Goal: Information Seeking & Learning: Learn about a topic

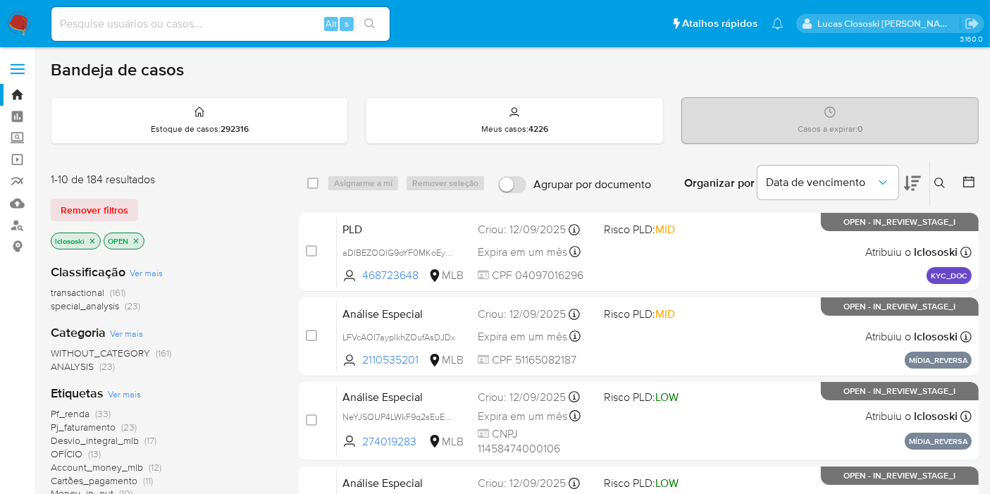
click at [910, 185] on icon at bounding box center [912, 183] width 17 height 17
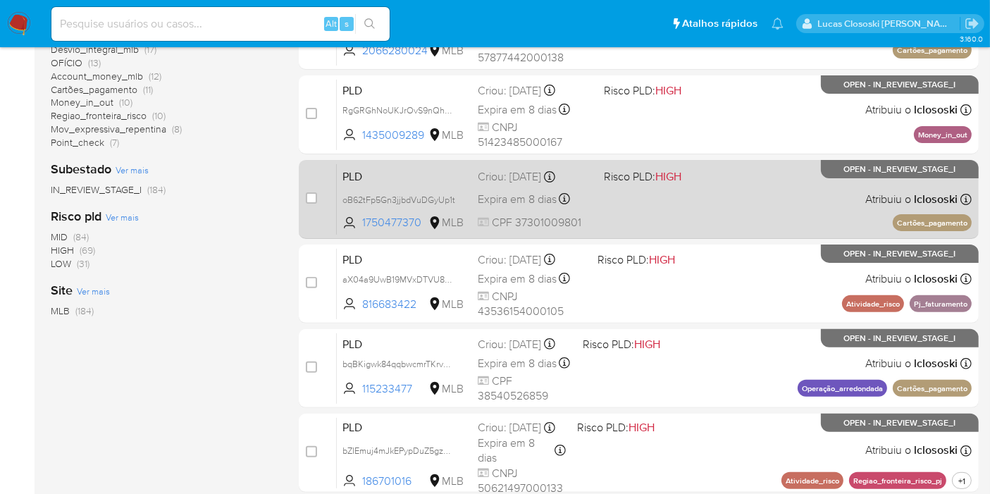
scroll to position [626, 0]
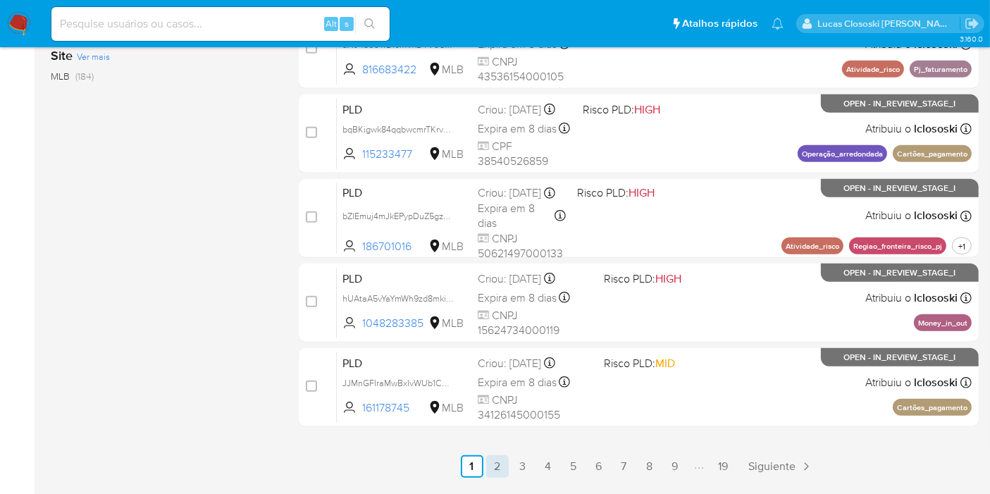
click at [496, 466] on link "2" at bounding box center [497, 466] width 23 height 23
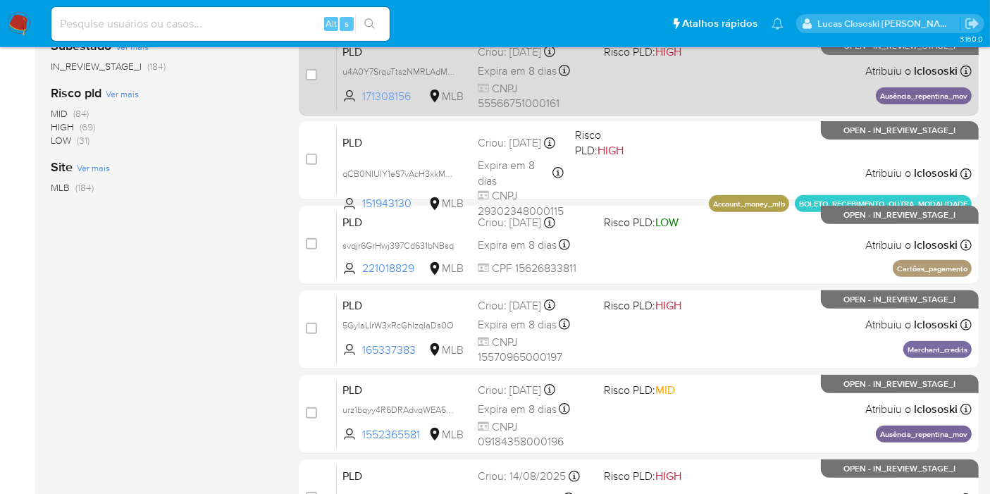
scroll to position [667, 0]
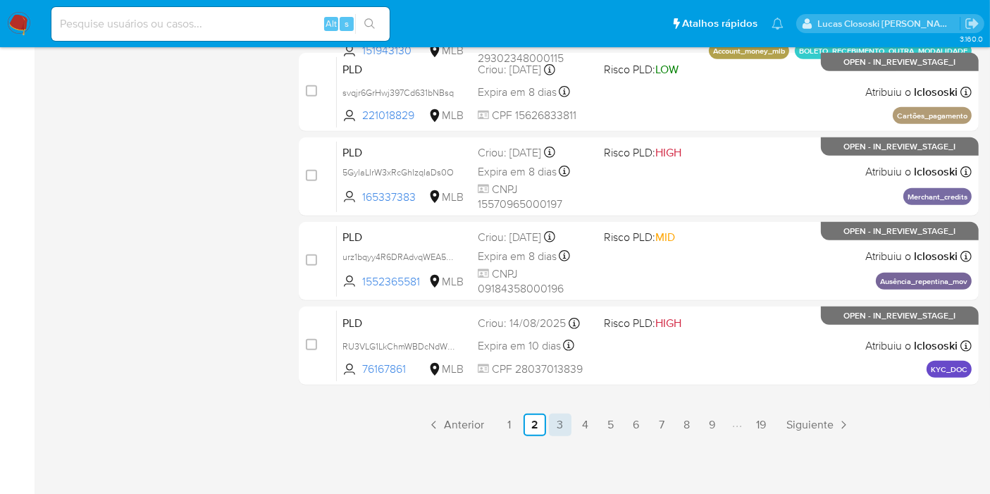
click at [558, 418] on link "3" at bounding box center [560, 425] width 23 height 23
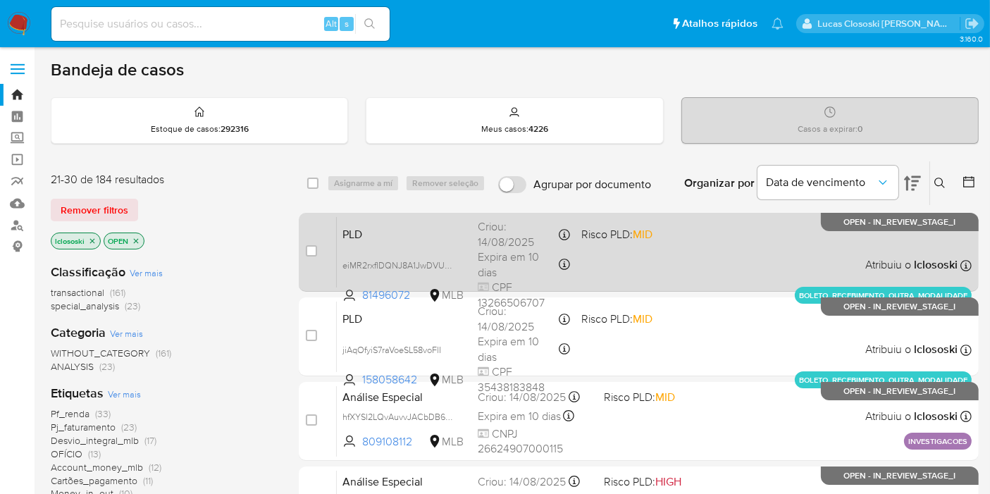
click at [661, 232] on span "Risco PLD: MID" at bounding box center [627, 233] width 92 height 18
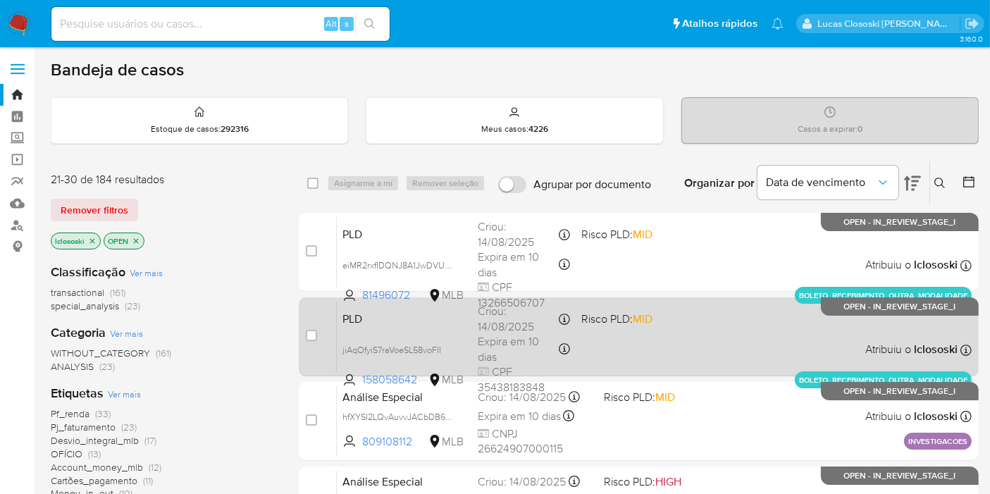
click at [680, 321] on div "PLD jiAqOfyiS7raVoeSL58voFlI 158058642 MLB Risco PLD: MID Criou: 14/08/2025 Cri…" at bounding box center [654, 336] width 635 height 71
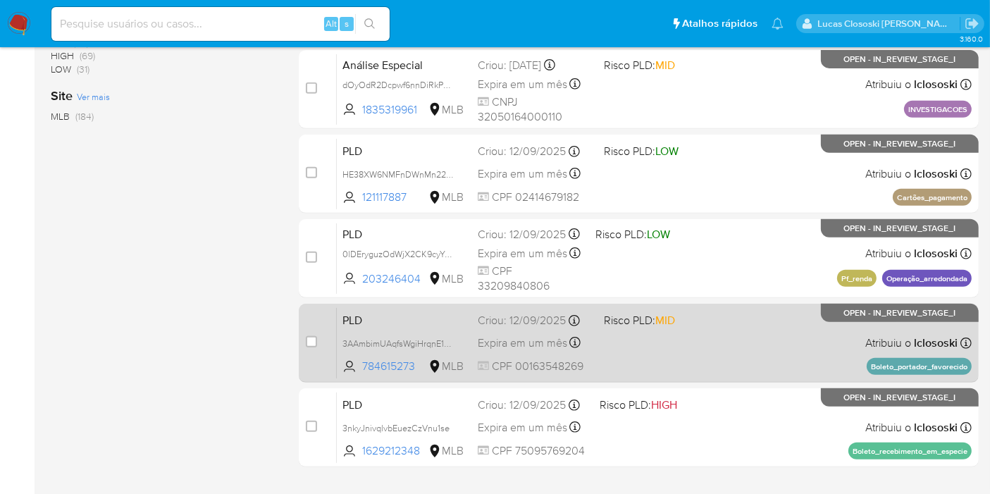
scroll to position [667, 0]
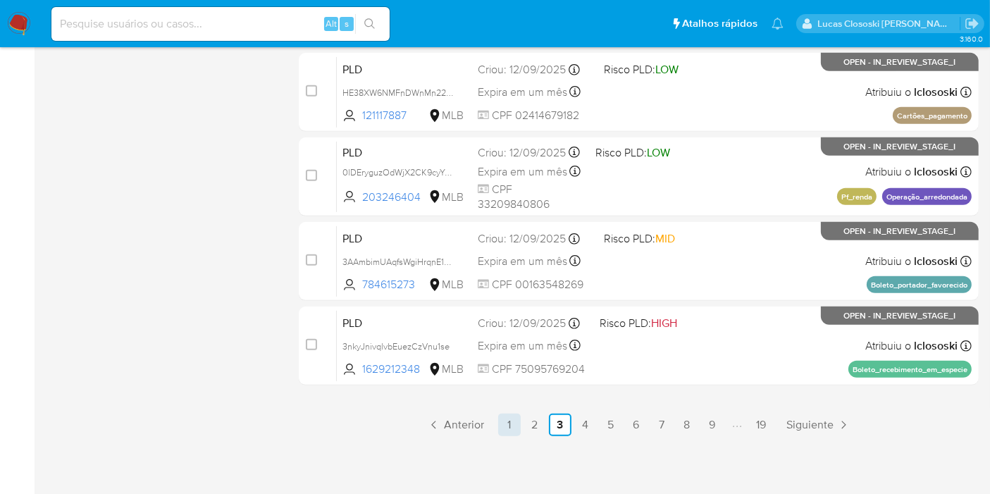
click at [517, 433] on link "1" at bounding box center [509, 425] width 23 height 23
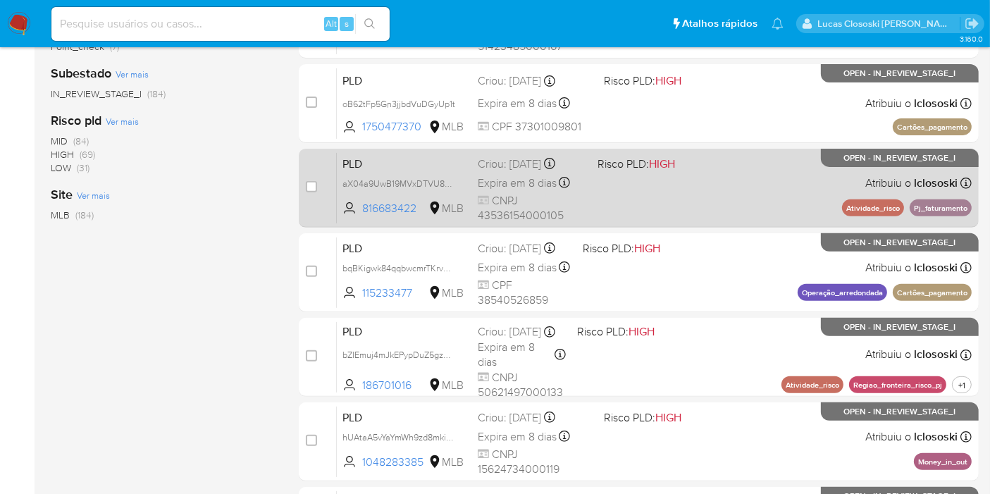
scroll to position [511, 0]
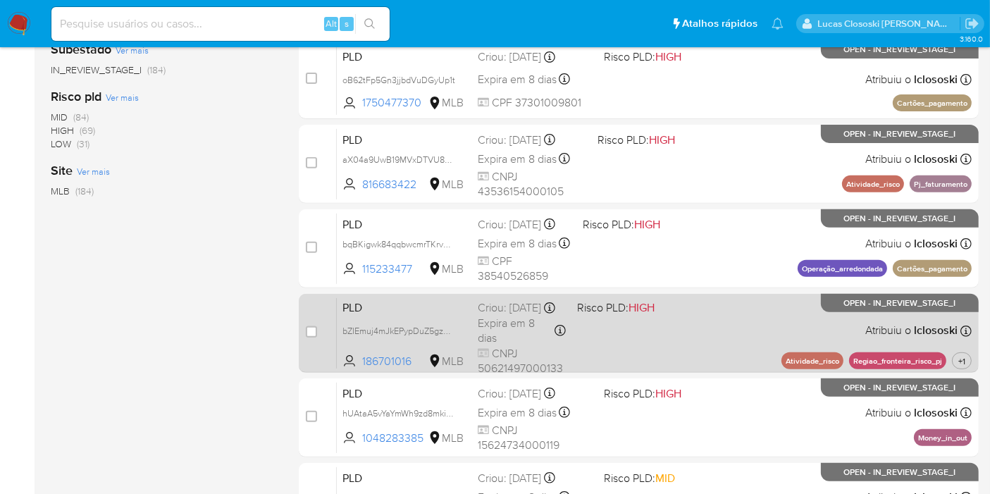
click at [632, 311] on span "HIGH" at bounding box center [641, 307] width 26 height 16
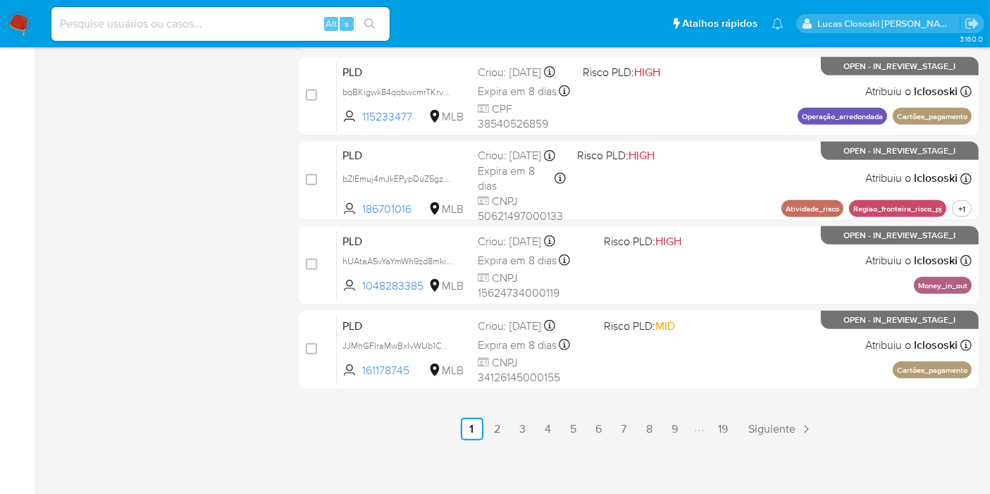
scroll to position [667, 0]
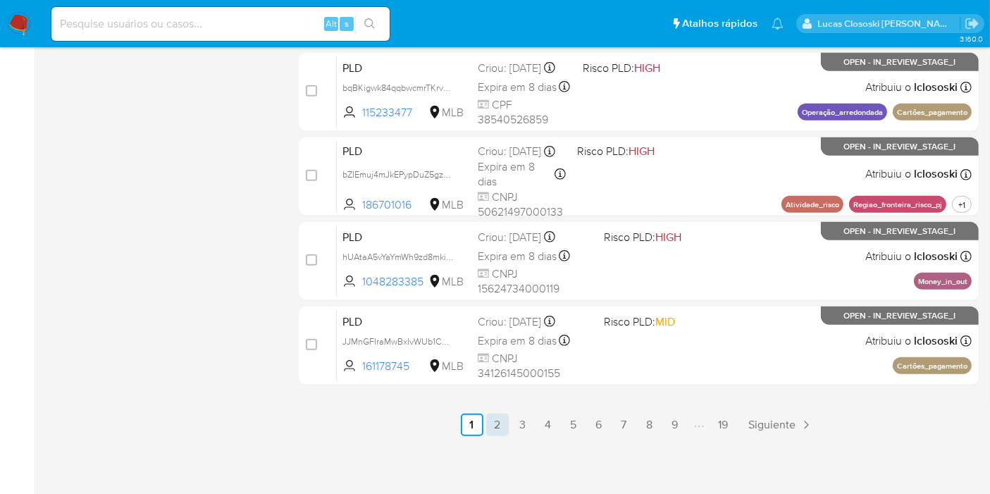
click at [503, 419] on link "2" at bounding box center [497, 425] width 23 height 23
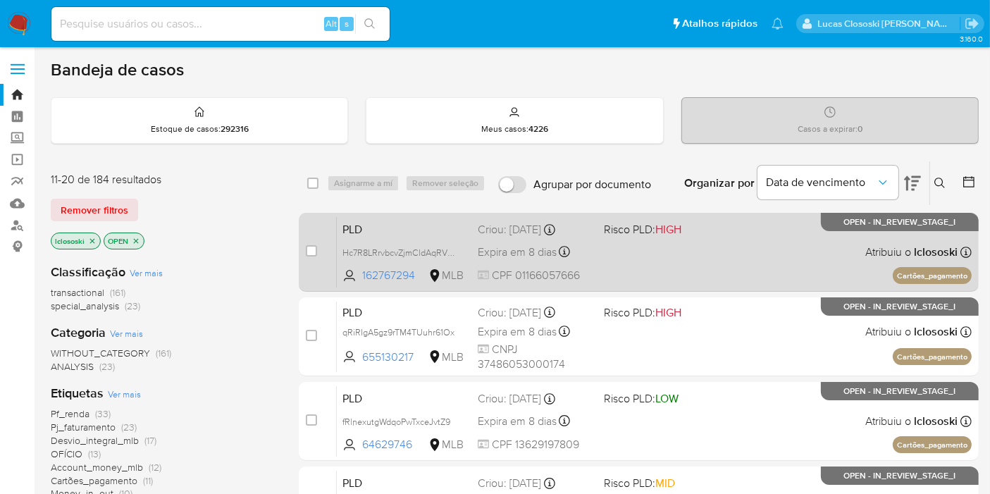
click at [680, 263] on div "PLD Hc7R8LRrvbcvZjmCldAqRVbY 162767294 MLB Risco PLD: HIGH Criou: 12/08/2025 Cr…" at bounding box center [654, 251] width 635 height 71
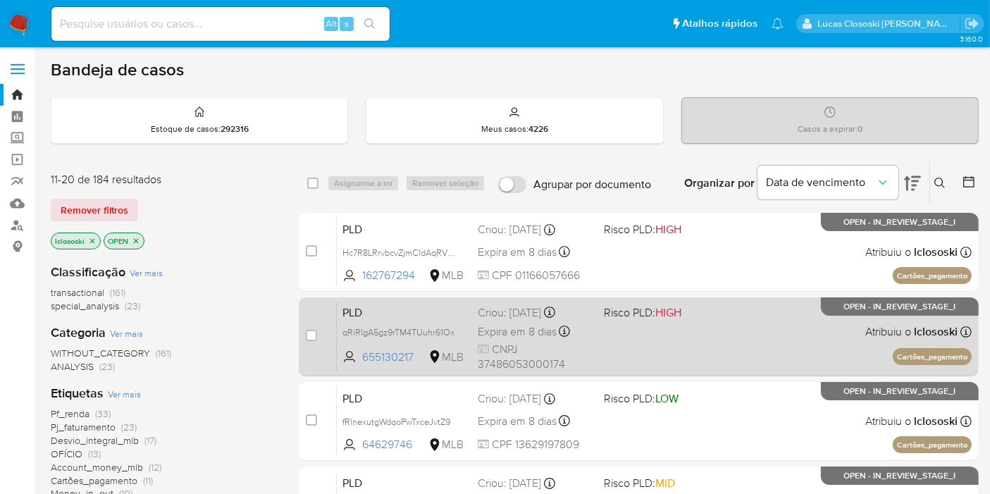
click at [682, 330] on span at bounding box center [661, 331] width 115 height 3
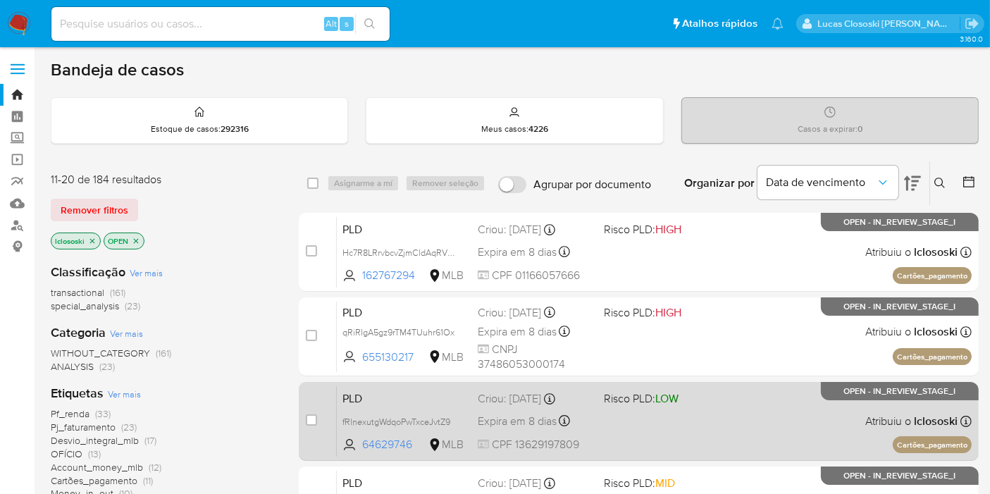
click at [669, 398] on span "LOW" at bounding box center [666, 398] width 23 height 16
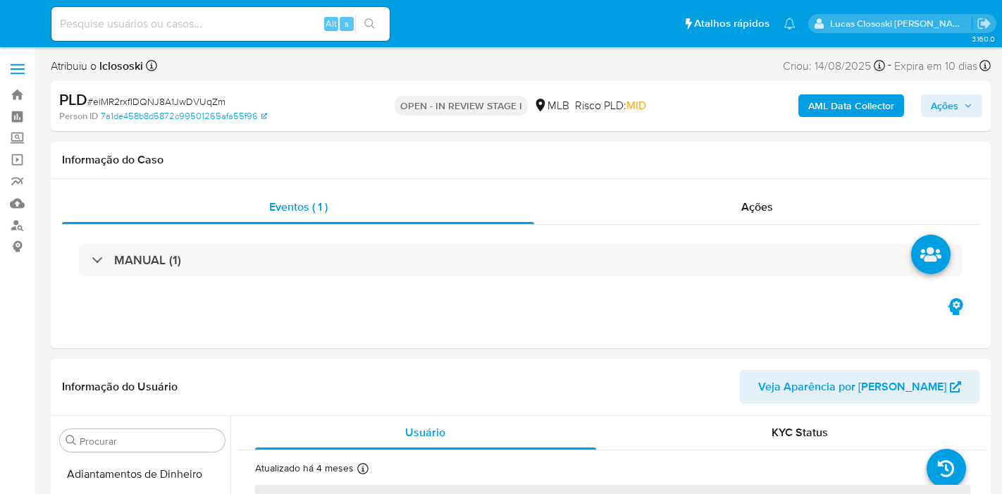
select select "10"
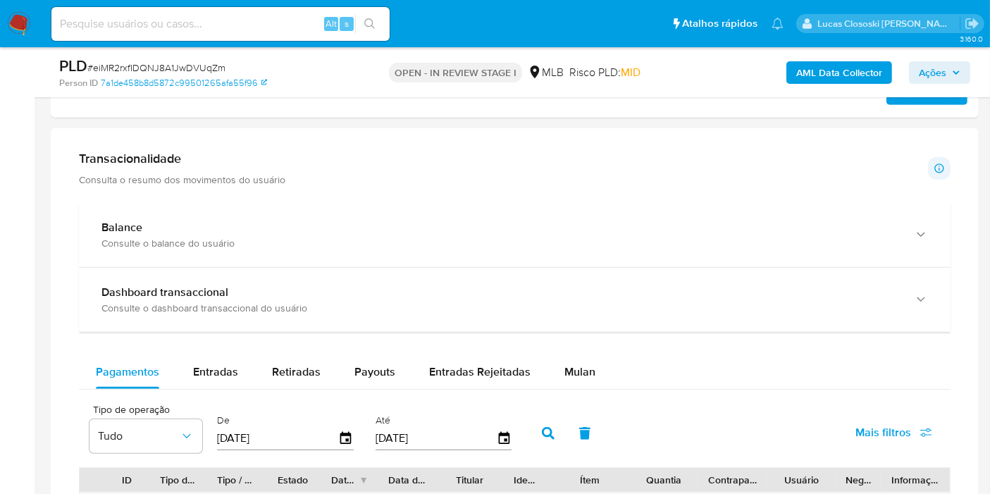
scroll to position [939, 0]
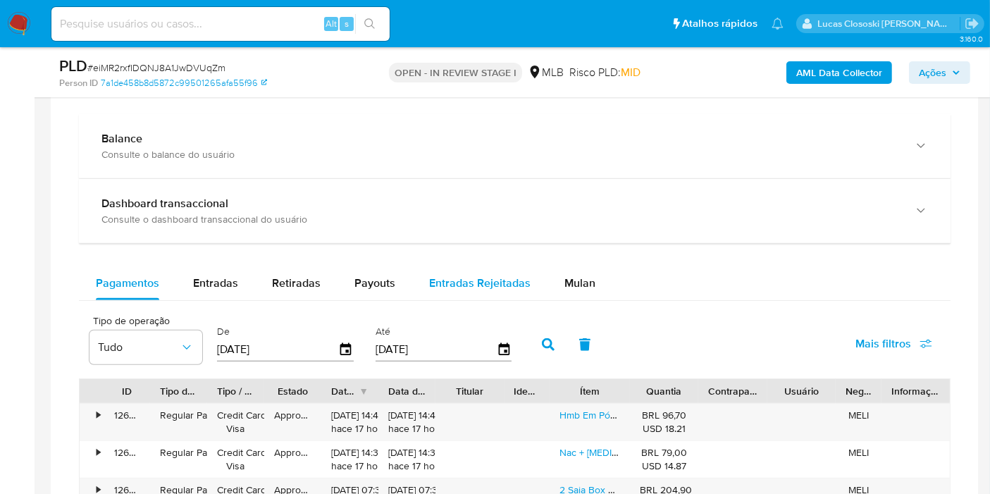
drag, startPoint x: 589, startPoint y: 287, endPoint x: 489, endPoint y: 287, distance: 100.0
click at [587, 287] on span "Mulan" at bounding box center [579, 283] width 31 height 16
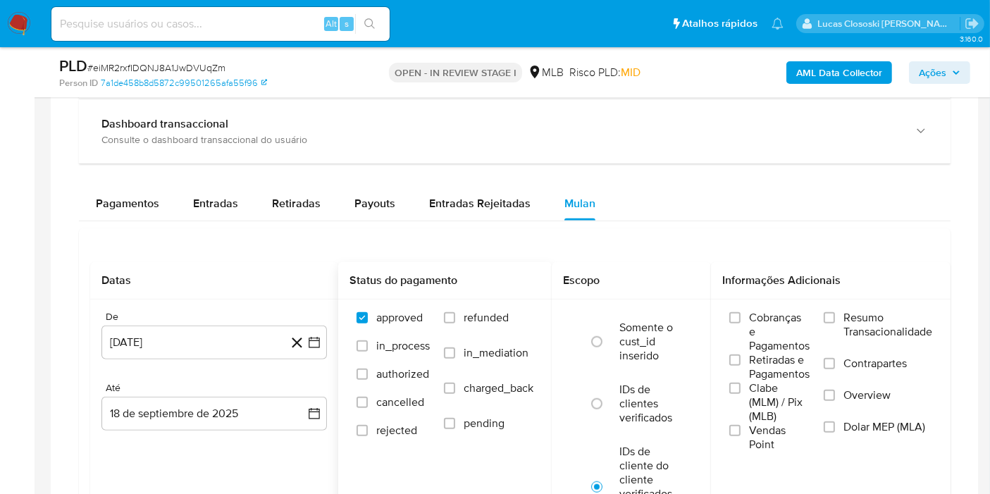
scroll to position [1174, 0]
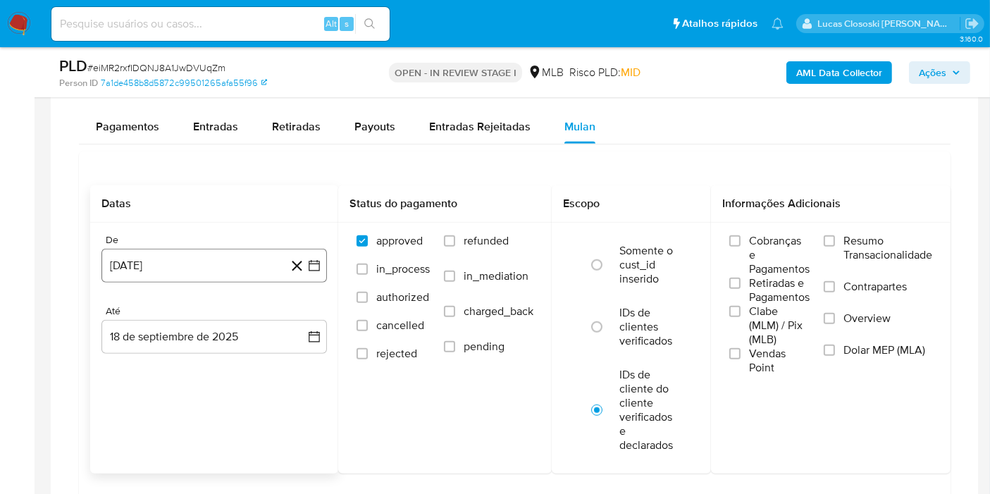
click at [320, 274] on button "[DATE]" at bounding box center [213, 266] width 225 height 34
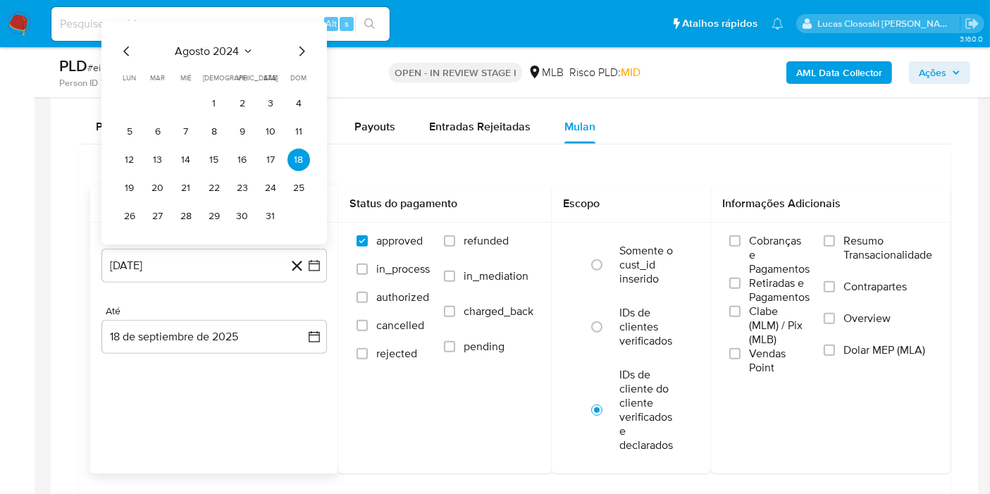
click at [221, 37] on div "agosto 2024 agosto 2024 lun lunes mar martes mié miércoles jue jueves vie viern…" at bounding box center [213, 133] width 225 height 223
click at [221, 44] on span "agosto 2024" at bounding box center [207, 51] width 64 height 14
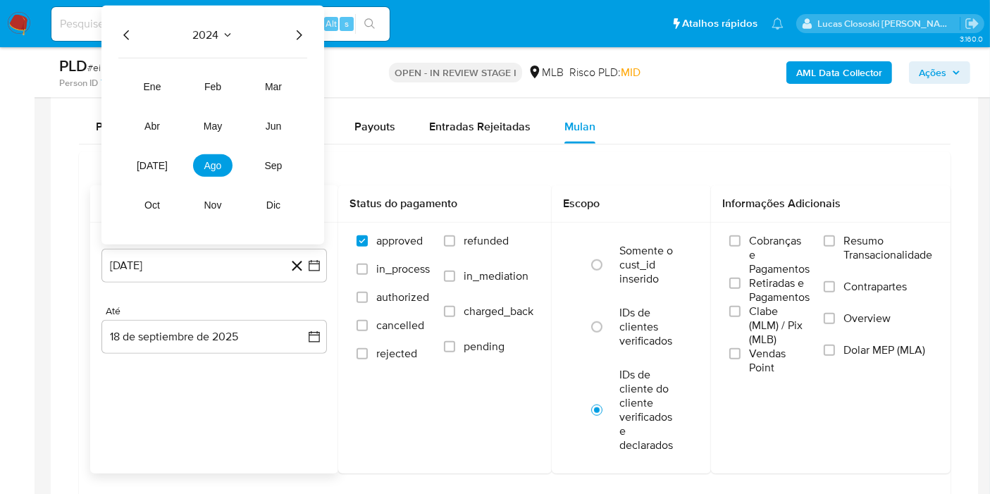
click at [301, 31] on icon "Año siguiente" at bounding box center [300, 35] width 6 height 10
click at [162, 158] on button "[DATE]" at bounding box center [151, 165] width 39 height 23
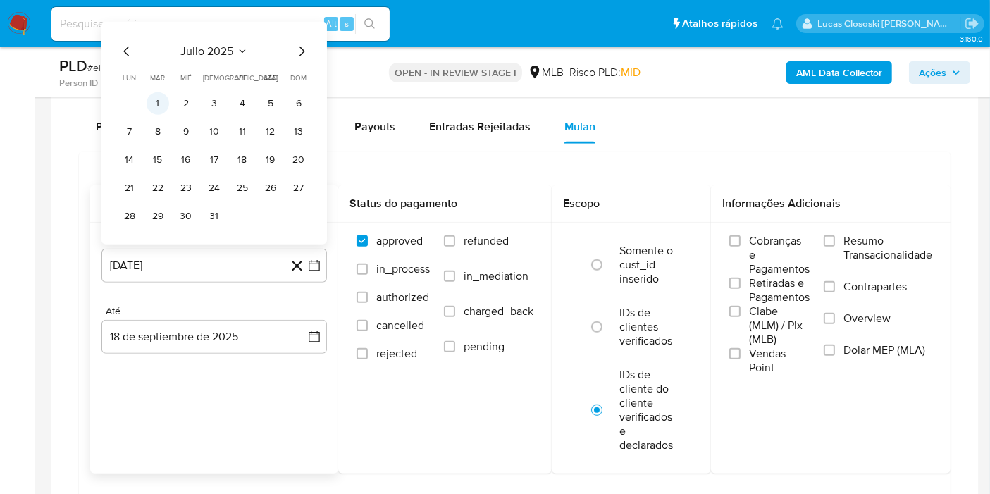
click at [156, 107] on button "1" at bounding box center [158, 103] width 23 height 23
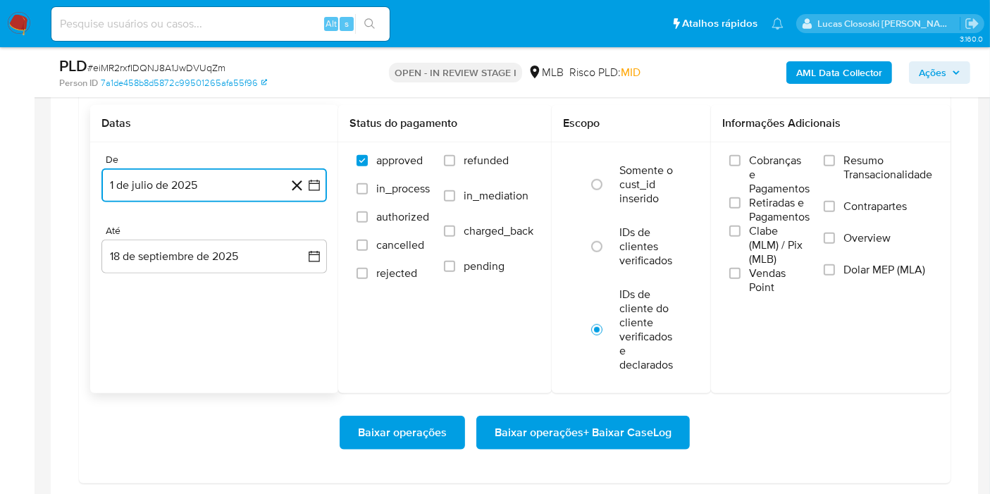
scroll to position [1330, 0]
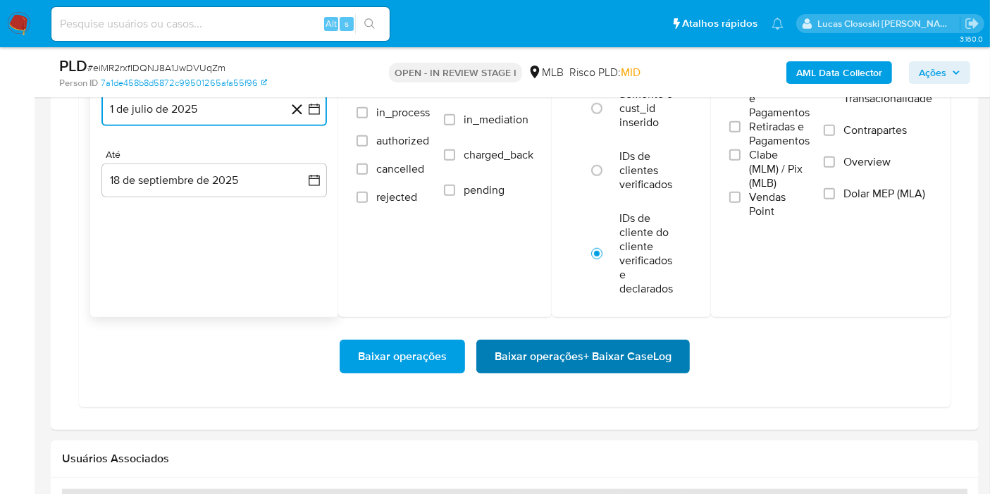
click at [602, 349] on span "Baixar operações + Baixar CaseLog" at bounding box center [583, 356] width 177 height 31
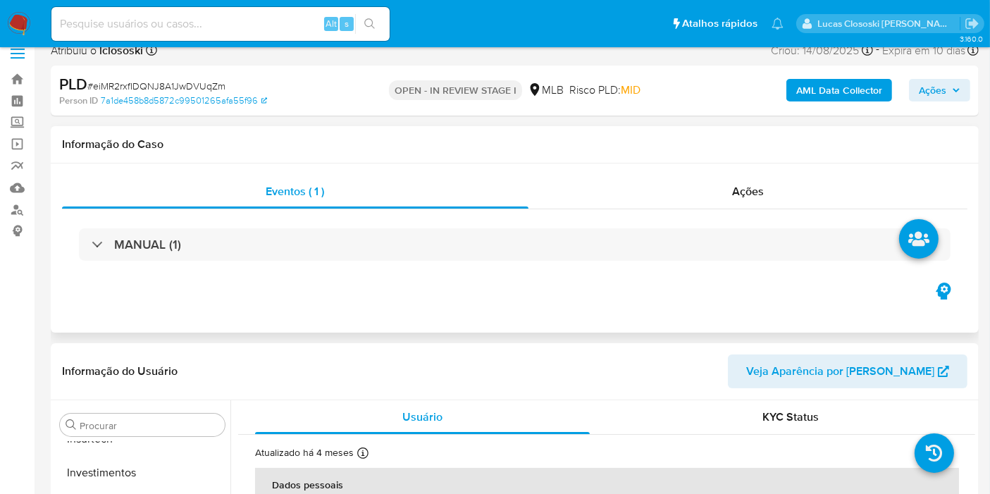
scroll to position [0, 0]
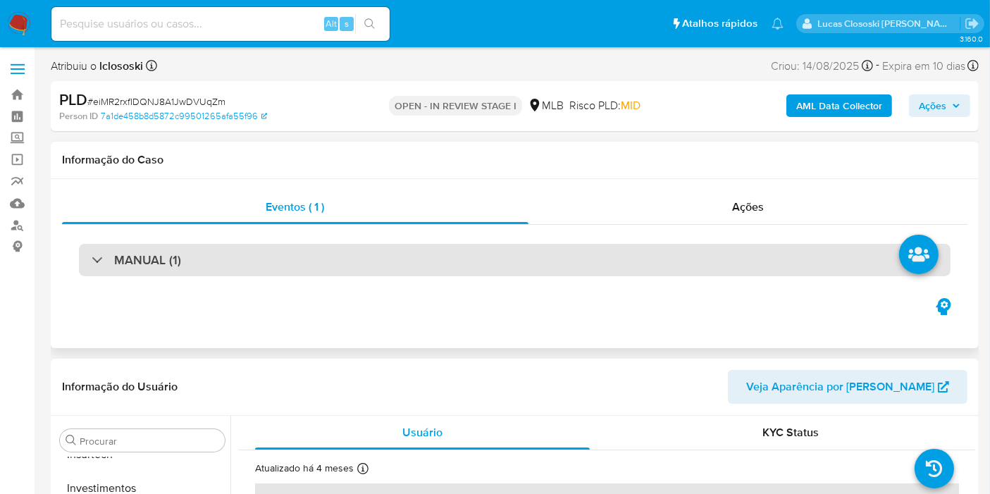
click at [502, 250] on div "MANUAL (1)" at bounding box center [514, 260] width 871 height 32
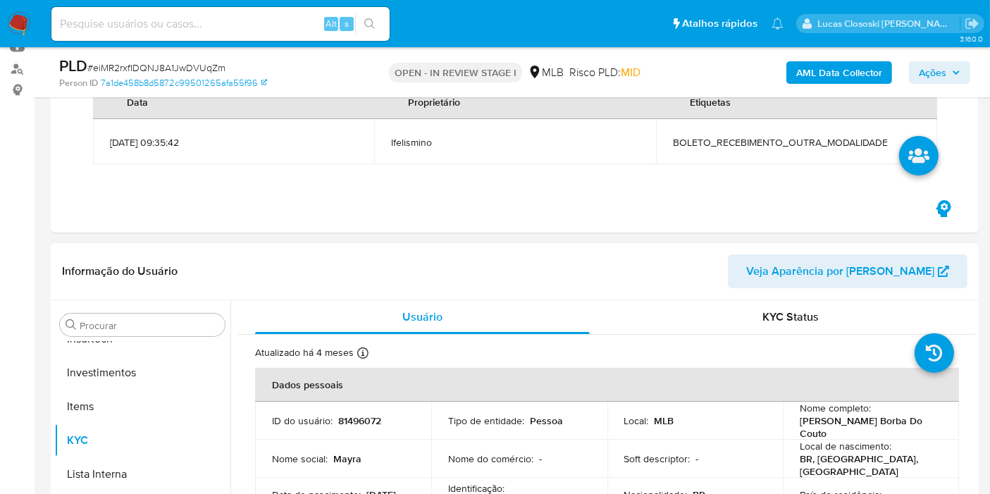
scroll to position [313, 0]
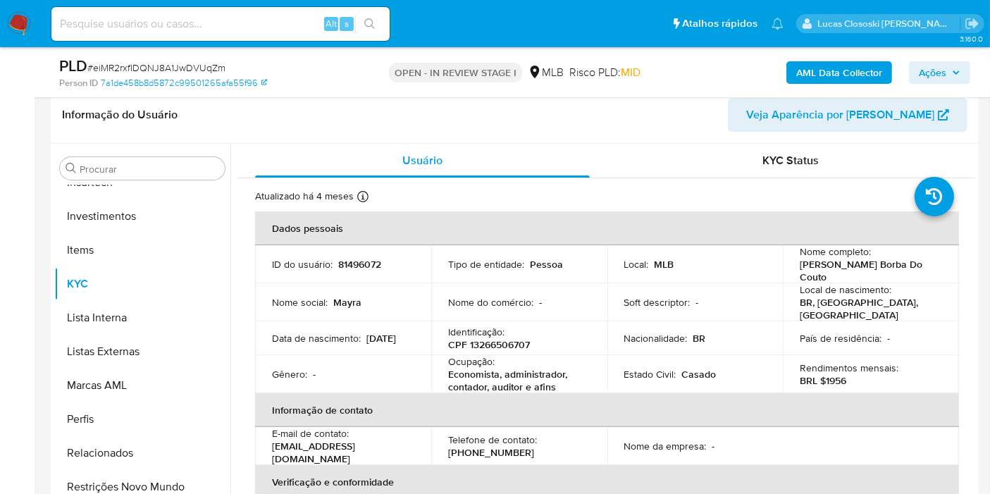
click at [511, 338] on p "CPF 13266506707" at bounding box center [489, 344] width 82 height 13
copy p "13266506707"
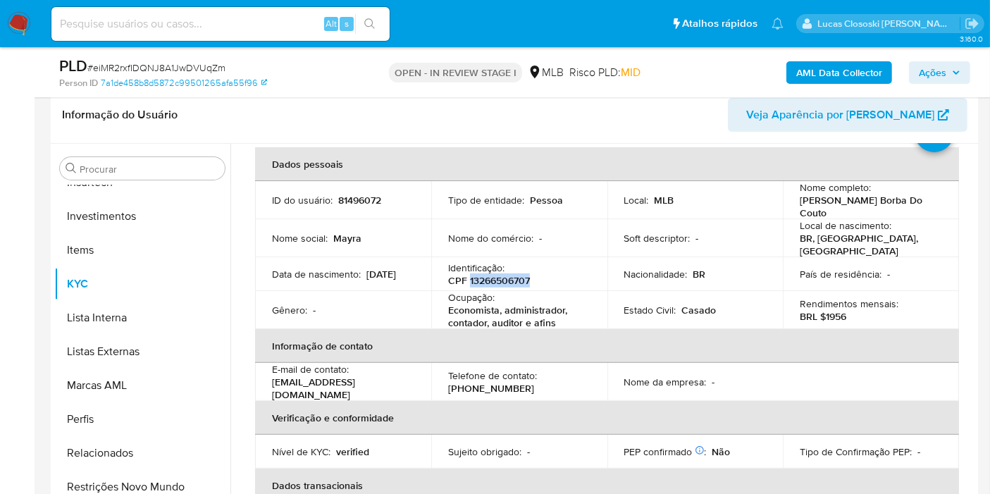
scroll to position [0, 0]
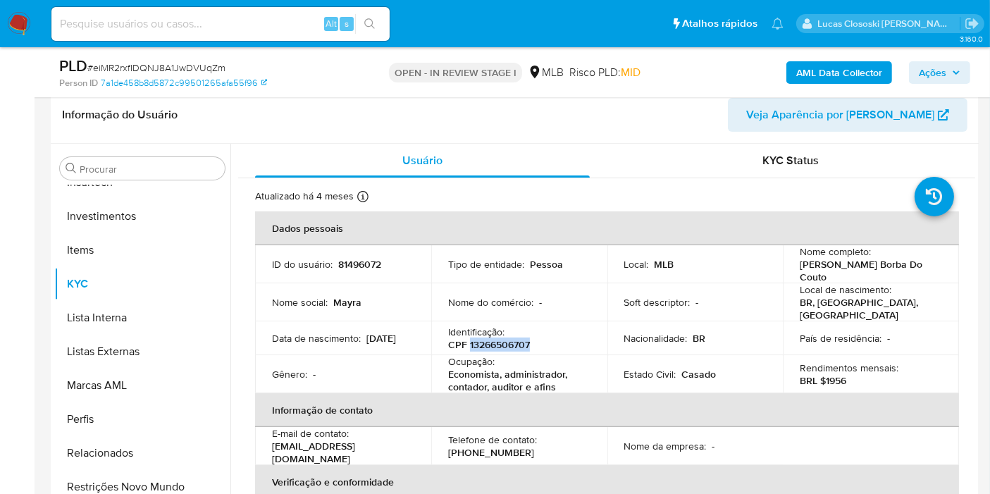
copy p "13266506707"
click at [835, 76] on b "AML Data Collector" at bounding box center [839, 72] width 86 height 23
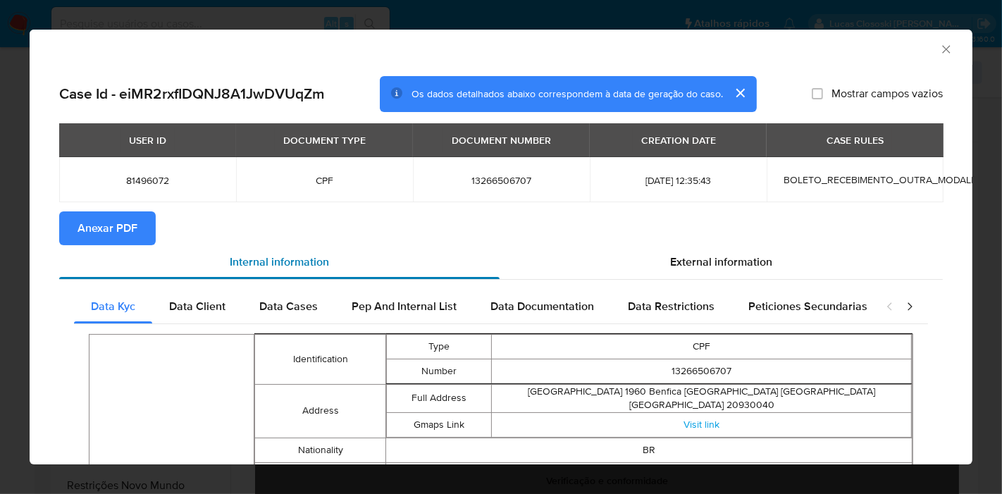
drag, startPoint x: 111, startPoint y: 228, endPoint x: 291, endPoint y: 248, distance: 181.4
click at [113, 228] on span "Anexar PDF" at bounding box center [107, 228] width 60 height 31
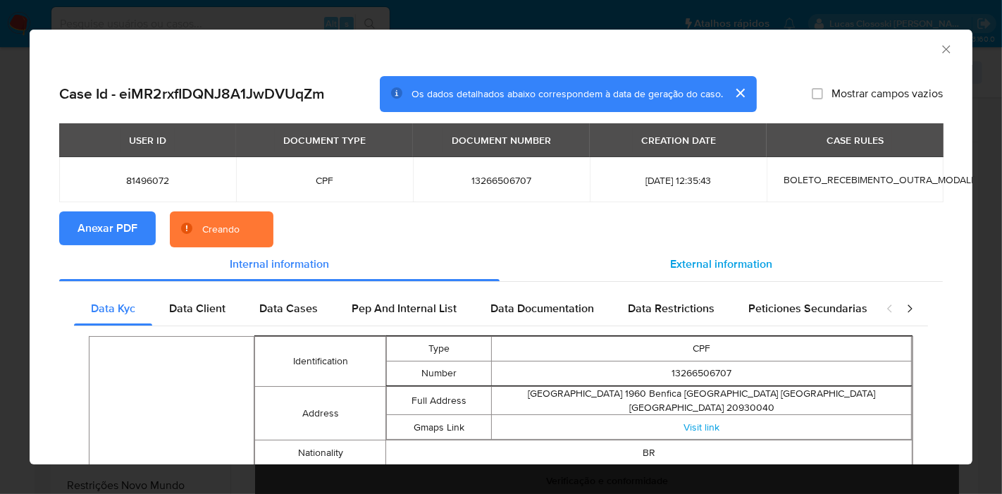
click at [773, 249] on div "External information" at bounding box center [720, 264] width 443 height 34
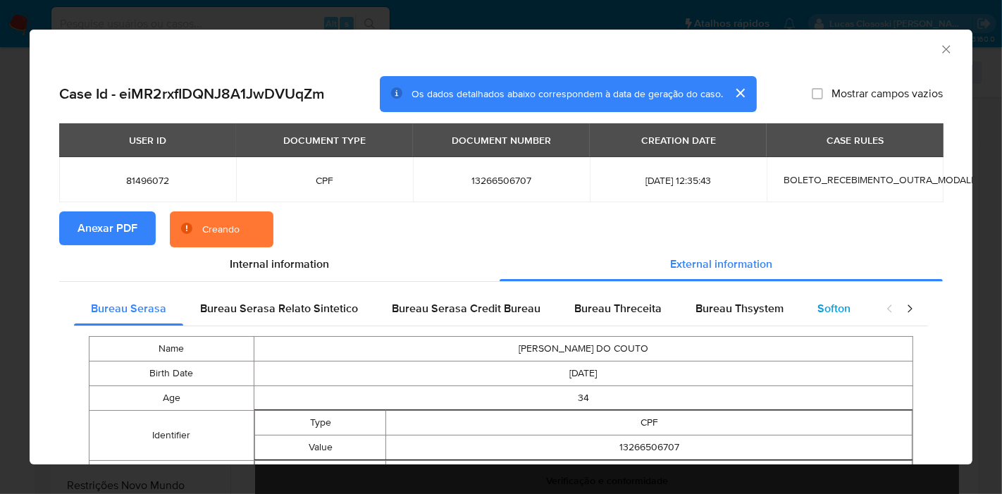
click at [817, 301] on span "Softon" at bounding box center [833, 308] width 33 height 16
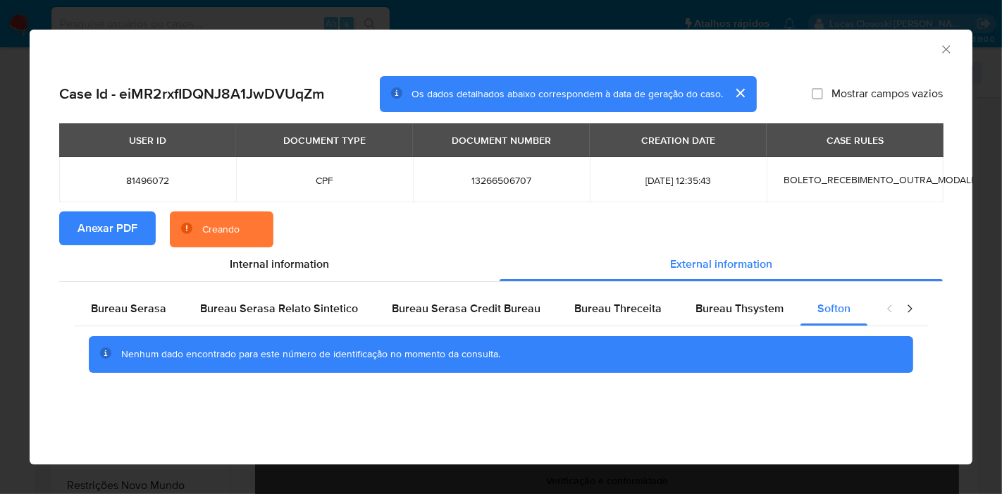
click at [945, 42] on div "AML Data Collector" at bounding box center [501, 47] width 943 height 35
drag, startPoint x: 945, startPoint y: 43, endPoint x: 909, endPoint y: 56, distance: 38.1
click at [945, 44] on icon "Fechar a janela" at bounding box center [946, 49] width 14 height 14
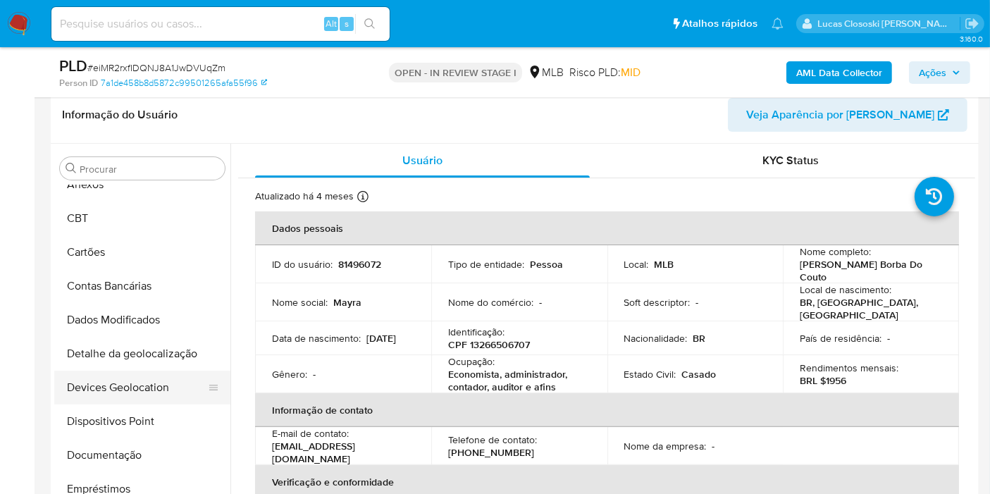
scroll to position [36, 0]
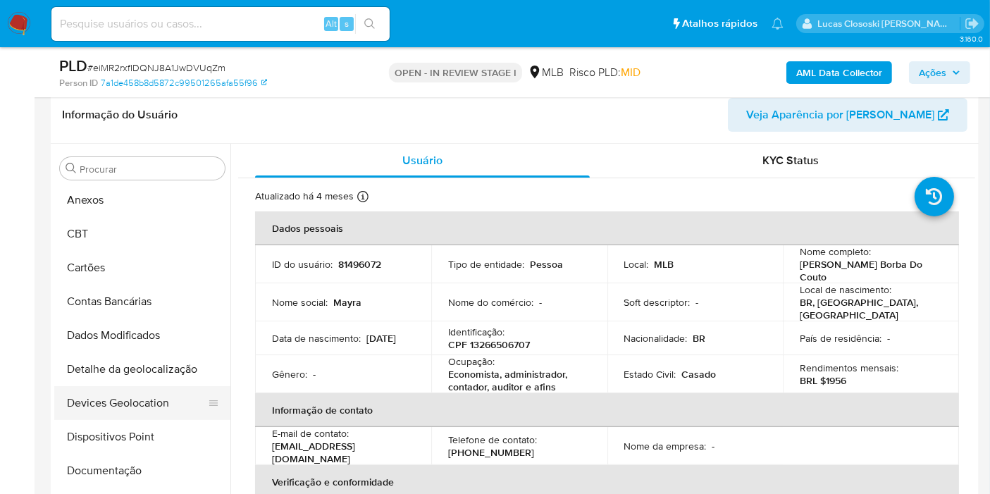
click at [161, 385] on ul "Adiantamentos de Dinheiro Anexos CBT Cartões Contas Bancárias Dados Modificados…" at bounding box center [142, 344] width 176 height 318
click at [161, 390] on button "Devices Geolocation" at bounding box center [136, 403] width 165 height 34
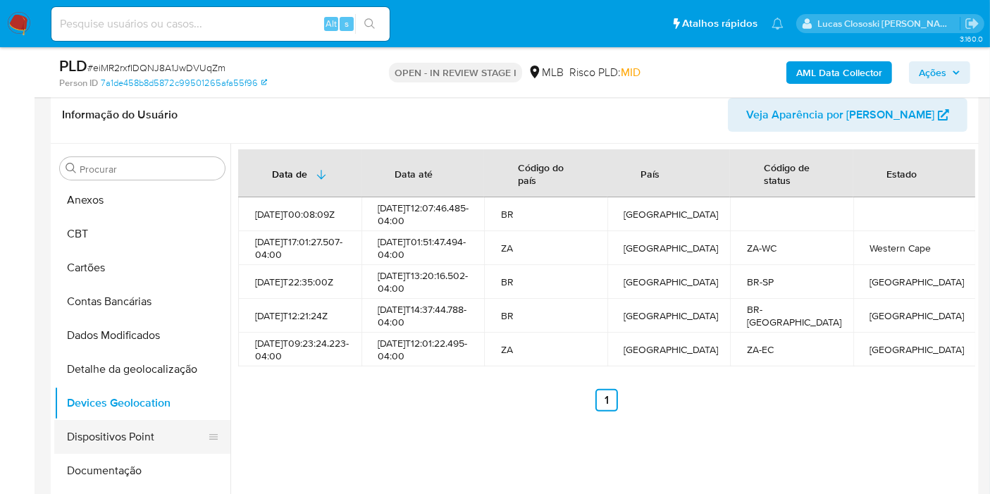
click at [130, 430] on button "Dispositivos Point" at bounding box center [136, 437] width 165 height 34
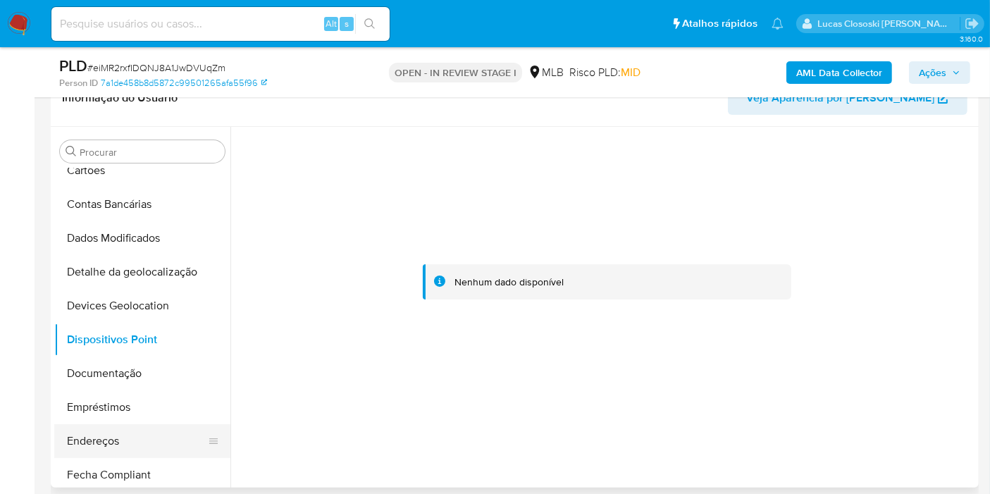
scroll to position [193, 0]
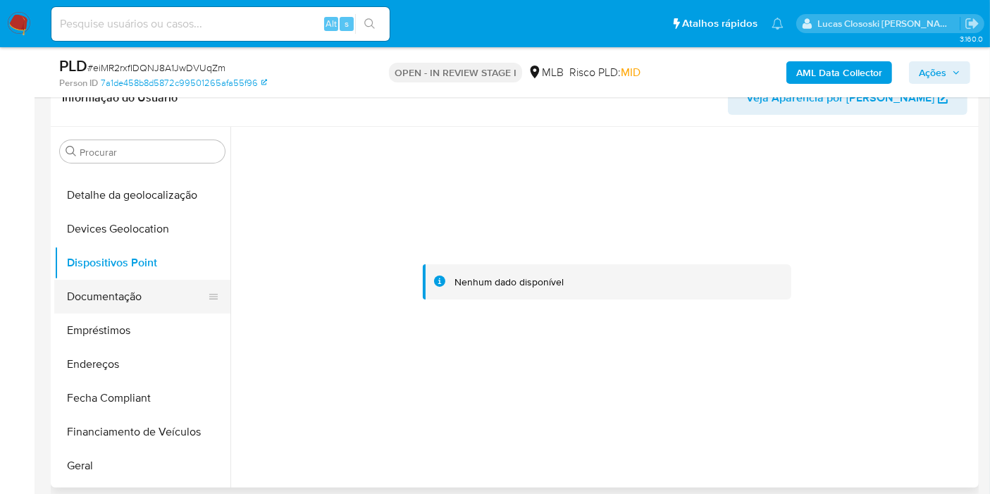
click at [114, 303] on button "Documentação" at bounding box center [136, 297] width 165 height 34
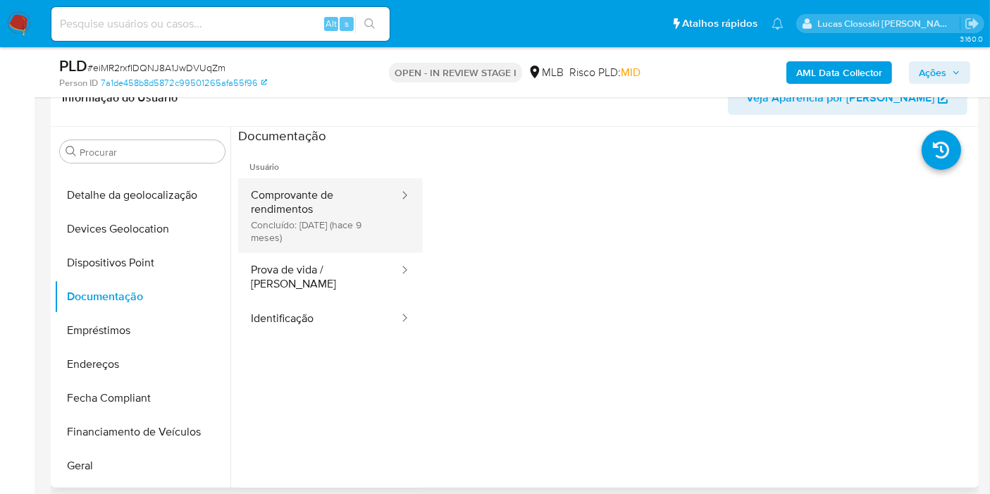
click at [263, 220] on button "Comprovante de rendimentos Concluído: 21/12/2024 (hace 9 meses)" at bounding box center [319, 215] width 162 height 75
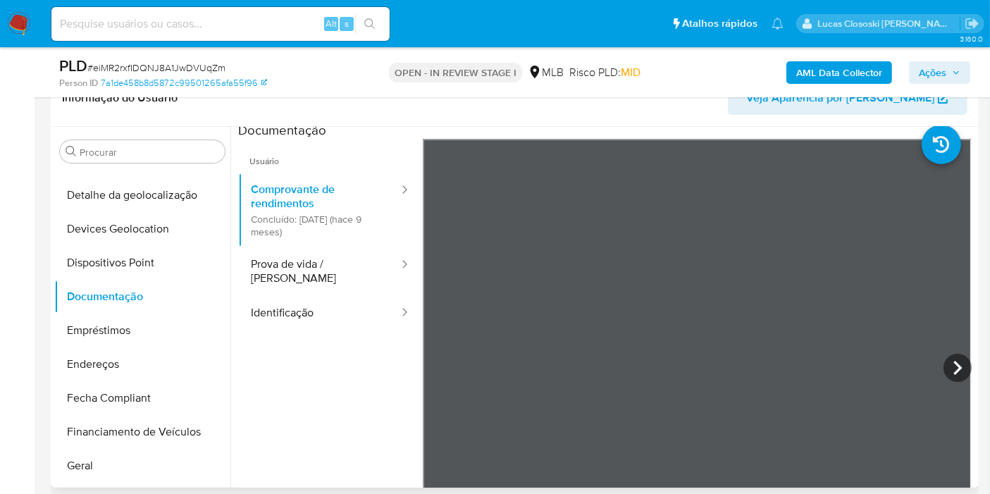
scroll to position [0, 0]
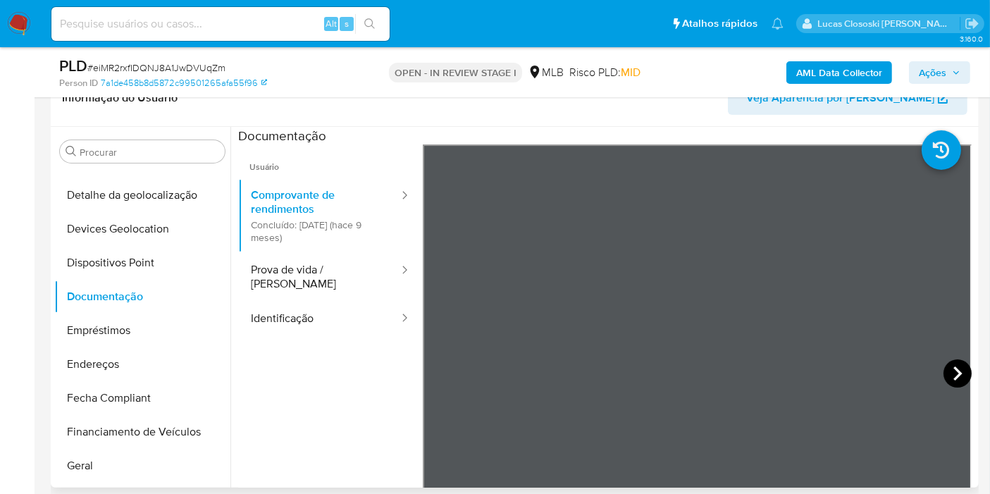
click at [954, 376] on icon at bounding box center [957, 373] width 28 height 28
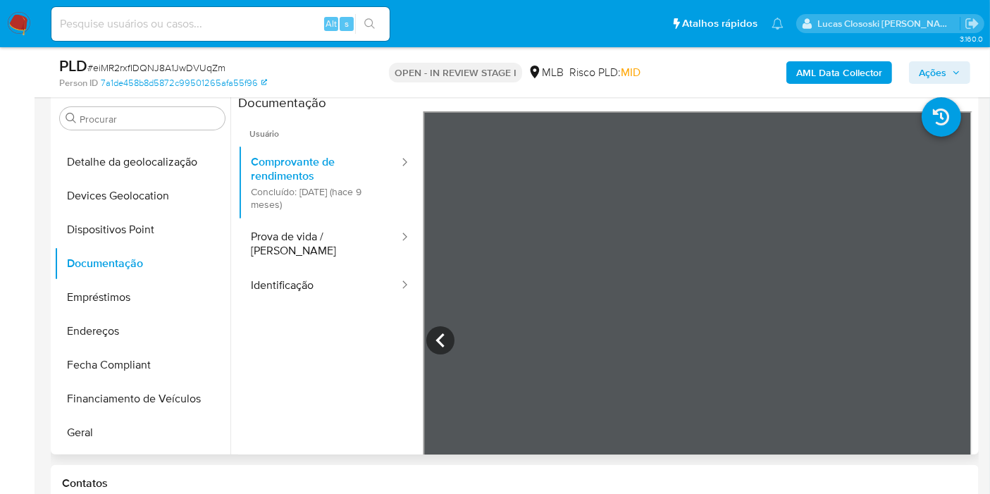
scroll to position [313, 0]
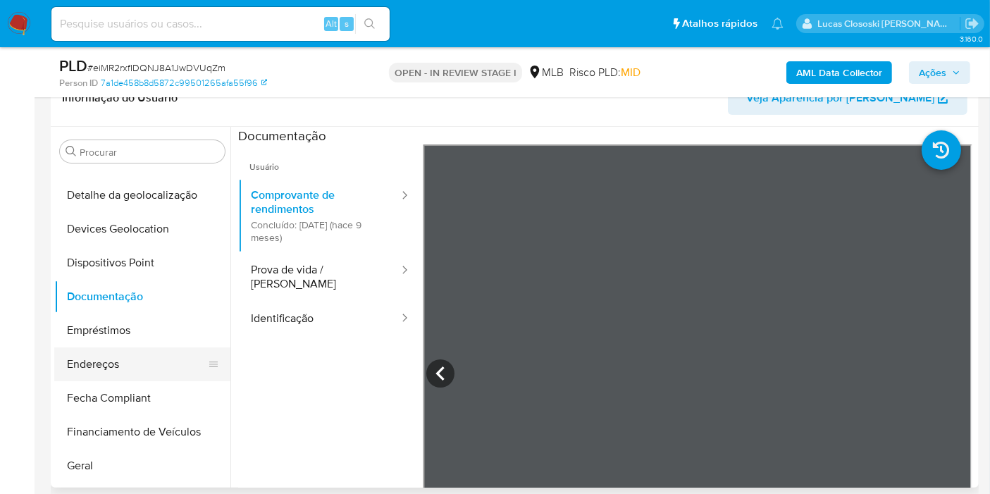
click at [147, 352] on button "Endereços" at bounding box center [136, 364] width 165 height 34
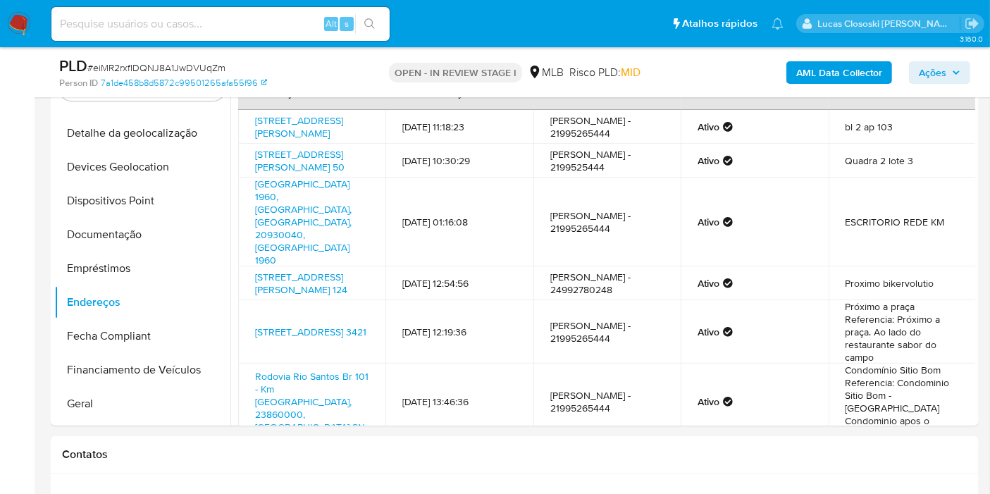
scroll to position [391, 0]
click at [101, 408] on button "Geral" at bounding box center [136, 404] width 165 height 34
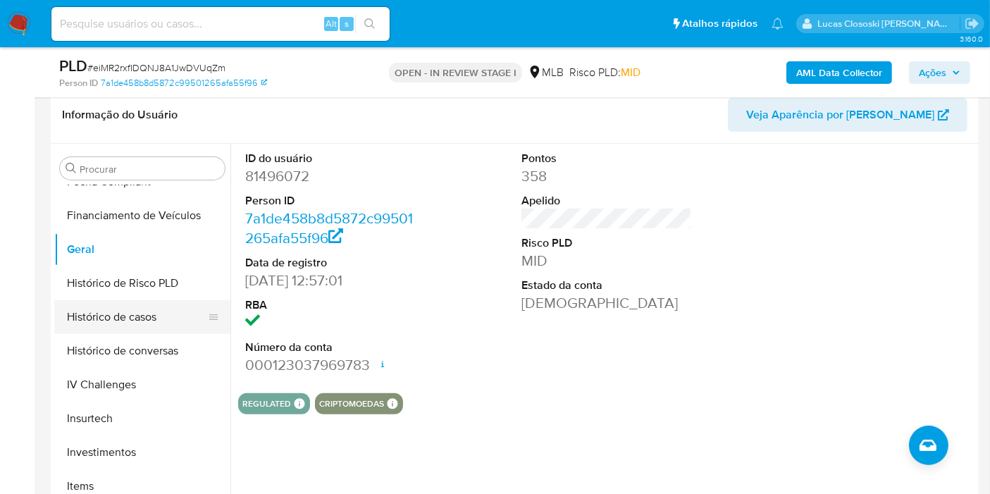
scroll to position [428, 0]
click at [123, 311] on button "Histórico de casos" at bounding box center [136, 316] width 165 height 34
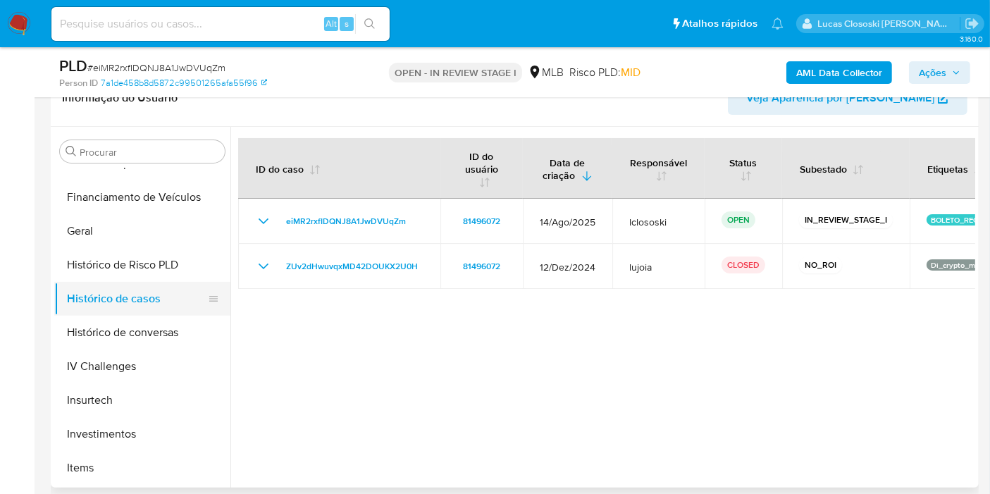
scroll to position [506, 0]
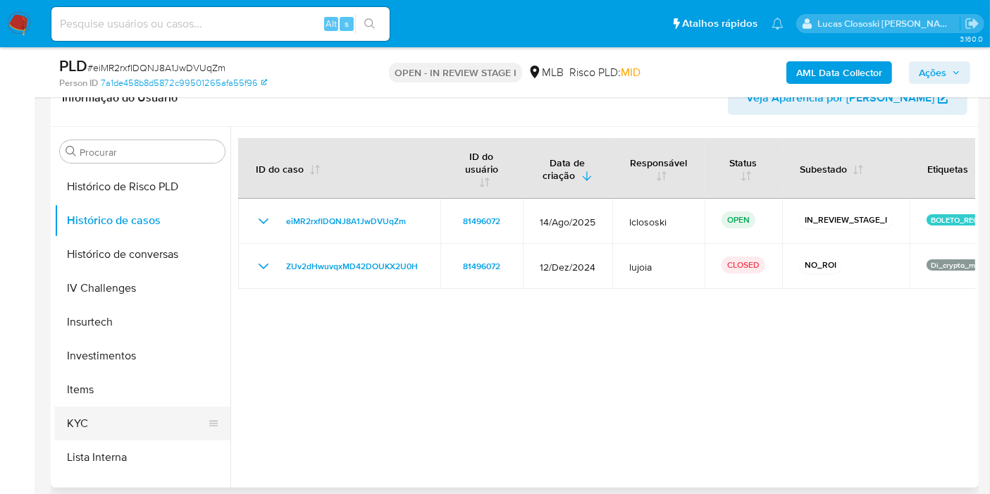
click at [111, 419] on button "KYC" at bounding box center [136, 423] width 165 height 34
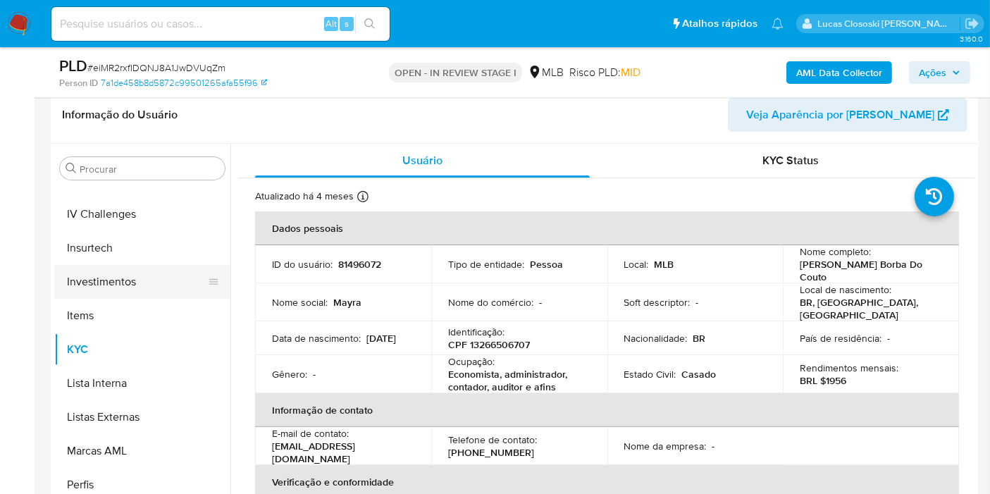
scroll to position [662, 0]
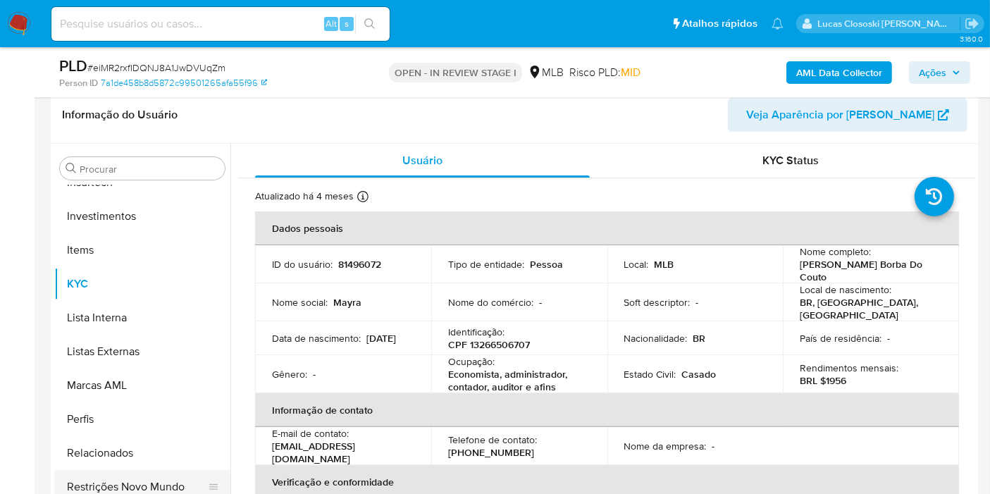
click at [180, 482] on button "Restrições Novo Mundo" at bounding box center [136, 487] width 165 height 34
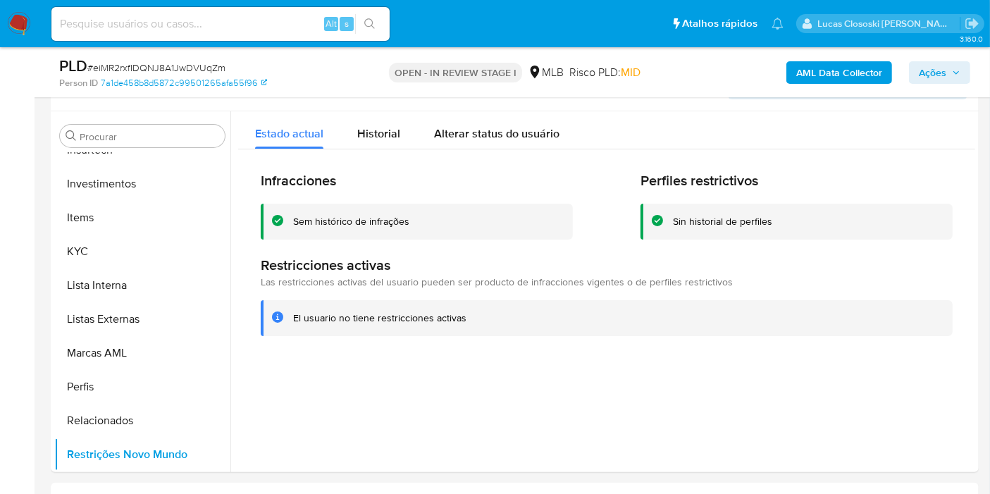
scroll to position [332, 0]
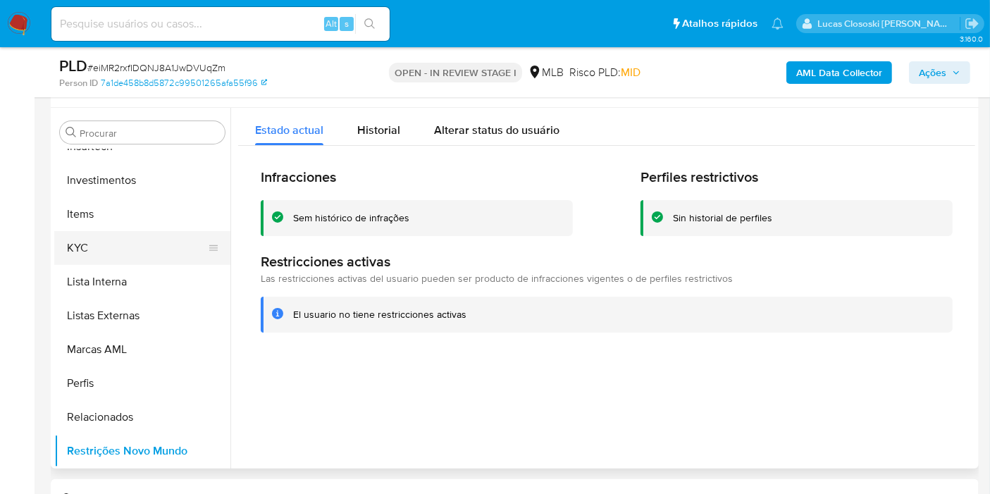
click at [70, 242] on button "KYC" at bounding box center [136, 248] width 165 height 34
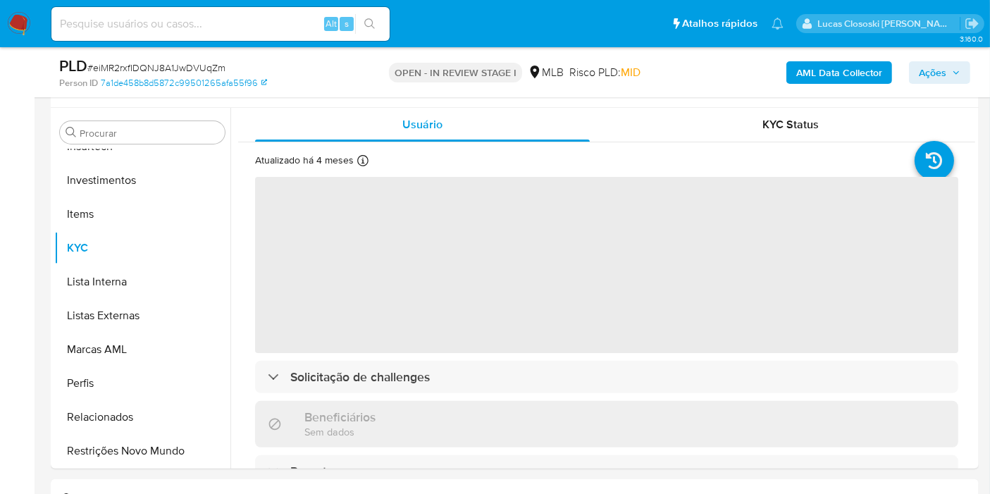
click at [178, 58] on div "PLD # eiMR2rxfIDQNJ8A1JwDVUqZm" at bounding box center [208, 66] width 299 height 21
click at [175, 64] on span "# eiMR2rxfIDQNJ8A1JwDVUqZm" at bounding box center [156, 68] width 138 height 14
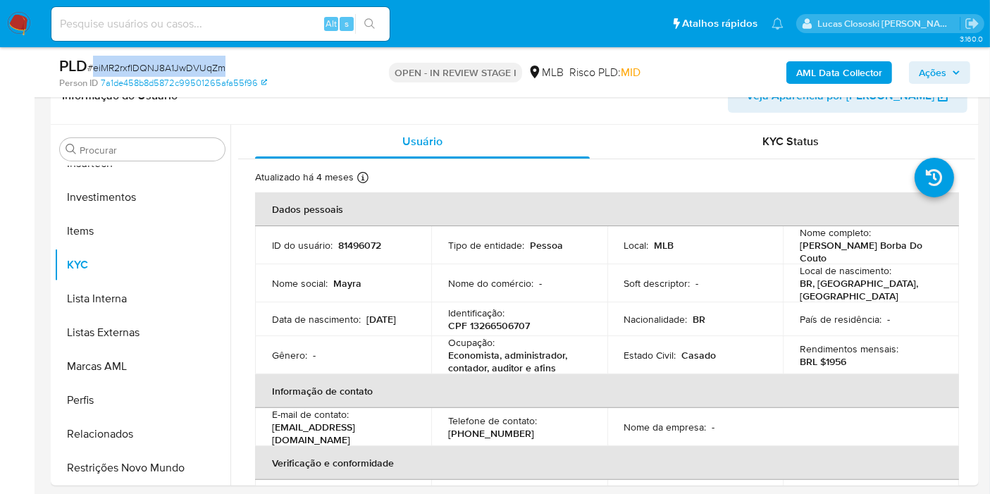
click at [175, 64] on span "# eiMR2rxfIDQNJ8A1JwDVUqZm" at bounding box center [156, 68] width 138 height 14
copy span "eiMR2rxfIDQNJ8A1JwDVUqZm"
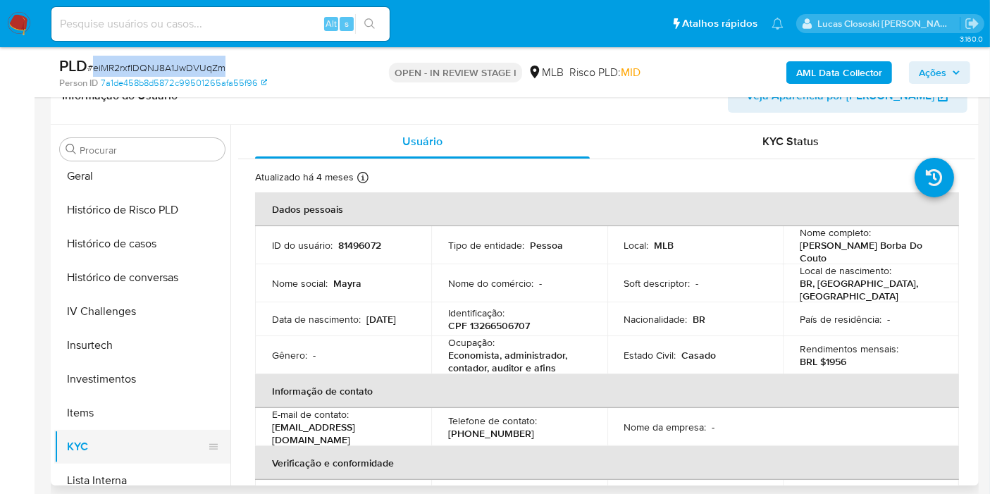
scroll to position [428, 0]
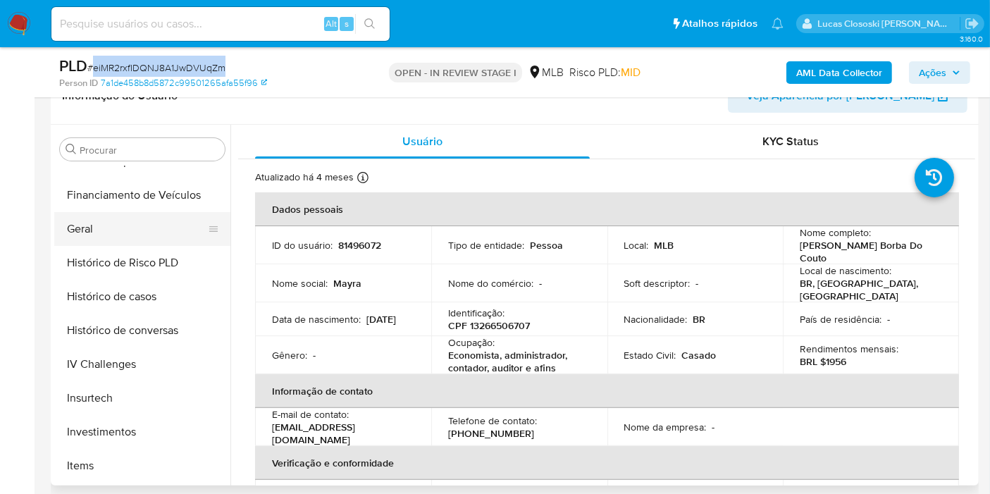
click at [100, 230] on button "Geral" at bounding box center [136, 229] width 165 height 34
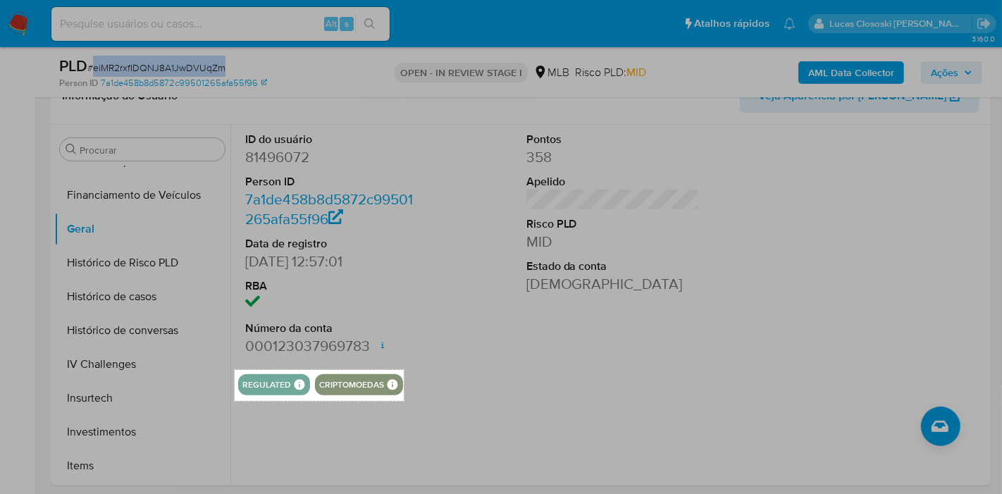
drag, startPoint x: 235, startPoint y: 370, endPoint x: 404, endPoint y: 401, distance: 171.9
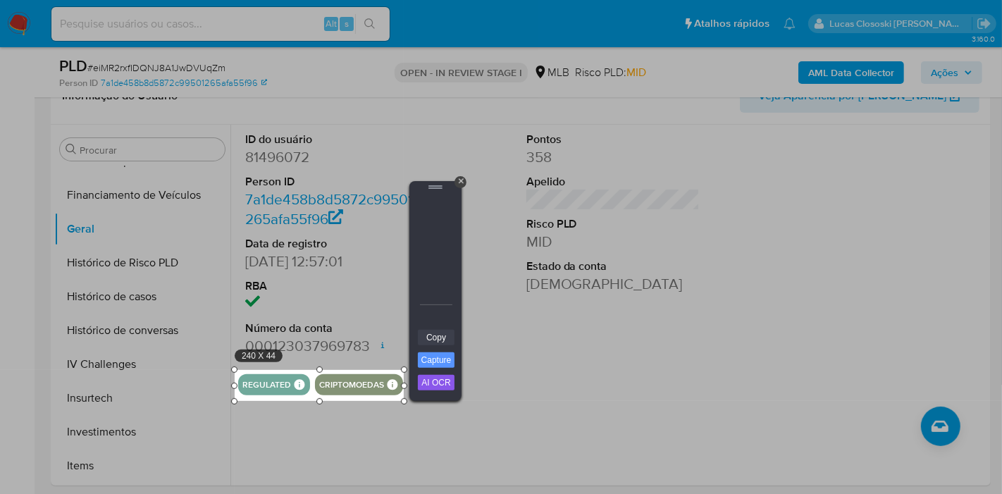
click at [423, 342] on link "Copy" at bounding box center [436, 337] width 37 height 15
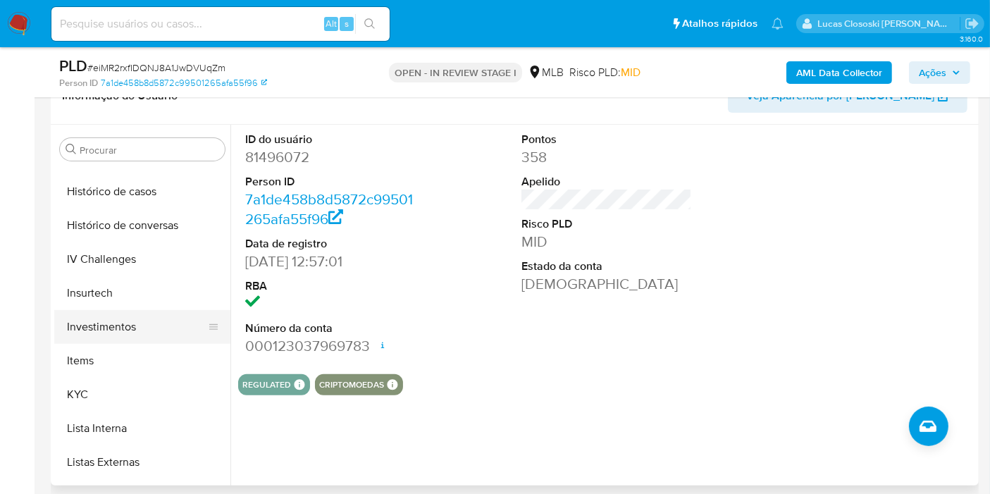
scroll to position [584, 0]
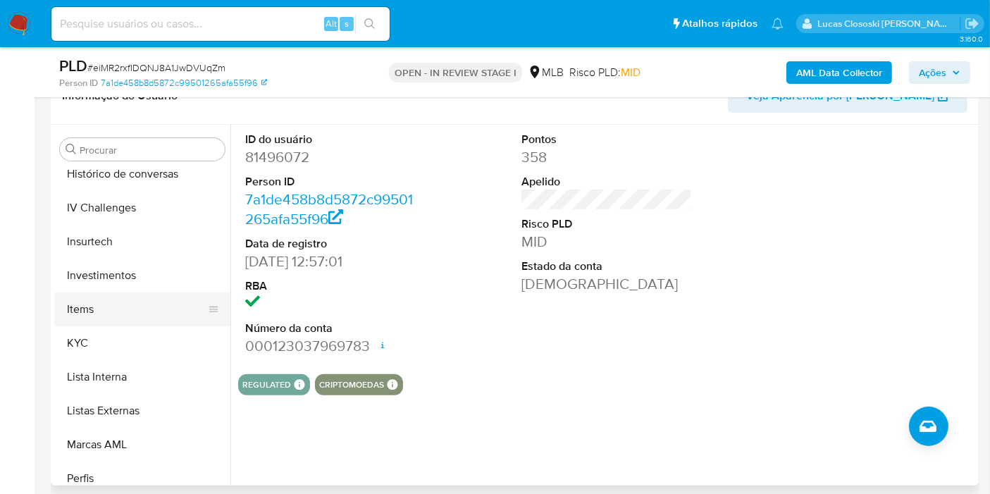
click at [94, 321] on button "Items" at bounding box center [136, 309] width 165 height 34
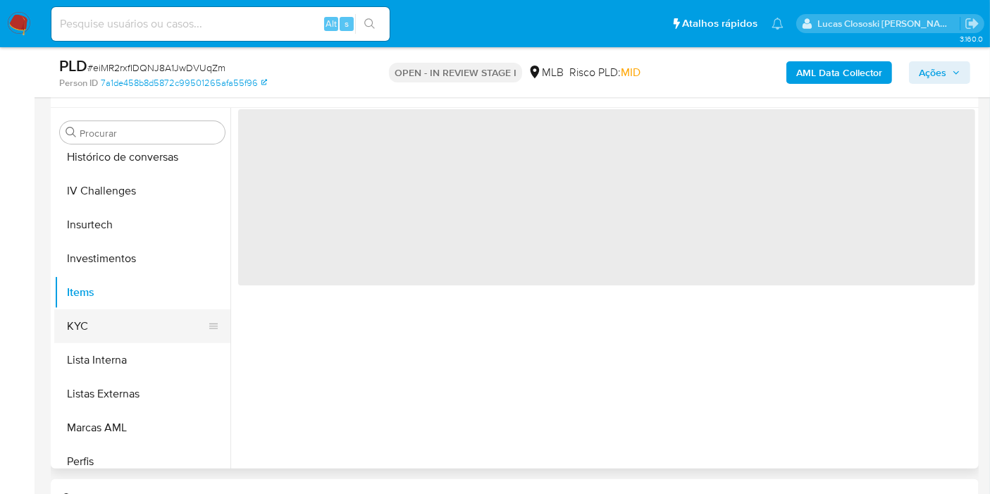
click at [94, 325] on button "KYC" at bounding box center [136, 326] width 165 height 34
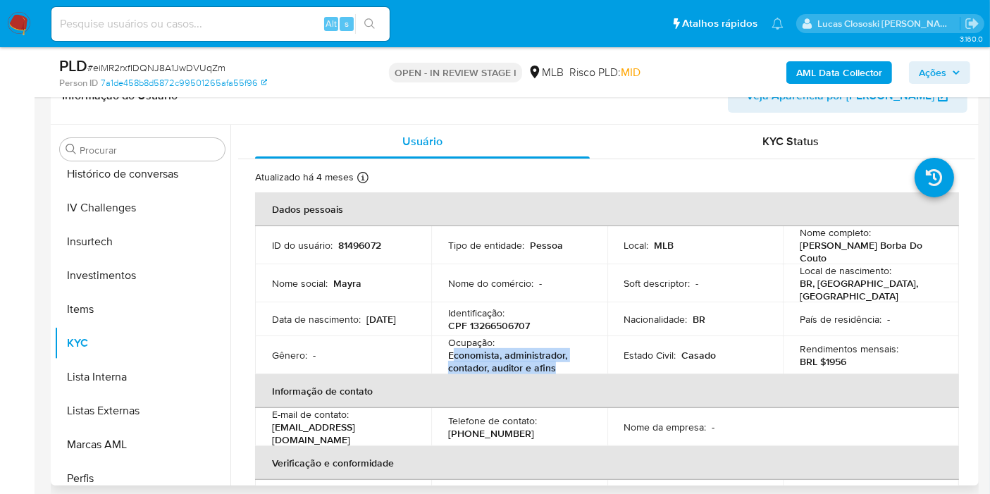
drag, startPoint x: 561, startPoint y: 355, endPoint x: 453, endPoint y: 345, distance: 108.2
click at [453, 349] on p "Economista, administrador, contador, auditor e afins" at bounding box center [516, 361] width 137 height 25
copy p "conomista, administrador, contador, auditor e afins"
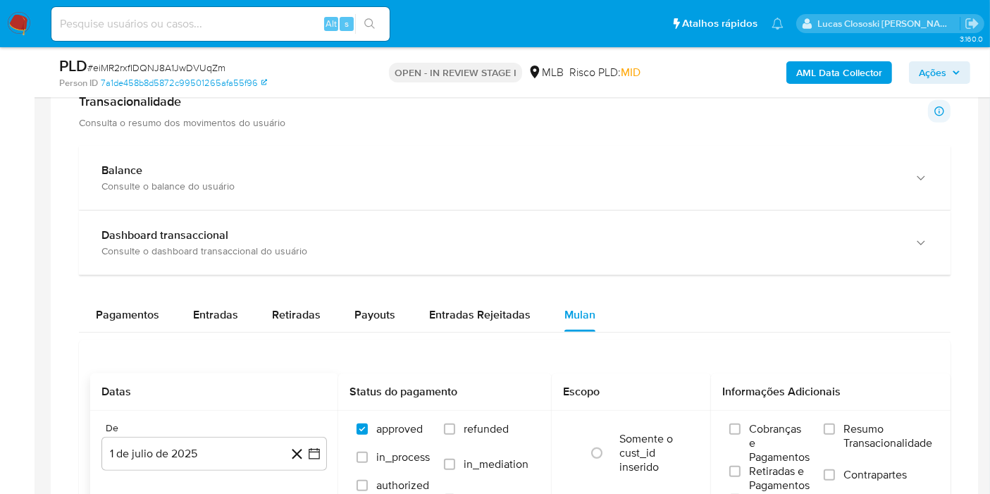
scroll to position [1193, 0]
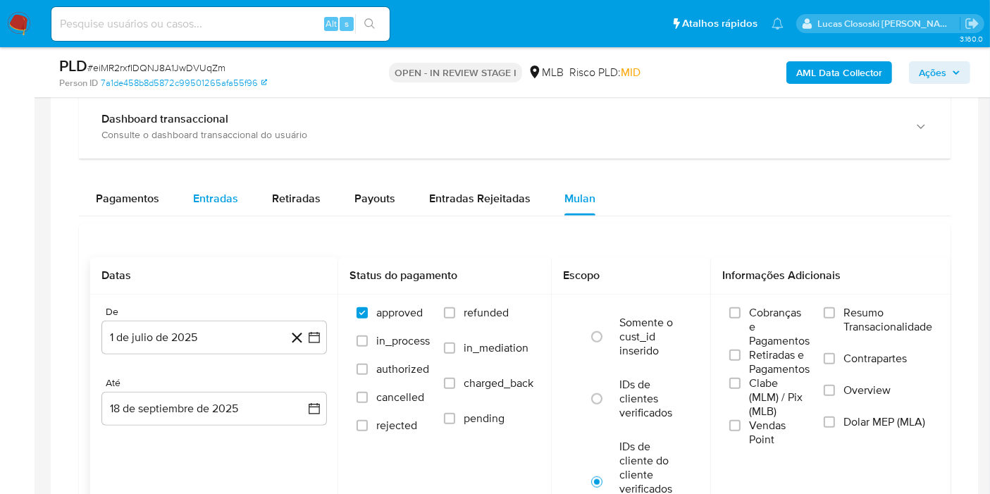
click at [199, 209] on div "Entradas" at bounding box center [215, 199] width 45 height 34
select select "10"
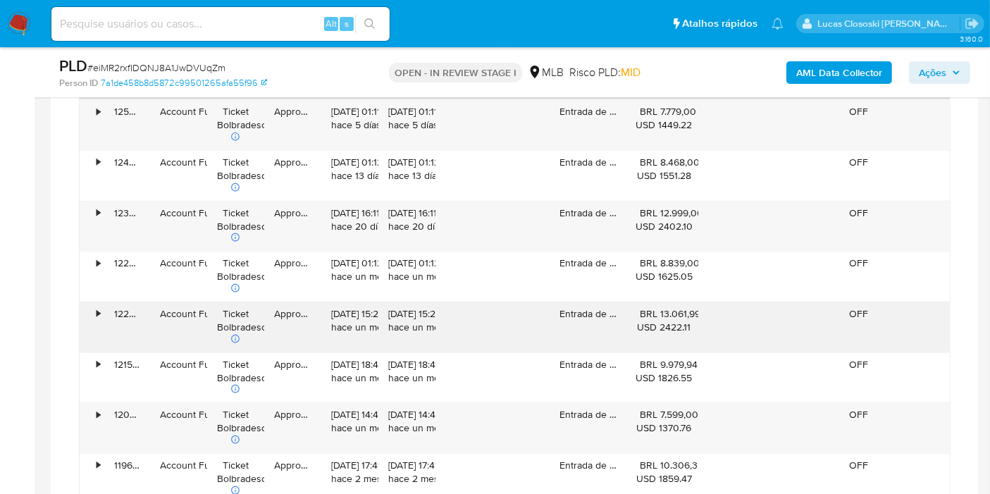
scroll to position [1271, 0]
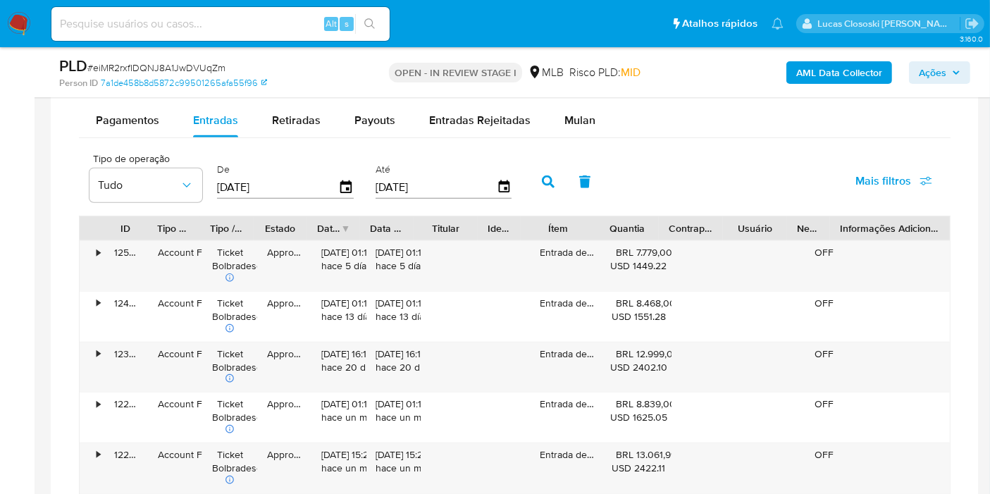
drag, startPoint x: 942, startPoint y: 226, endPoint x: 994, endPoint y: 226, distance: 52.1
click at [990, 226] on html "Pausado Ver notificaciones Alt s Atalhos rápidos Presiona las siguientes teclas…" at bounding box center [495, 88] width 990 height 2718
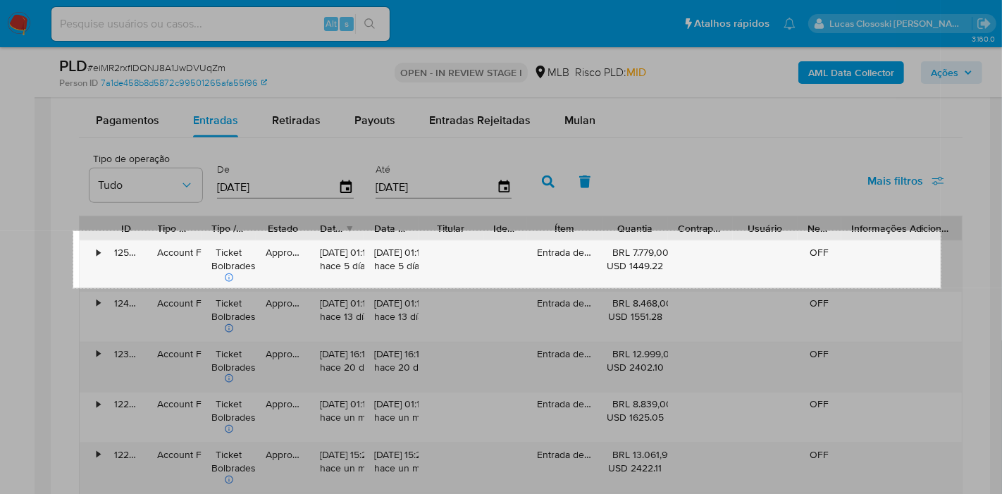
drag, startPoint x: 74, startPoint y: 230, endPoint x: 940, endPoint y: 288, distance: 868.4
click at [940, 288] on div "1231 X 81" at bounding box center [501, 85] width 1002 height 2712
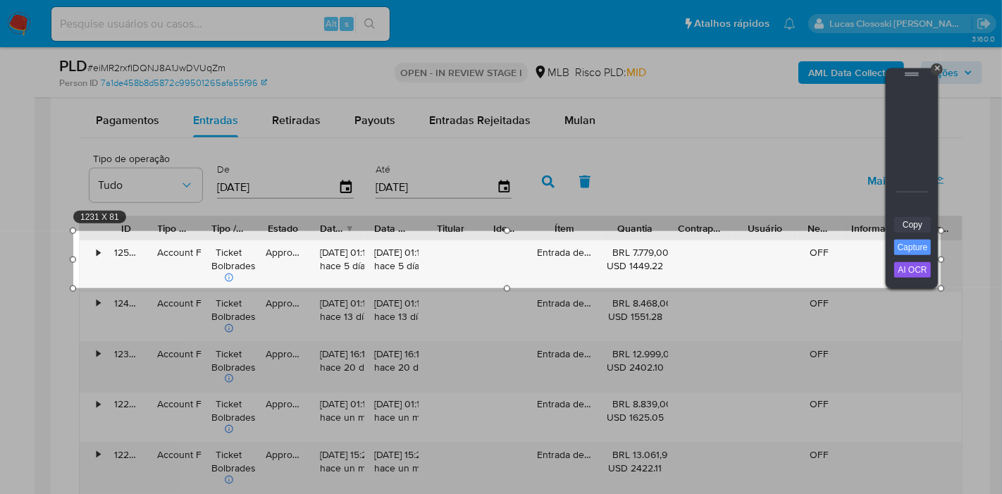
click at [911, 229] on link "Copy" at bounding box center [912, 224] width 37 height 15
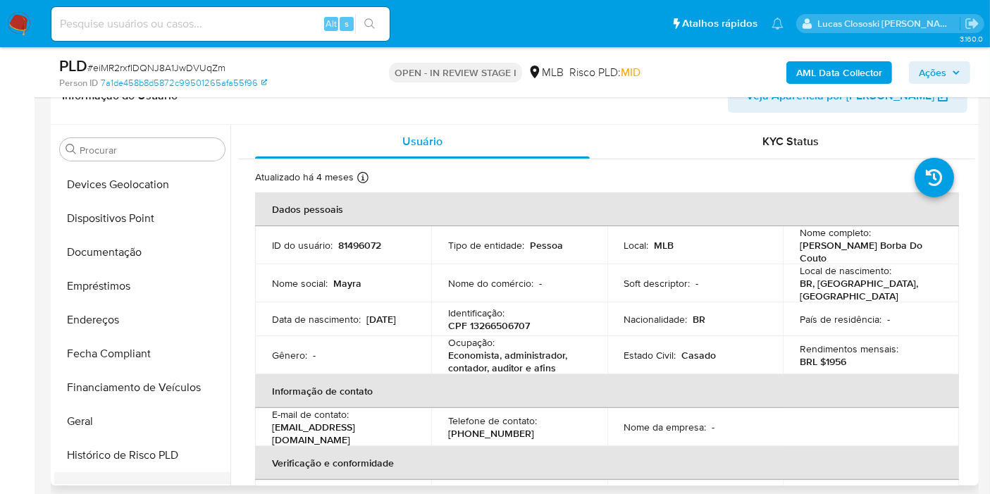
scroll to position [271, 0]
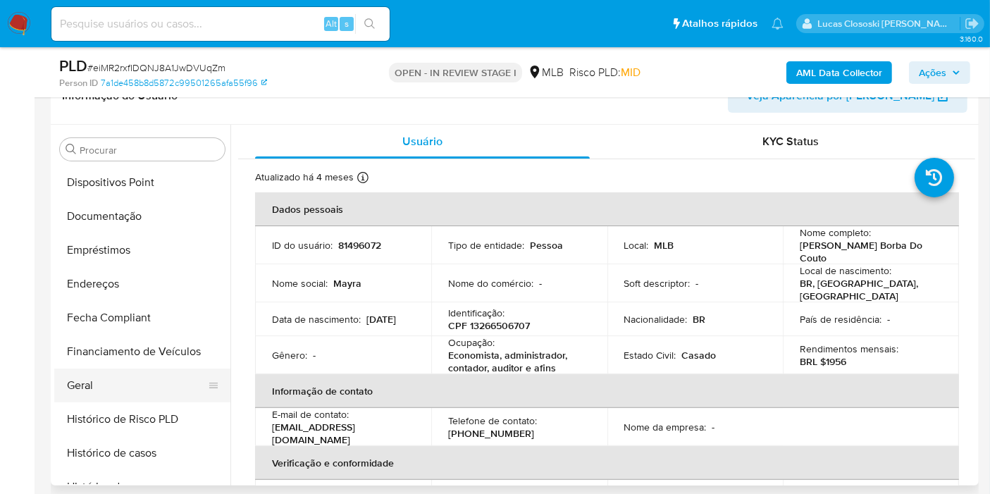
click at [144, 389] on button "Geral" at bounding box center [136, 385] width 165 height 34
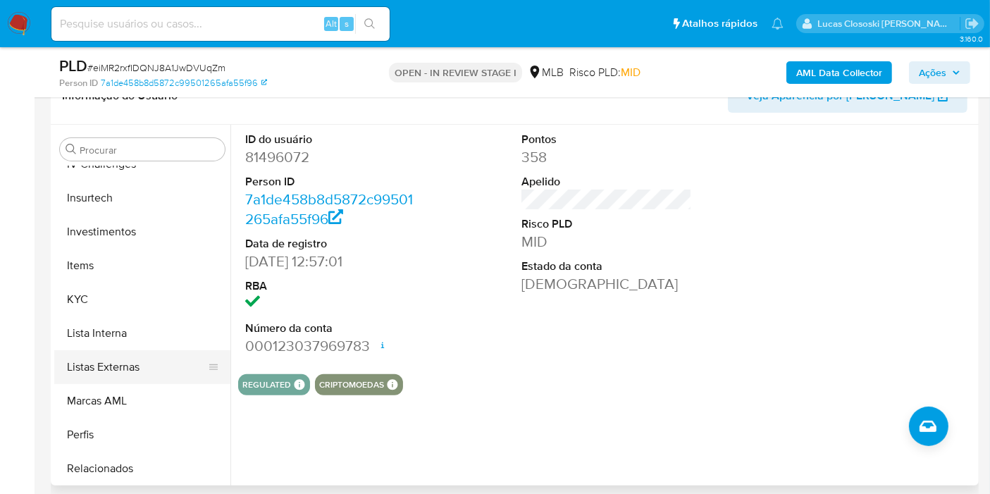
scroll to position [662, 0]
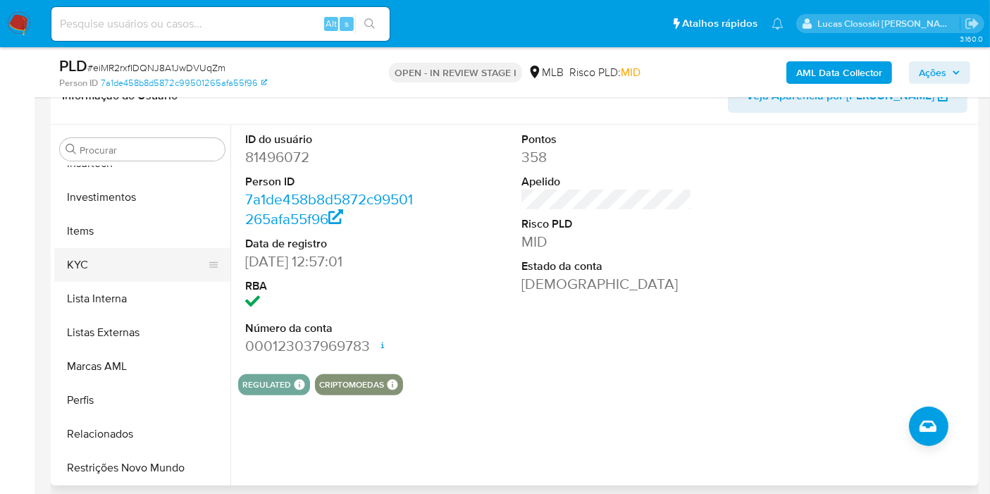
click at [128, 259] on button "KYC" at bounding box center [136, 265] width 165 height 34
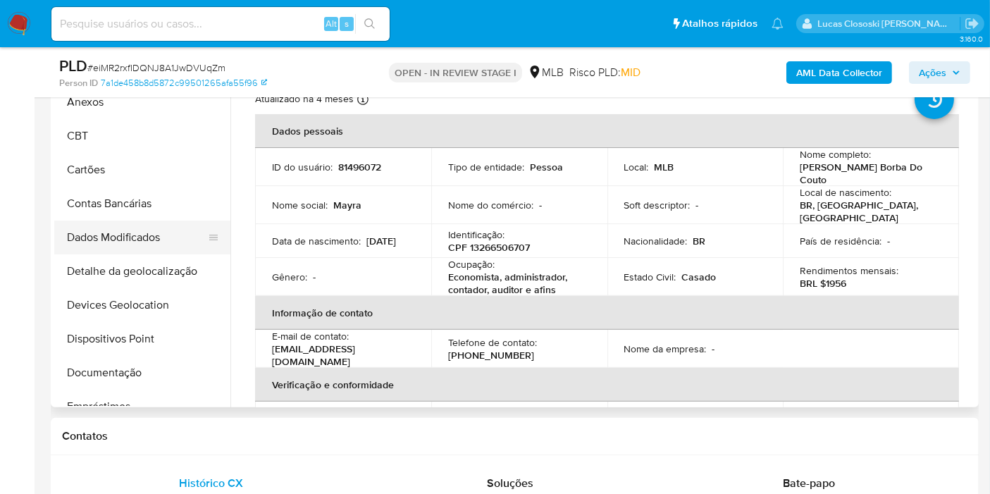
scroll to position [36, 0]
click at [139, 363] on button "Documentação" at bounding box center [136, 373] width 165 height 34
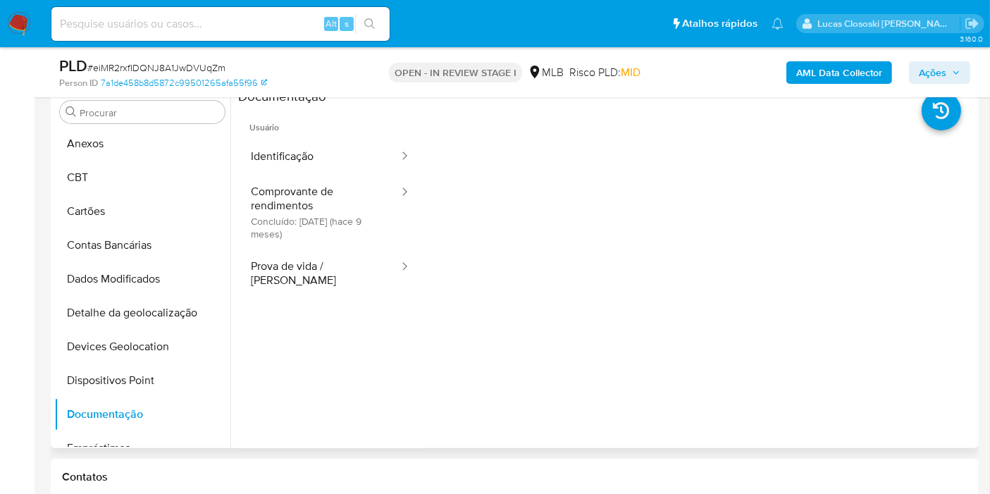
scroll to position [332, 0]
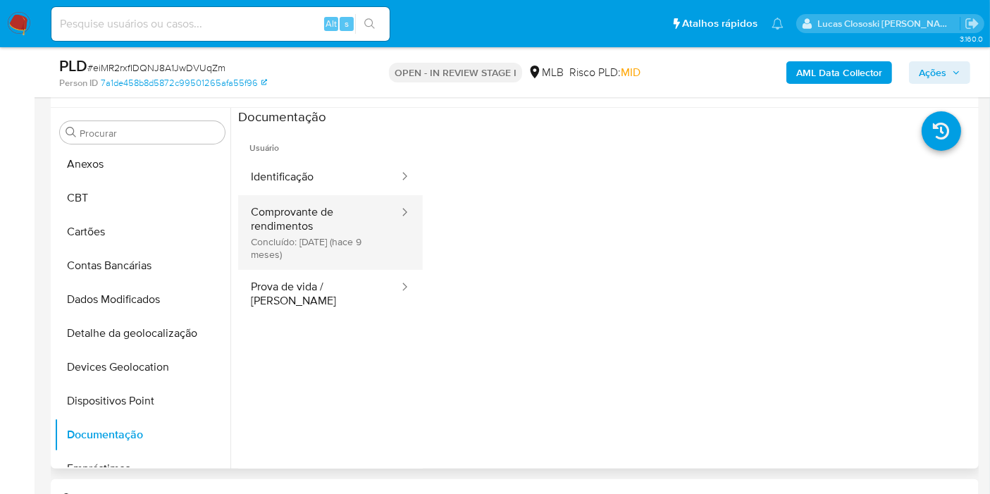
click at [273, 242] on button "Comprovante de rendimentos Concluído: 21/12/2024 (hace 9 meses)" at bounding box center [319, 232] width 162 height 75
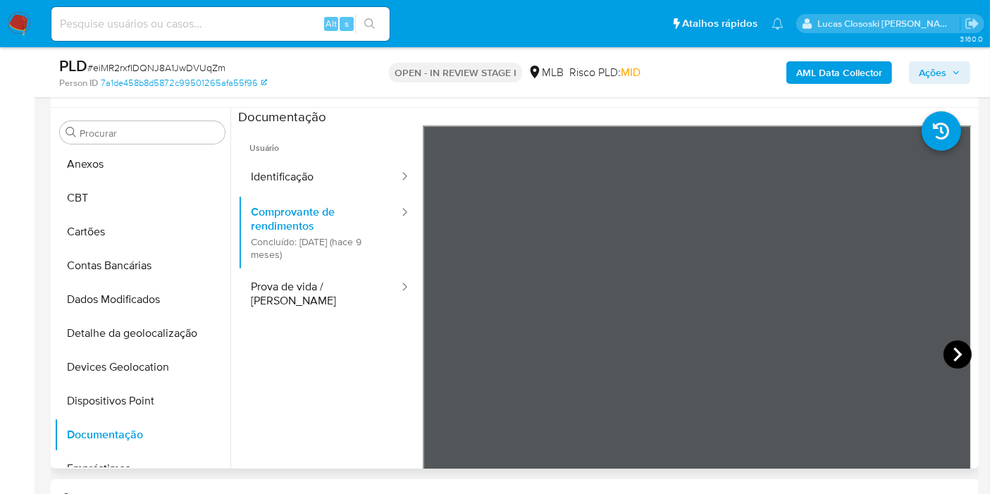
click at [944, 350] on icon at bounding box center [957, 354] width 28 height 28
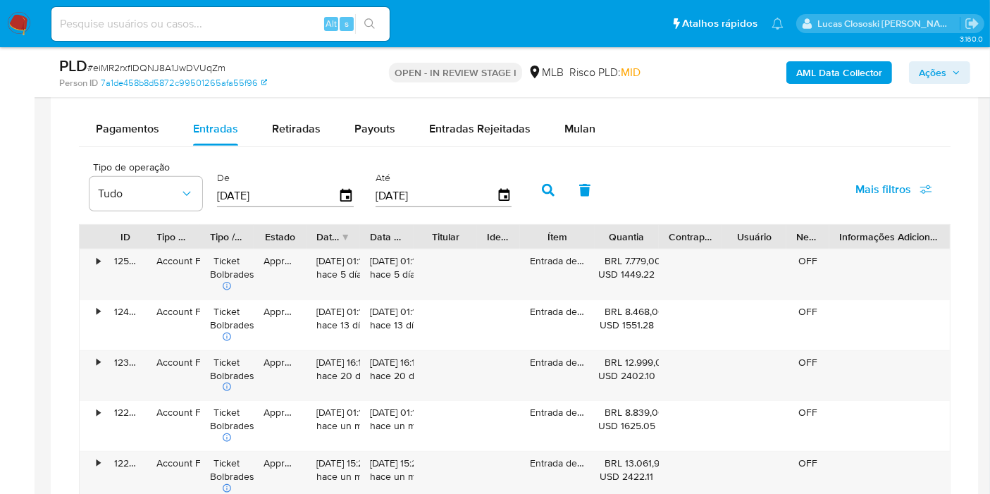
scroll to position [1193, 0]
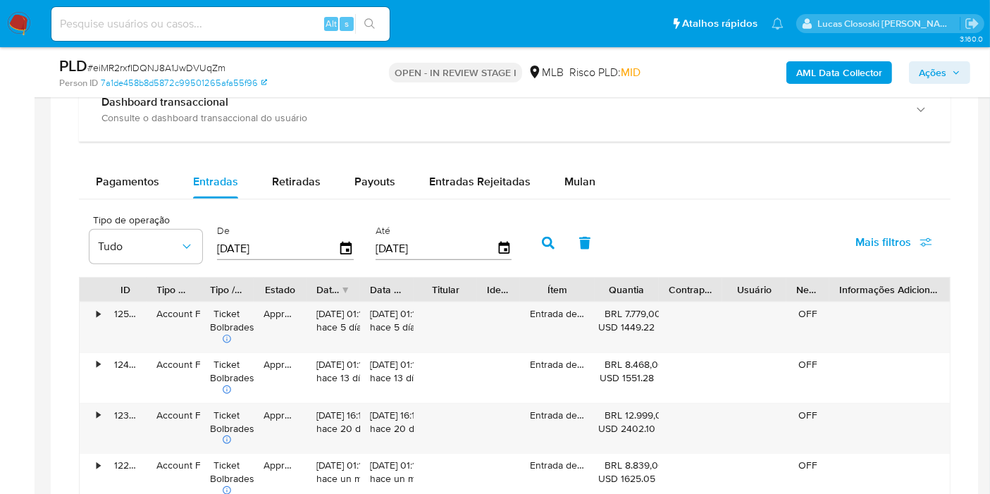
click at [354, 242] on div "De 21/06/2025" at bounding box center [286, 241] width 147 height 56
click at [344, 242] on icon "button" at bounding box center [346, 249] width 25 height 25
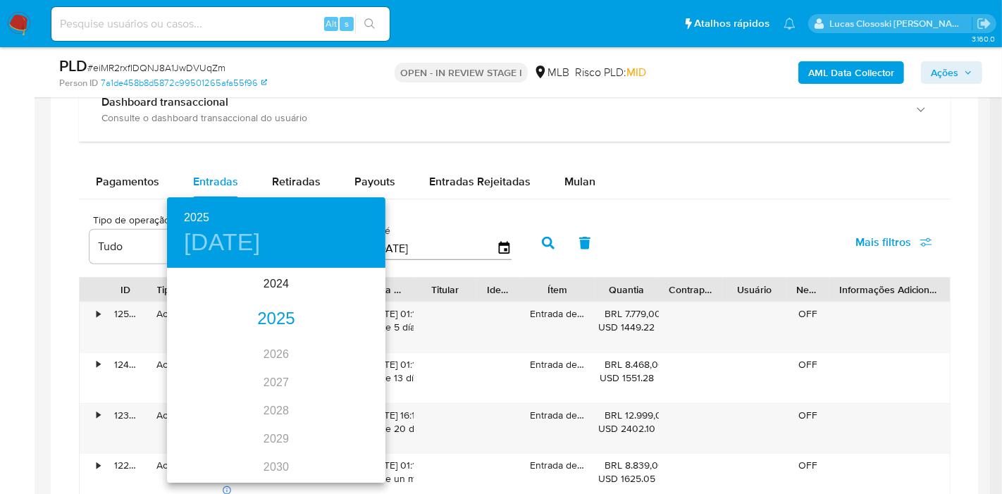
click at [270, 315] on div "2025" at bounding box center [276, 319] width 218 height 28
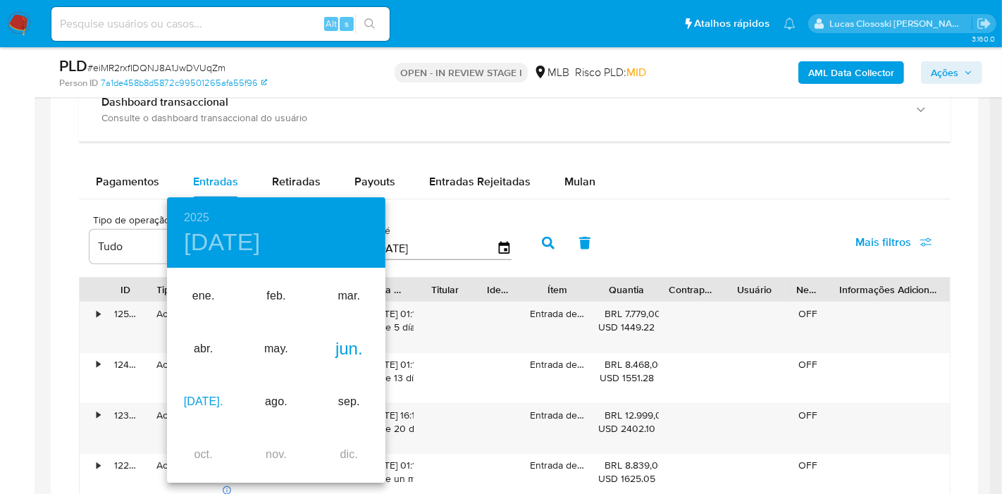
click at [200, 394] on div "jul." at bounding box center [203, 401] width 73 height 53
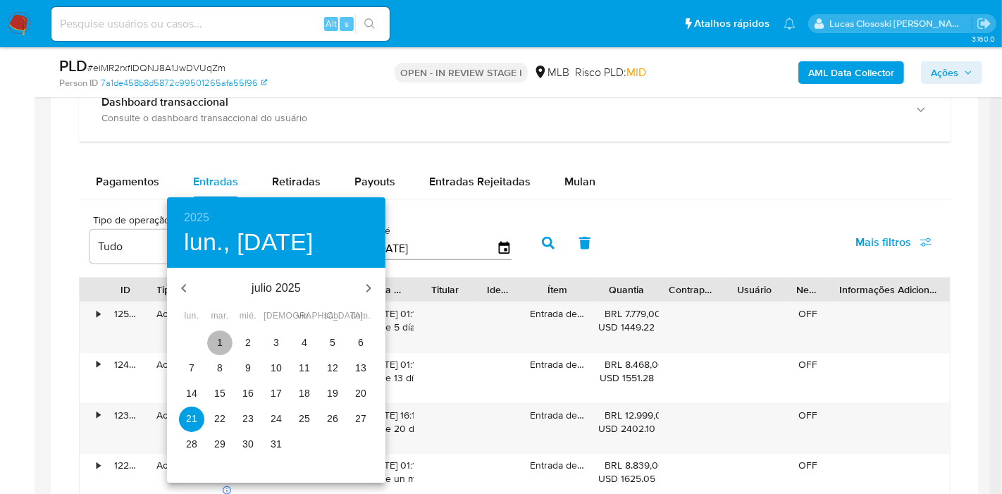
click at [224, 347] on span "1" at bounding box center [219, 342] width 25 height 14
type input "01/07/2025"
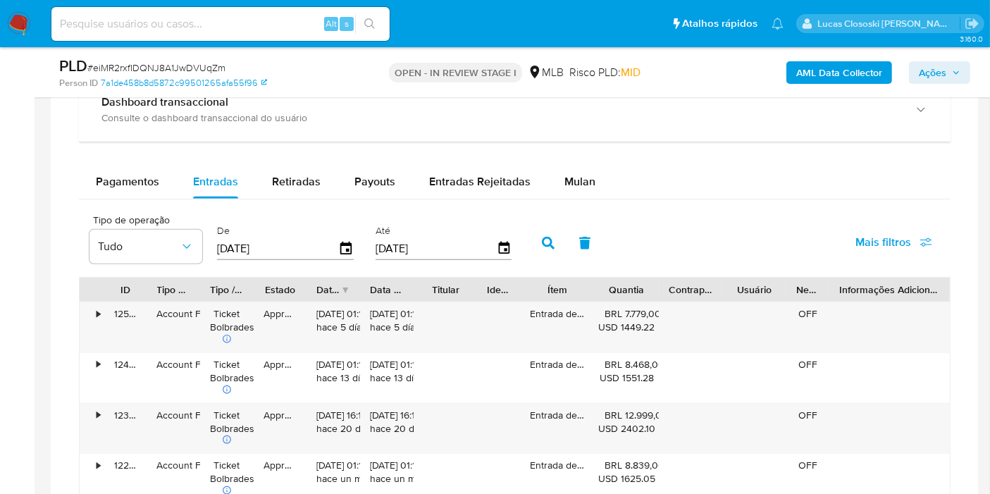
click at [542, 241] on icon "button" at bounding box center [548, 243] width 13 height 13
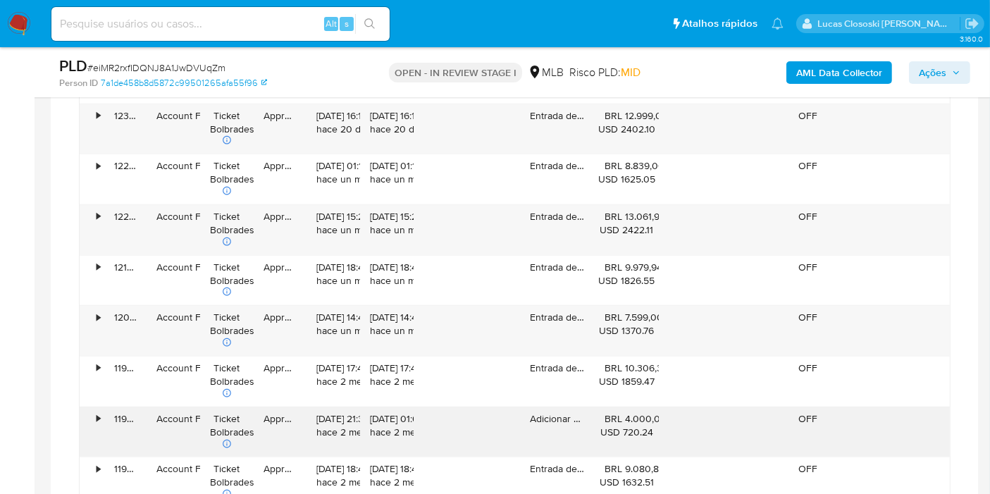
scroll to position [1662, 0]
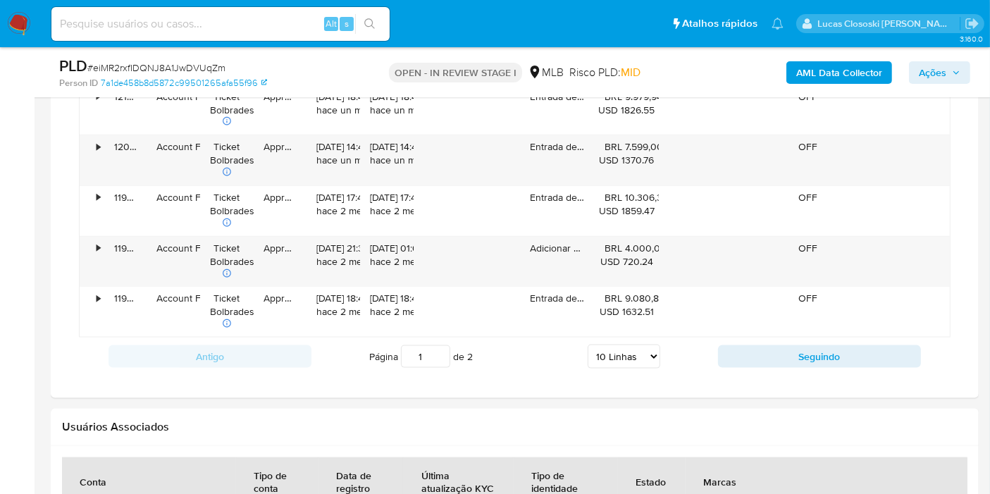
click at [616, 365] on div "Antigo Página 1 de 2 5 Linhas 10 Linhas 20 Linhas 25 Linhas 50 Linhas 100 Linha…" at bounding box center [514, 356] width 871 height 38
click at [621, 351] on select "5 Linhas 10 Linhas 20 Linhas 25 Linhas 50 Linhas 100 Linhas" at bounding box center [623, 356] width 73 height 24
select select "100"
click at [588, 344] on select "5 Linhas 10 Linhas 20 Linhas 25 Linhas 50 Linhas 100 Linhas" at bounding box center [623, 356] width 73 height 24
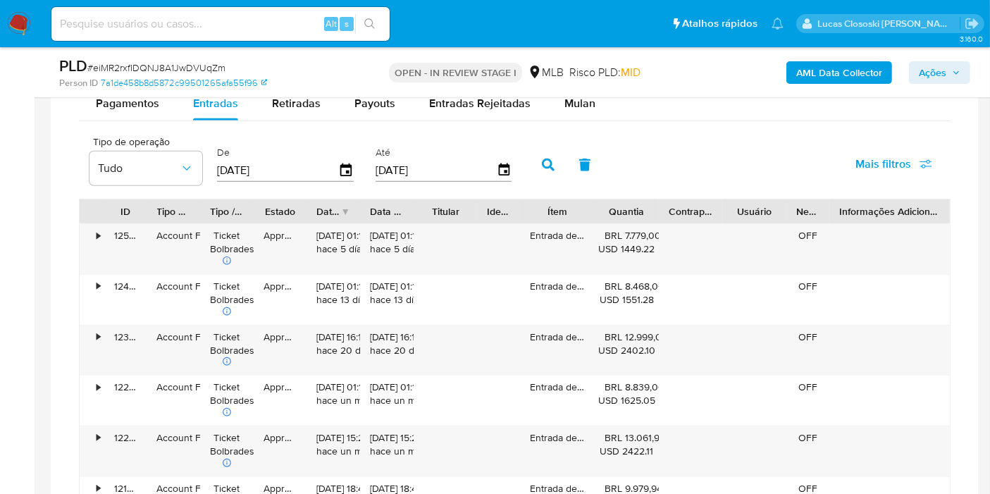
scroll to position [1349, 0]
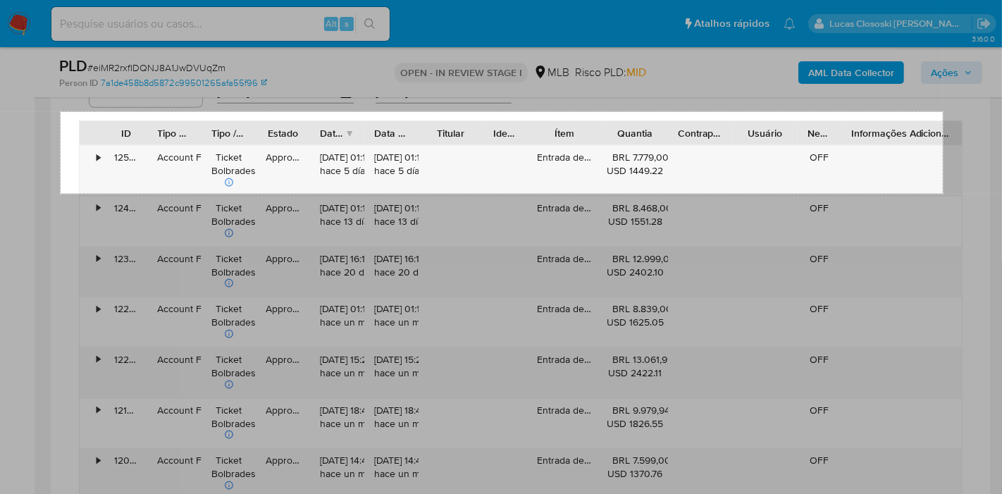
drag, startPoint x: 61, startPoint y: 112, endPoint x: 943, endPoint y: 193, distance: 885.7
click at [943, 193] on div "1252 X 116" at bounding box center [501, 142] width 1002 height 2983
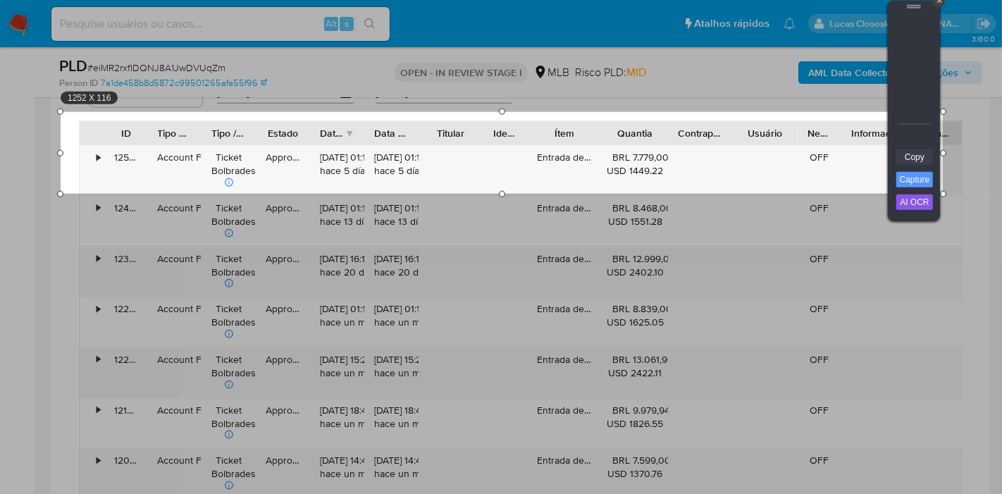
click at [923, 158] on link "Copy" at bounding box center [914, 156] width 37 height 15
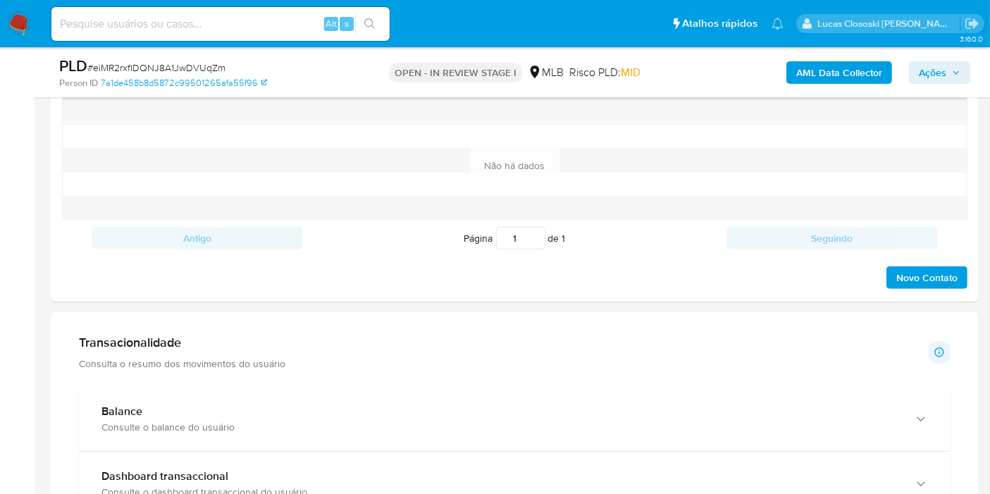
scroll to position [723, 0]
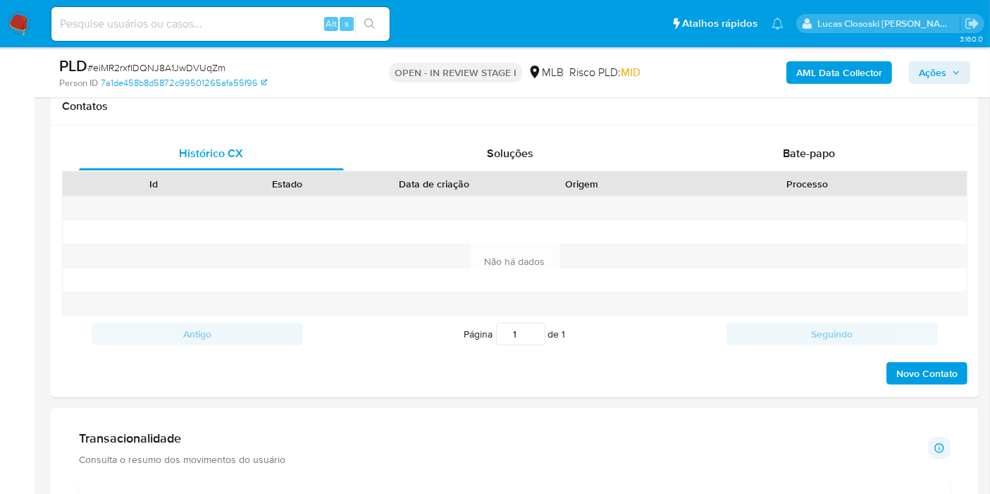
drag, startPoint x: 956, startPoint y: 71, endPoint x: 945, endPoint y: 71, distance: 10.6
click at [956, 71] on icon "button" at bounding box center [956, 72] width 8 height 8
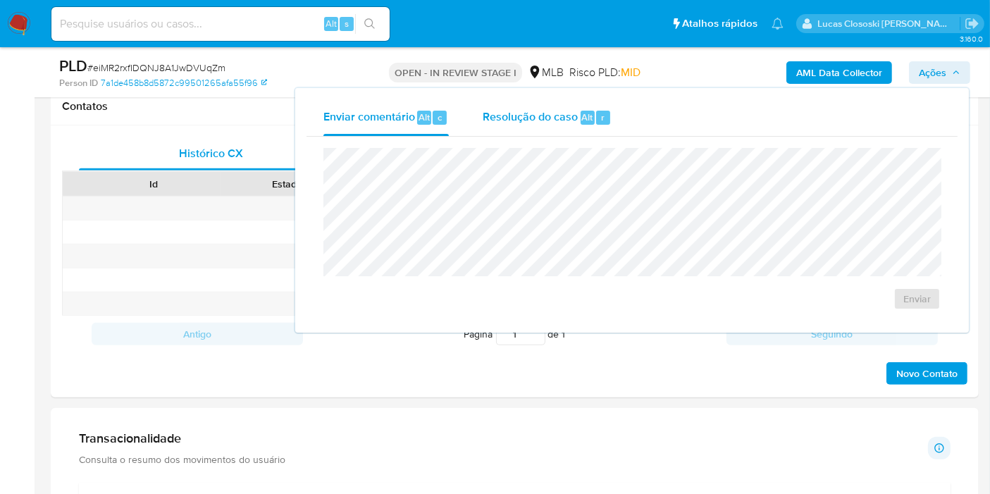
click at [576, 120] on span "Resolução do caso" at bounding box center [530, 116] width 95 height 16
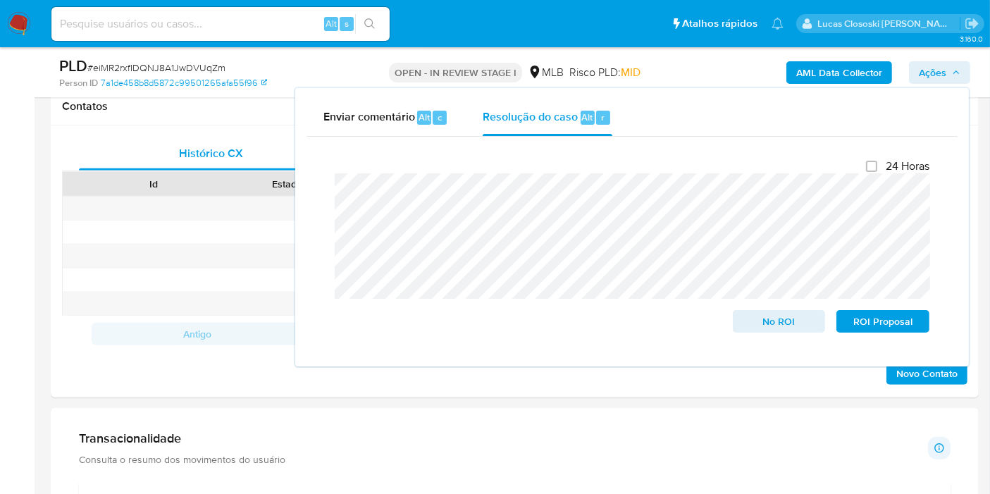
click at [932, 70] on span "Ações" at bounding box center [932, 72] width 27 height 23
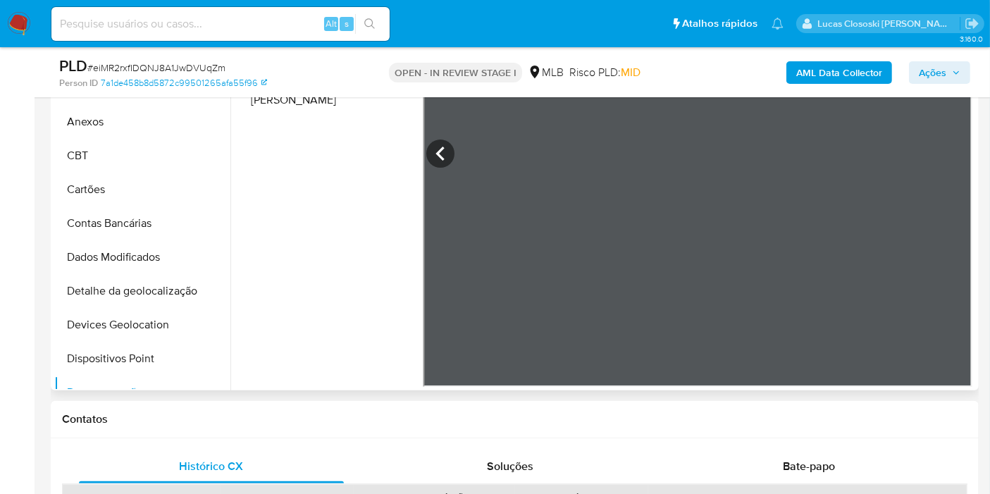
scroll to position [0, 0]
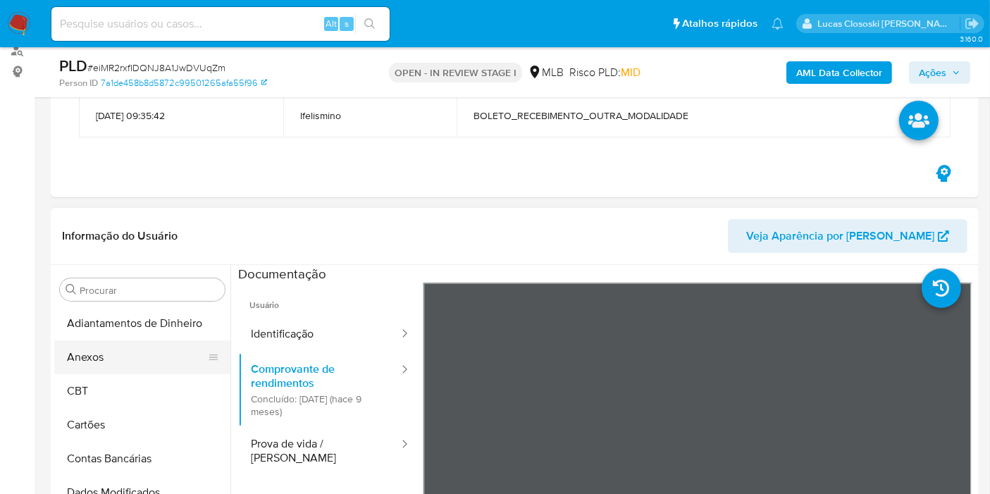
click at [111, 366] on button "Anexos" at bounding box center [136, 357] width 165 height 34
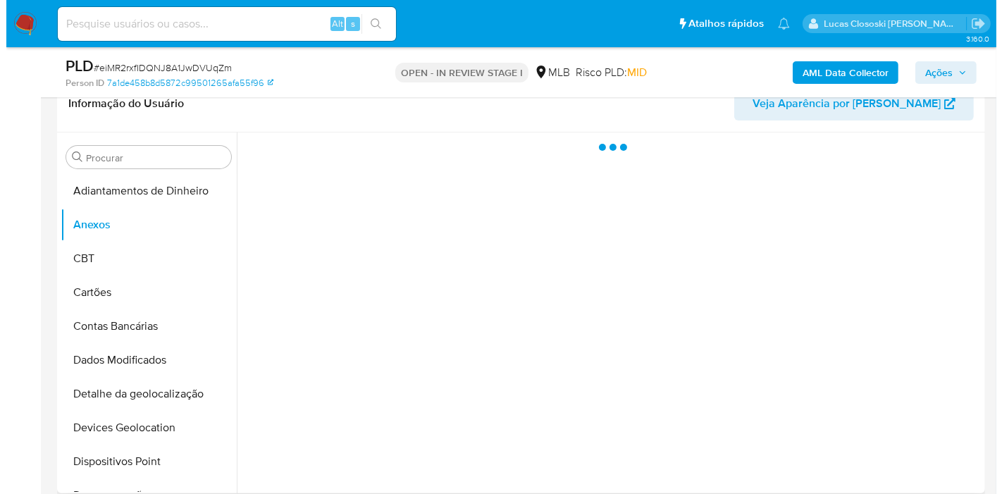
scroll to position [332, 0]
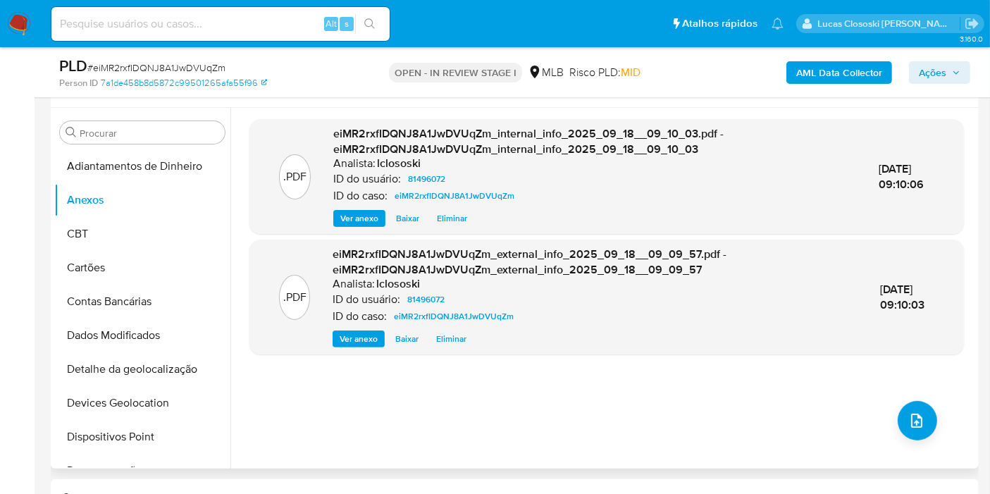
click at [938, 433] on div ".PDF eiMR2rxfIDQNJ8A1JwDVUqZm_internal_info_2025_09_18__09_10_03.pdf - eiMR2rxf…" at bounding box center [606, 288] width 714 height 338
click at [924, 425] on button "upload-file" at bounding box center [916, 420] width 39 height 39
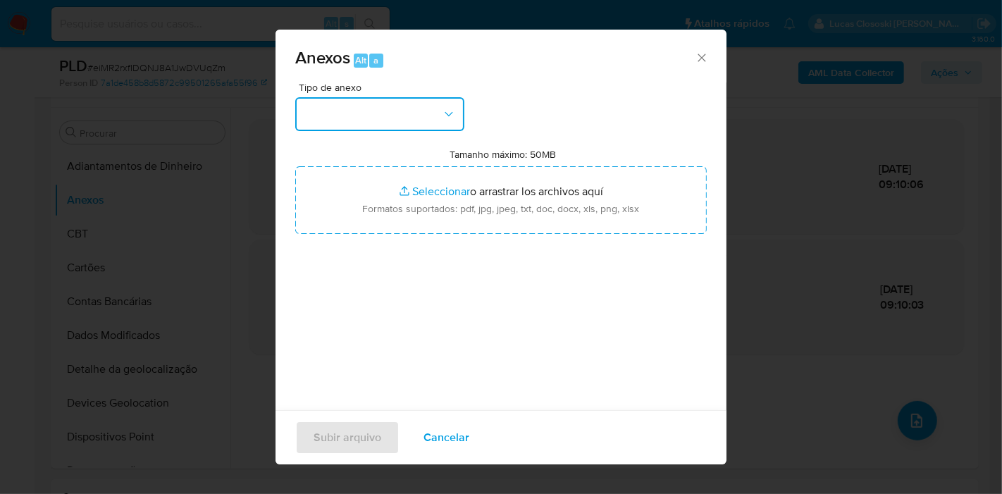
click at [438, 103] on button "button" at bounding box center [379, 114] width 169 height 34
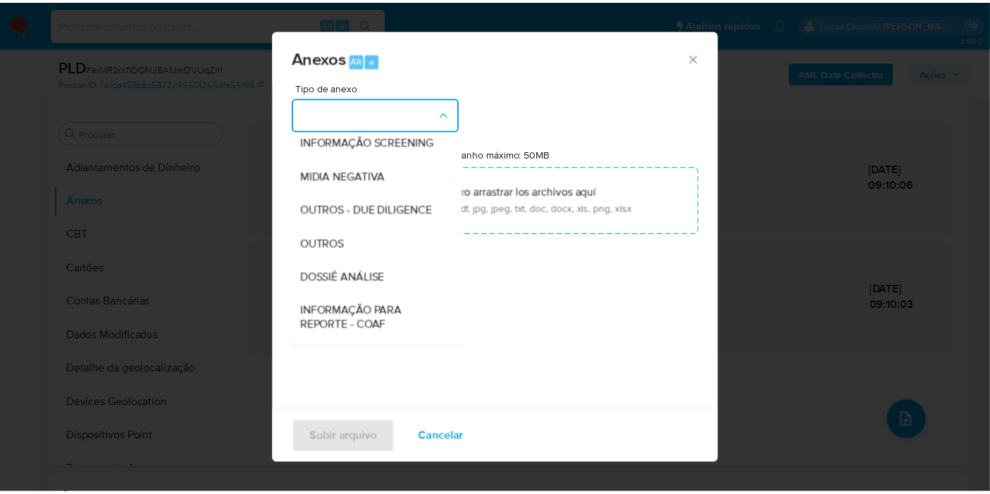
scroll to position [216, 0]
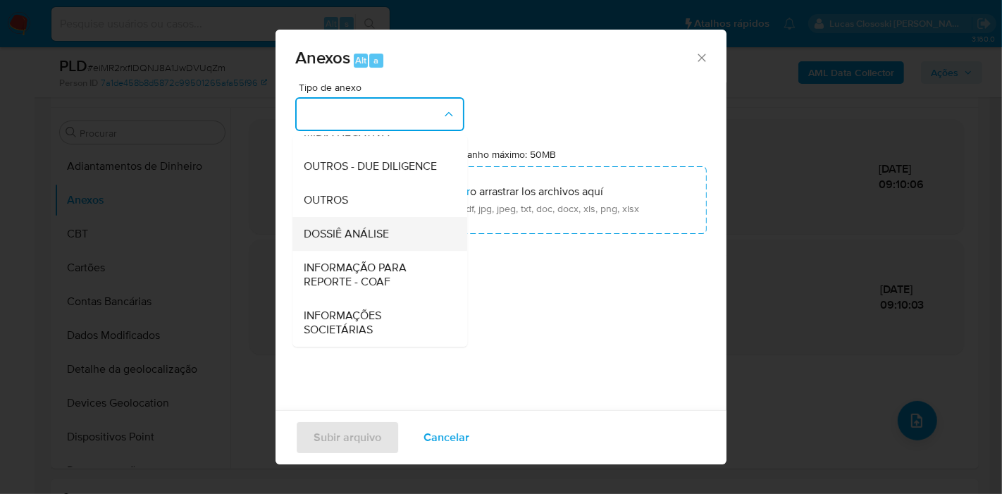
click at [360, 233] on span "DOSSIÊ ANÁLISE" at bounding box center [346, 234] width 85 height 14
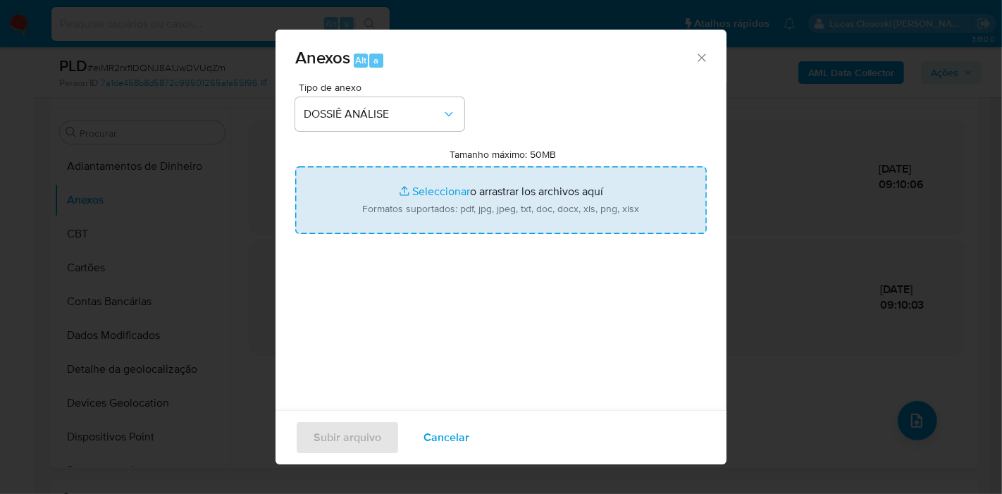
click at [366, 193] on input "Tamanho máximo: 50MB Seleccionar archivos" at bounding box center [500, 200] width 411 height 68
type input "C:\fakepath\Mulan 81496072_2025_09_18_07_48_38.xlsx"
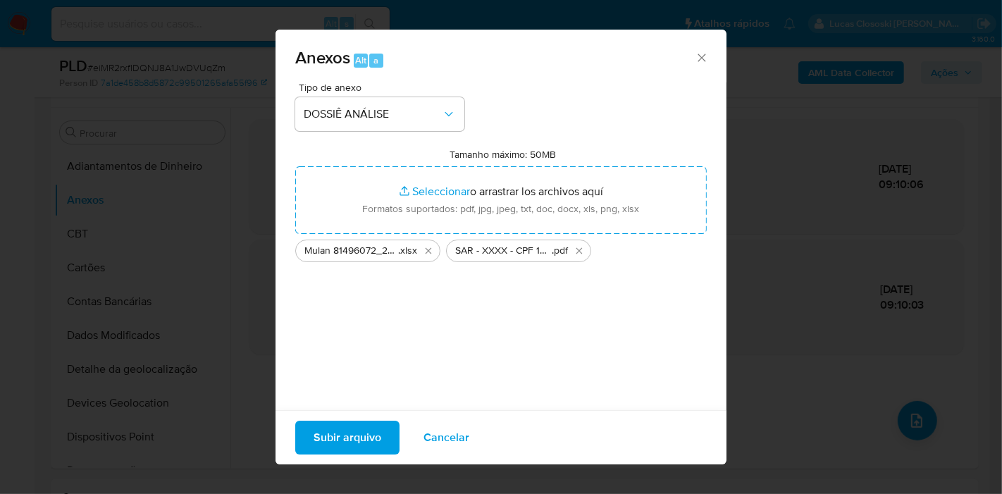
click at [364, 433] on span "Subir arquivo" at bounding box center [347, 437] width 68 height 31
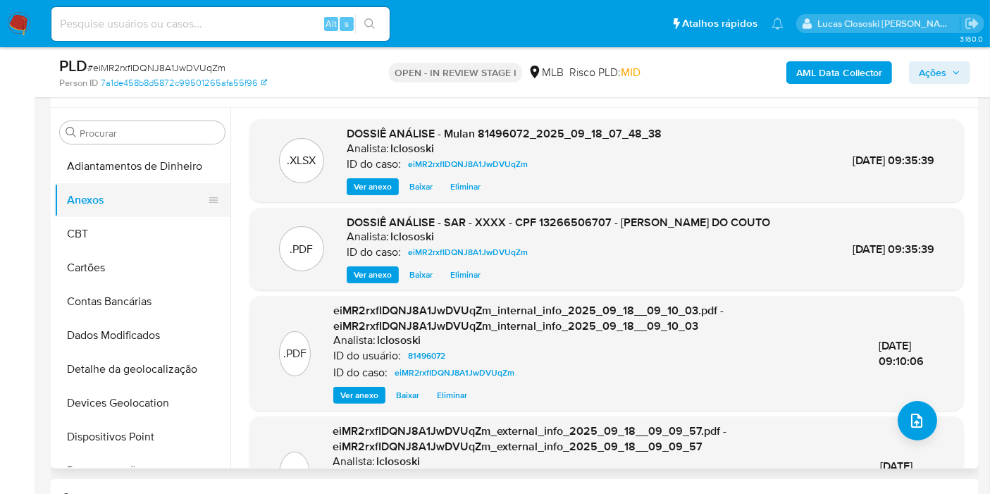
drag, startPoint x: 90, startPoint y: 237, endPoint x: 94, endPoint y: 201, distance: 36.2
click at [90, 237] on button "CBT" at bounding box center [142, 234] width 176 height 34
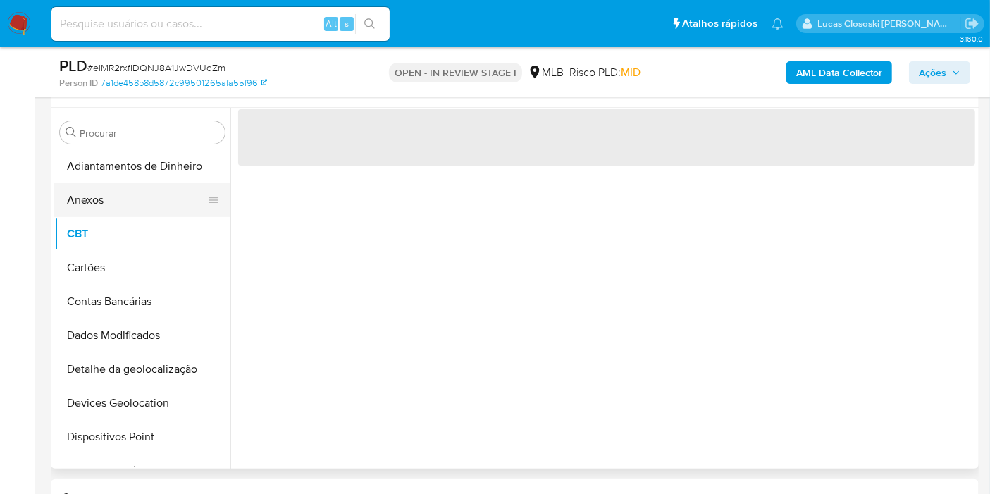
click at [94, 201] on button "Anexos" at bounding box center [136, 200] width 165 height 34
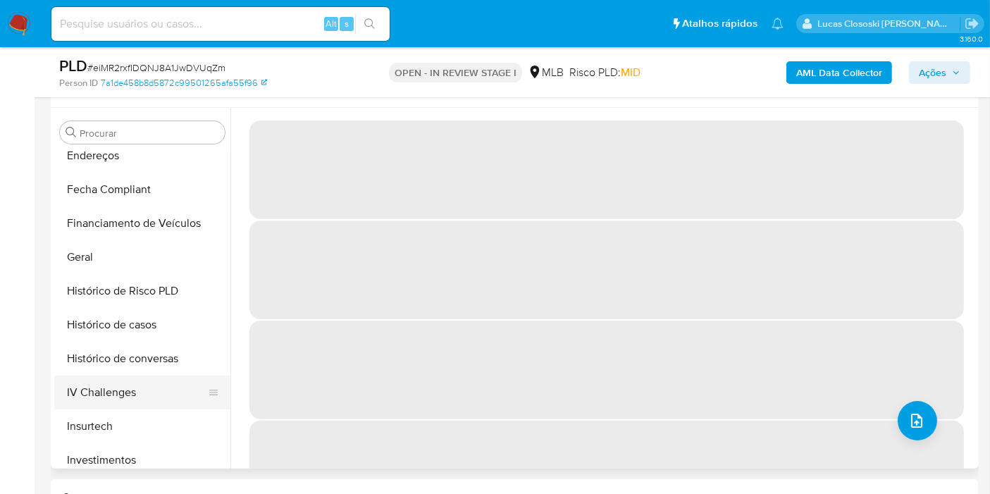
scroll to position [469, 0]
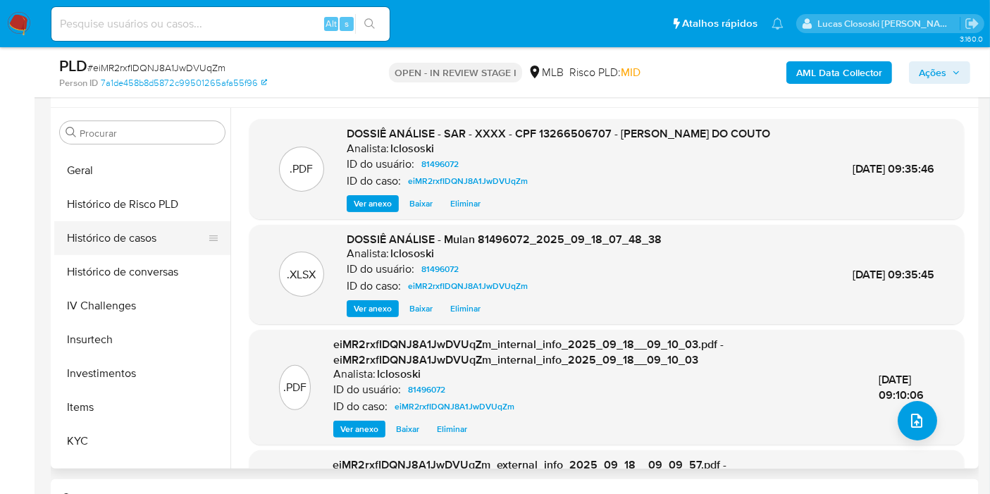
click at [120, 231] on button "Histórico de casos" at bounding box center [136, 238] width 165 height 34
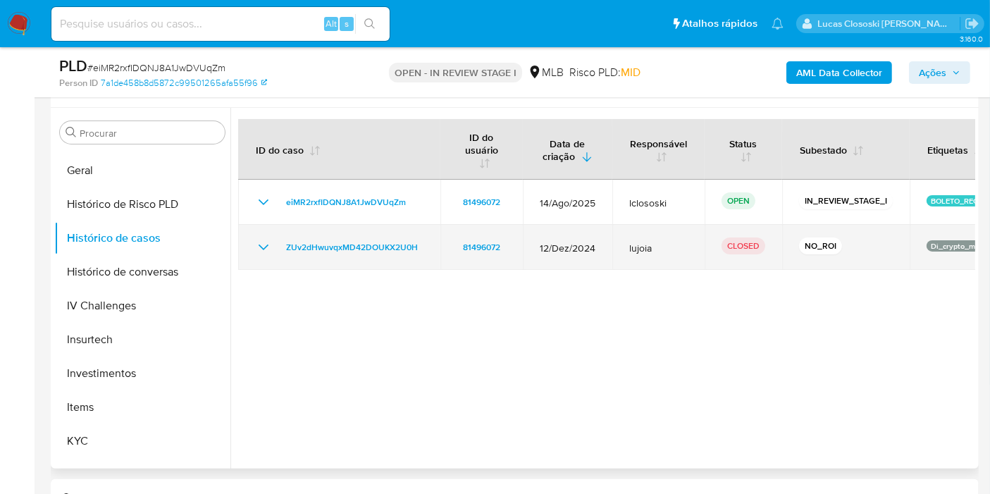
click at [259, 256] on td "ZUv2dHwuvqxMD42DOUKX2U0H" at bounding box center [339, 247] width 202 height 45
click at [261, 247] on icon "Mostrar/Ocultar" at bounding box center [264, 247] width 10 height 6
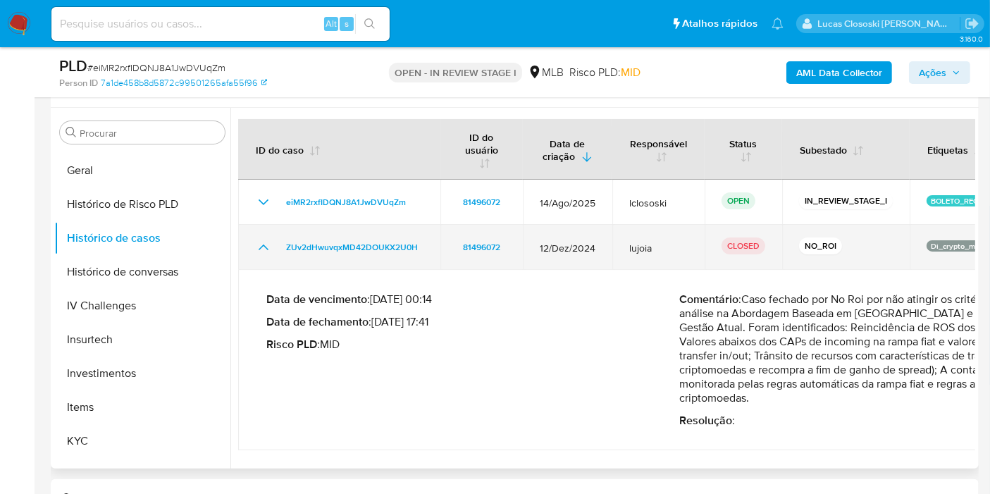
click at [261, 247] on icon "Mostrar/Ocultar" at bounding box center [264, 247] width 10 height 6
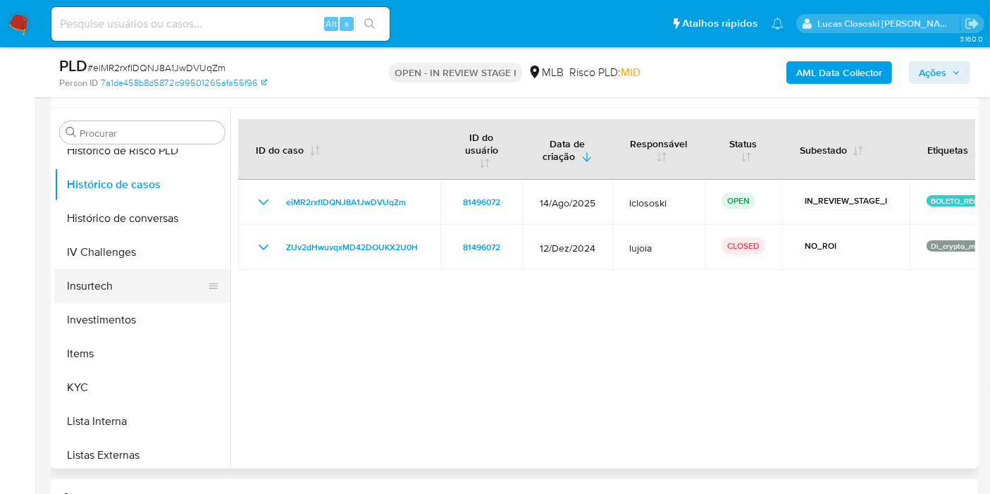
scroll to position [547, 0]
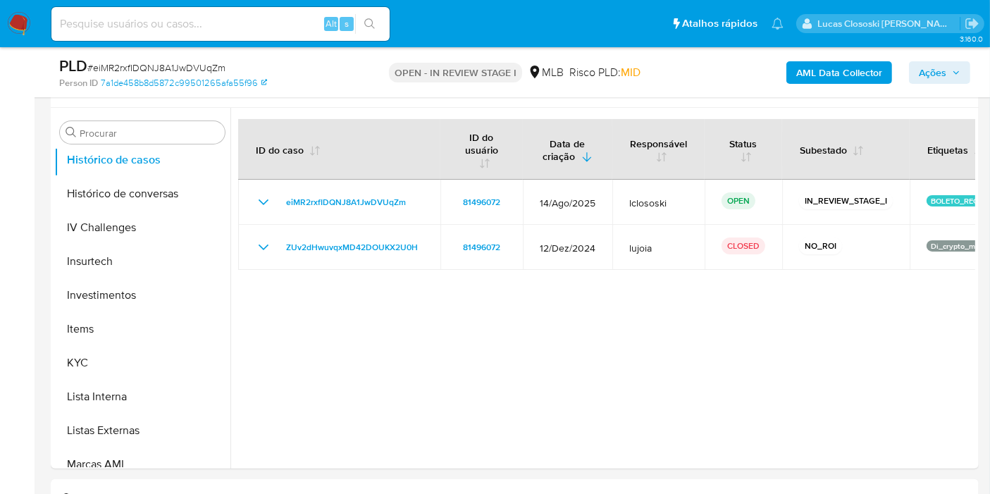
click at [933, 86] on div "AML Data Collector Ações" at bounding box center [820, 72] width 300 height 33
click at [933, 75] on span "Ações" at bounding box center [932, 72] width 27 height 23
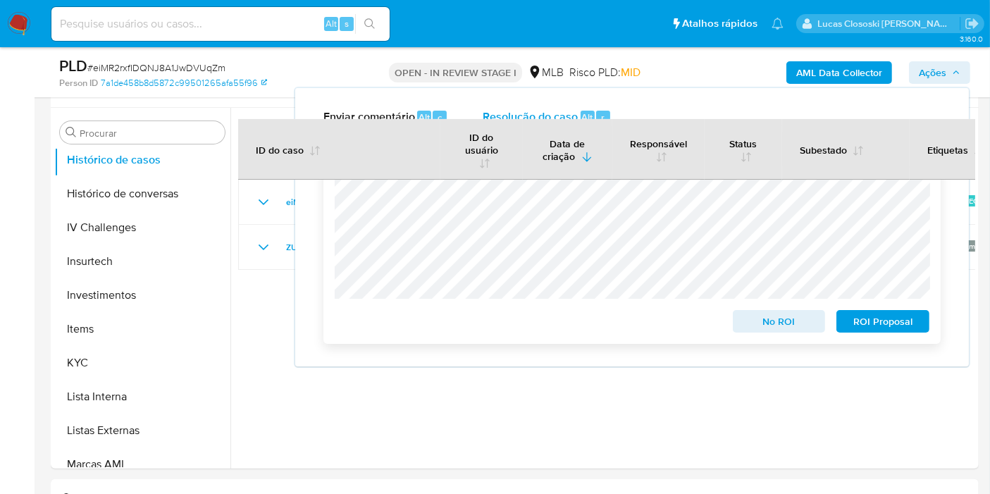
click at [880, 318] on span "ROI Proposal" at bounding box center [882, 321] width 73 height 20
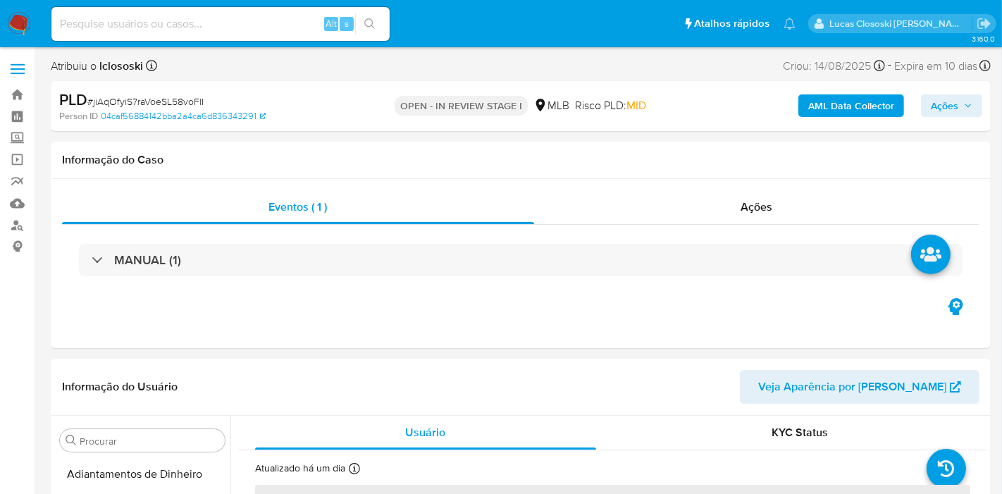
select select "10"
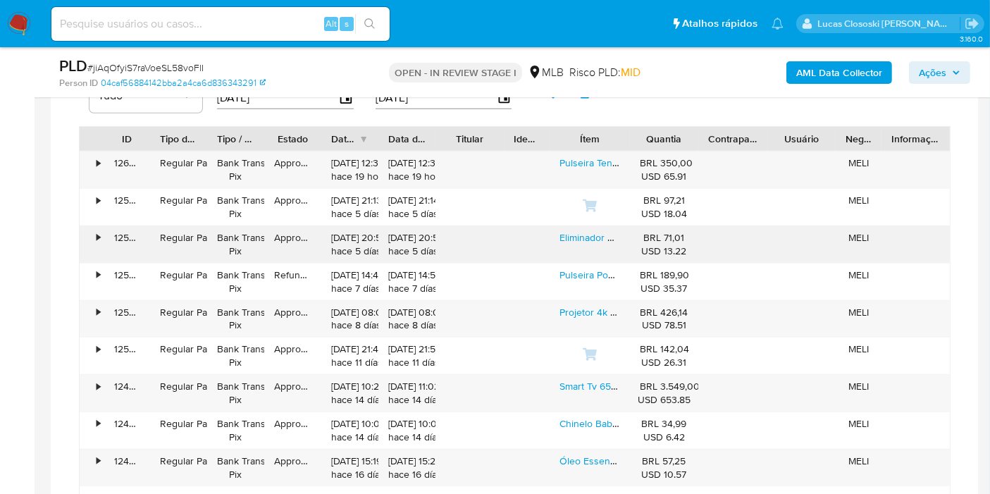
scroll to position [1095, 0]
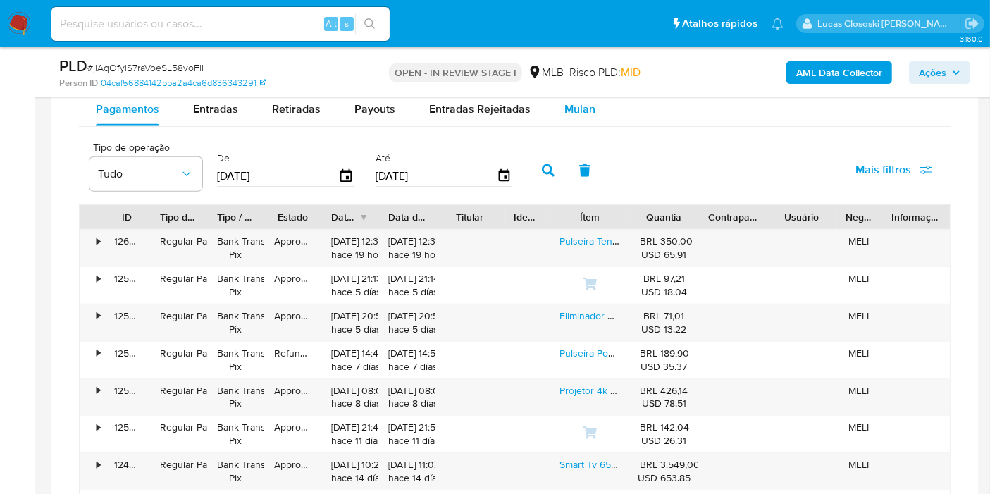
click at [580, 106] on span "Mulan" at bounding box center [579, 109] width 31 height 16
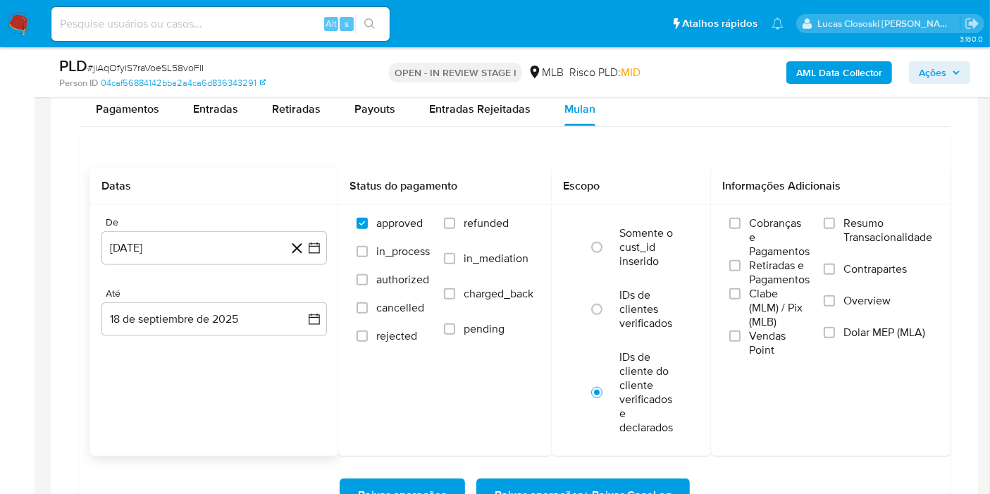
click at [328, 247] on div "De 18 de agosto de 2024 18-08-2024 Até 18 de septiembre de 2025 18-09-2025" at bounding box center [214, 287] width 248 height 165
click at [322, 251] on button "18 de agosto de 2024" at bounding box center [213, 248] width 225 height 34
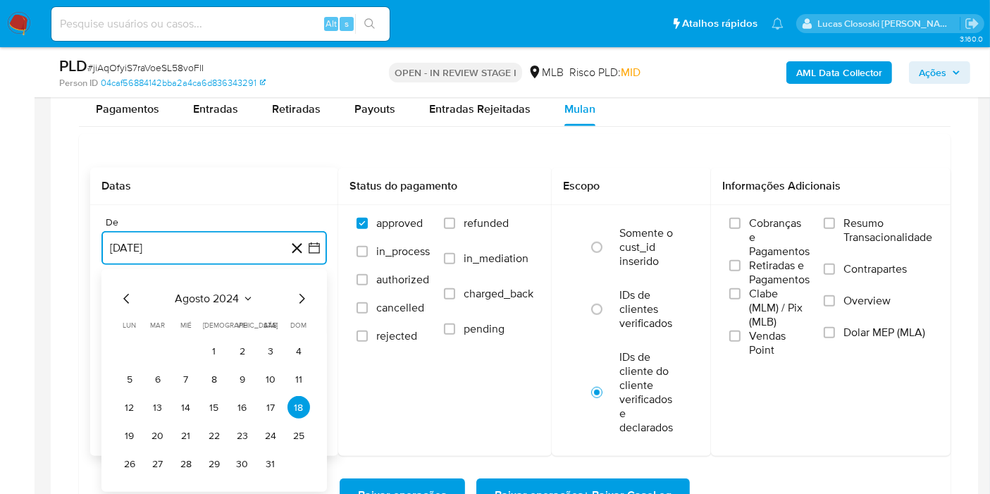
click at [223, 292] on span "agosto 2024" at bounding box center [207, 299] width 64 height 14
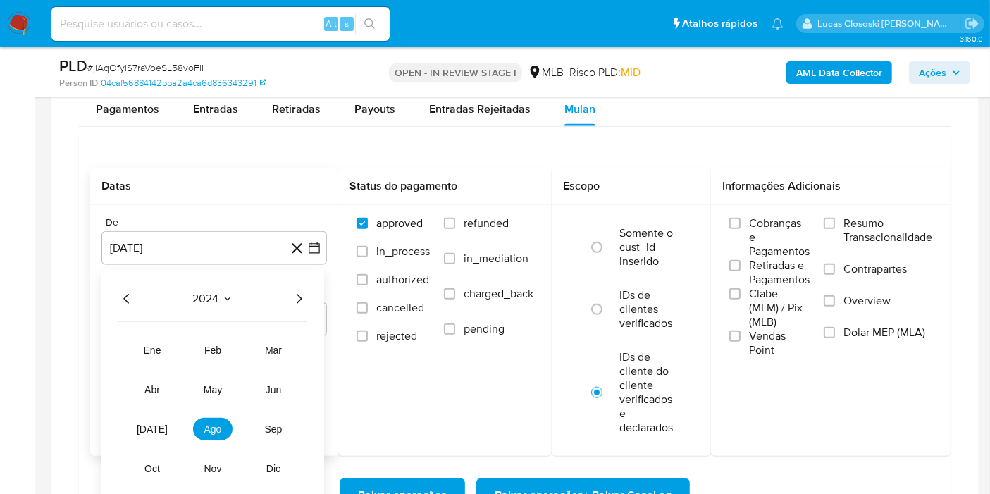
click at [304, 297] on icon "Año siguiente" at bounding box center [298, 298] width 17 height 17
click at [165, 412] on tr "ene feb mar abr may jun jul ago sep oct nov dic" at bounding box center [212, 409] width 161 height 141
click at [163, 419] on button "jul" at bounding box center [151, 429] width 39 height 23
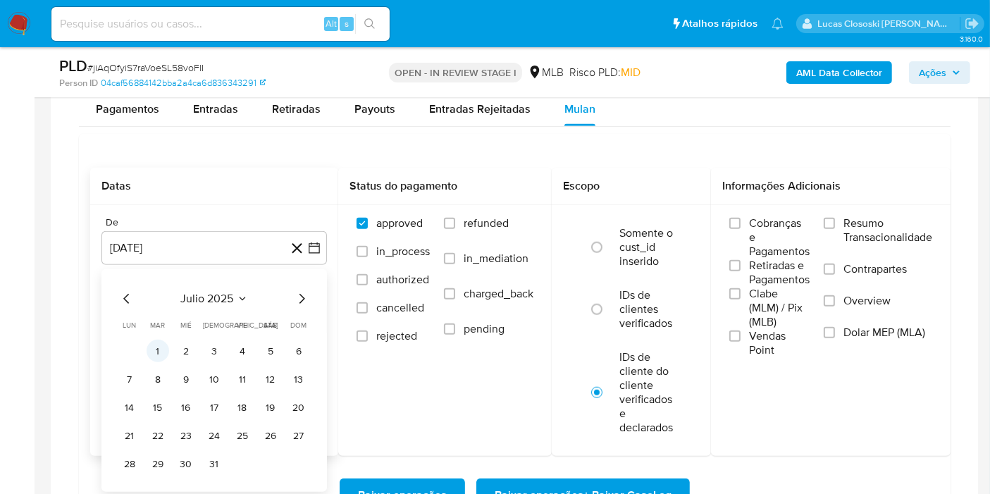
click at [154, 353] on button "1" at bounding box center [158, 351] width 23 height 23
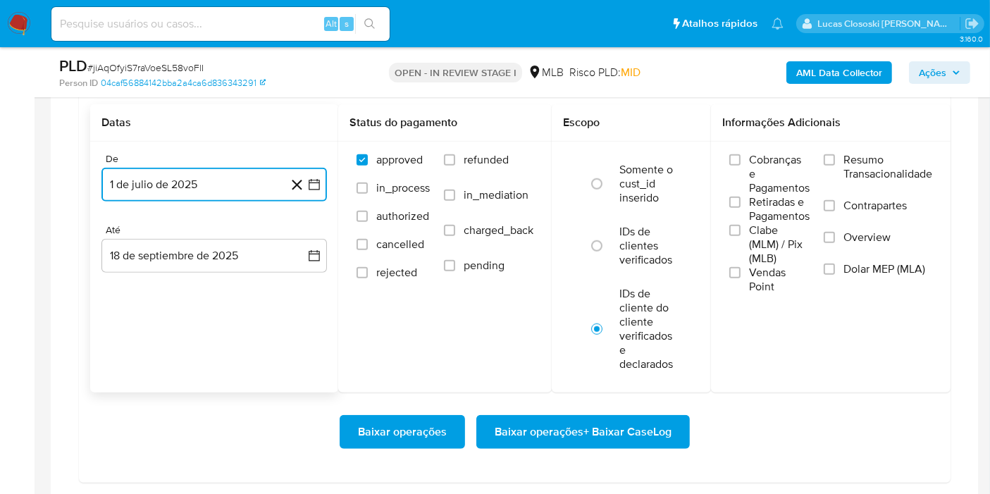
scroll to position [1174, 0]
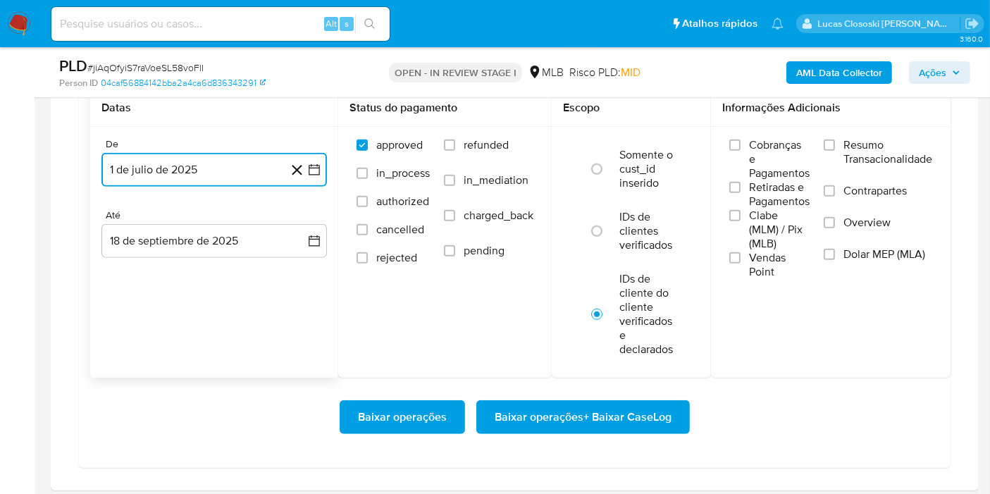
click at [549, 409] on span "Baixar operações + Baixar CaseLog" at bounding box center [583, 417] width 177 height 31
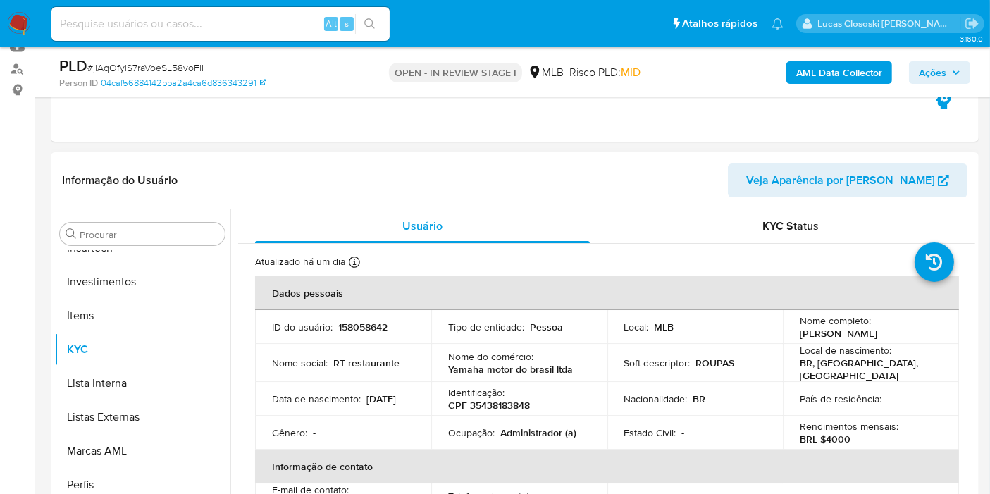
scroll to position [0, 0]
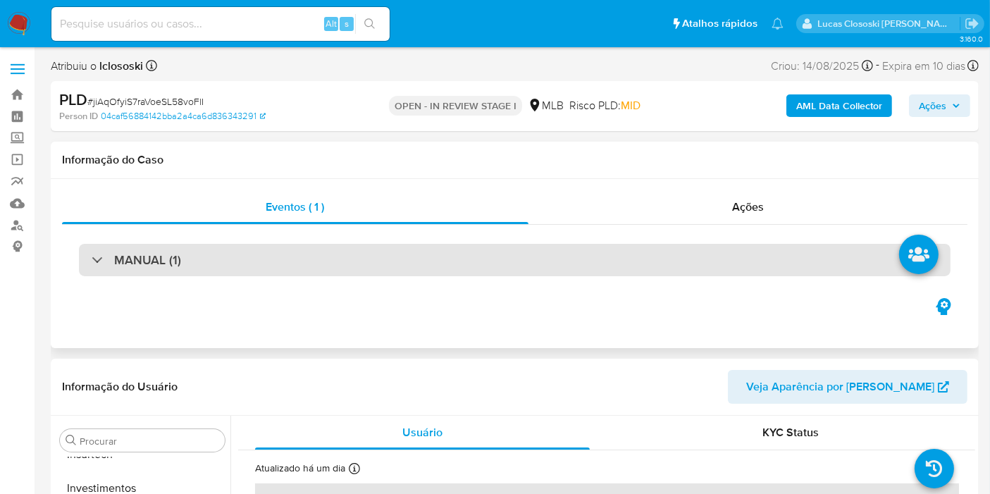
click at [464, 268] on div "MANUAL (1)" at bounding box center [514, 260] width 871 height 32
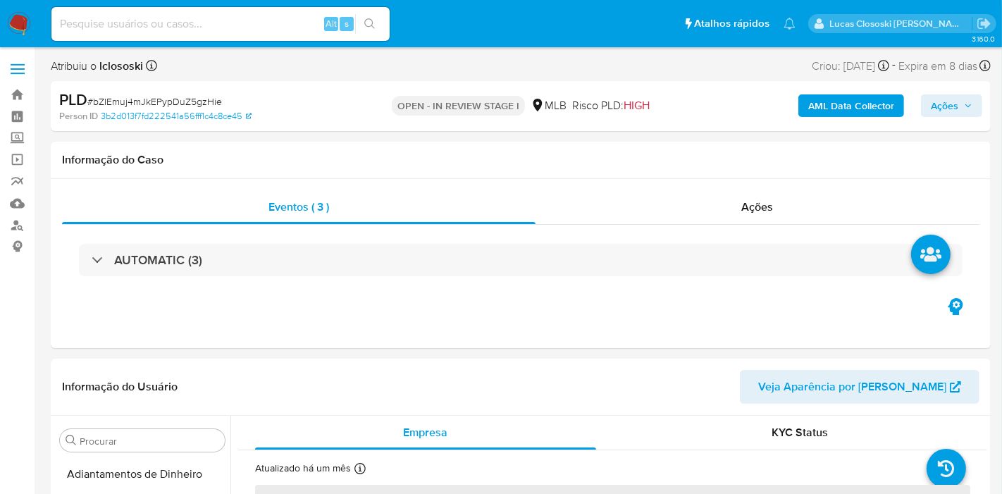
select select "10"
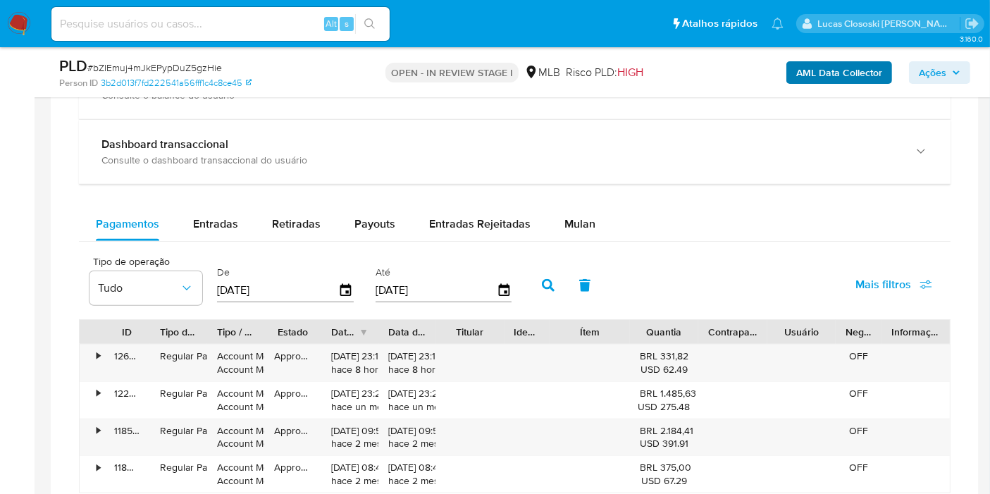
scroll to position [1174, 0]
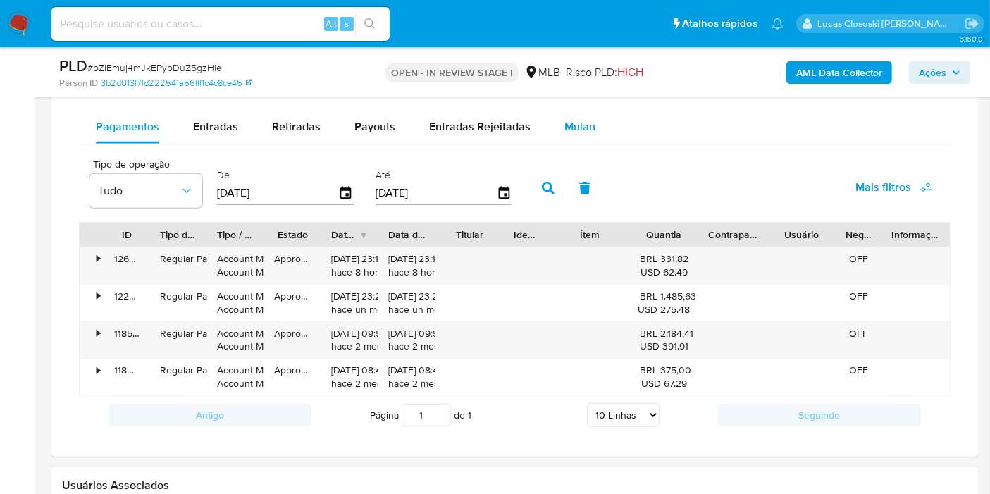
click at [569, 132] on div "Mulan" at bounding box center [579, 127] width 31 height 34
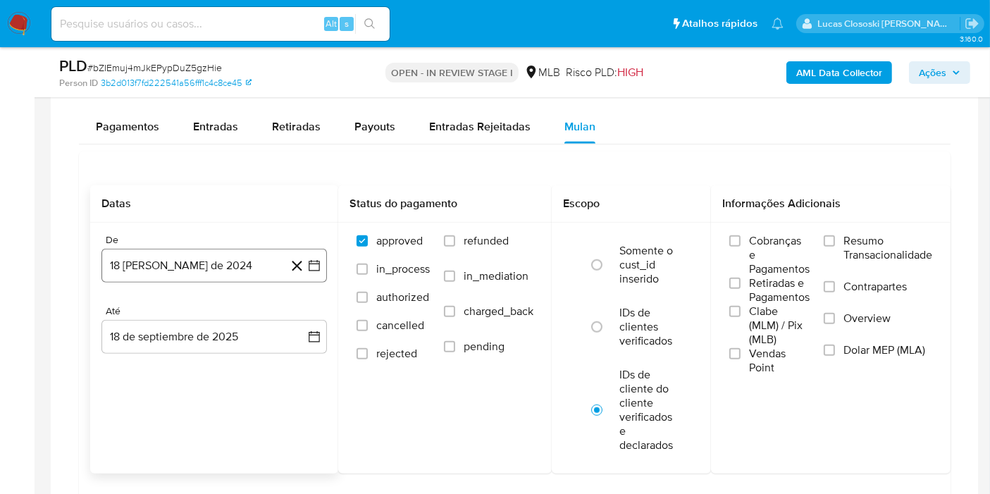
click at [313, 259] on icon "button" at bounding box center [314, 266] width 14 height 14
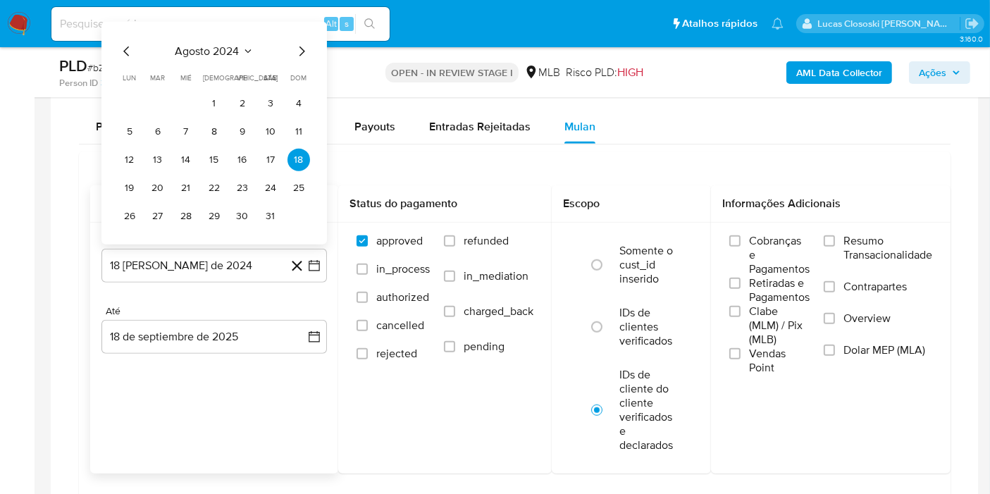
click at [199, 44] on span "agosto 2024" at bounding box center [207, 51] width 64 height 14
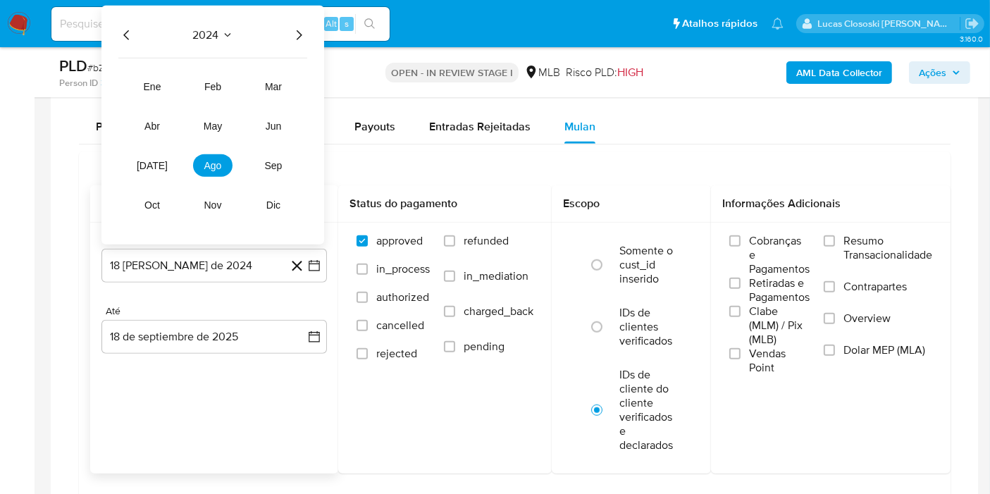
click at [297, 37] on icon "Año siguiente" at bounding box center [298, 35] width 17 height 17
click at [149, 174] on tr "ene feb mar abr may jun jul ago sep oct nov dic" at bounding box center [212, 145] width 161 height 141
click at [153, 166] on span "jul" at bounding box center [152, 165] width 31 height 11
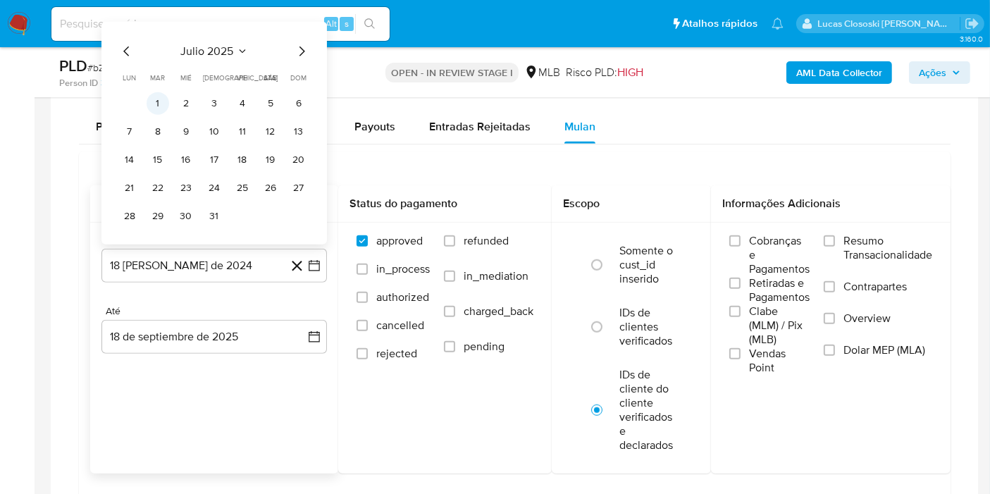
click at [161, 103] on button "1" at bounding box center [158, 103] width 23 height 23
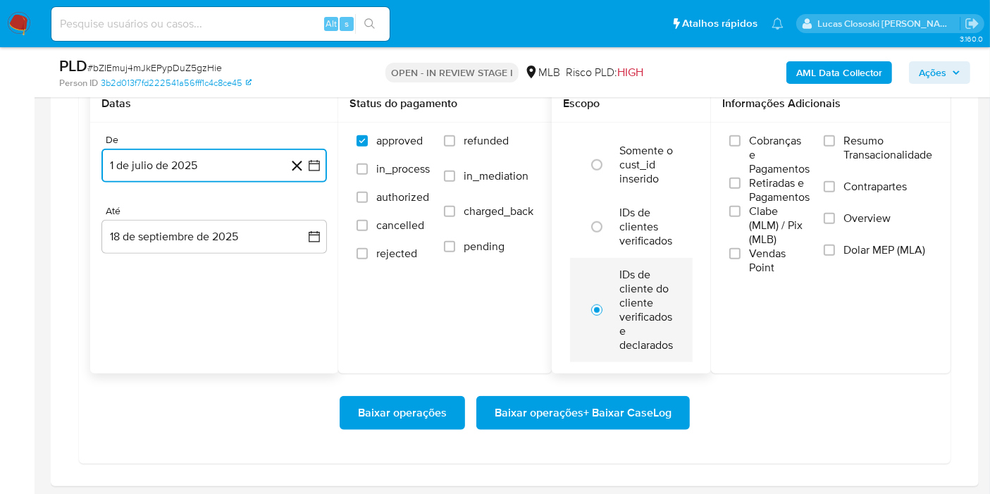
scroll to position [1330, 0]
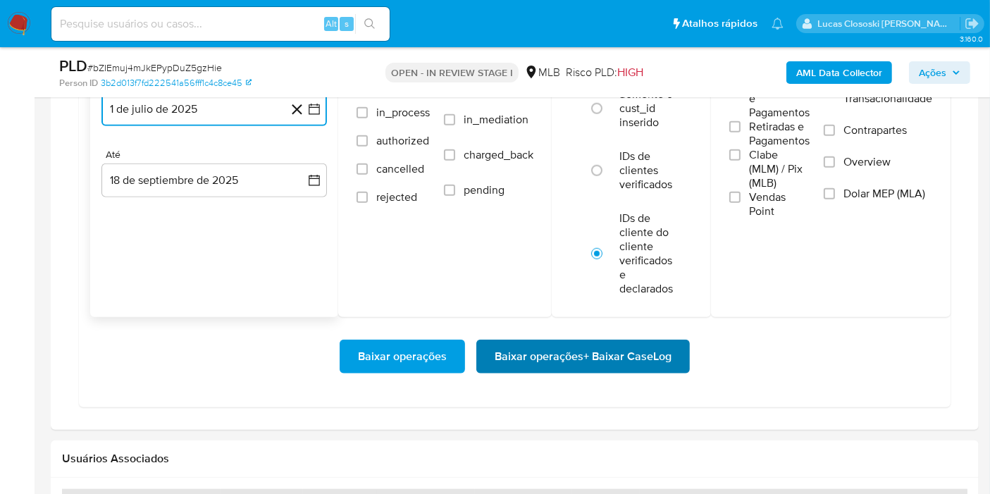
click at [630, 347] on span "Baixar operações + Baixar CaseLog" at bounding box center [583, 356] width 177 height 31
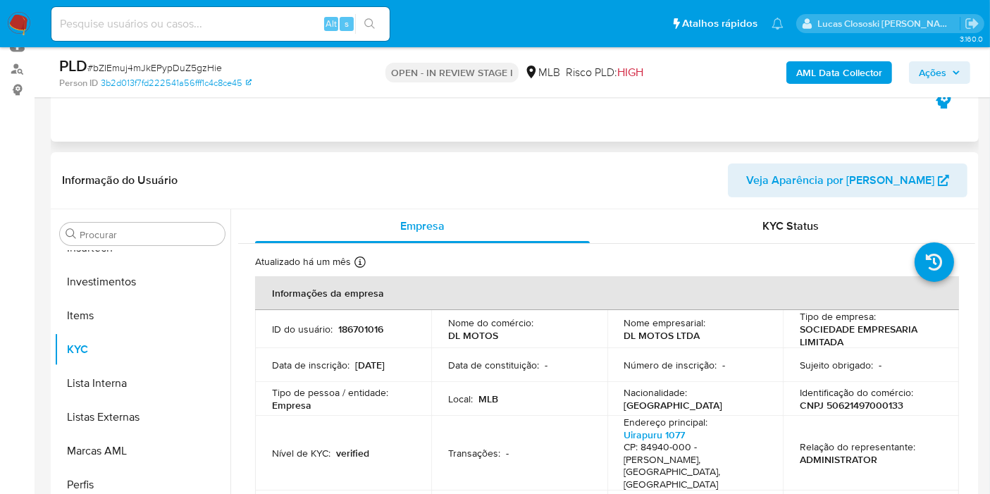
scroll to position [0, 0]
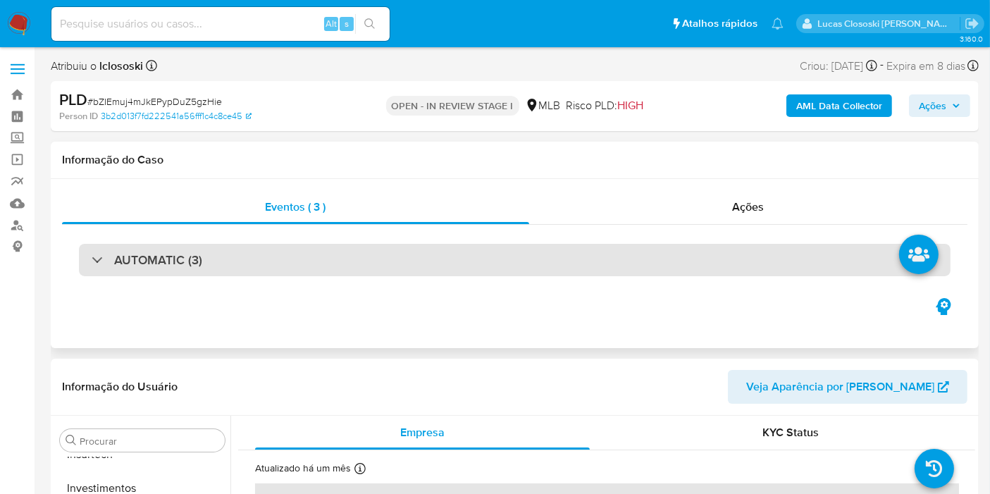
click at [657, 251] on div "AUTOMATIC (3)" at bounding box center [514, 260] width 871 height 32
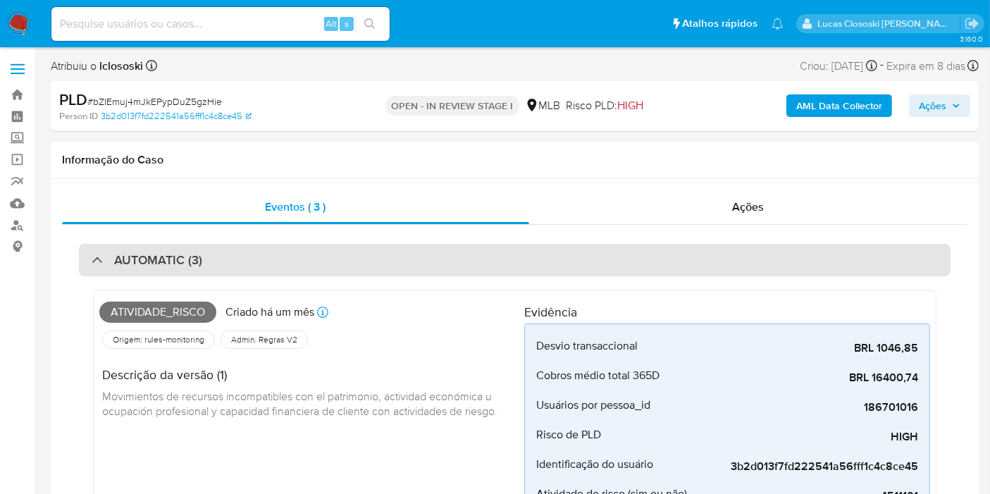
click at [576, 256] on div "AUTOMATIC (3)" at bounding box center [514, 260] width 871 height 32
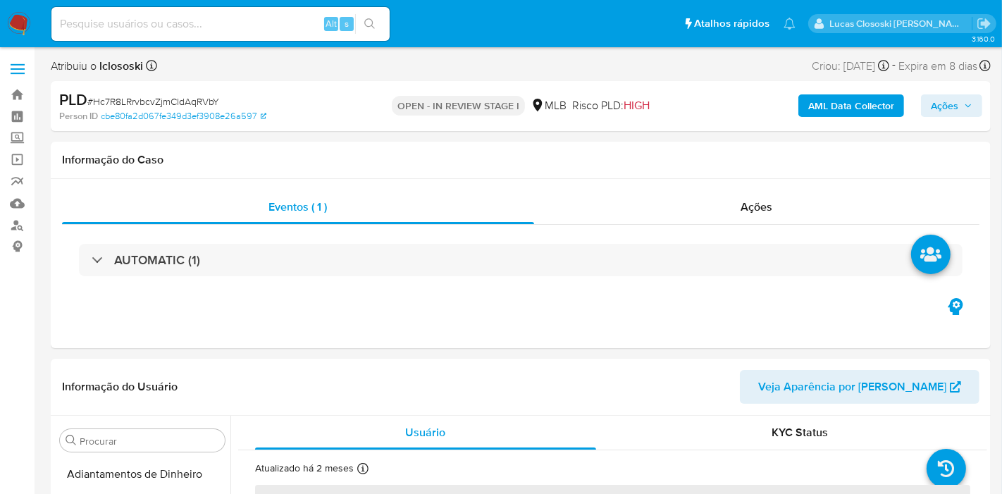
select select "10"
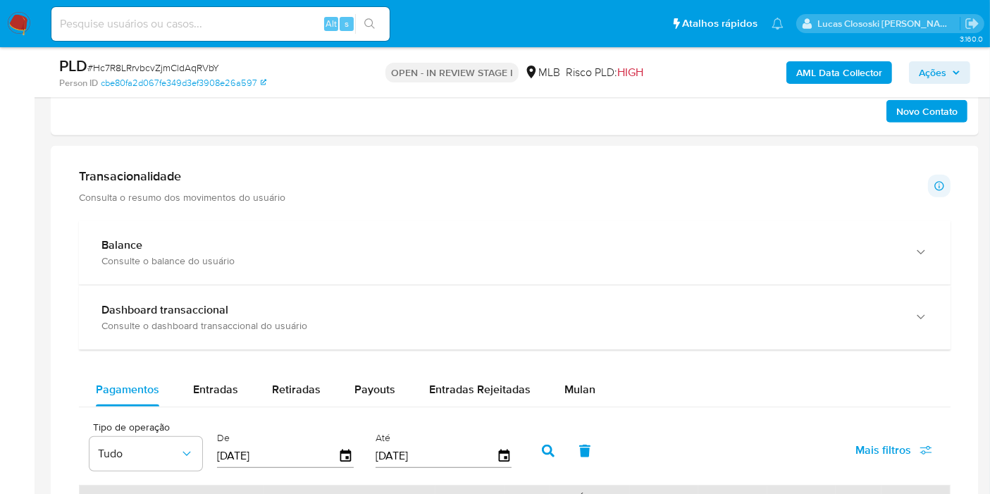
scroll to position [1095, 0]
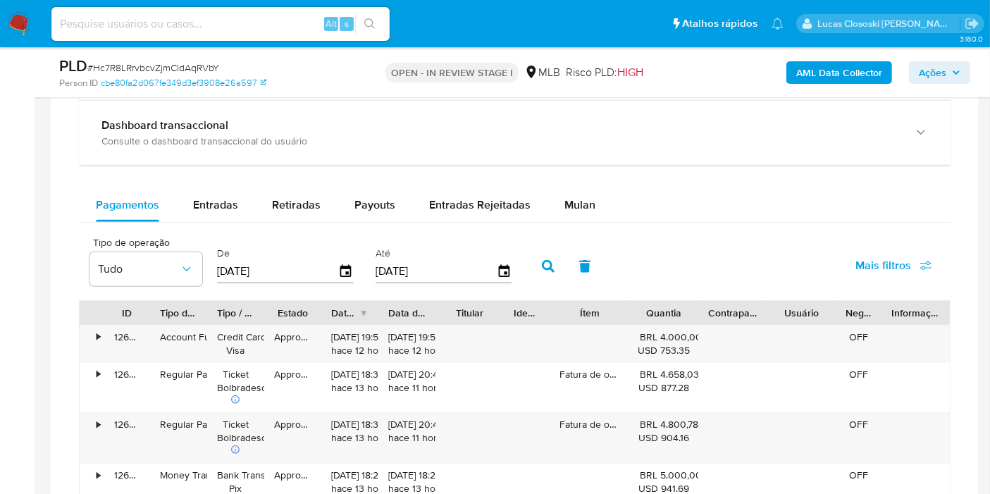
click at [566, 184] on div "Balance Consulte o balance do usuário Dashboard transaccional Consulte o dashbo…" at bounding box center [514, 425] width 871 height 779
click at [566, 188] on div "Mulan" at bounding box center [579, 205] width 31 height 34
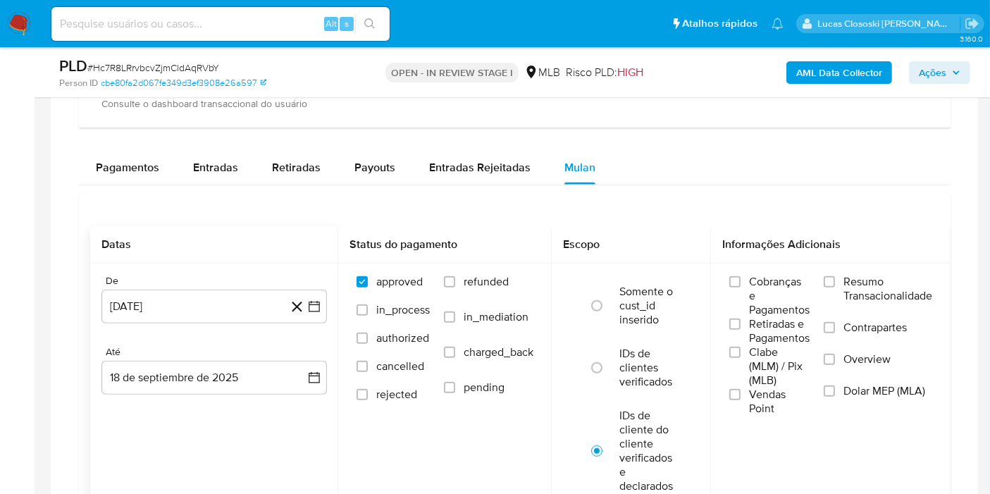
scroll to position [1252, 0]
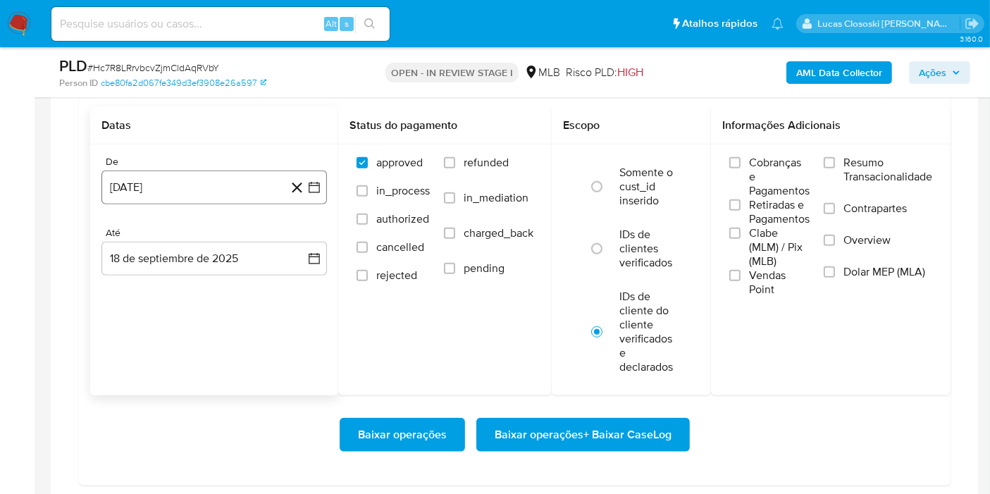
click at [318, 191] on button "[DATE]" at bounding box center [213, 187] width 225 height 34
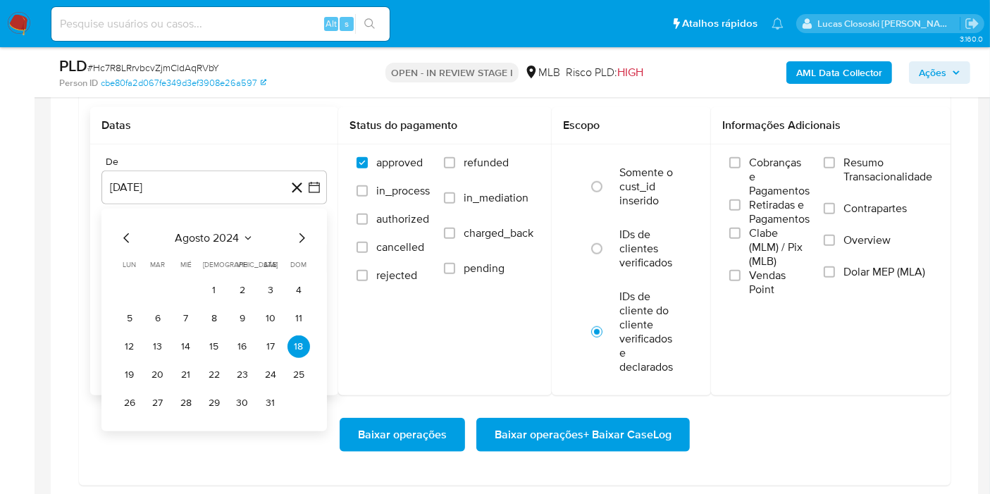
click at [232, 235] on span "agosto 2024" at bounding box center [207, 238] width 64 height 14
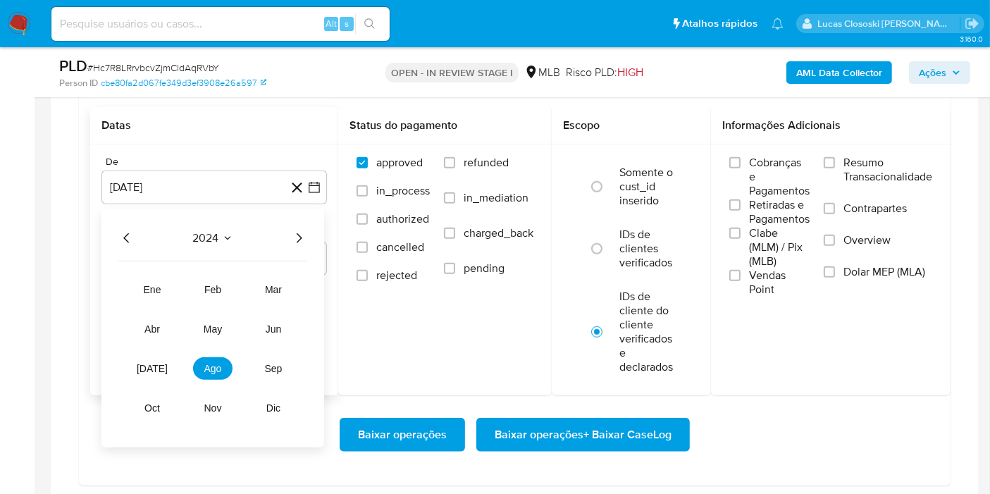
click at [296, 237] on icon "Año siguiente" at bounding box center [298, 238] width 17 height 17
click at [169, 370] on button "[DATE]" at bounding box center [151, 368] width 39 height 23
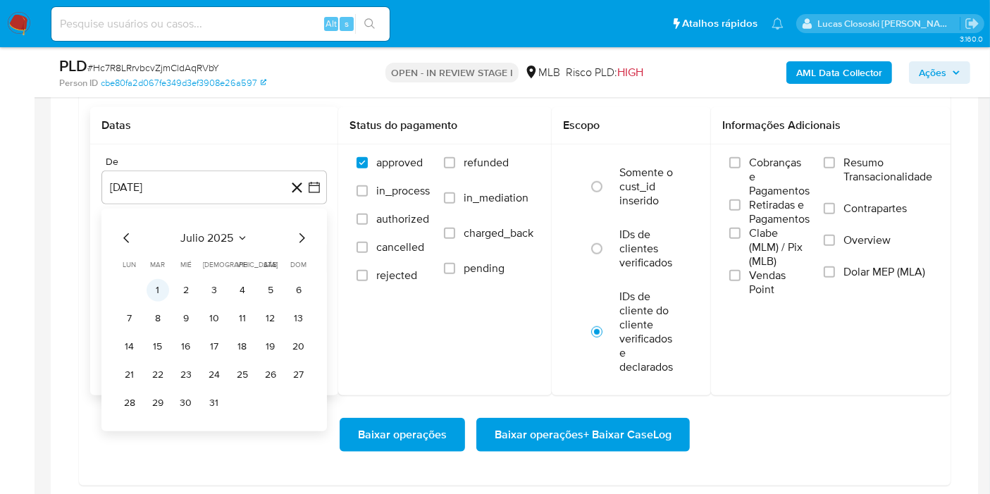
click at [165, 292] on button "1" at bounding box center [158, 290] width 23 height 23
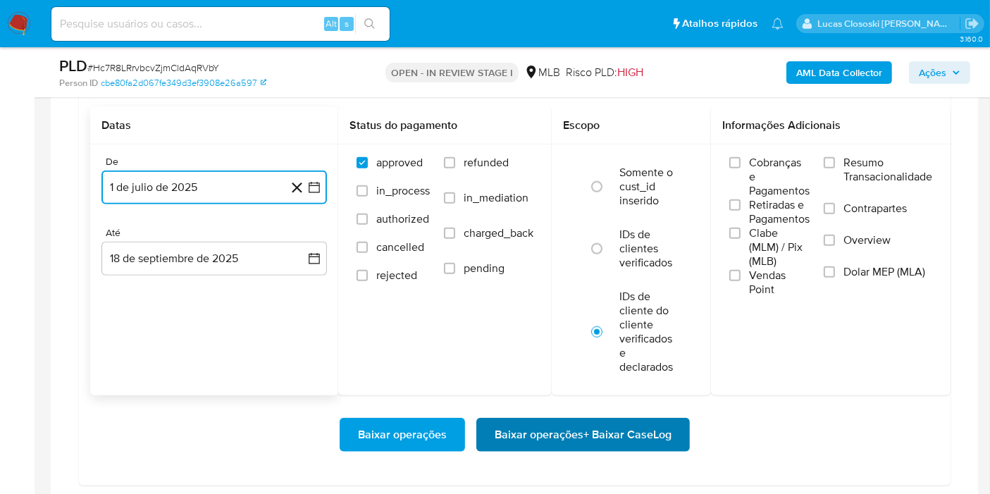
click at [603, 419] on span "Baixar operações + Baixar CaseLog" at bounding box center [583, 434] width 177 height 31
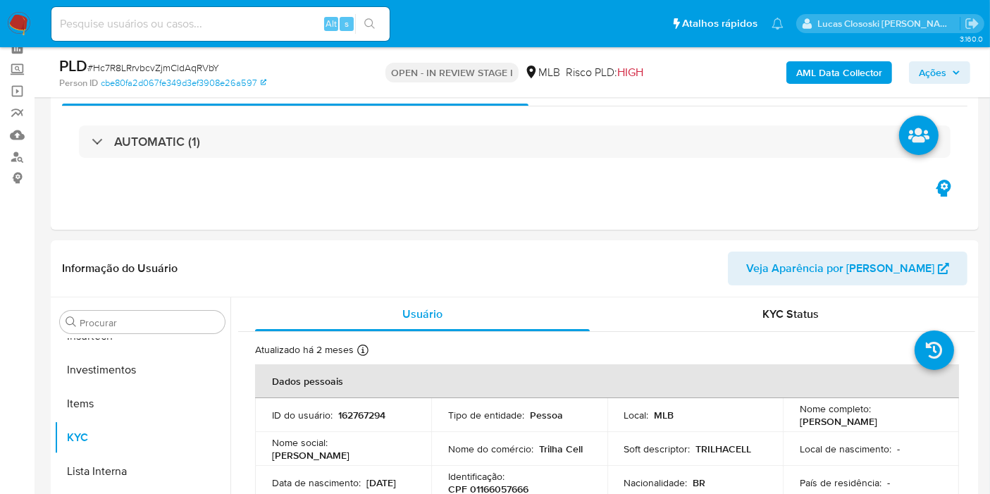
scroll to position [0, 0]
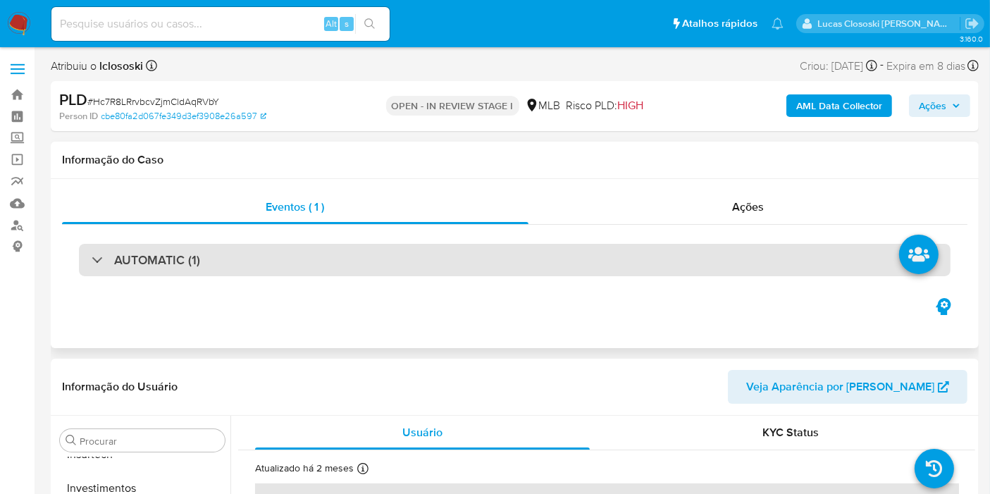
click at [547, 275] on div "AUTOMATIC (1)" at bounding box center [514, 260] width 871 height 32
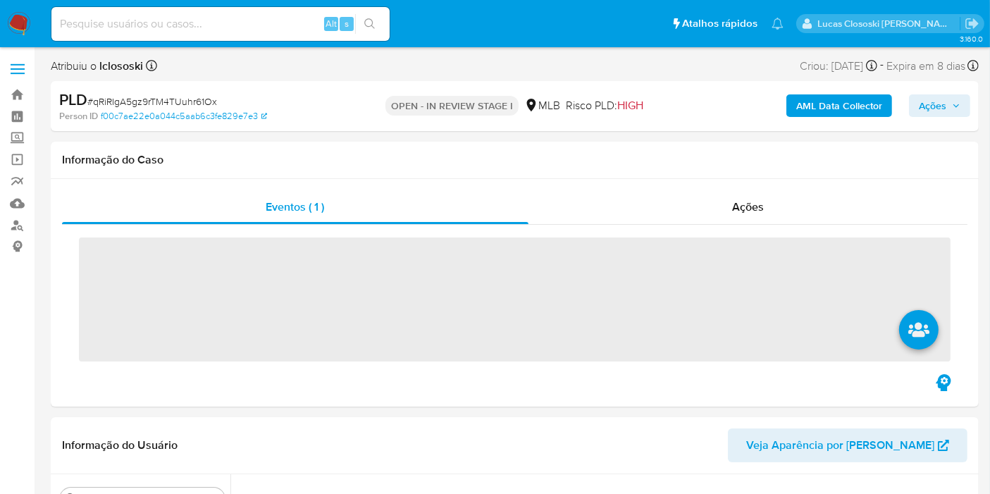
scroll to position [275, 0]
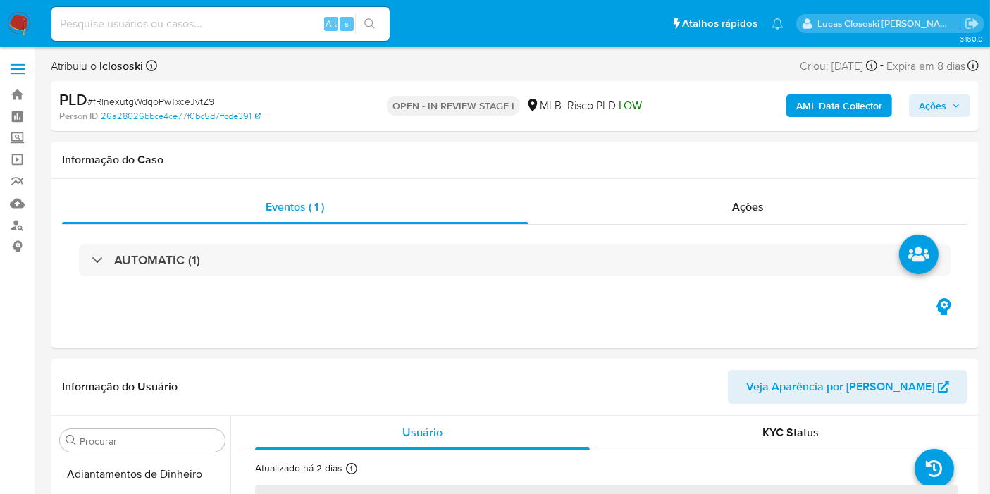
select select "10"
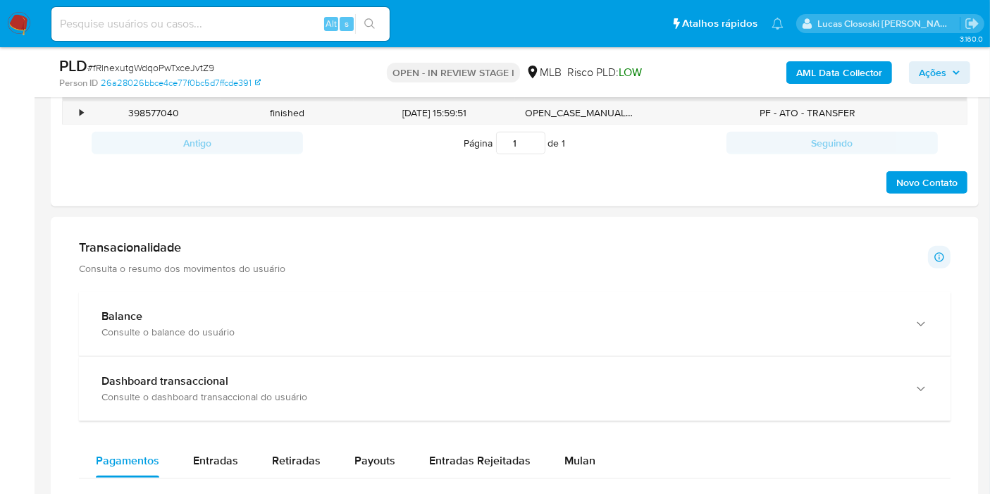
scroll to position [939, 0]
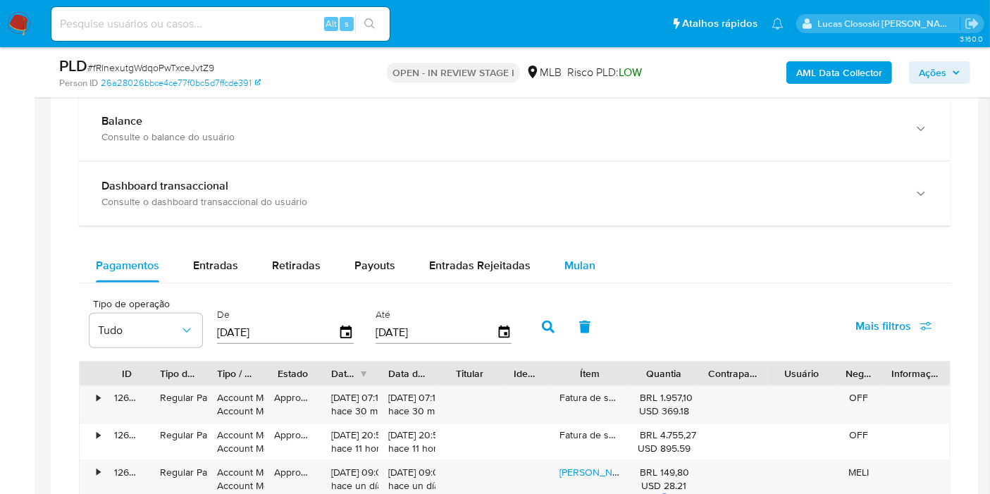
click at [569, 264] on span "Mulan" at bounding box center [579, 265] width 31 height 16
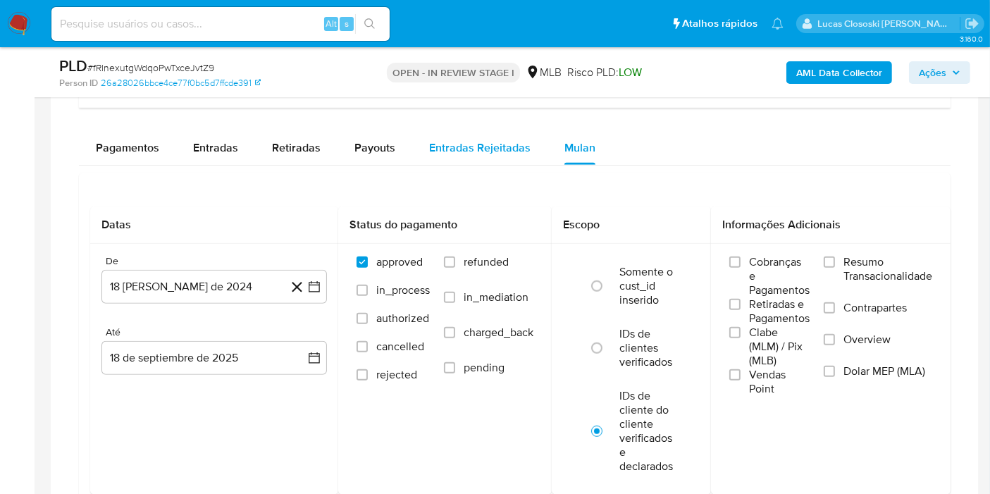
scroll to position [1095, 0]
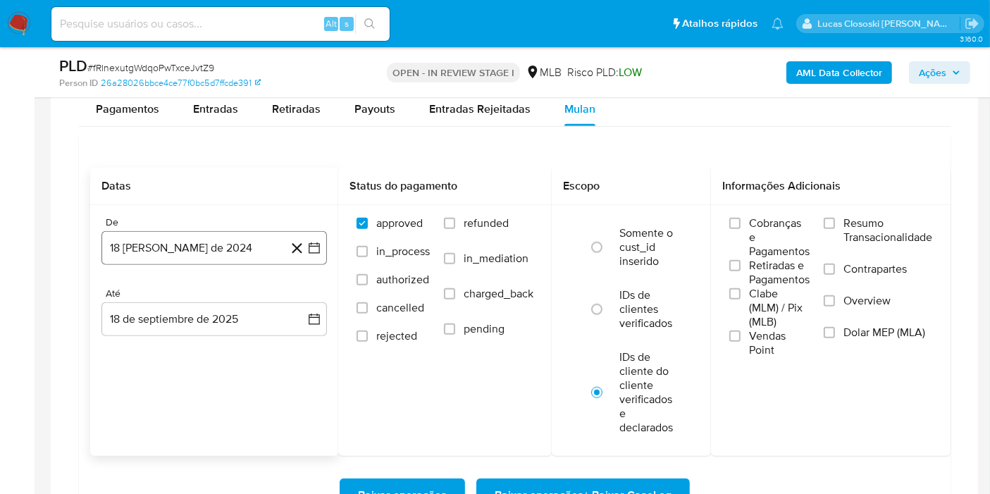
click at [323, 248] on button "18 [PERSON_NAME] de 2024" at bounding box center [213, 248] width 225 height 34
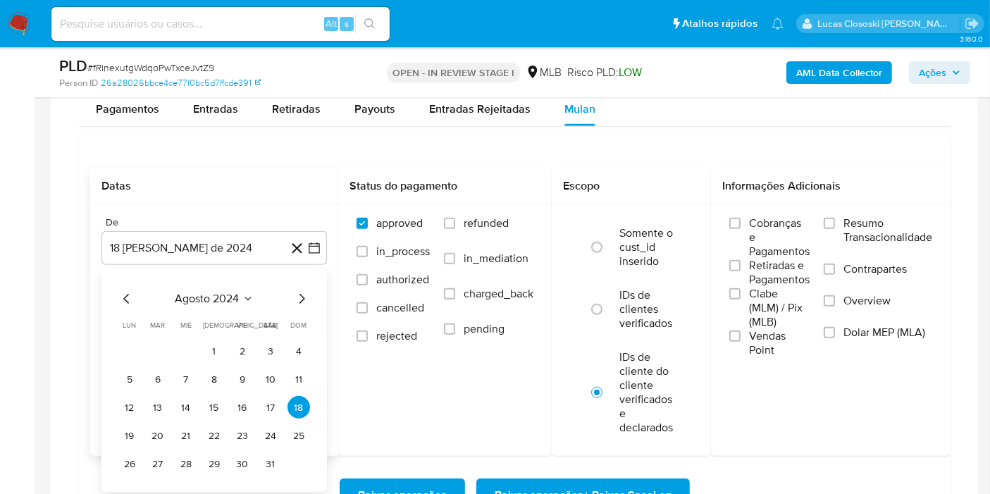
click at [232, 292] on span "agosto 2024" at bounding box center [207, 299] width 64 height 14
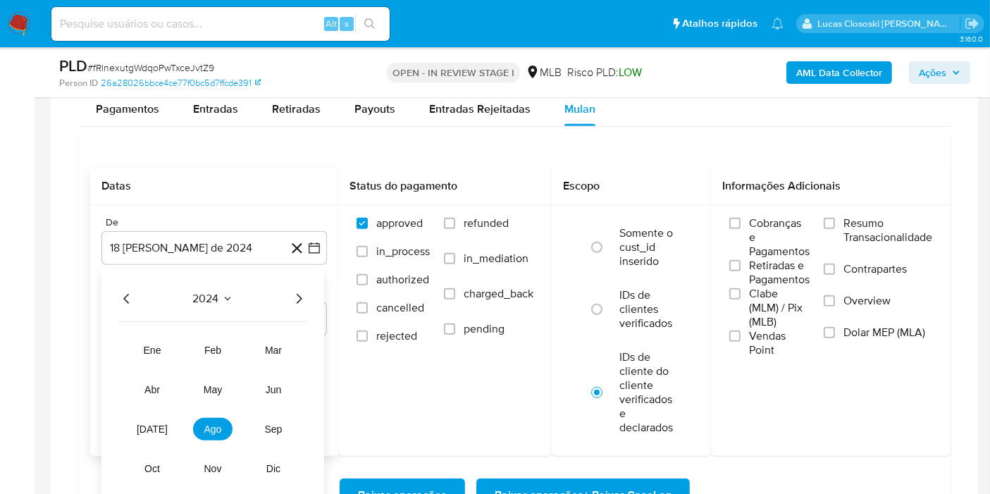
click at [295, 292] on icon "Año siguiente" at bounding box center [298, 298] width 17 height 17
click at [166, 418] on button "[DATE]" at bounding box center [151, 429] width 39 height 23
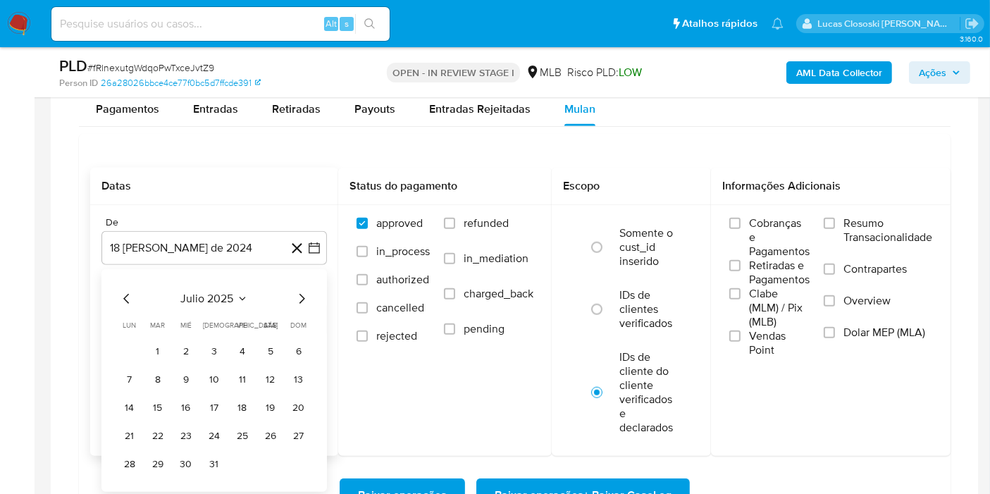
click at [163, 335] on table "lun lunes mar martes mié miércoles jue jueves vie viernes sáb sábado dom doming…" at bounding box center [214, 397] width 192 height 155
click at [165, 342] on button "1" at bounding box center [158, 351] width 23 height 23
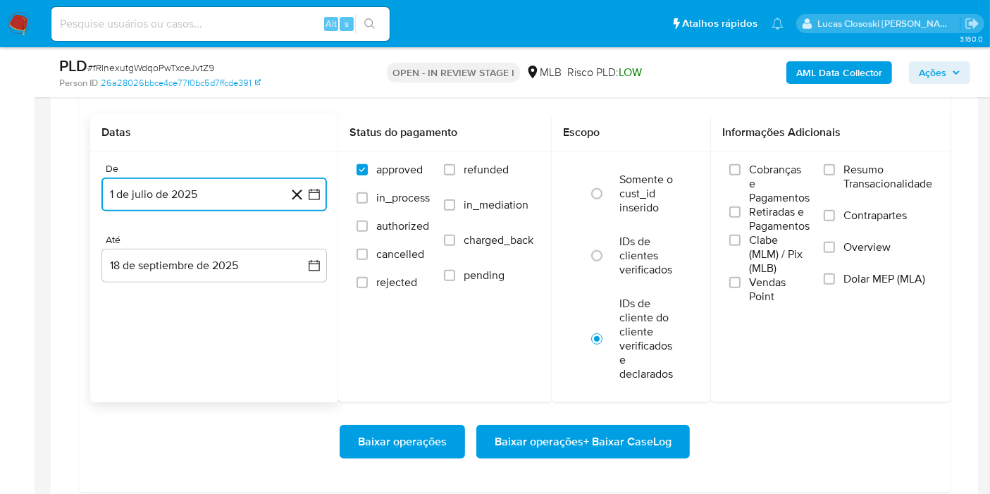
scroll to position [1174, 0]
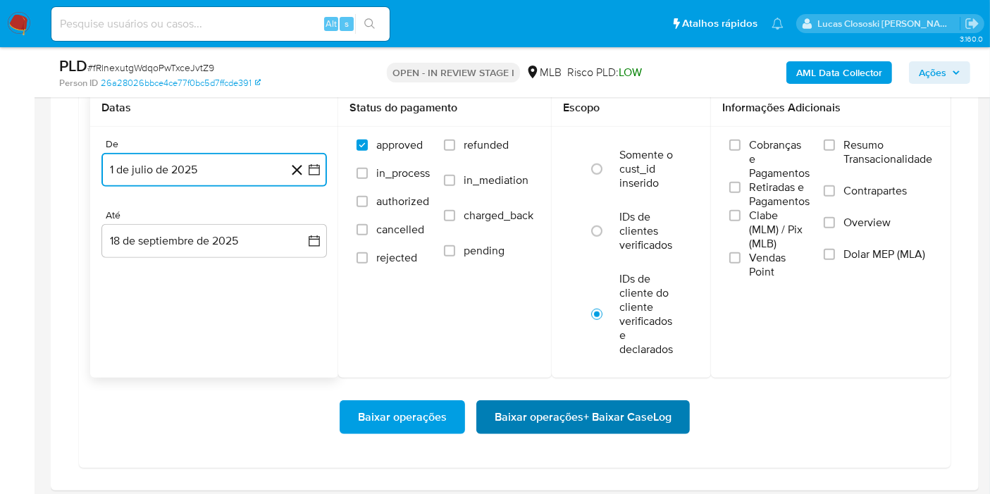
click at [547, 407] on span "Baixar operações + Baixar CaseLog" at bounding box center [583, 417] width 177 height 31
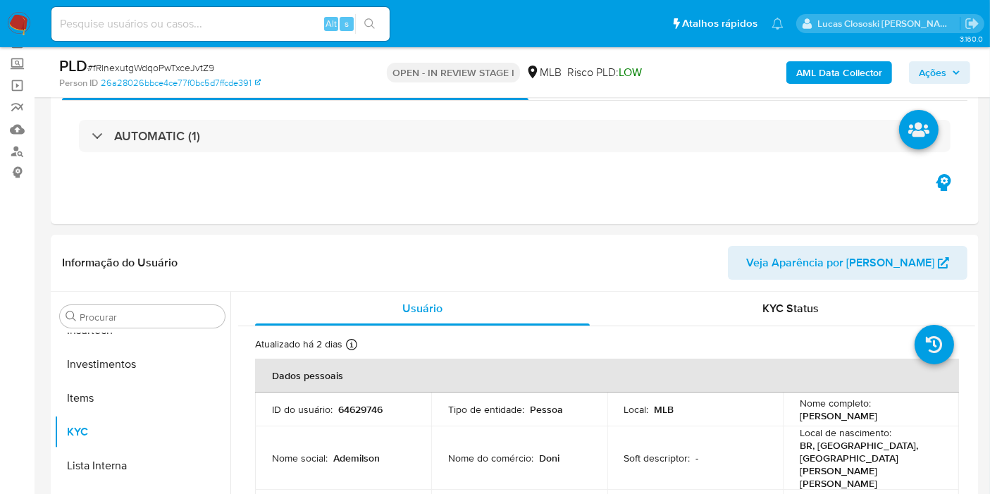
scroll to position [0, 0]
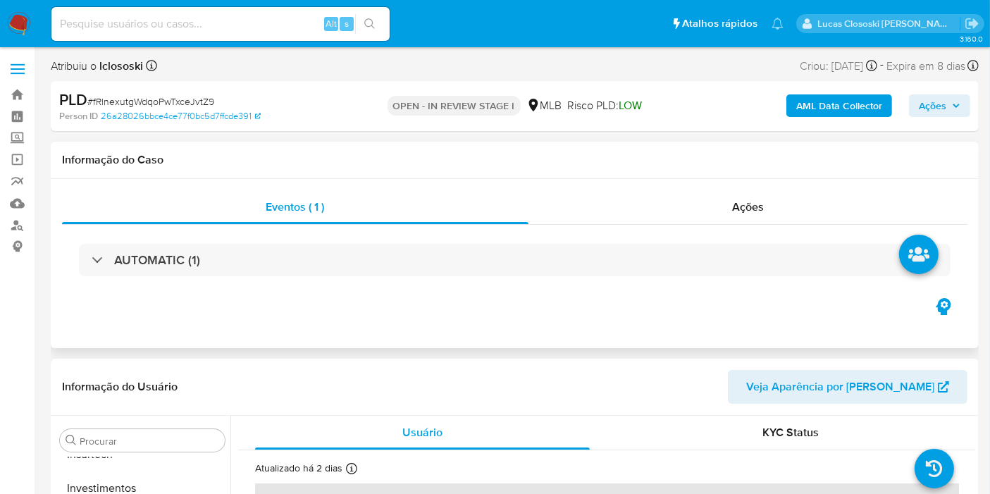
click at [458, 237] on div "AUTOMATIC (1)" at bounding box center [514, 260] width 905 height 70
click at [458, 240] on div "AUTOMATIC (1)" at bounding box center [514, 260] width 905 height 70
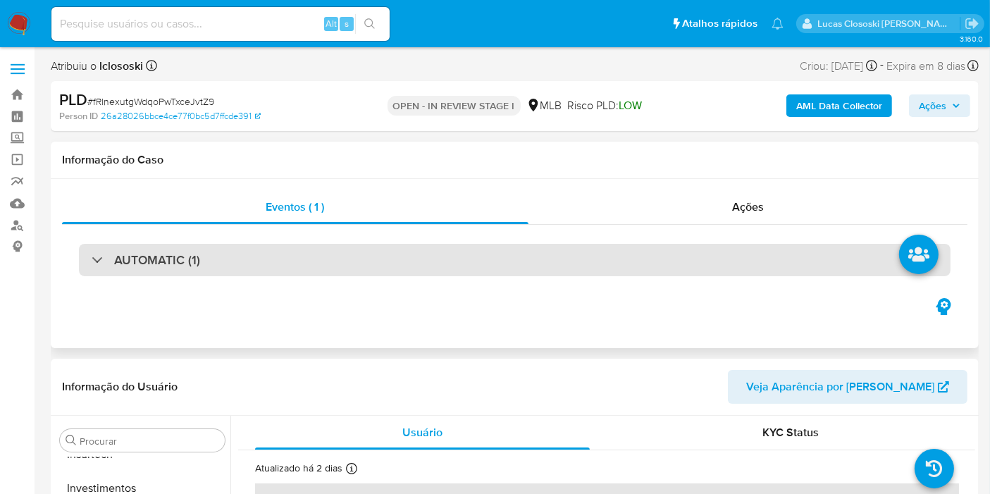
click at [459, 243] on div "AUTOMATIC (1)" at bounding box center [514, 260] width 905 height 70
click at [461, 244] on div "AUTOMATIC (1)" at bounding box center [514, 260] width 871 height 32
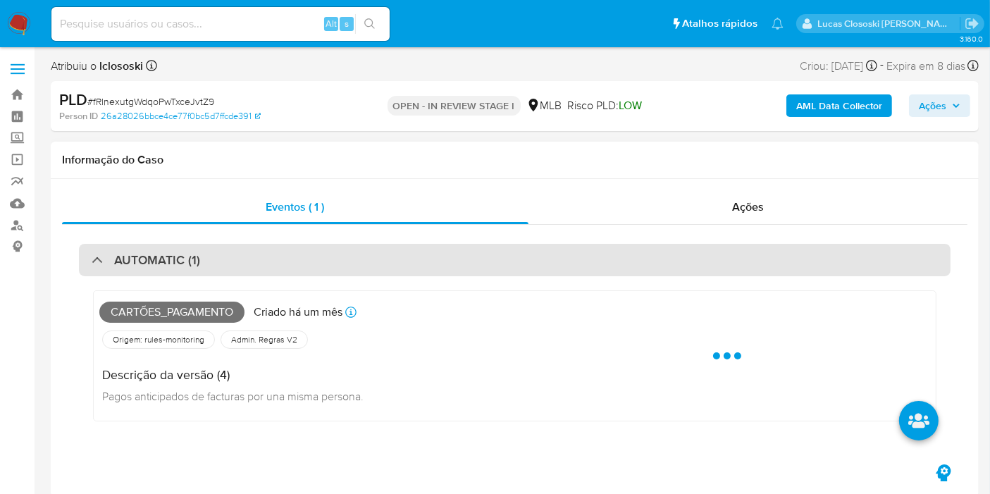
click at [440, 270] on div "AUTOMATIC (1)" at bounding box center [514, 260] width 871 height 32
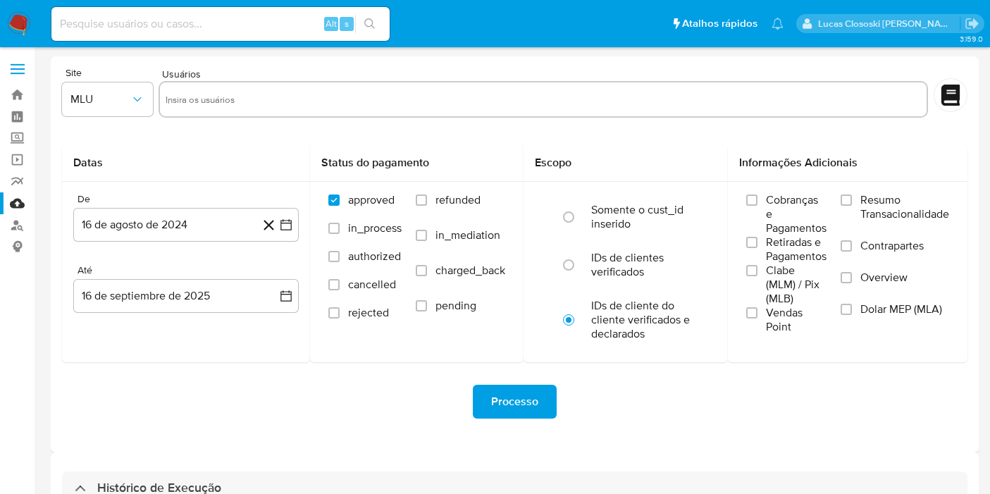
select select "10"
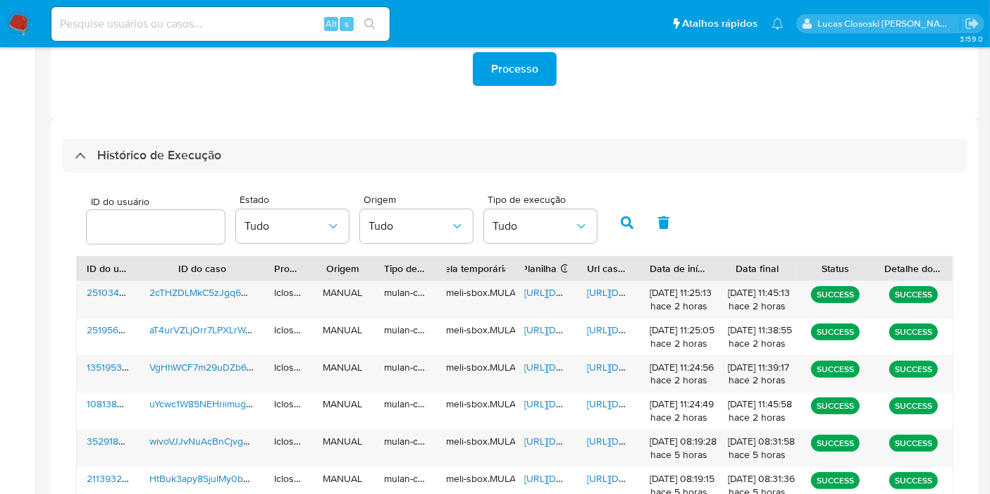
drag, startPoint x: 0, startPoint y: 0, endPoint x: 135, endPoint y: 142, distance: 195.8
click at [135, 142] on div "Histórico de Execução" at bounding box center [514, 156] width 905 height 34
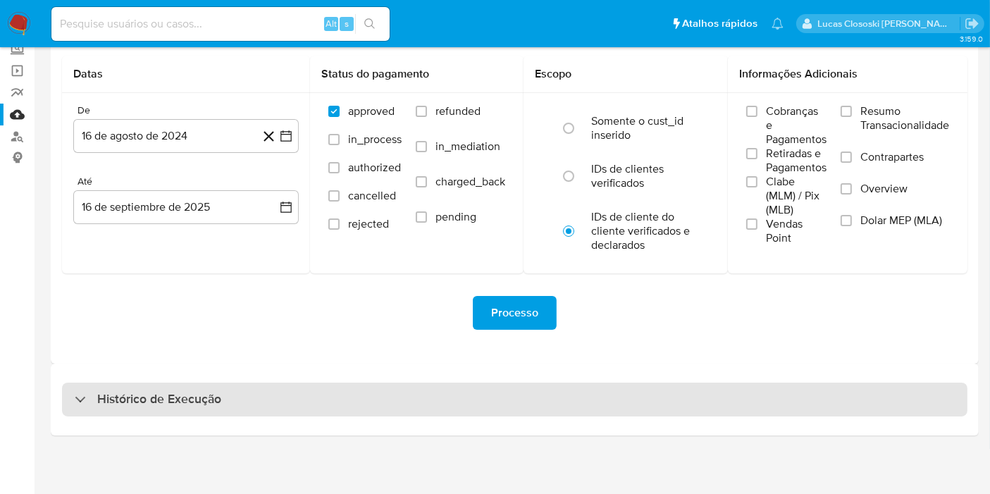
click at [213, 402] on h3 "Histórico de Execução" at bounding box center [159, 399] width 124 height 17
select select "10"
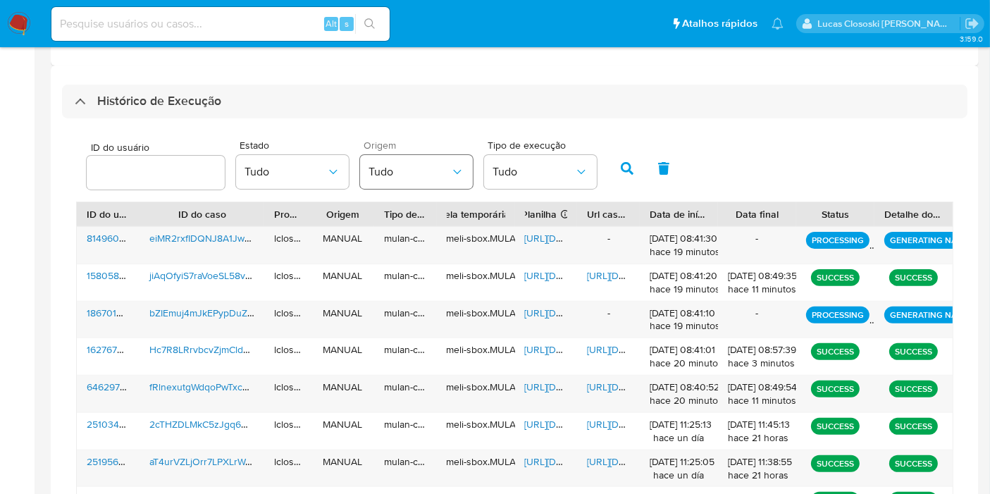
scroll to position [411, 0]
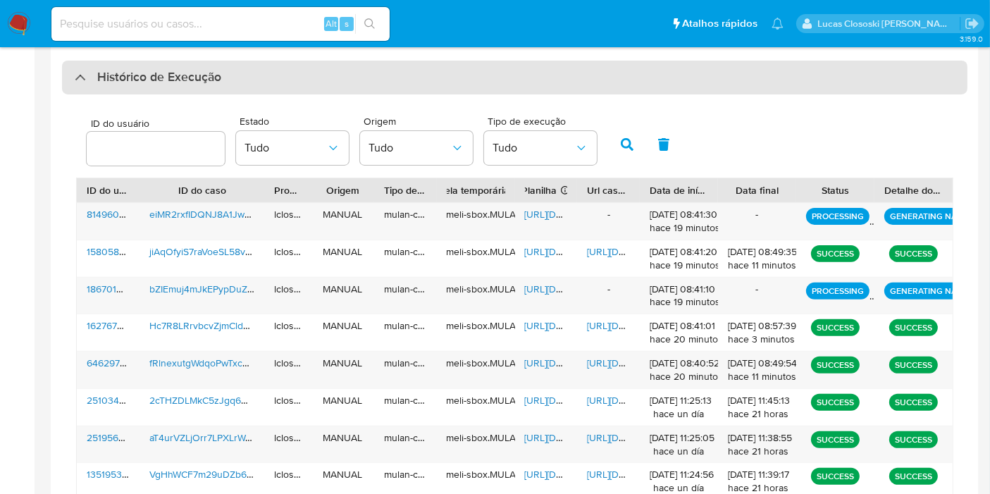
click at [323, 77] on div "Histórico de Execução" at bounding box center [514, 78] width 905 height 34
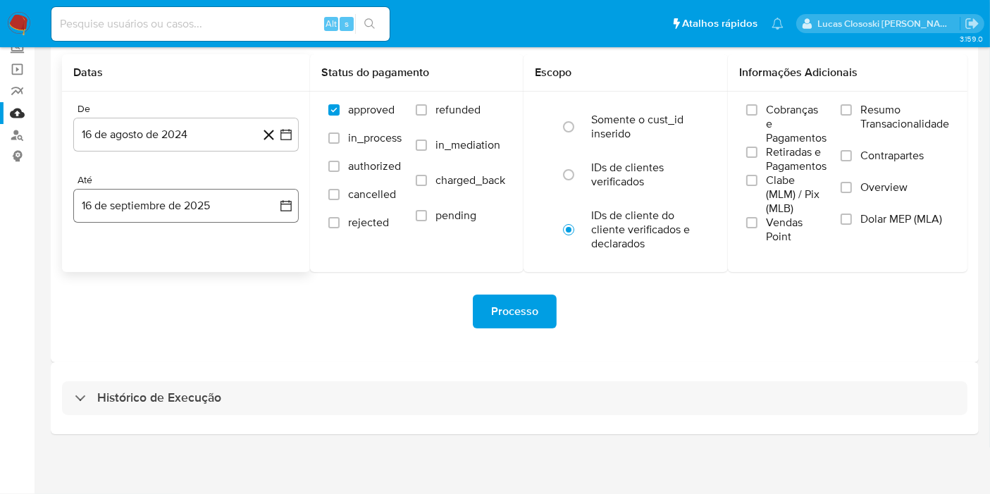
scroll to position [89, 0]
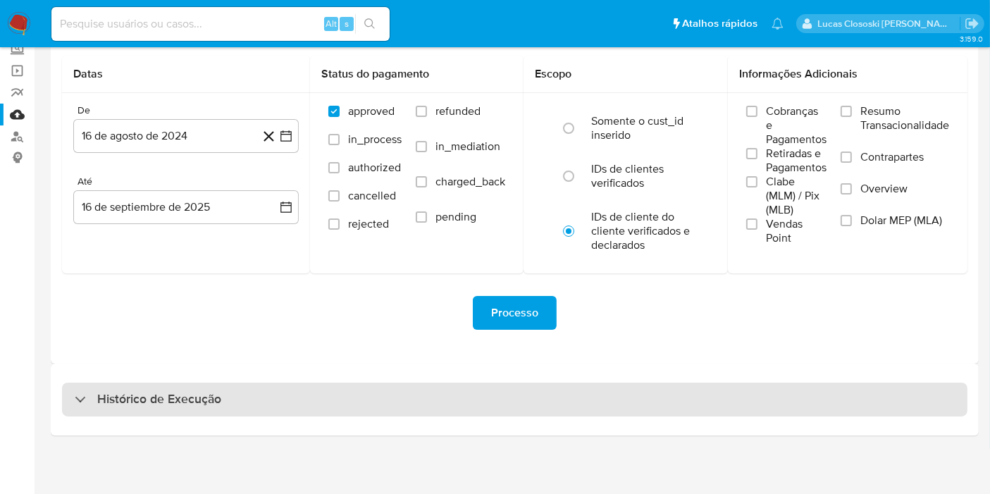
drag, startPoint x: 271, startPoint y: 363, endPoint x: 266, endPoint y: 384, distance: 21.0
click at [273, 363] on div "Histórico de Execução" at bounding box center [515, 399] width 928 height 72
click at [266, 384] on div "Histórico de Execução" at bounding box center [514, 400] width 905 height 34
select select "10"
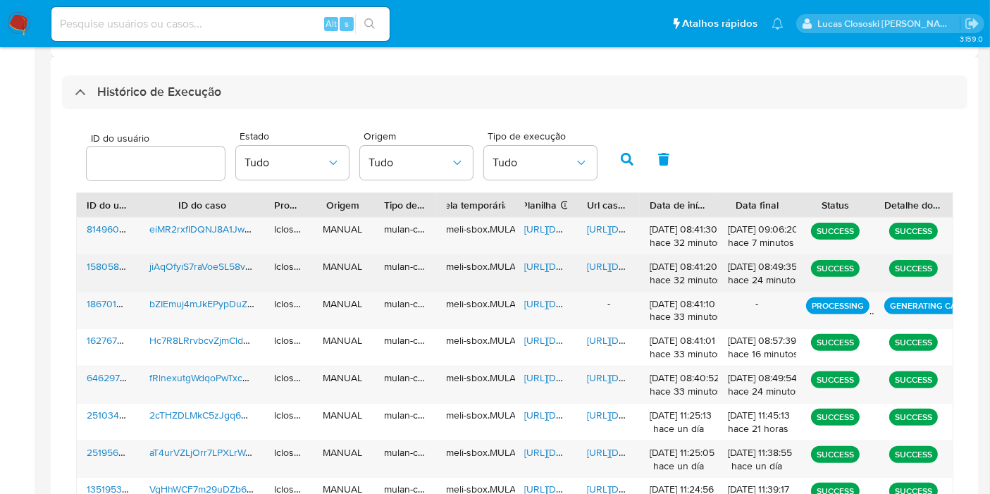
scroll to position [402, 0]
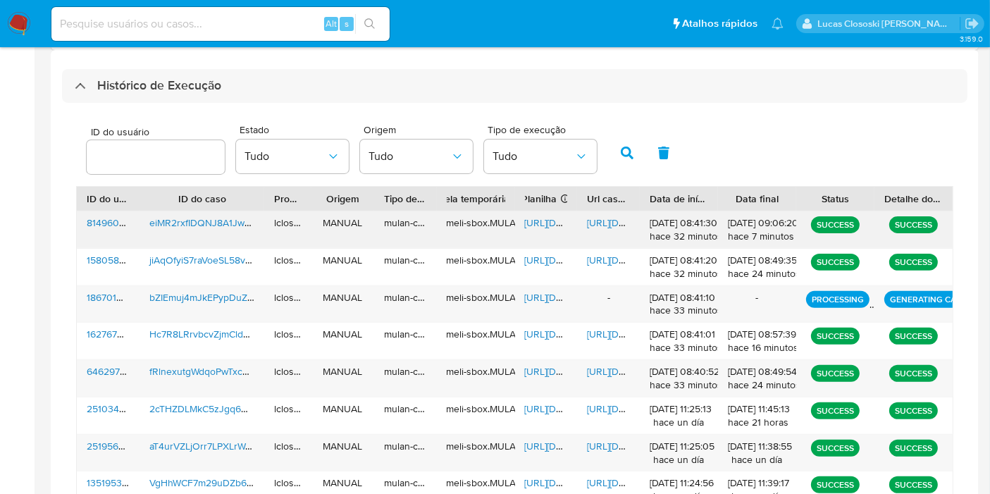
click at [542, 220] on span "[URL][DOMAIN_NAME]" at bounding box center [573, 223] width 97 height 14
click at [618, 223] on span "[URL][DOMAIN_NAME]" at bounding box center [635, 223] width 97 height 14
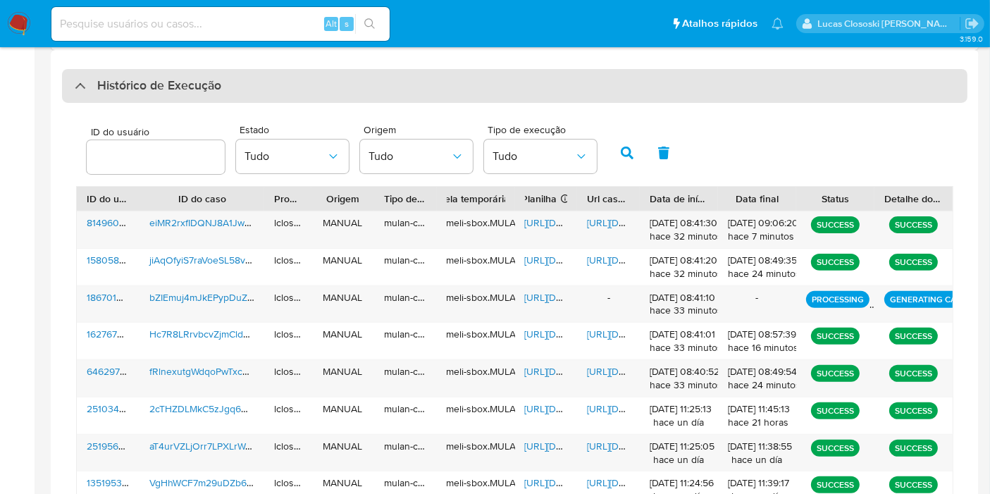
click at [380, 93] on div "Histórico de Execução" at bounding box center [514, 86] width 905 height 34
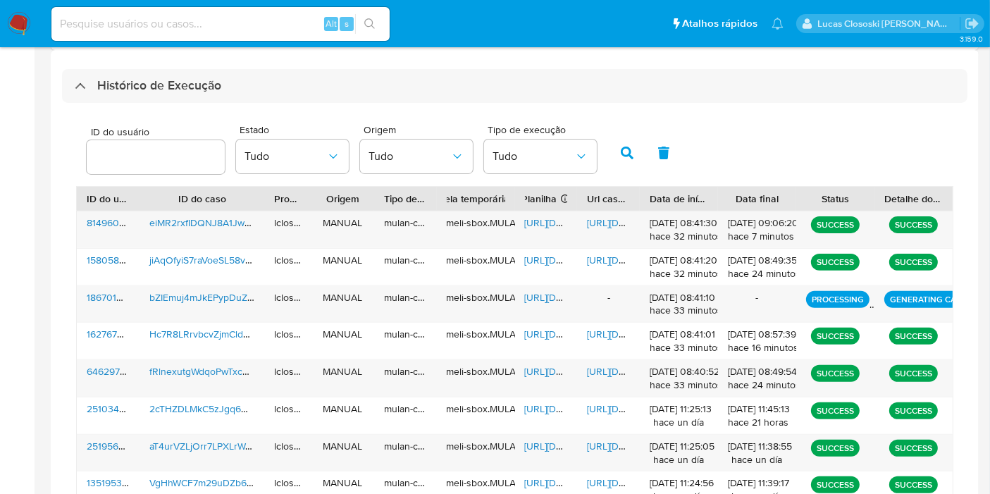
scroll to position [89, 0]
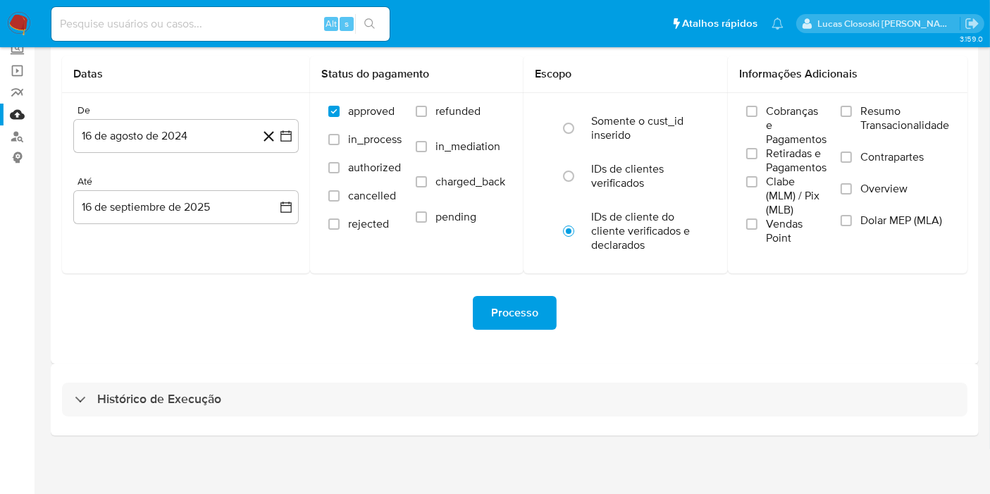
click at [245, 369] on div "Histórico de Execução" at bounding box center [515, 399] width 928 height 72
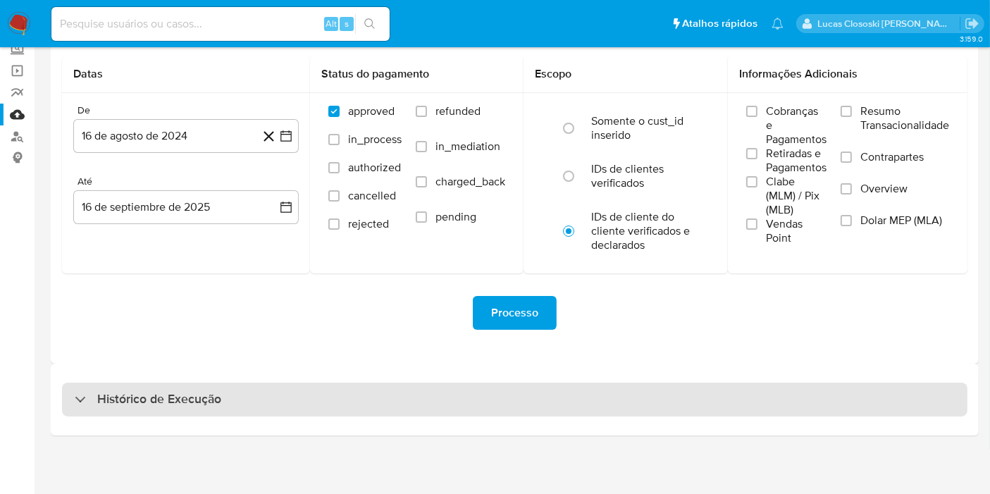
click at [245, 409] on div "Histórico de Execução" at bounding box center [514, 400] width 905 height 34
select select "10"
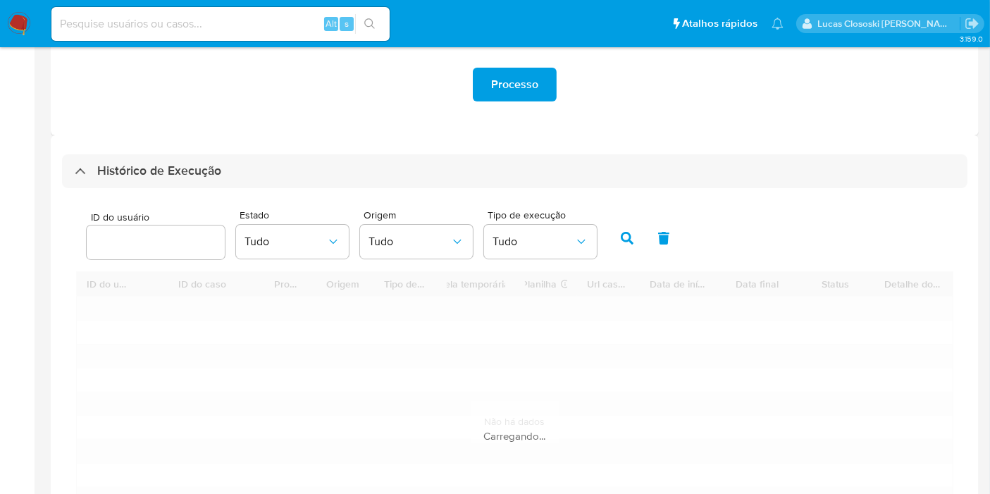
scroll to position [324, 0]
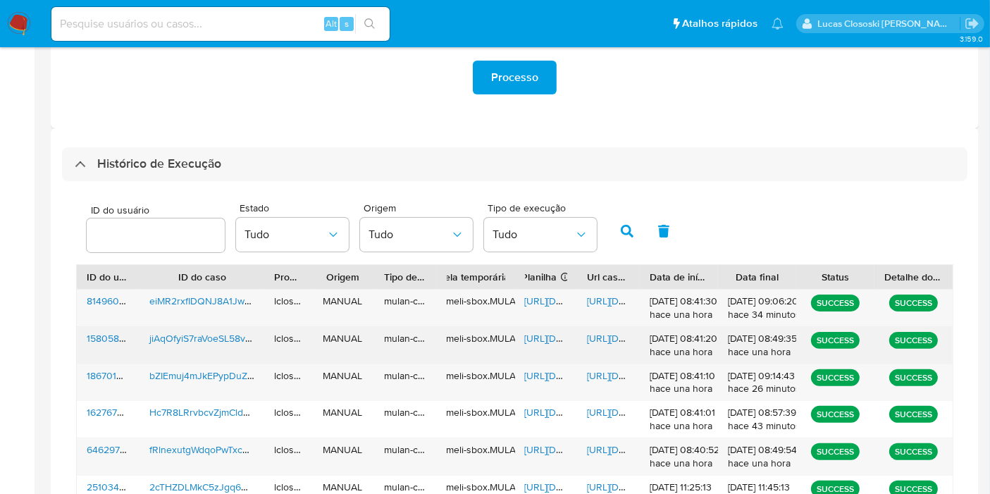
click at [541, 346] on div "[URL][DOMAIN_NAME]" at bounding box center [546, 345] width 63 height 37
click at [541, 341] on span "[URL][DOMAIN_NAME]" at bounding box center [573, 338] width 97 height 14
click at [585, 327] on div "[URL][DOMAIN_NAME]" at bounding box center [608, 345] width 63 height 37
click at [588, 331] on span "[URL][DOMAIN_NAME]" at bounding box center [635, 338] width 97 height 14
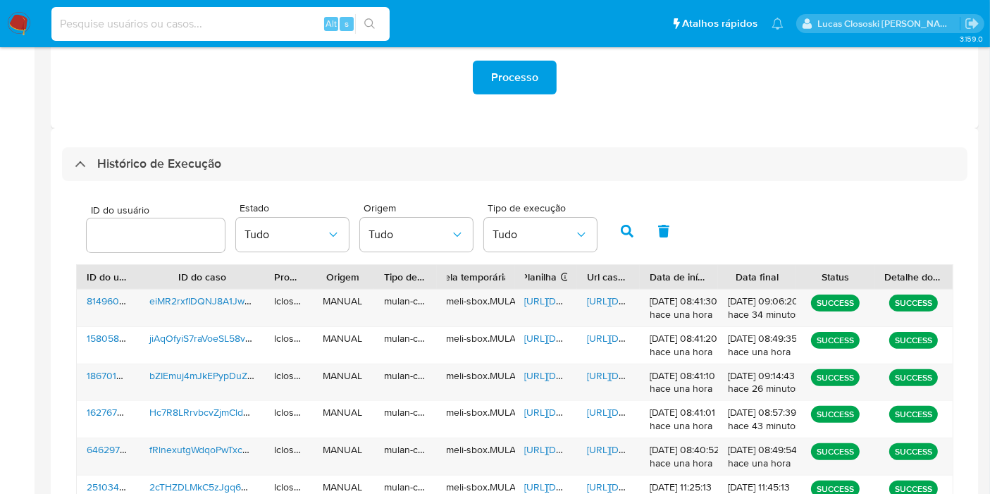
click at [189, 18] on input at bounding box center [220, 24] width 338 height 18
paste input "1577691744"
type input "1577691744"
click at [376, 32] on button "search-icon" at bounding box center [369, 24] width 29 height 20
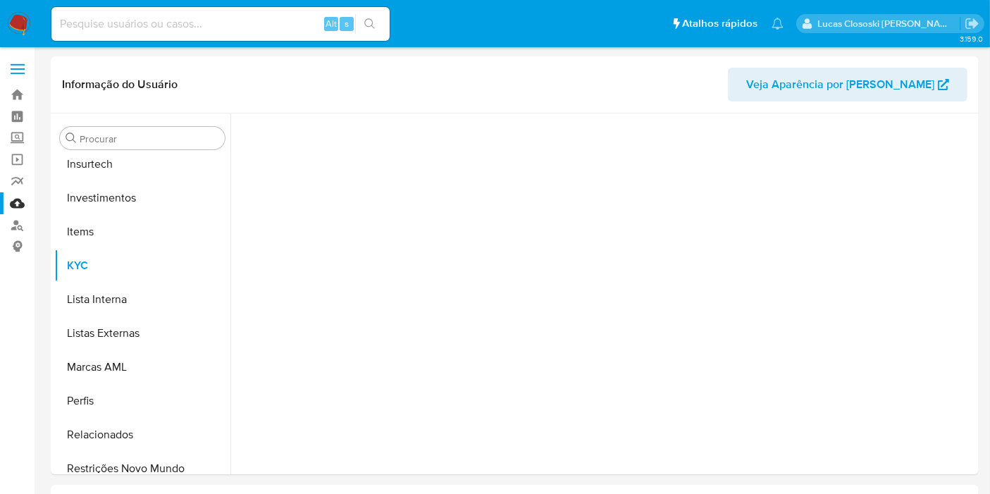
scroll to position [662, 0]
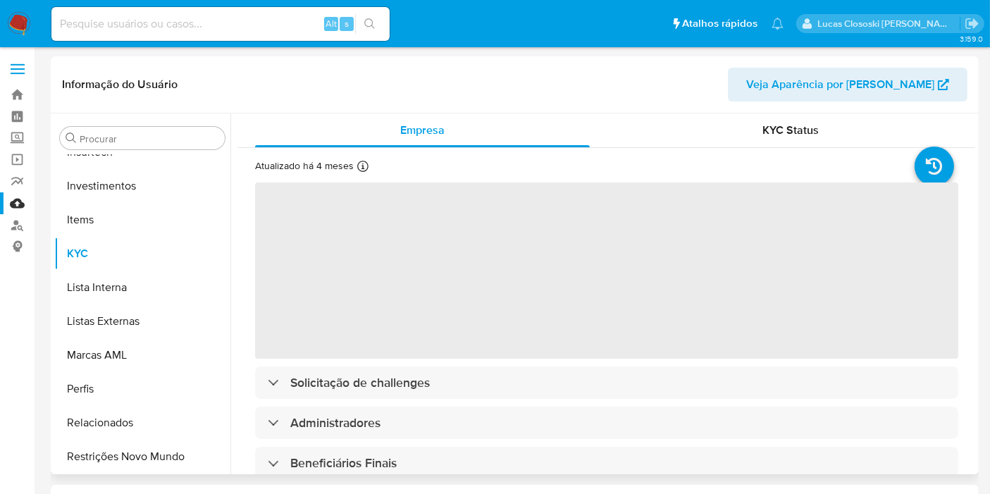
select select "10"
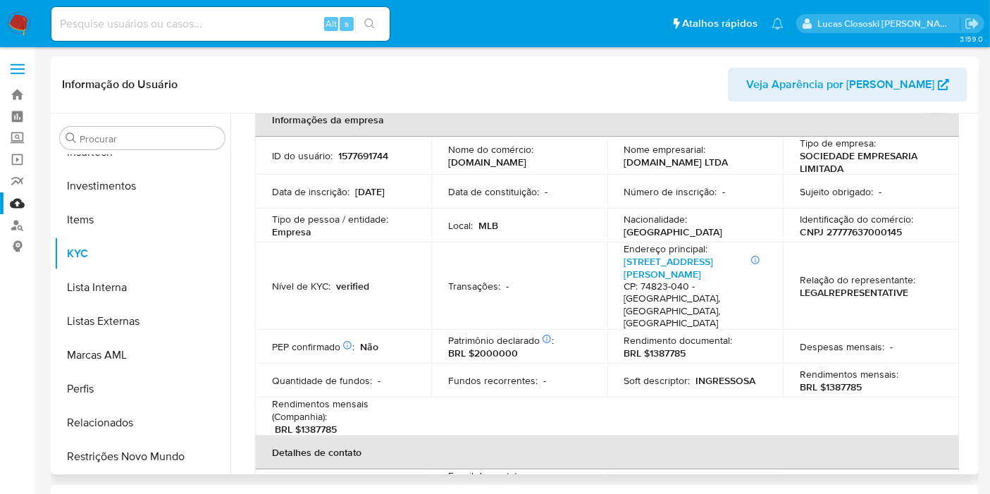
scroll to position [428, 0]
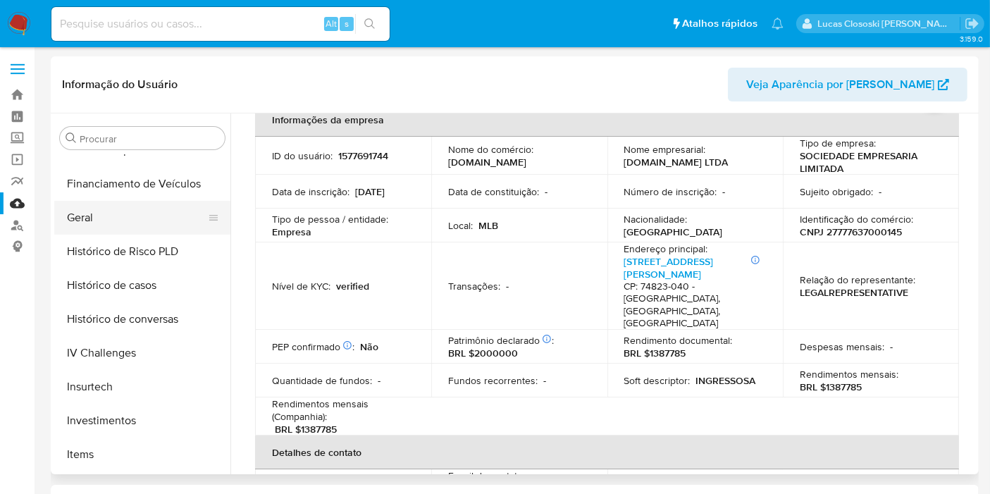
click at [100, 222] on button "Geral" at bounding box center [136, 218] width 165 height 34
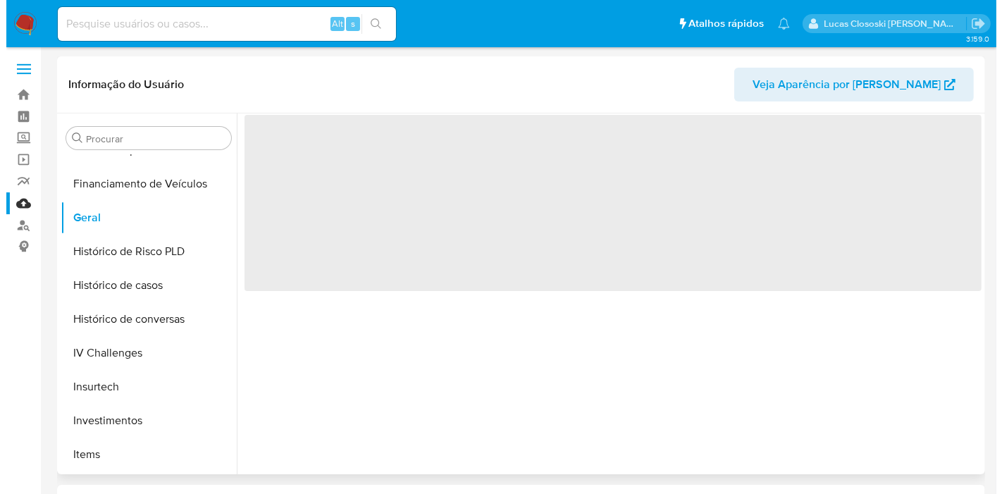
scroll to position [0, 0]
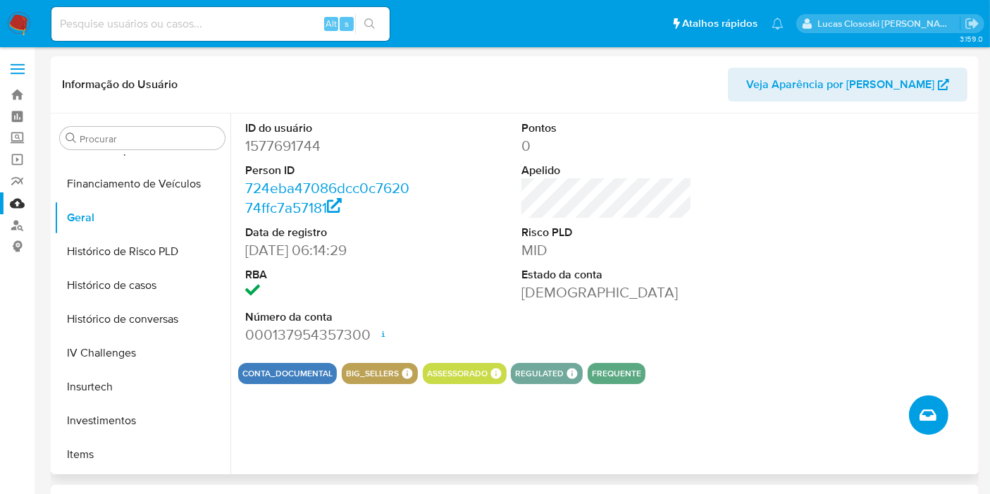
click at [925, 420] on icon "Criar caso manual" at bounding box center [927, 414] width 17 height 17
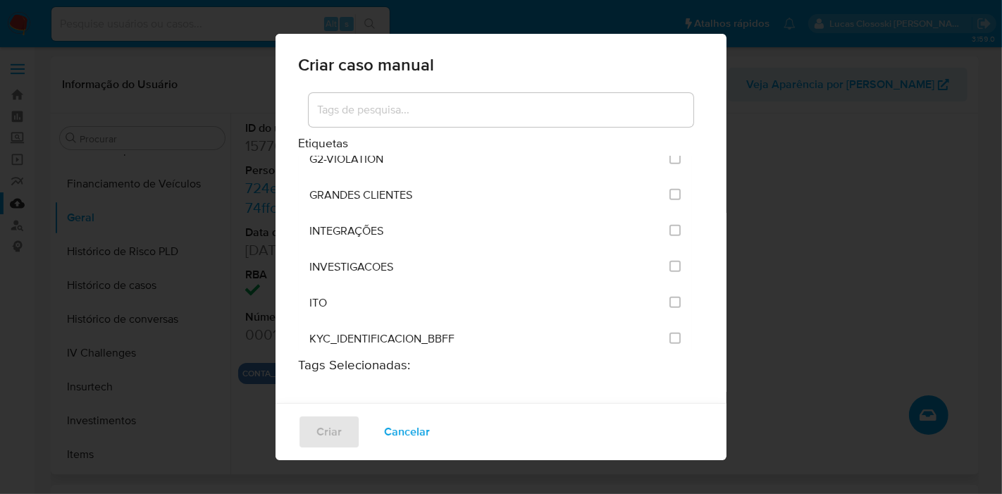
scroll to position [1095, 0]
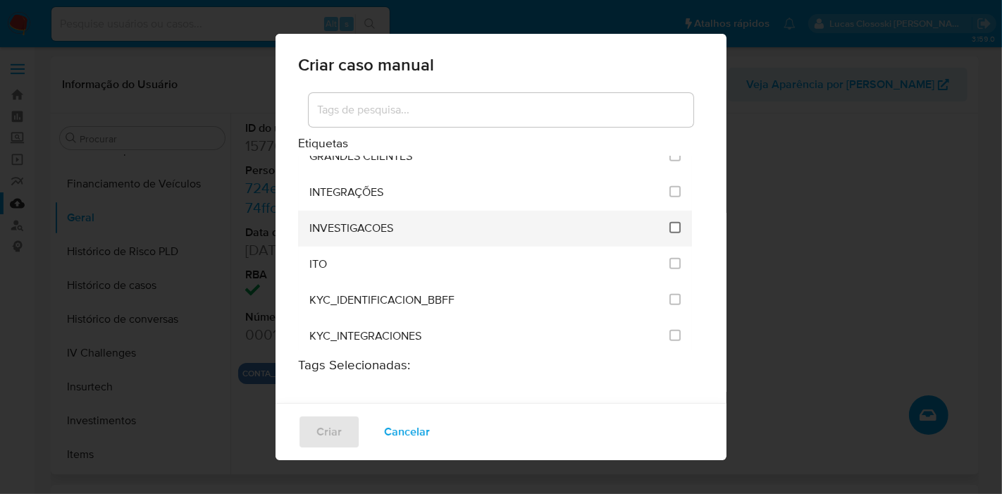
click at [669, 222] on input "2067" at bounding box center [674, 227] width 11 height 11
checkbox input "true"
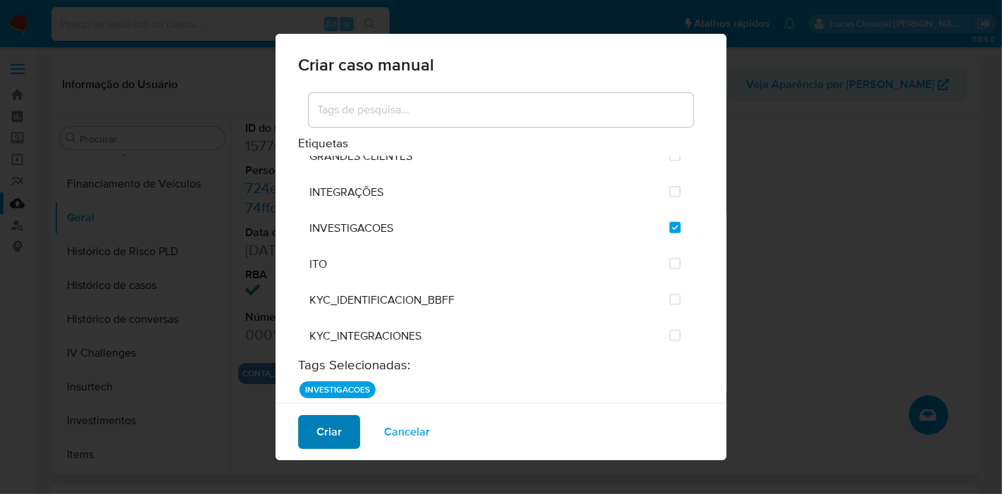
click at [333, 433] on span "Criar" at bounding box center [328, 431] width 25 height 31
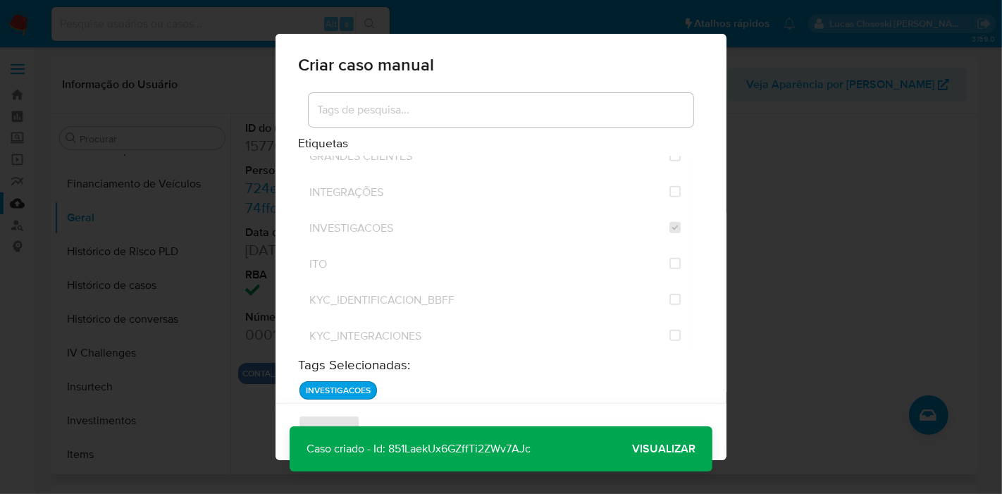
click at [680, 449] on span "Visualizar" at bounding box center [663, 449] width 63 height 0
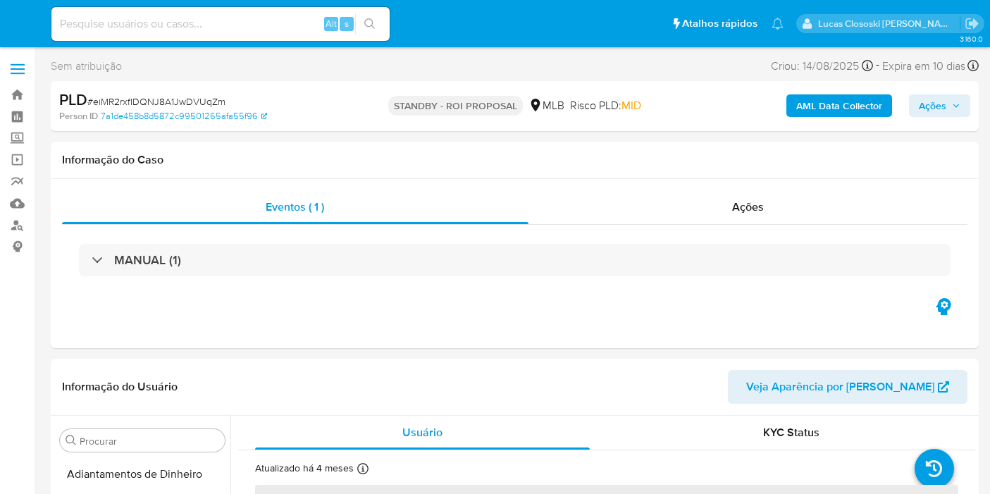
select select "10"
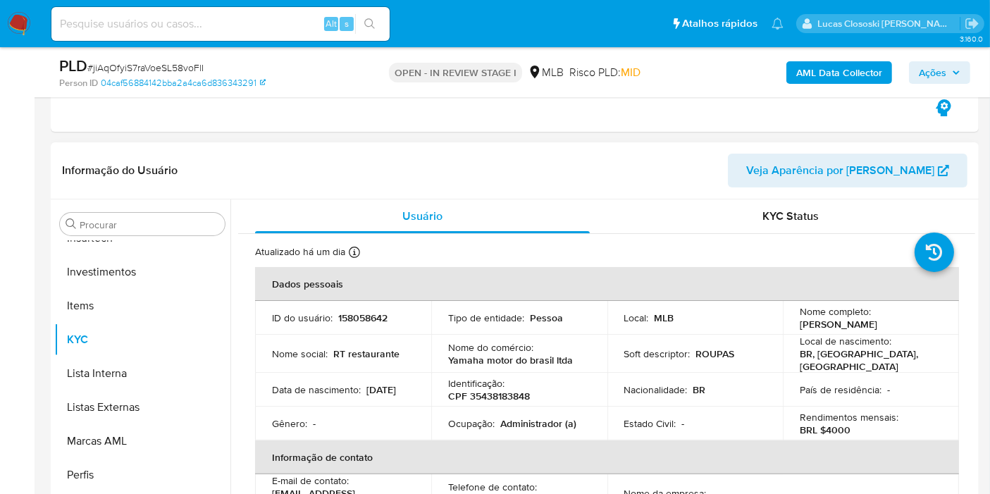
scroll to position [313, 0]
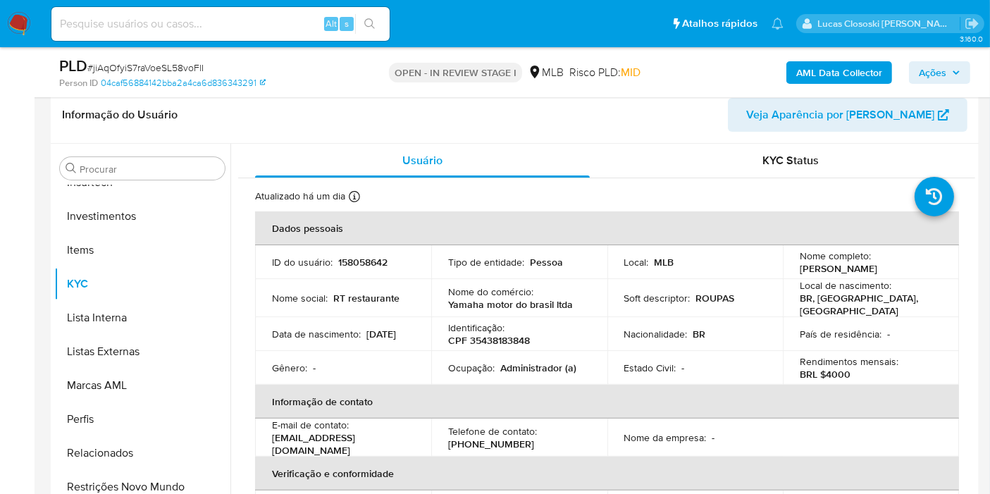
click at [515, 334] on p "CPF 35438183848" at bounding box center [489, 340] width 82 height 13
copy p "35438183848"
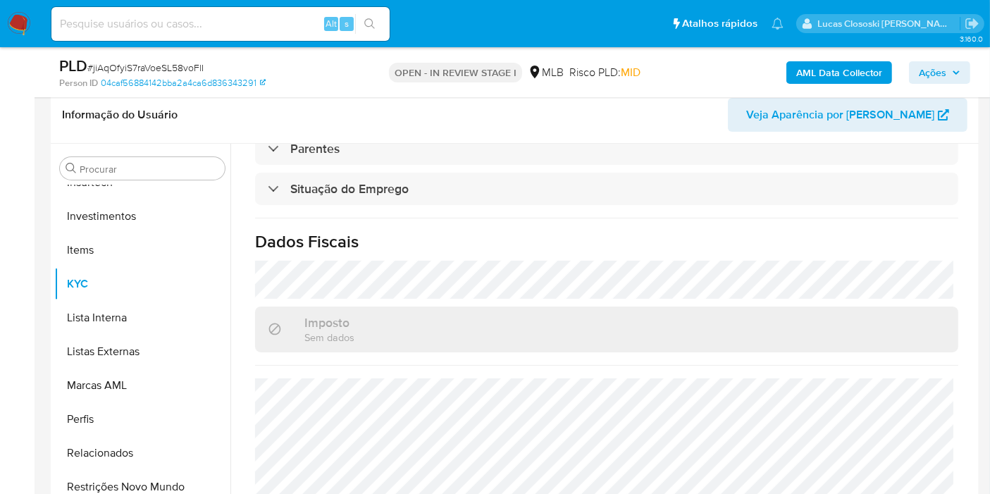
scroll to position [640, 0]
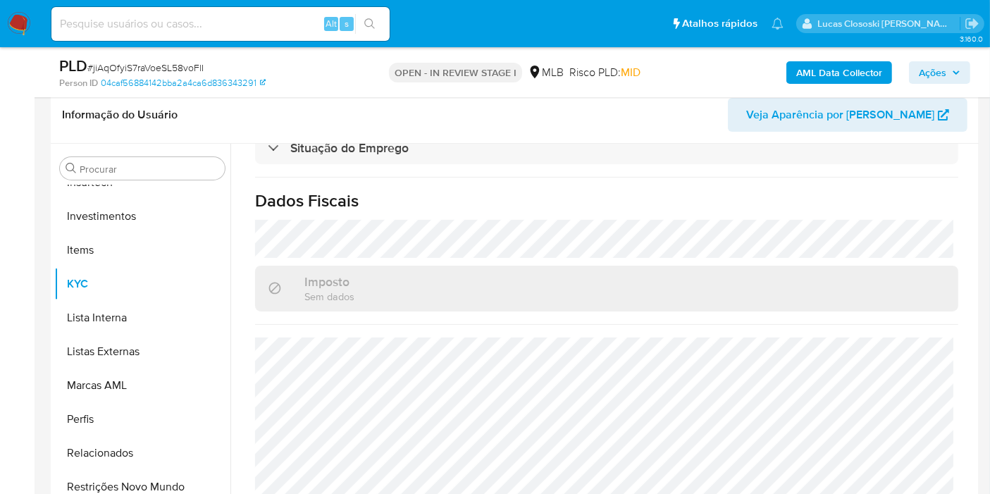
click at [829, 60] on div "AML Data Collector Ações" at bounding box center [820, 72] width 300 height 33
click at [829, 63] on b "AML Data Collector" at bounding box center [839, 72] width 86 height 23
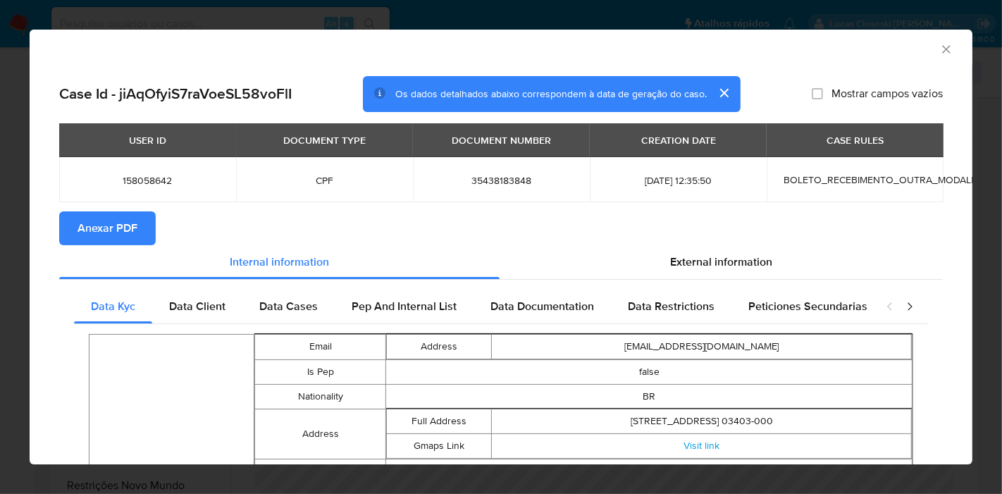
click at [130, 216] on span "Anexar PDF" at bounding box center [107, 228] width 60 height 31
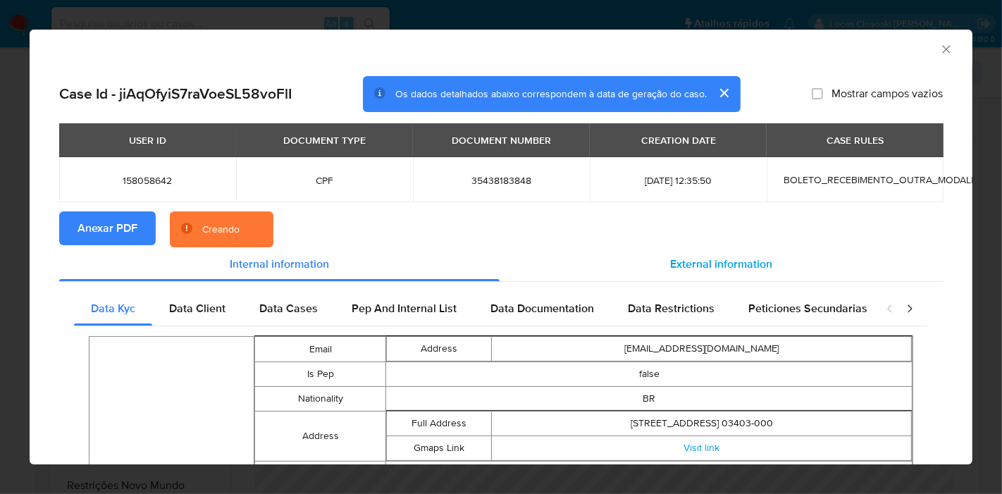
click at [680, 259] on span "External information" at bounding box center [721, 264] width 102 height 16
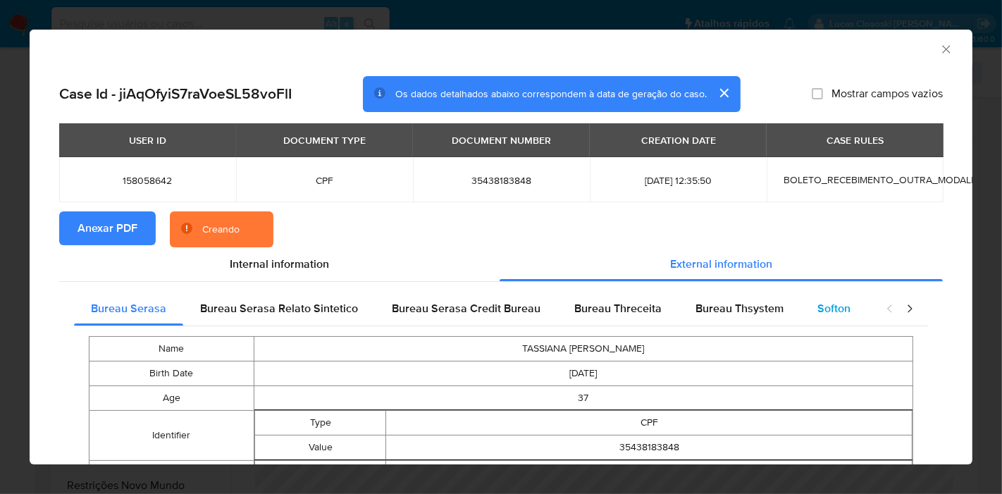
click at [835, 295] on div "Softon" at bounding box center [833, 309] width 67 height 34
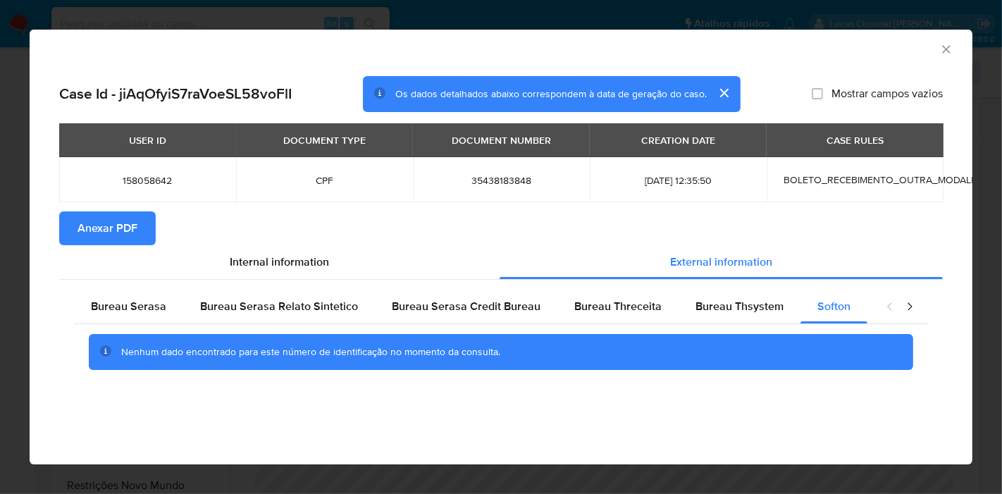
click at [952, 49] on icon "Fechar a janela" at bounding box center [946, 49] width 14 height 14
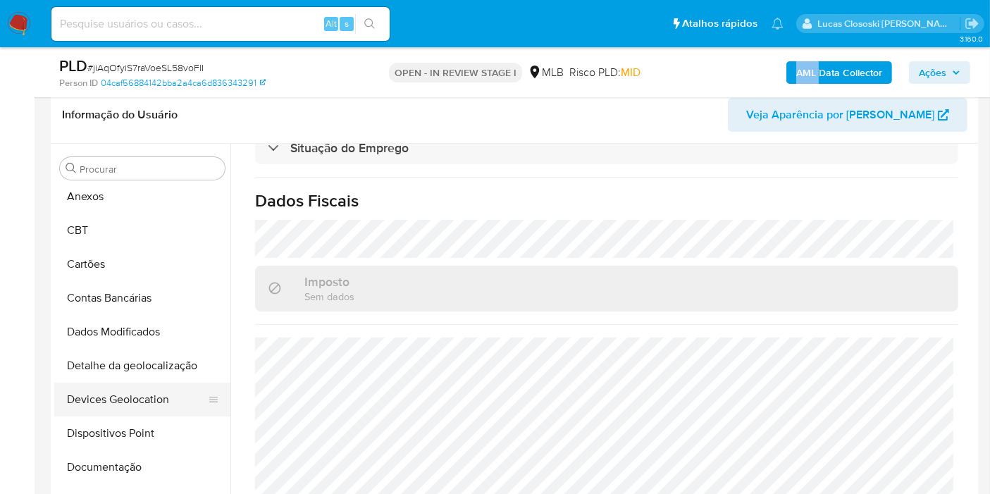
scroll to position [0, 0]
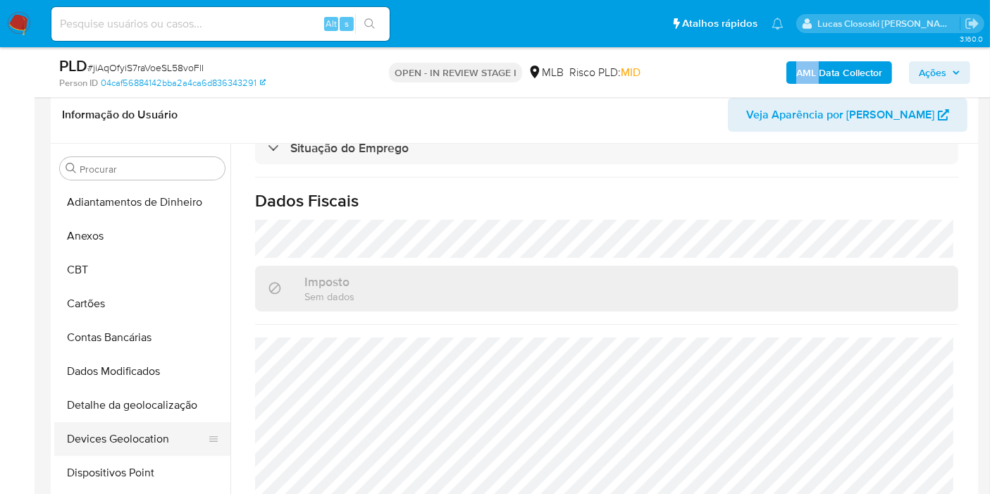
click at [146, 444] on button "Devices Geolocation" at bounding box center [136, 439] width 165 height 34
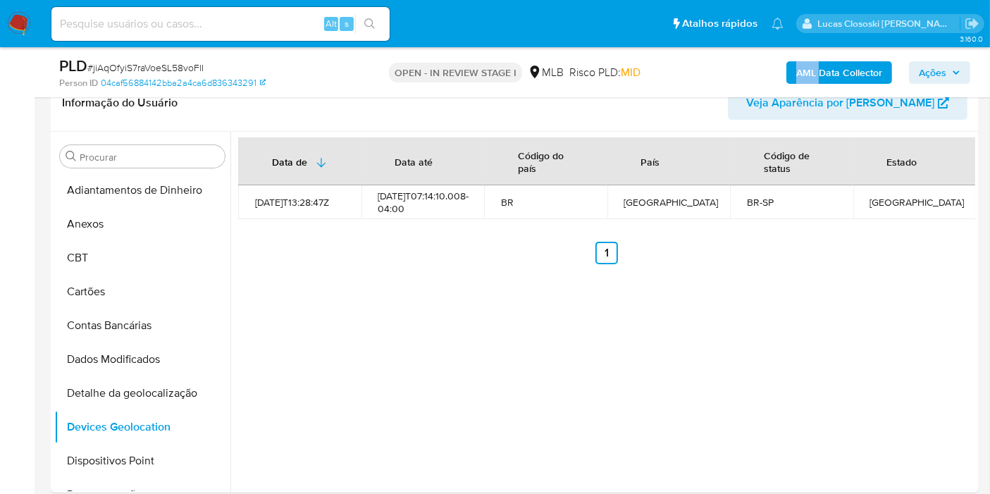
scroll to position [336, 0]
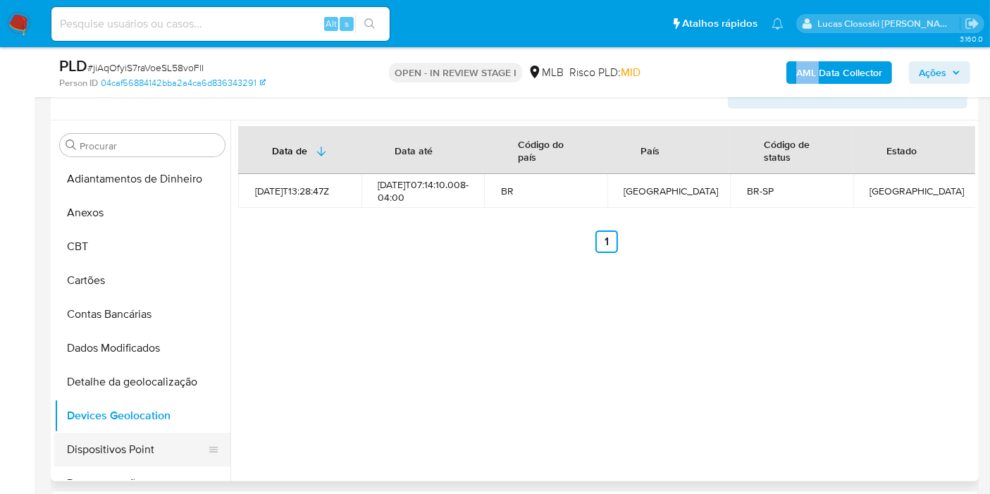
click at [123, 436] on button "Dispositivos Point" at bounding box center [136, 450] width 165 height 34
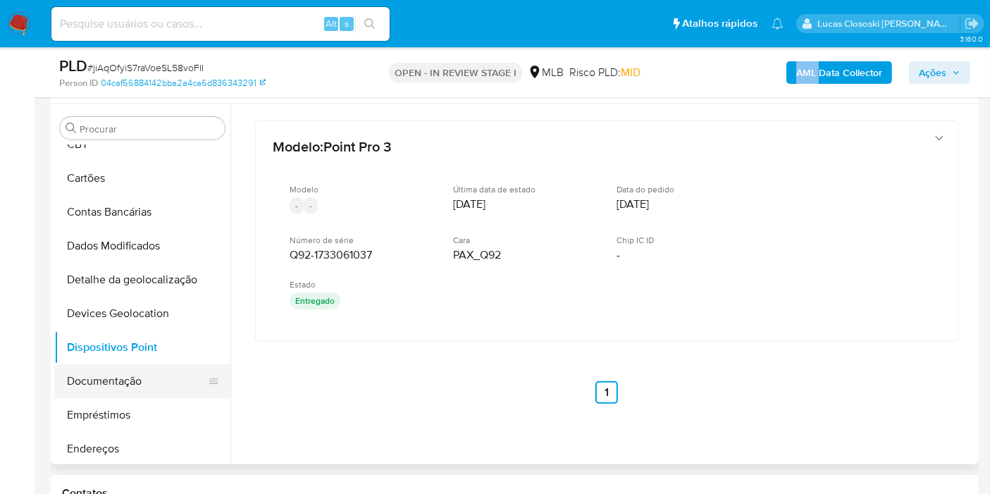
scroll to position [156, 0]
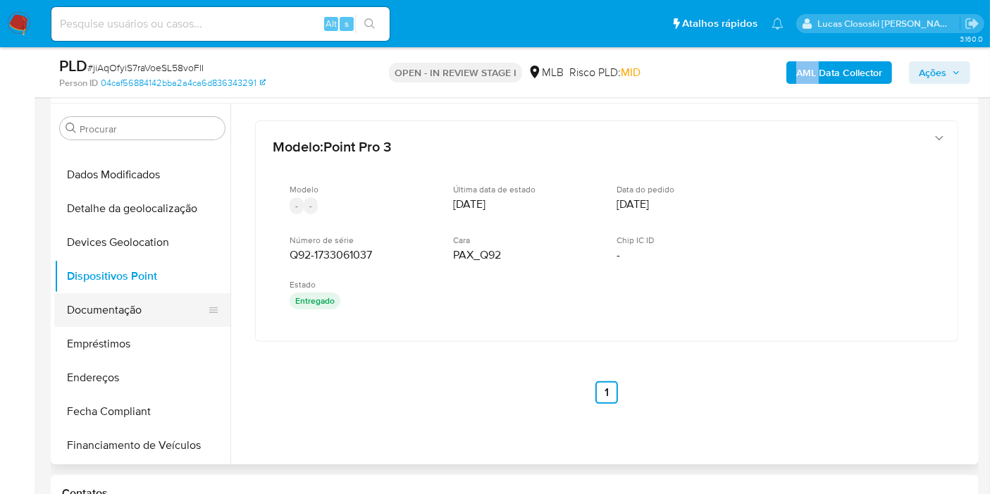
click at [92, 316] on button "Documentação" at bounding box center [136, 310] width 165 height 34
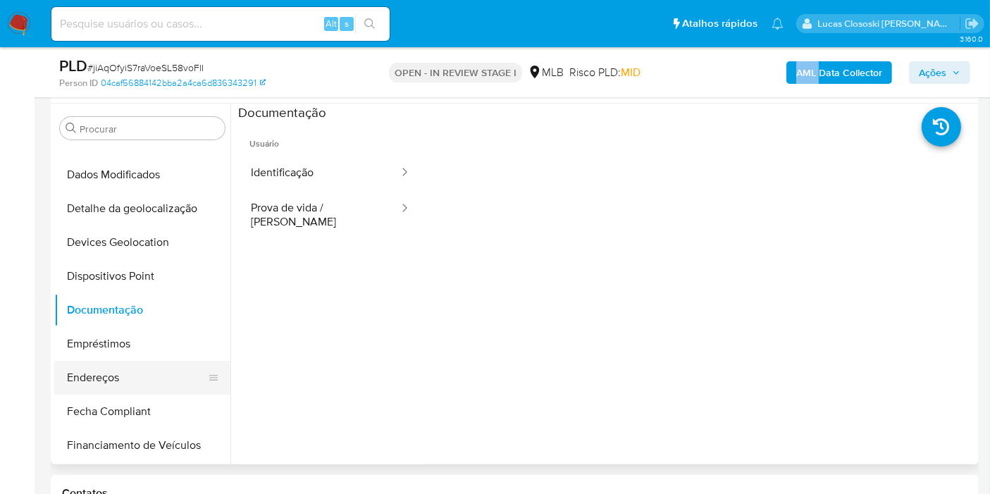
click at [101, 361] on button "Endereços" at bounding box center [136, 378] width 165 height 34
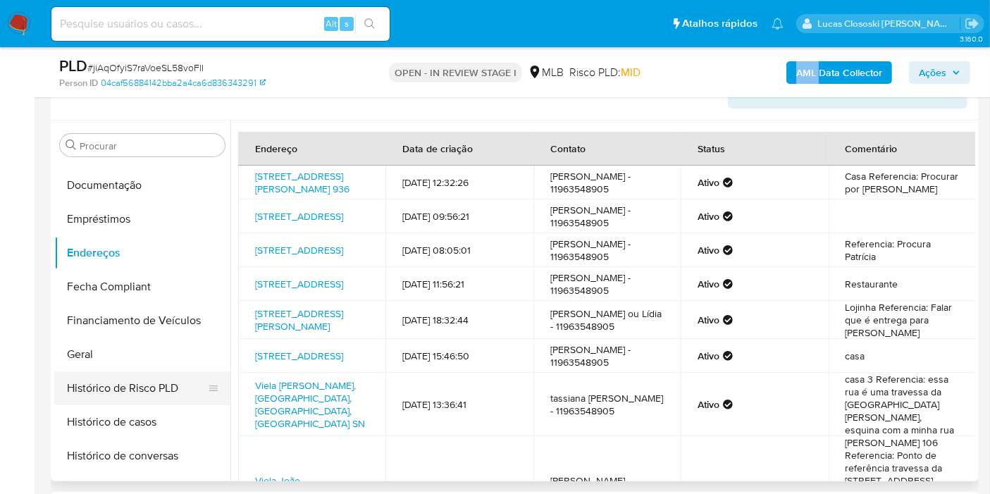
scroll to position [313, 0]
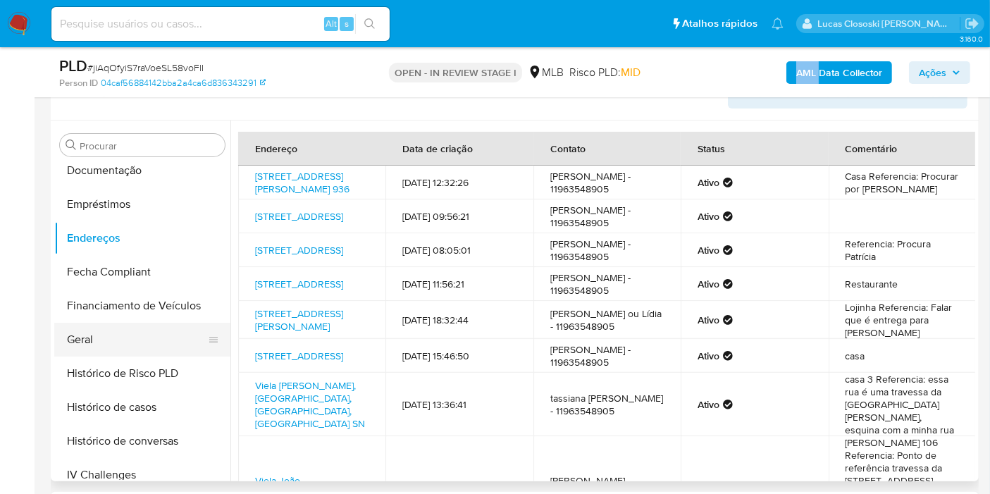
click at [124, 332] on button "Geral" at bounding box center [136, 340] width 165 height 34
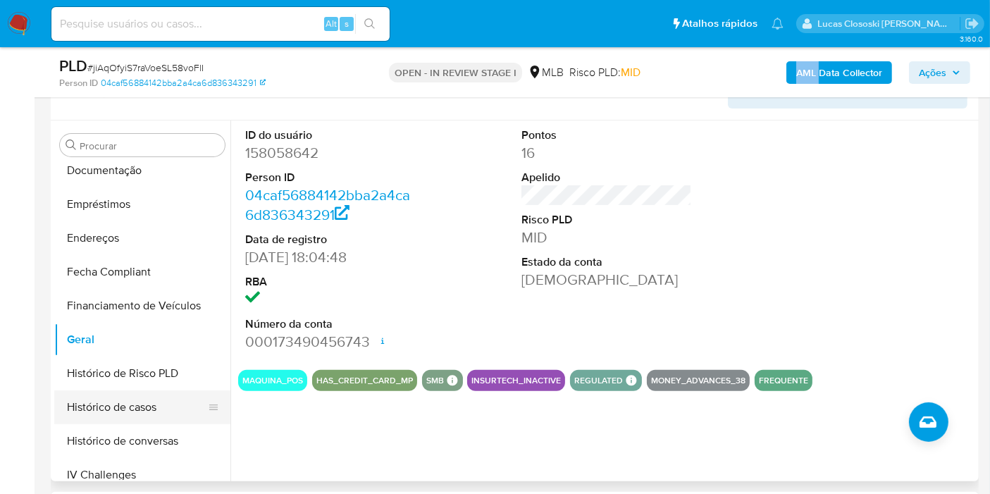
click at [124, 412] on button "Histórico de casos" at bounding box center [136, 407] width 165 height 34
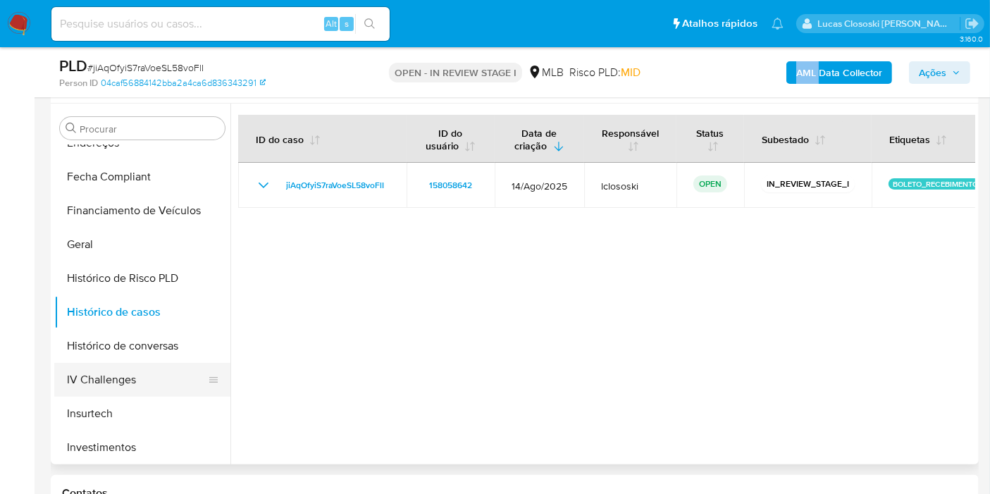
scroll to position [469, 0]
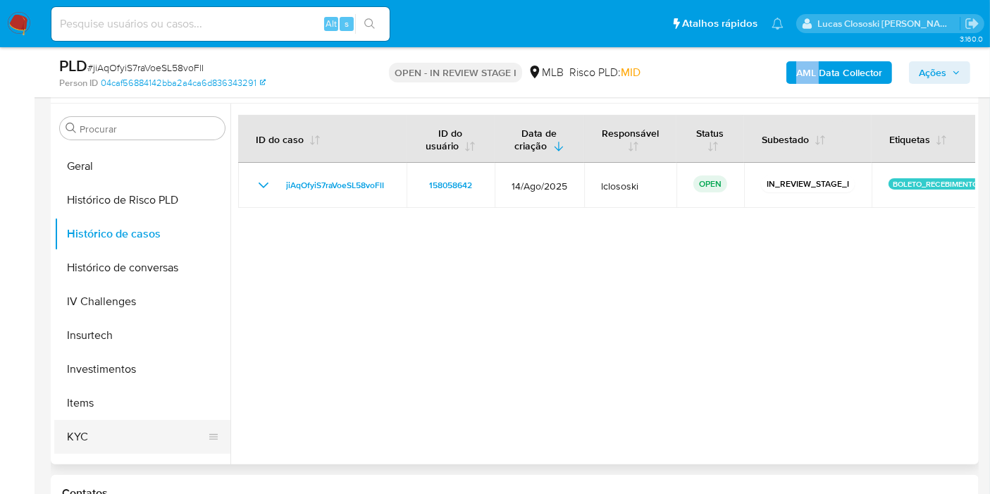
click at [104, 421] on button "KYC" at bounding box center [136, 437] width 165 height 34
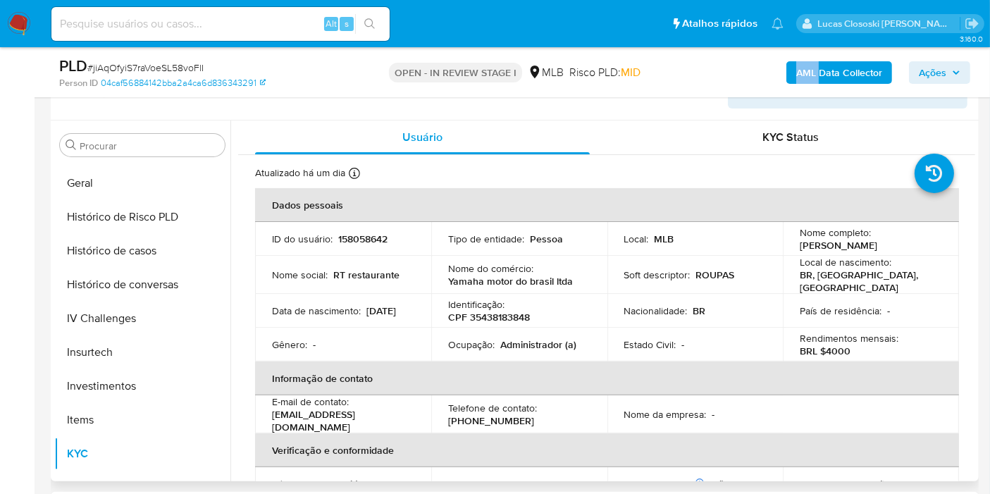
scroll to position [662, 0]
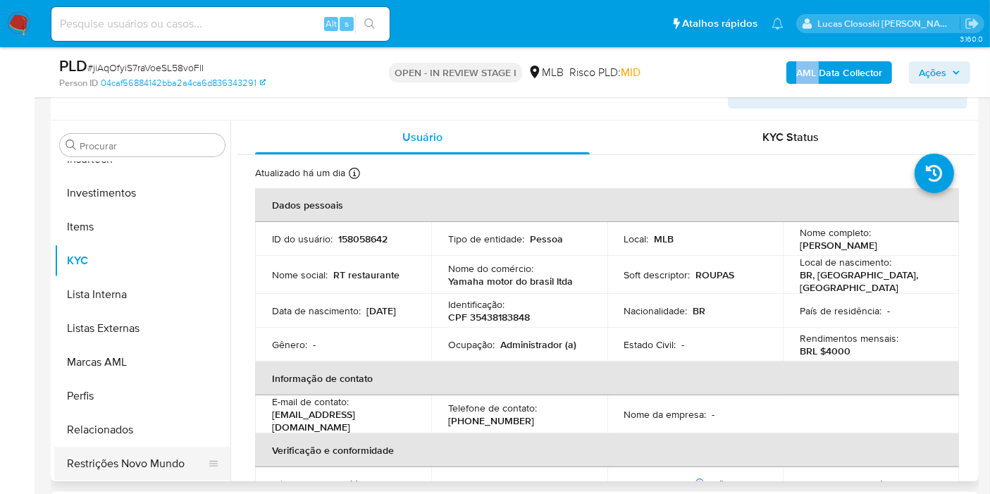
click at [178, 456] on button "Restrições Novo Mundo" at bounding box center [136, 464] width 165 height 34
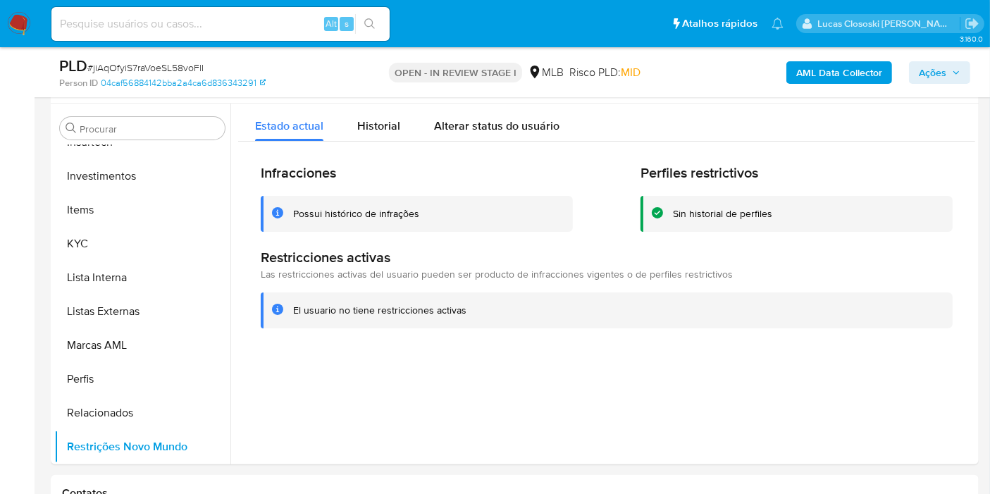
click at [159, 67] on span "# jiAqOfyiS7raVoeSL58voFlI" at bounding box center [145, 68] width 116 height 14
copy span "jiAqOfyiS7raVoeSL58voFlI"
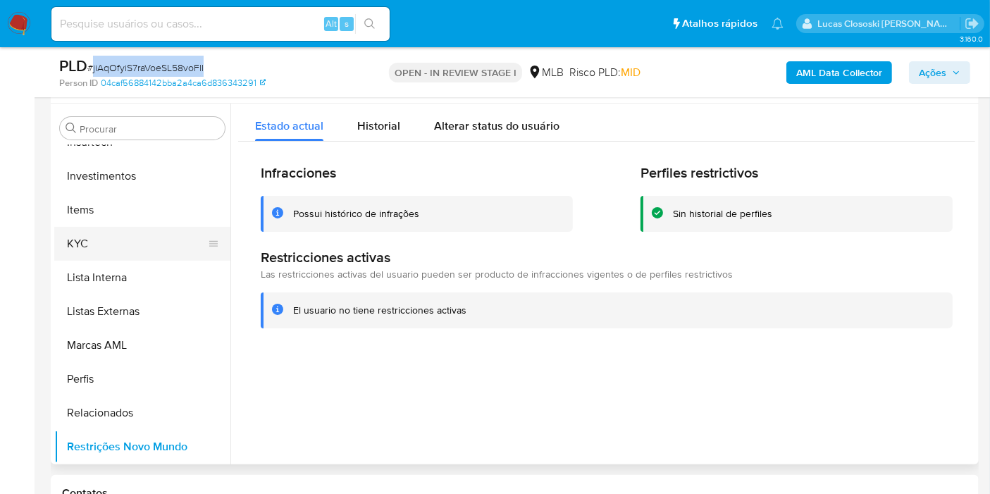
click at [104, 254] on button "KYC" at bounding box center [136, 244] width 165 height 34
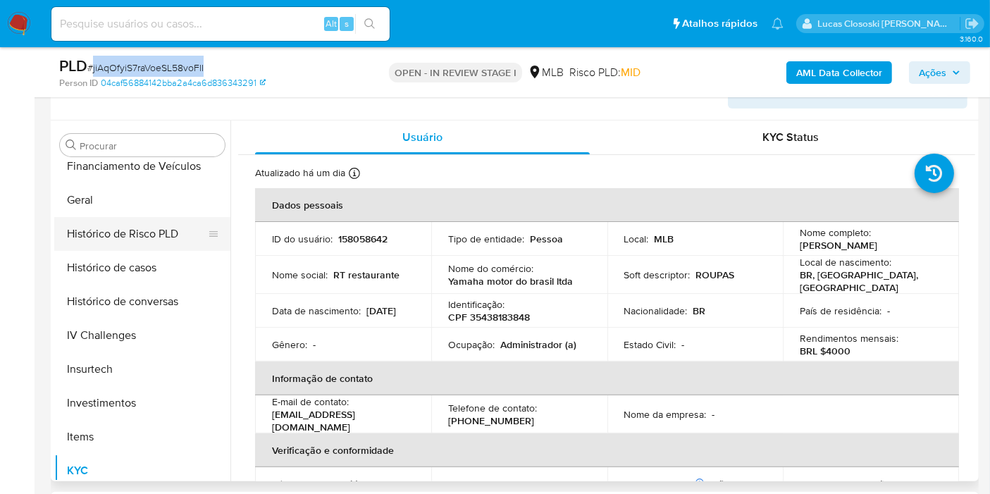
scroll to position [428, 0]
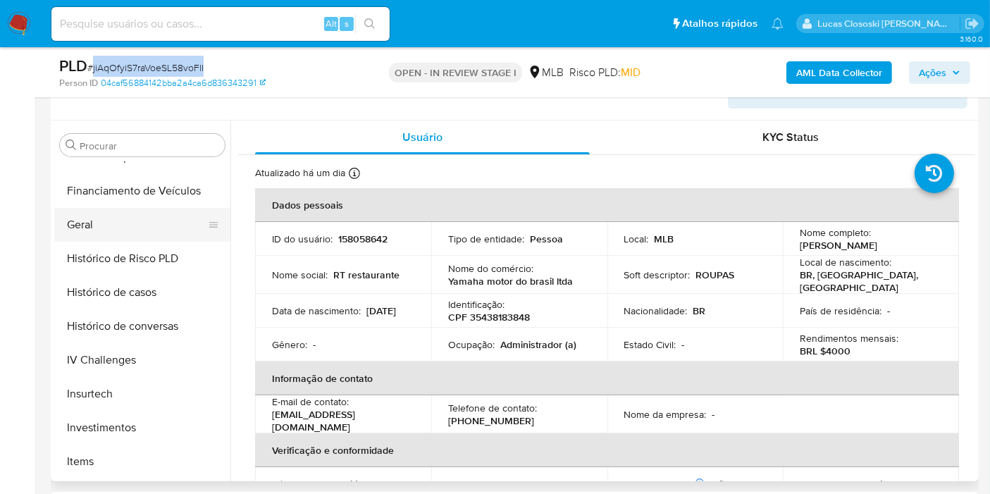
click at [100, 230] on button "Geral" at bounding box center [136, 225] width 165 height 34
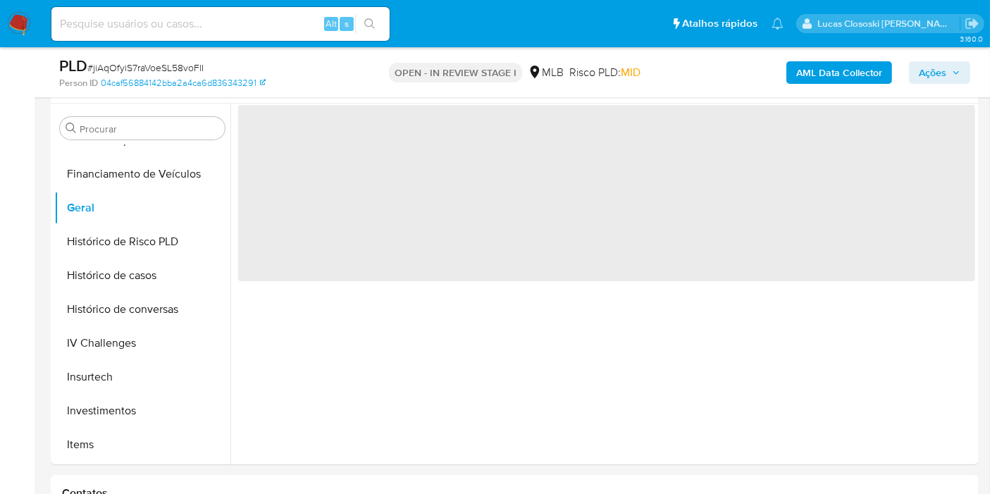
click at [342, 89] on div "PLD # jiAqOfyiS7raVoeSL58voFlI Person ID 04caf56884142bba2a4ca6d836343291 OPEN …" at bounding box center [515, 72] width 928 height 50
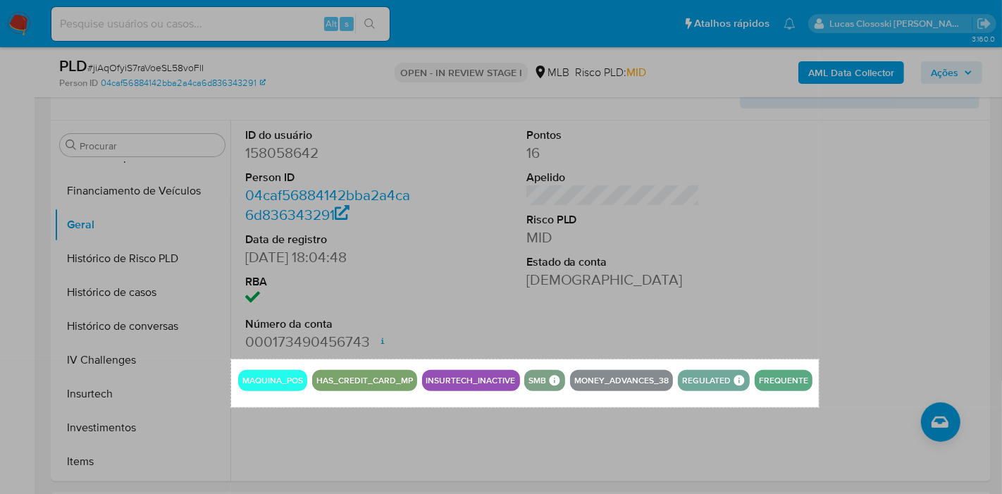
drag, startPoint x: 231, startPoint y: 359, endPoint x: 819, endPoint y: 407, distance: 589.4
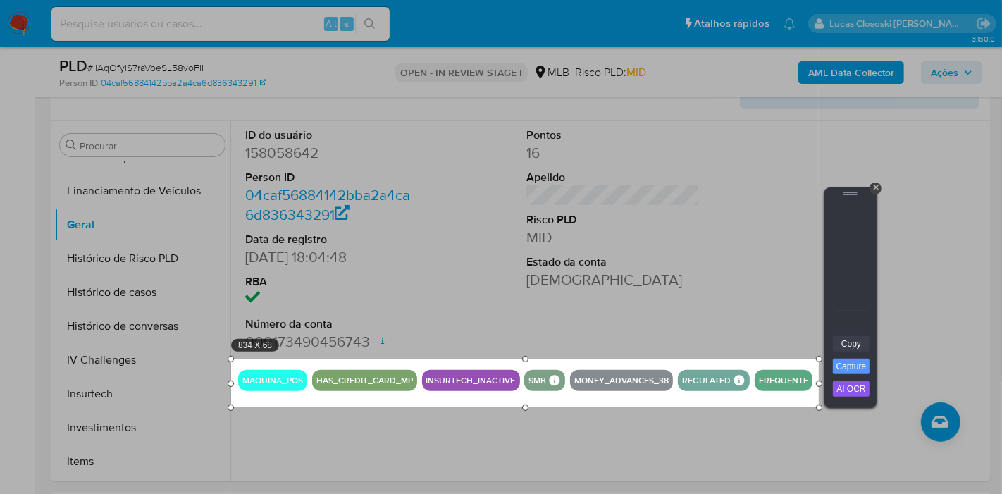
click at [865, 342] on link "Copy" at bounding box center [851, 343] width 37 height 15
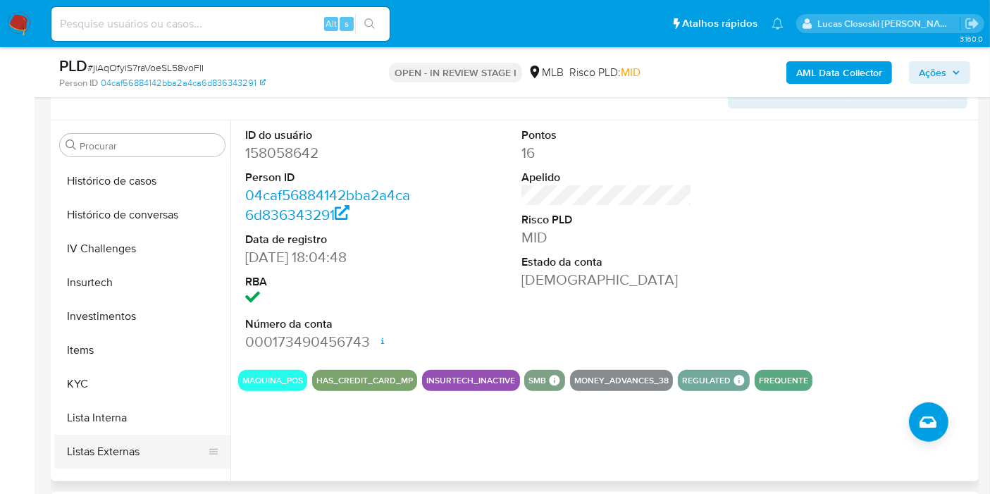
scroll to position [662, 0]
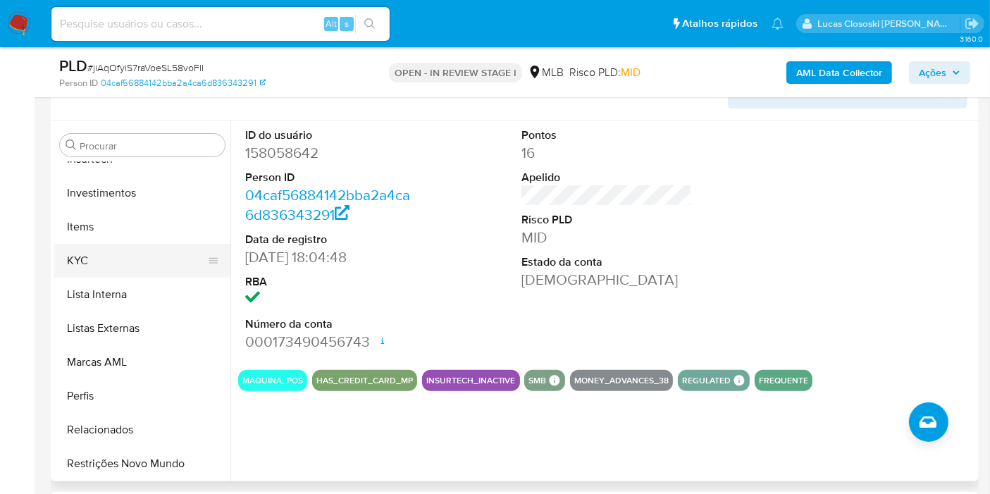
click at [104, 271] on button "KYC" at bounding box center [136, 261] width 165 height 34
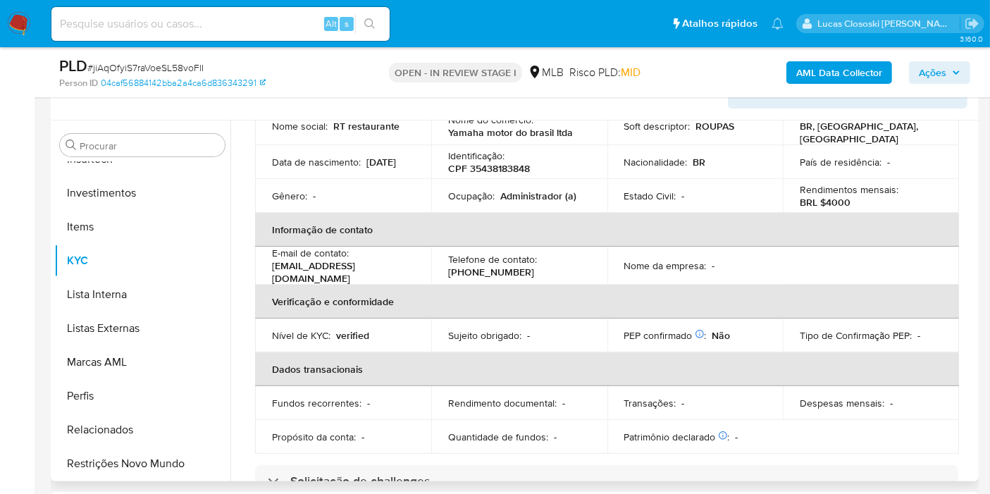
scroll to position [78, 0]
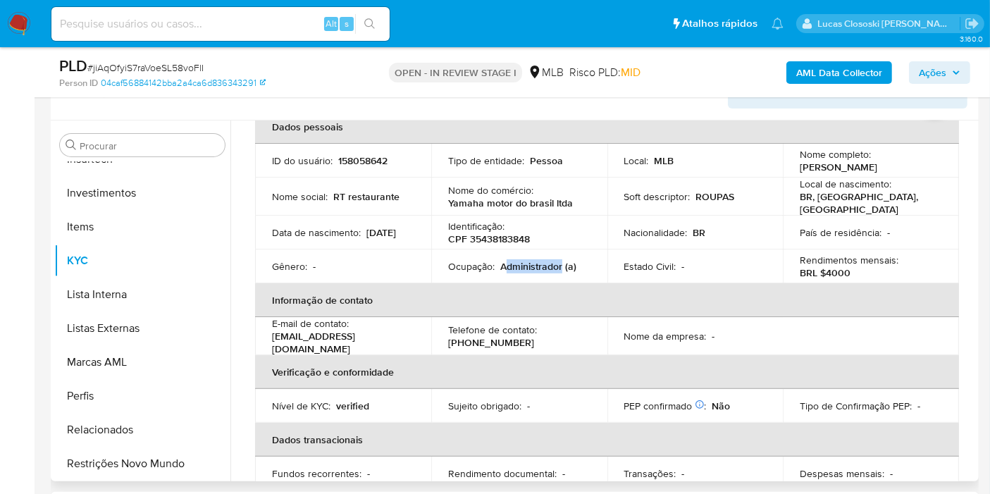
copy p "dministrador"
drag, startPoint x: 559, startPoint y: 259, endPoint x: 504, endPoint y: 261, distance: 55.0
click at [504, 261] on p "Administrador (a)" at bounding box center [538, 266] width 76 height 13
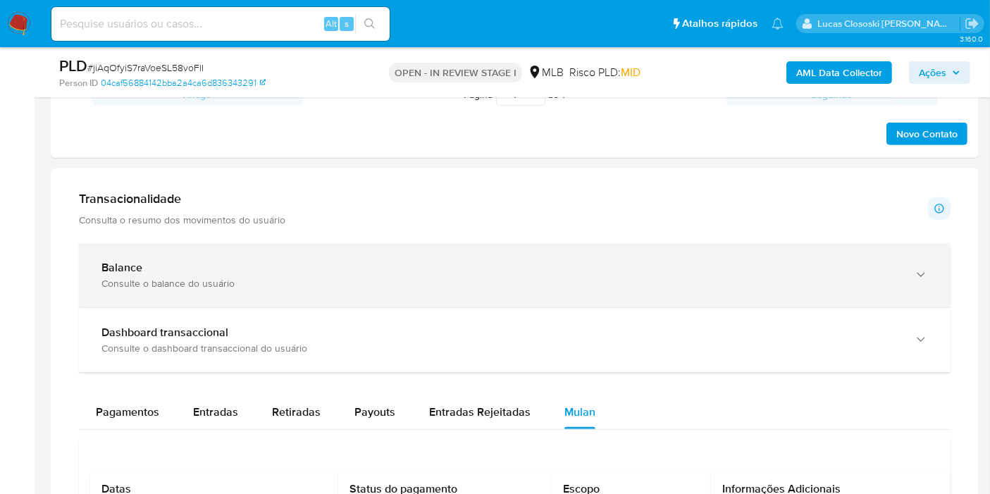
click at [213, 270] on div "Balance" at bounding box center [500, 268] width 798 height 14
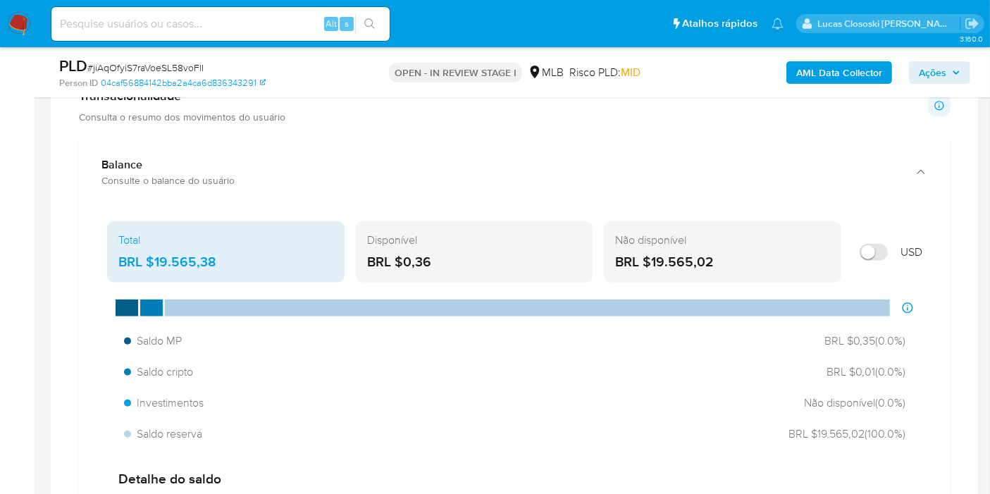
scroll to position [962, 0]
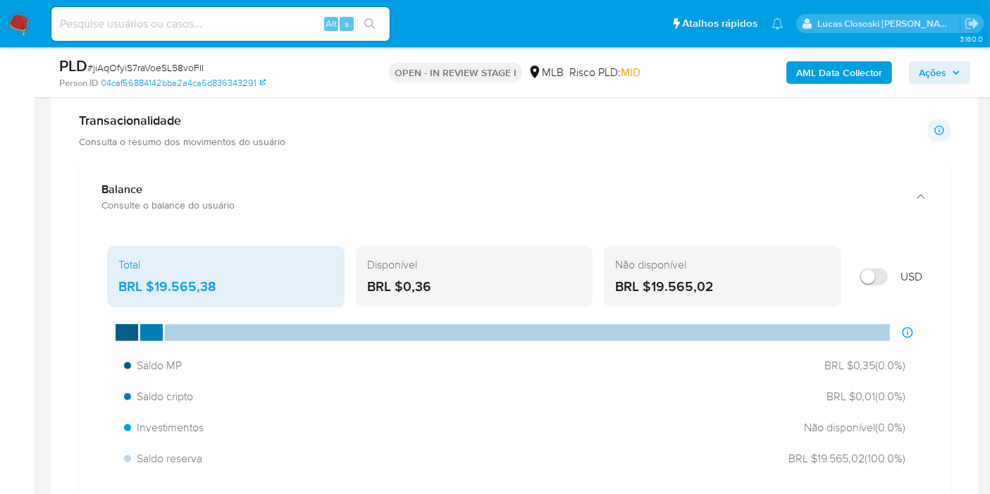
drag, startPoint x: 110, startPoint y: 262, endPoint x: 220, endPoint y: 285, distance: 112.9
click at [945, 84] on div "AML Data Collector Ações" at bounding box center [820, 72] width 300 height 33
click at [945, 82] on span "Ações" at bounding box center [932, 72] width 27 height 23
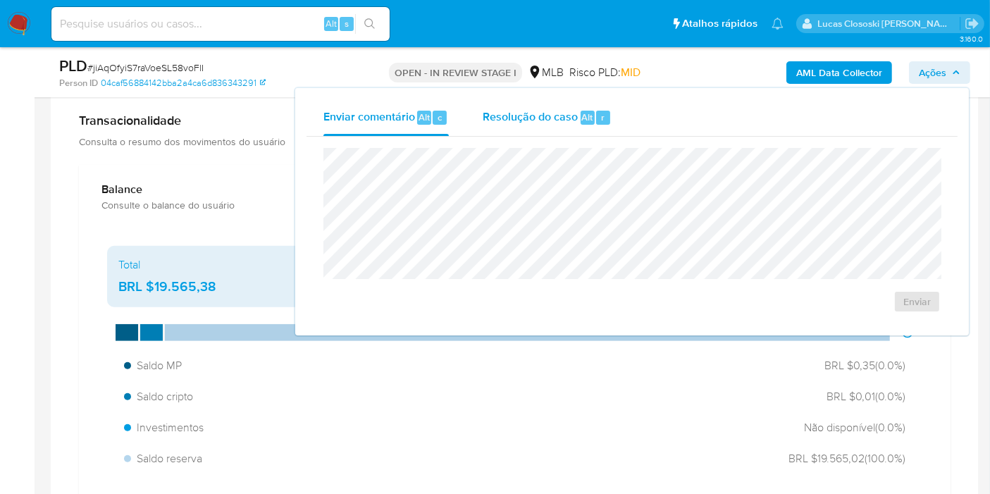
click at [531, 107] on div "Resolução do caso Alt r" at bounding box center [547, 117] width 129 height 37
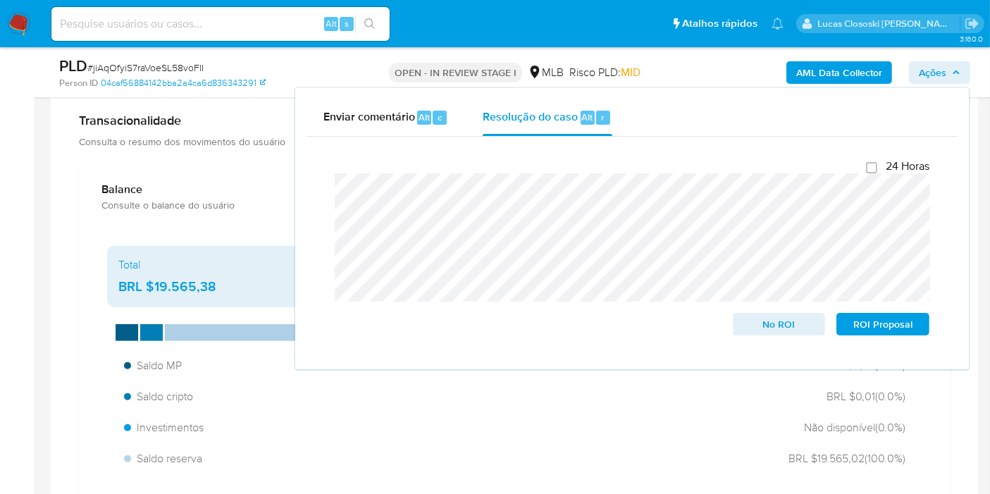
click at [957, 69] on icon "button" at bounding box center [956, 72] width 8 height 8
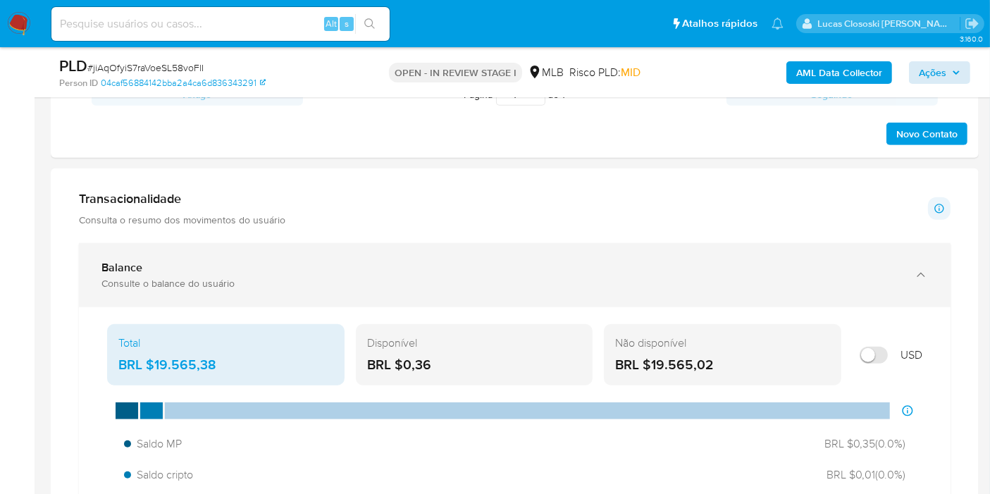
click at [282, 280] on div "Consulte o balance do usuário" at bounding box center [500, 283] width 798 height 13
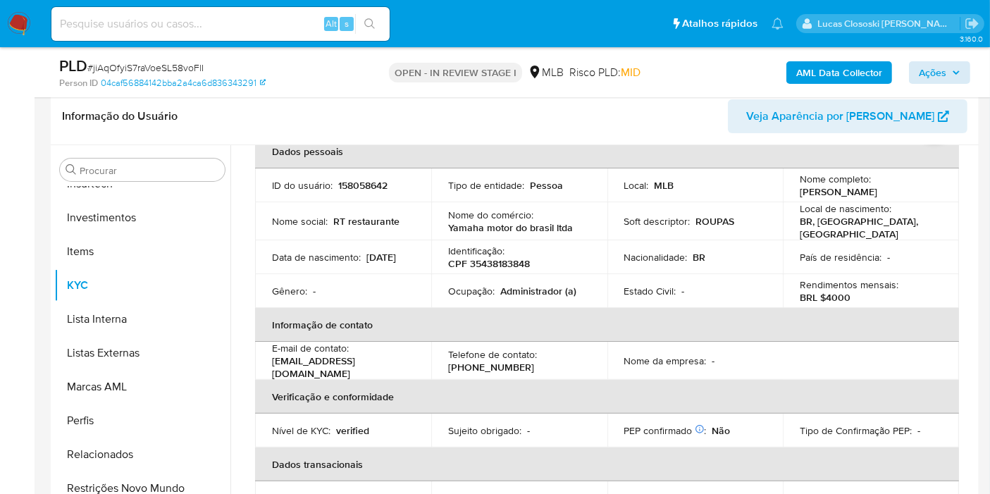
scroll to position [258, 0]
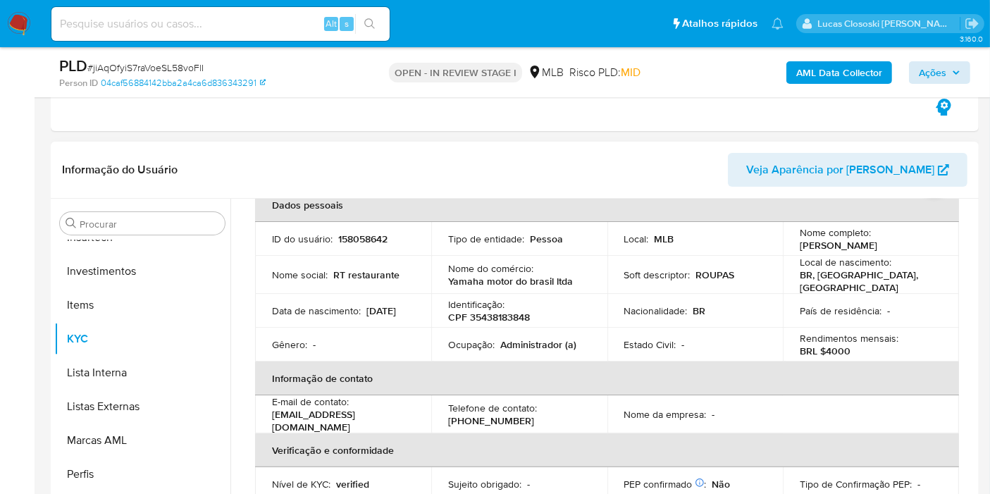
click at [597, 490] on table "Dados pessoais ID do usuário : 158058642 Tipo de entidade : Pessoa Local : MLB …" at bounding box center [607, 395] width 704 height 414
click at [950, 73] on span "Ações" at bounding box center [940, 73] width 42 height 20
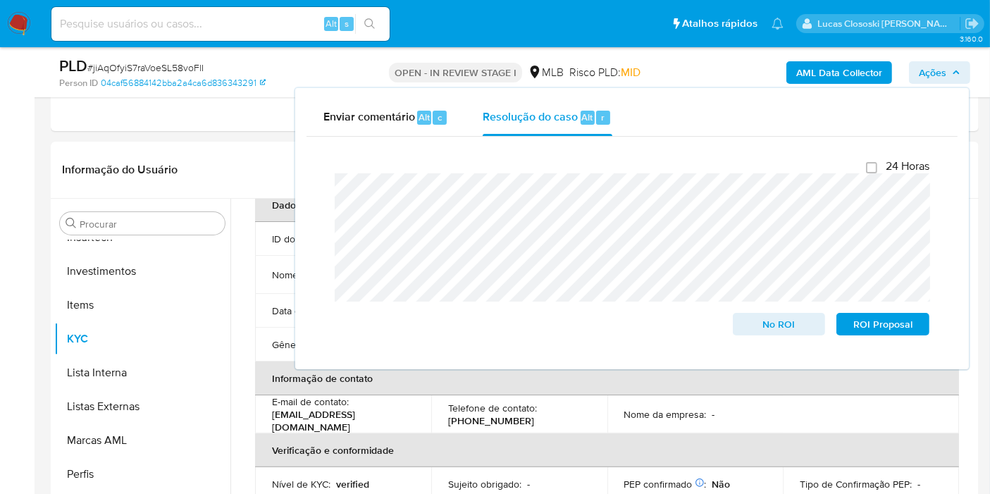
click at [534, 139] on div "Fechamento do caso 24 Horas No ROI ROI Proposal" at bounding box center [631, 247] width 651 height 221
click at [945, 71] on span "Ações" at bounding box center [932, 72] width 27 height 23
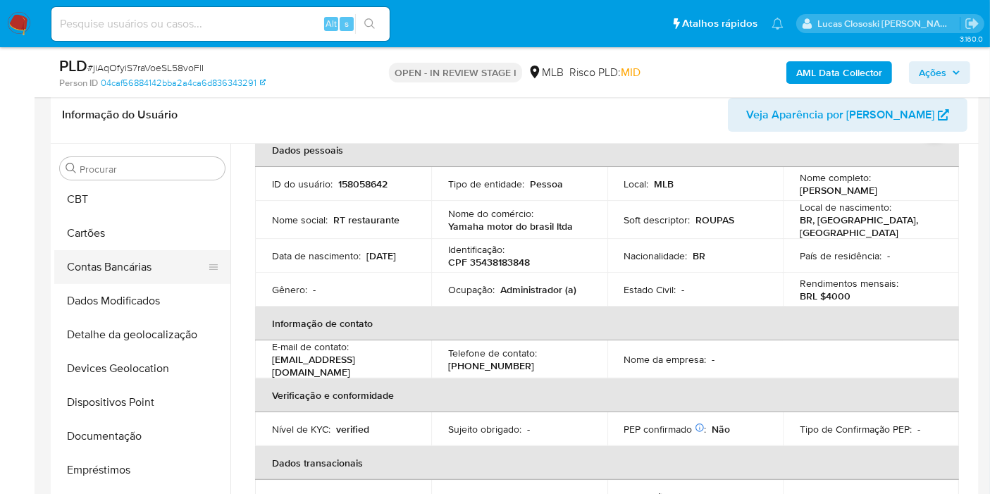
scroll to position [0, 0]
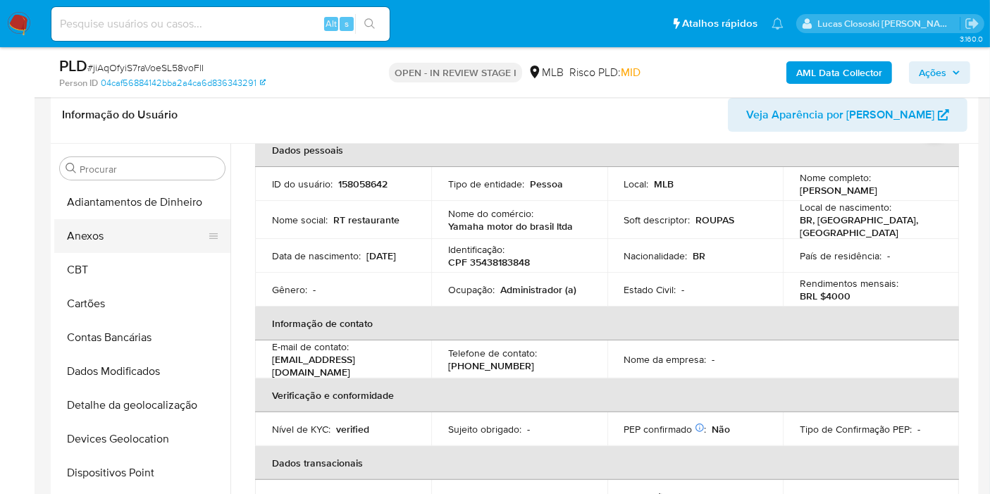
click at [96, 246] on button "Anexos" at bounding box center [136, 236] width 165 height 34
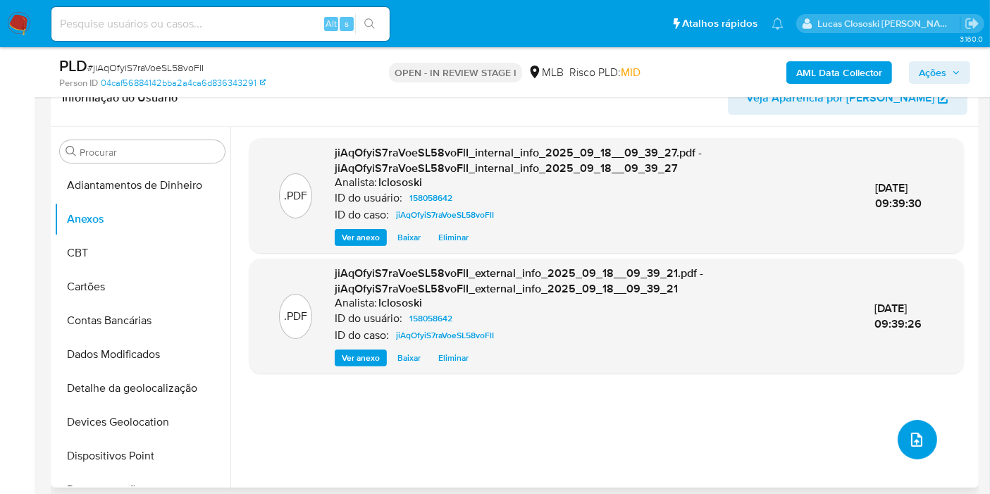
click at [908, 433] on icon "upload-file" at bounding box center [916, 439] width 17 height 17
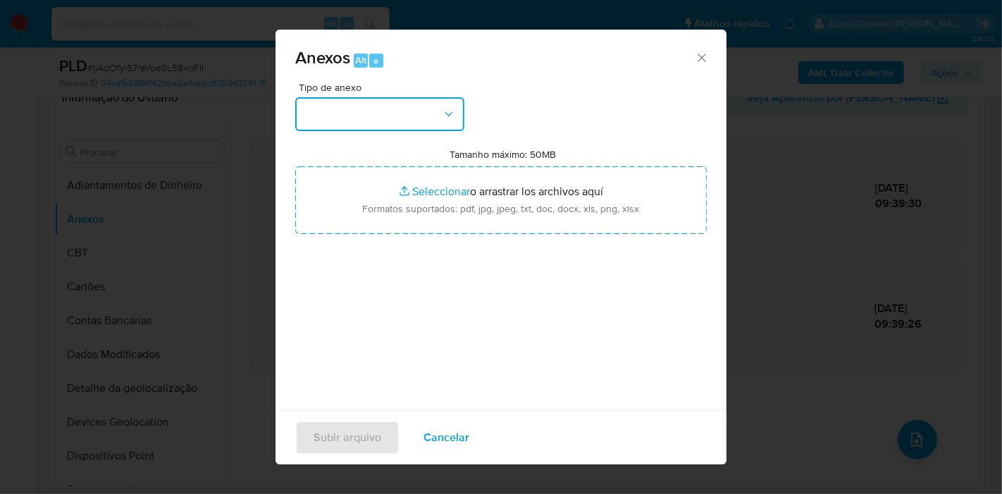
click at [369, 125] on button "button" at bounding box center [379, 114] width 169 height 34
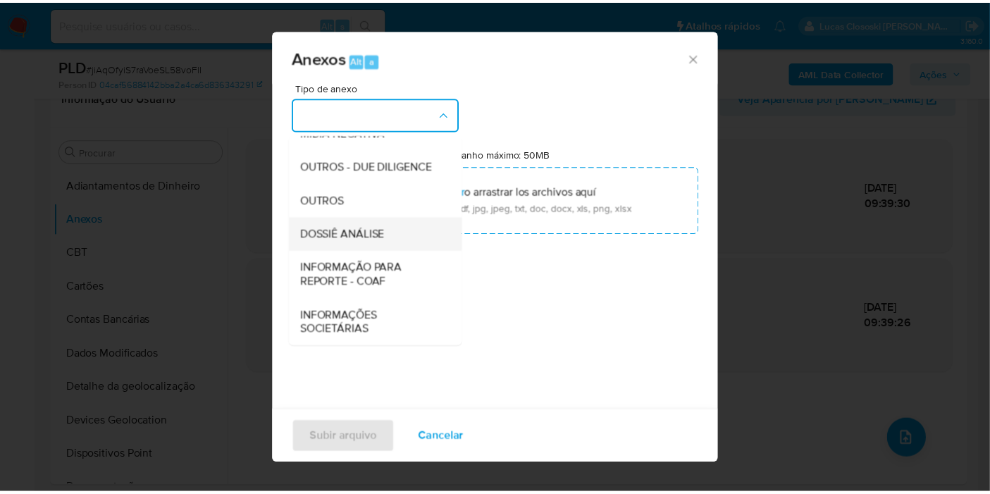
scroll to position [216, 0]
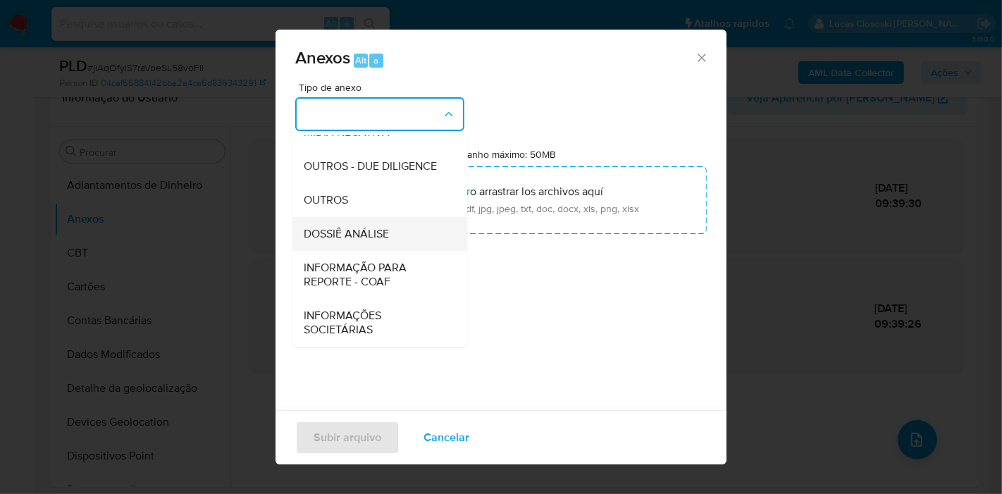
click at [364, 230] on span "DOSSIÊ ANÁLISE" at bounding box center [346, 234] width 85 height 14
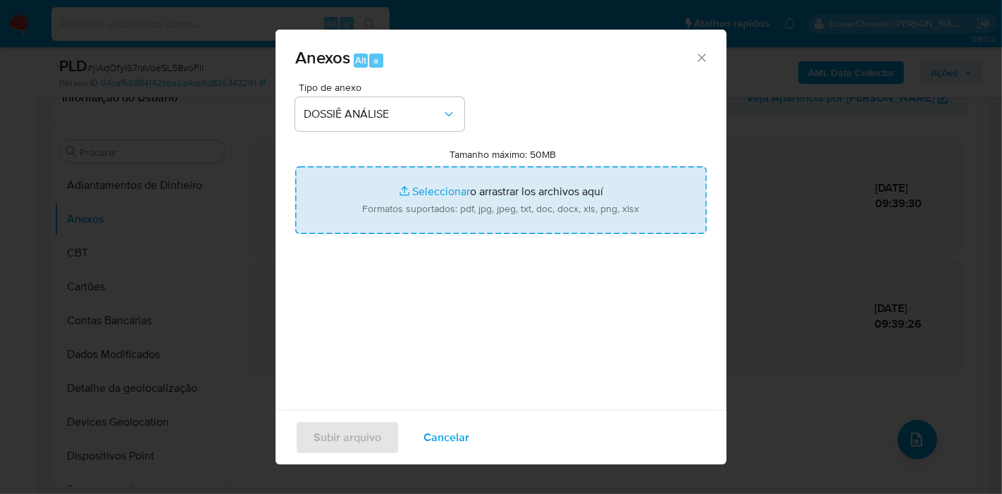
click at [391, 198] on input "Tamanho máximo: 50MB Seleccionar archivos" at bounding box center [500, 200] width 411 height 68
type input "C:\fakepath\Mulan 158058642_2025_09_18_07_47_24.xlsx"
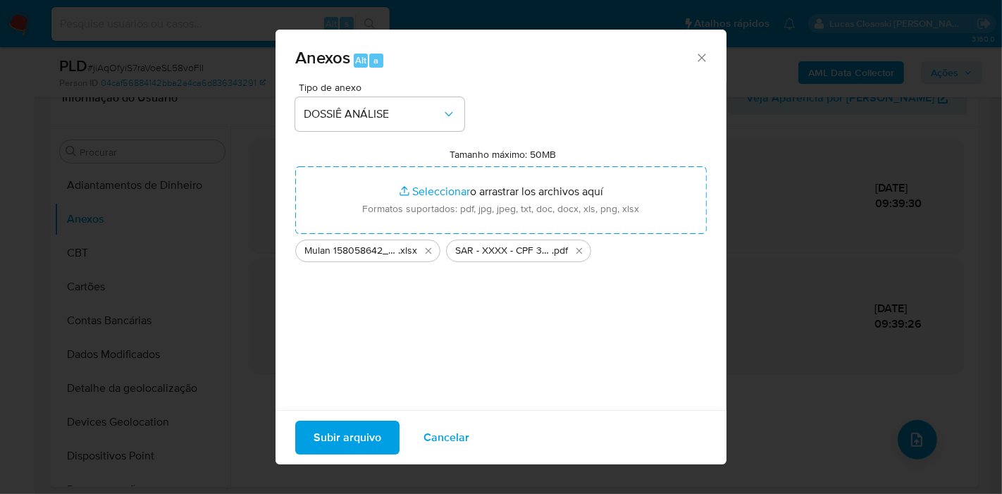
click at [366, 428] on span "Subir arquivo" at bounding box center [347, 437] width 68 height 31
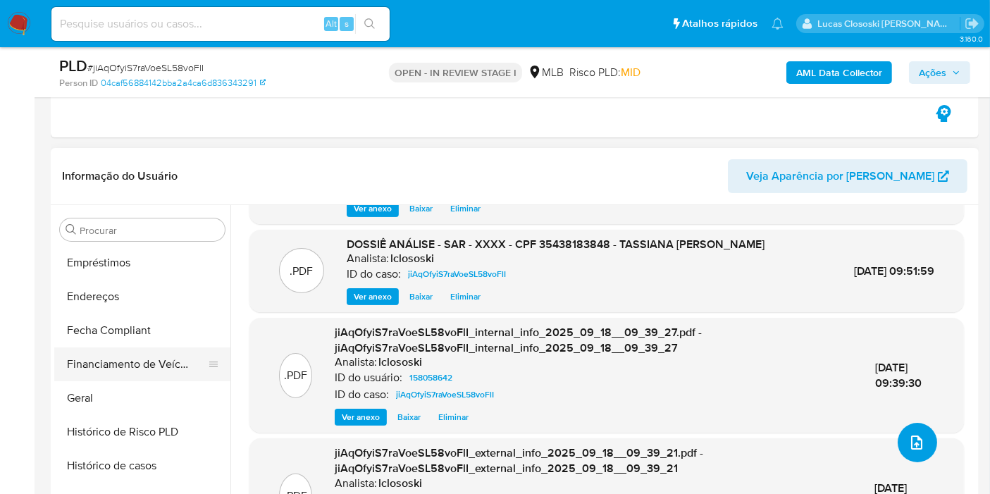
scroll to position [391, 0]
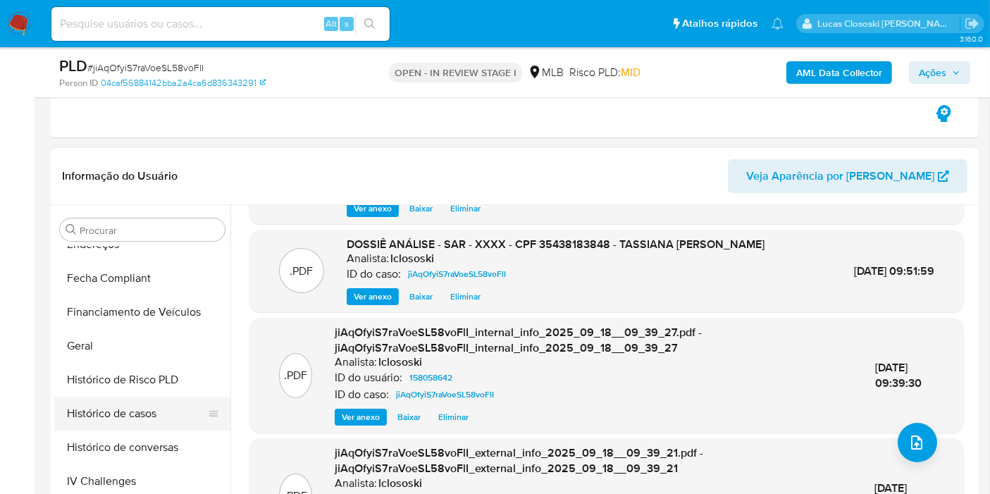
click at [156, 399] on button "Histórico de casos" at bounding box center [136, 414] width 165 height 34
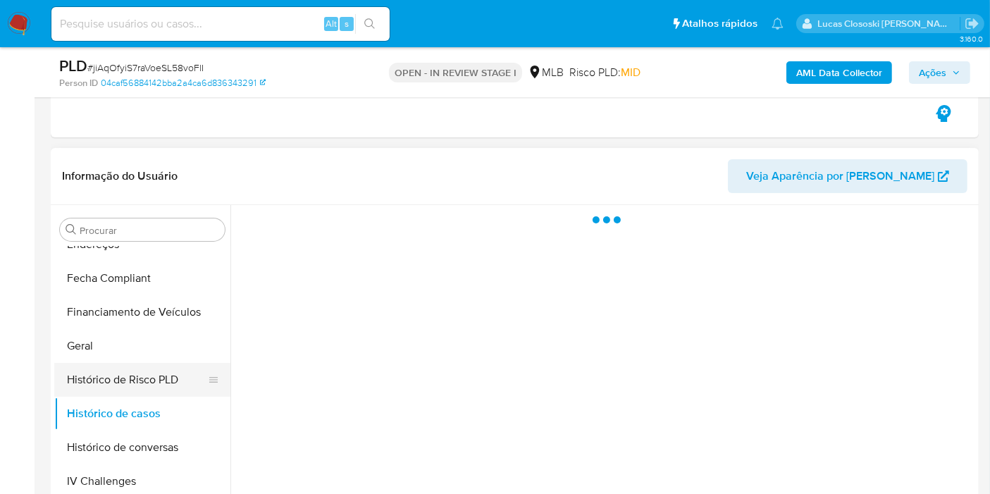
scroll to position [547, 0]
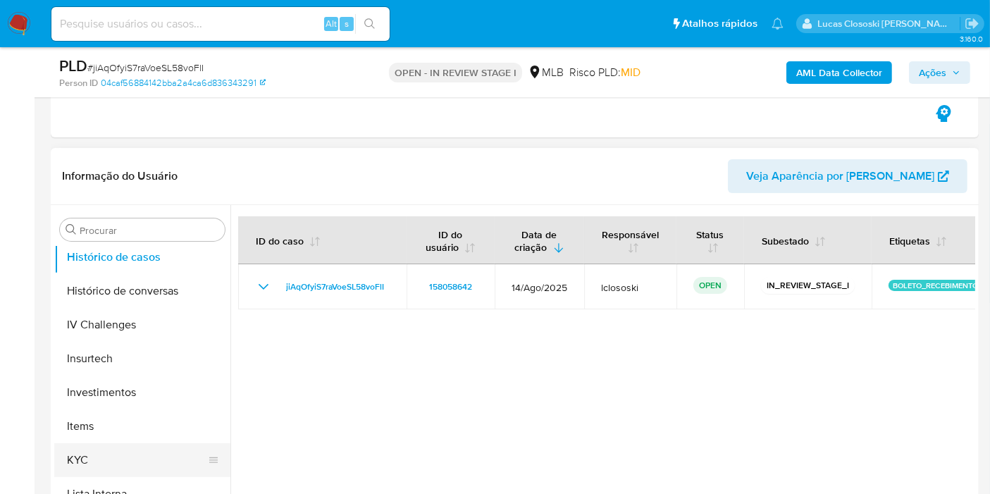
click at [128, 447] on button "KYC" at bounding box center [136, 460] width 165 height 34
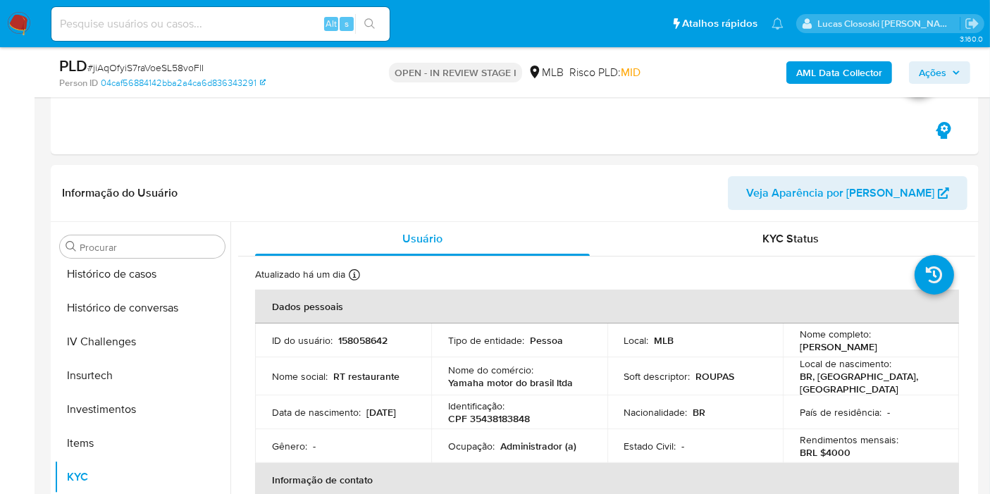
click at [936, 69] on span "Ações" at bounding box center [932, 72] width 27 height 23
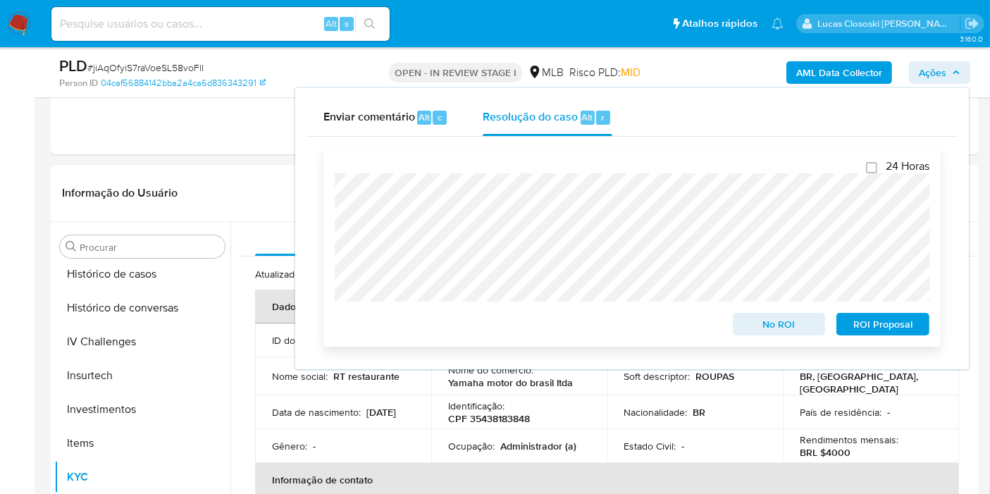
click at [916, 328] on span "ROI Proposal" at bounding box center [882, 324] width 73 height 20
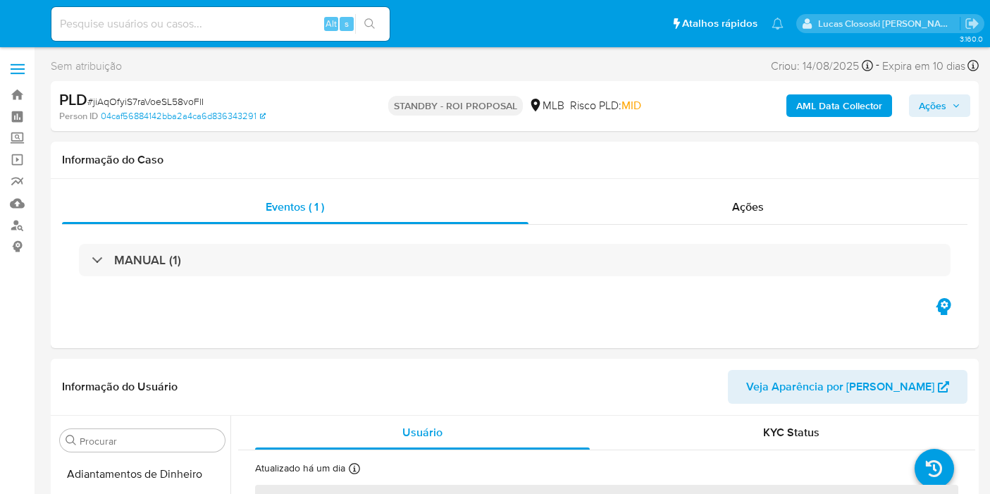
select select "10"
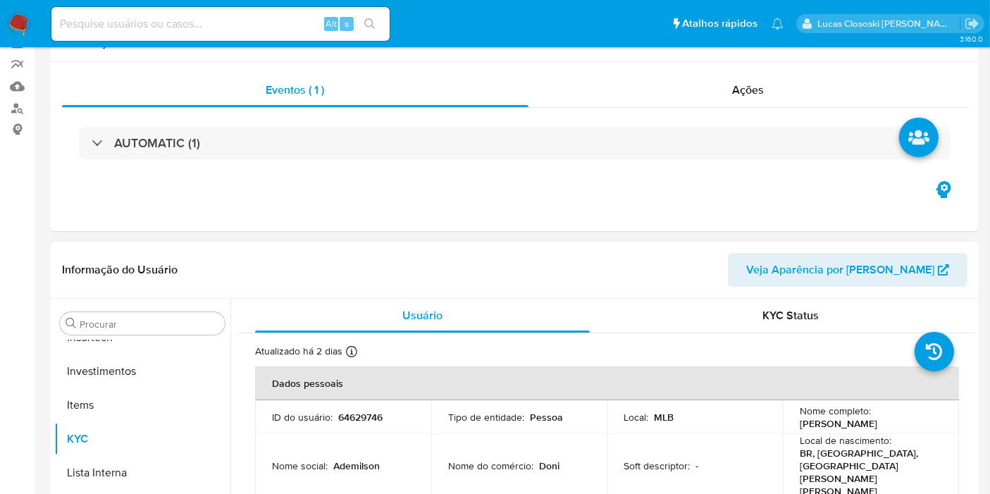
scroll to position [313, 0]
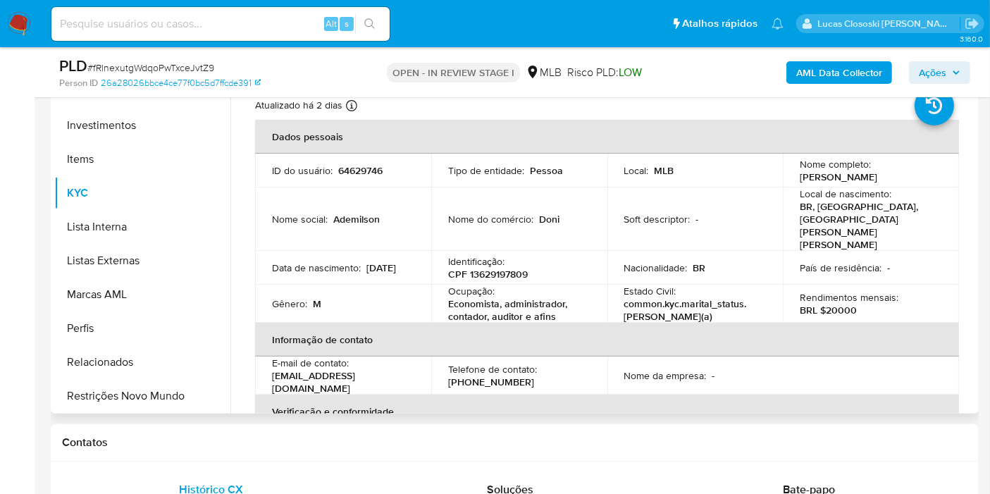
click at [522, 268] on p "CPF 13629197809" at bounding box center [488, 274] width 80 height 13
copy p "13629197809"
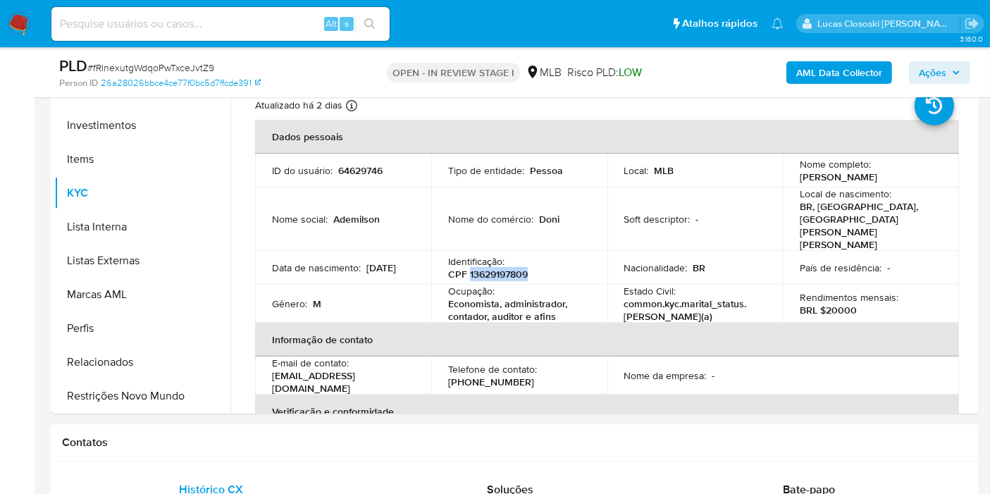
scroll to position [0, 0]
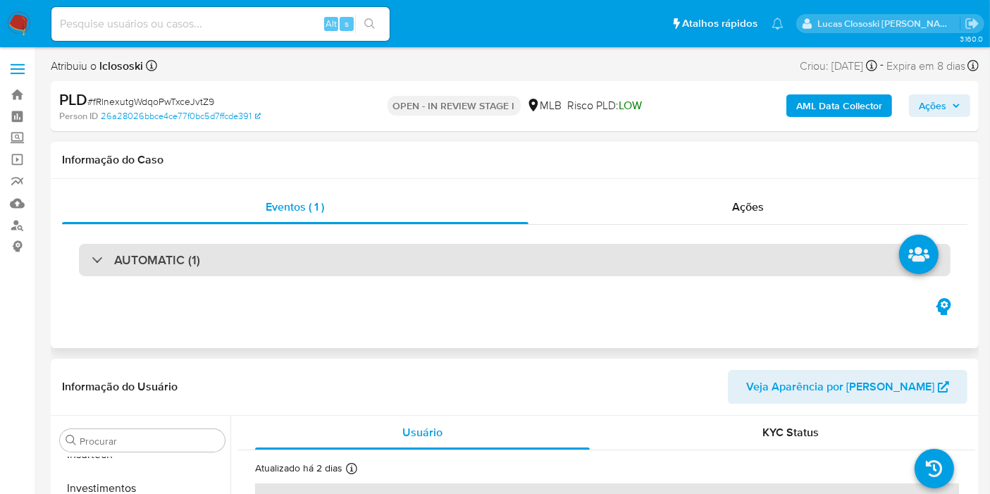
click at [249, 271] on div "AUTOMATIC (1)" at bounding box center [514, 260] width 871 height 32
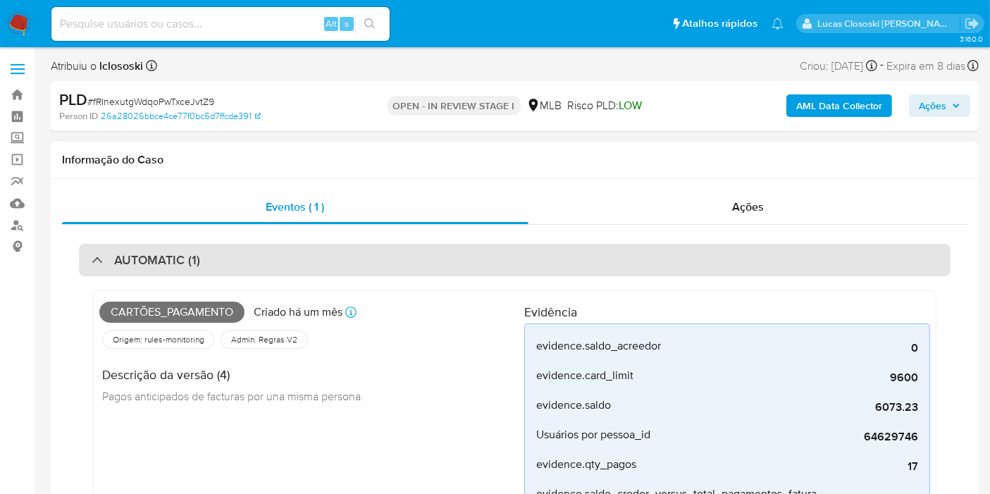
click at [127, 252] on h3 "AUTOMATIC (1)" at bounding box center [157, 259] width 86 height 15
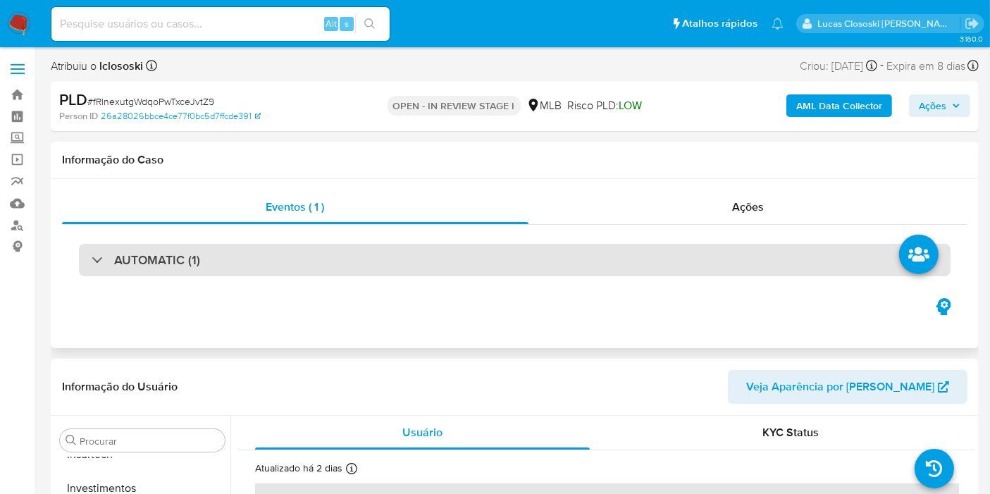
click at [127, 252] on h3 "AUTOMATIC (1)" at bounding box center [157, 259] width 86 height 15
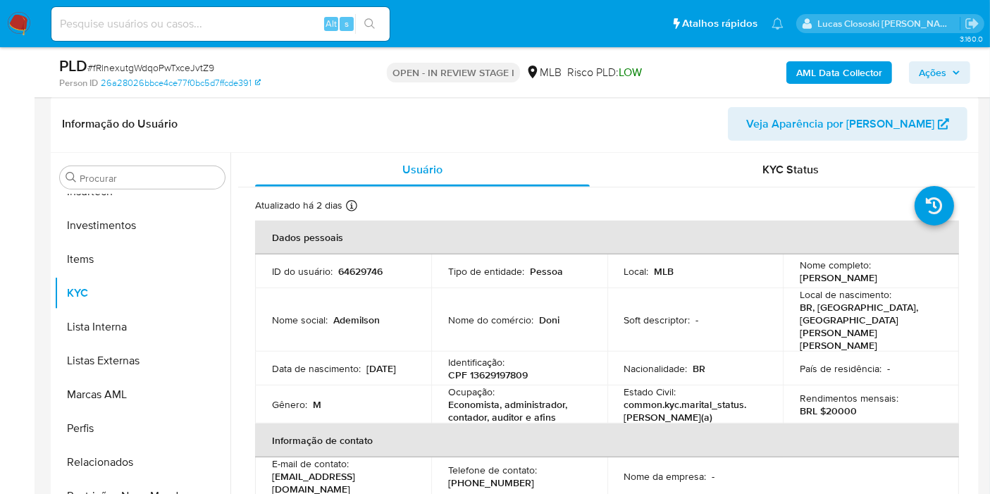
scroll to position [783, 0]
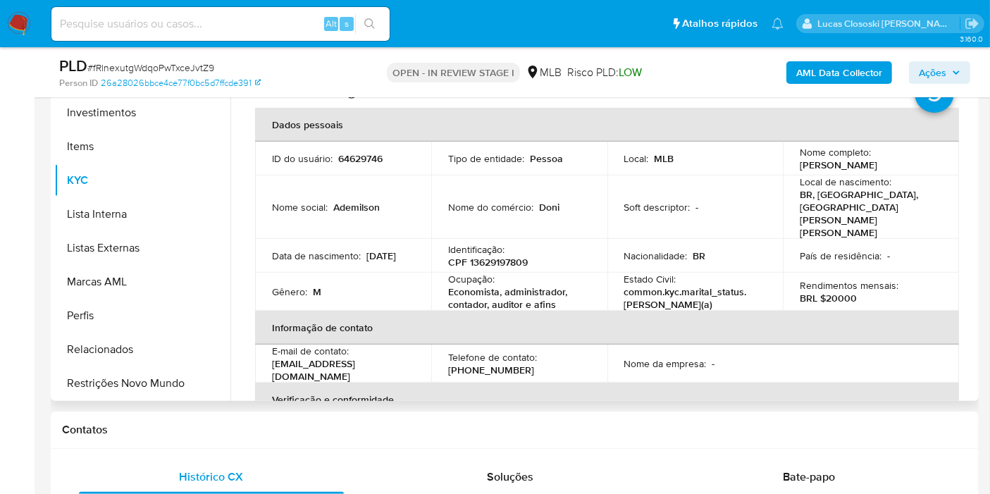
click at [506, 256] on p "CPF 13629197809" at bounding box center [488, 262] width 80 height 13
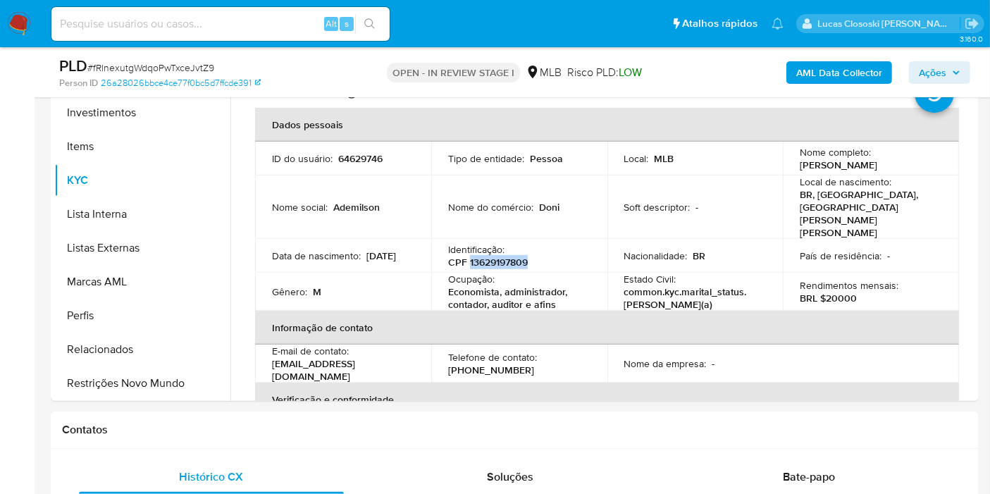
copy p "13629197809"
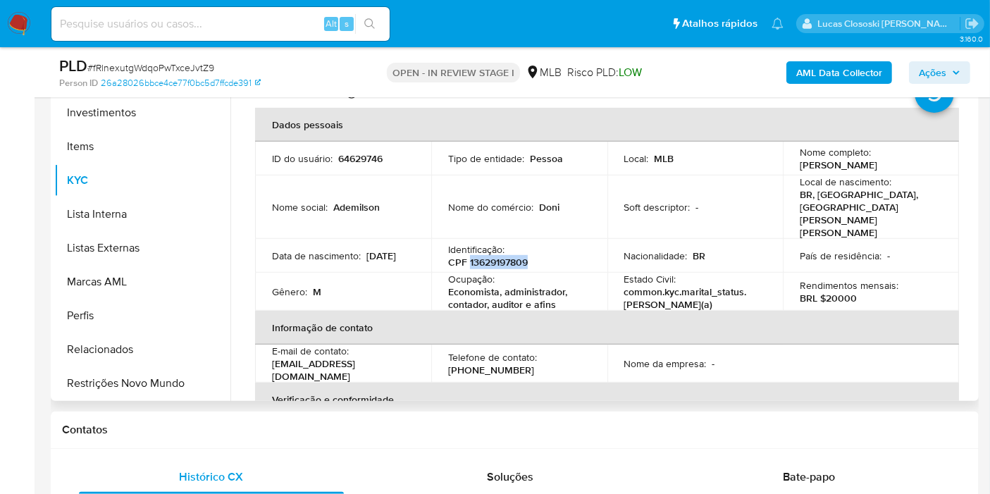
copy p "13629197809"
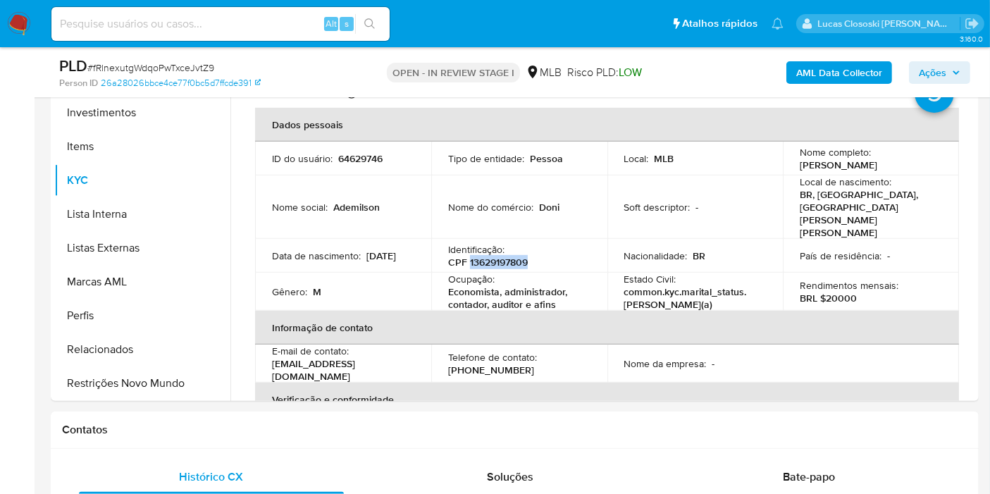
copy p "13629197809"
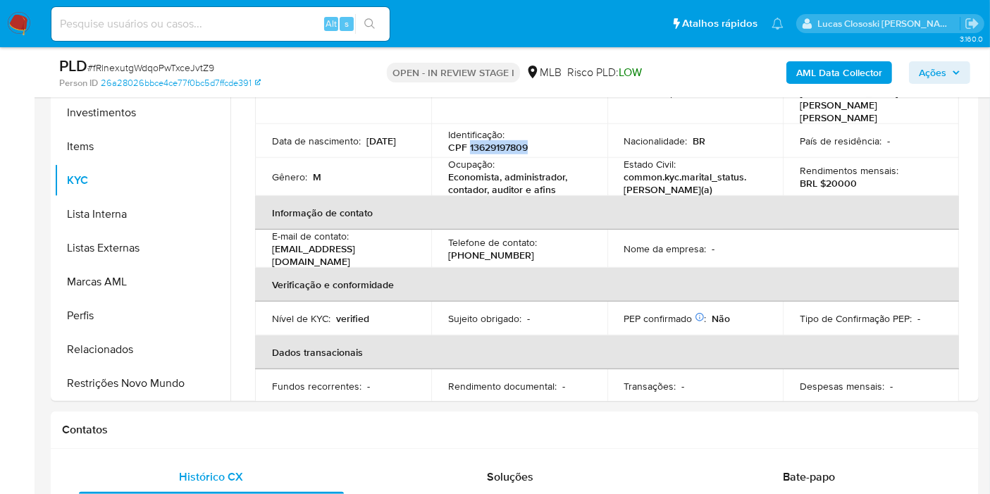
scroll to position [0, 0]
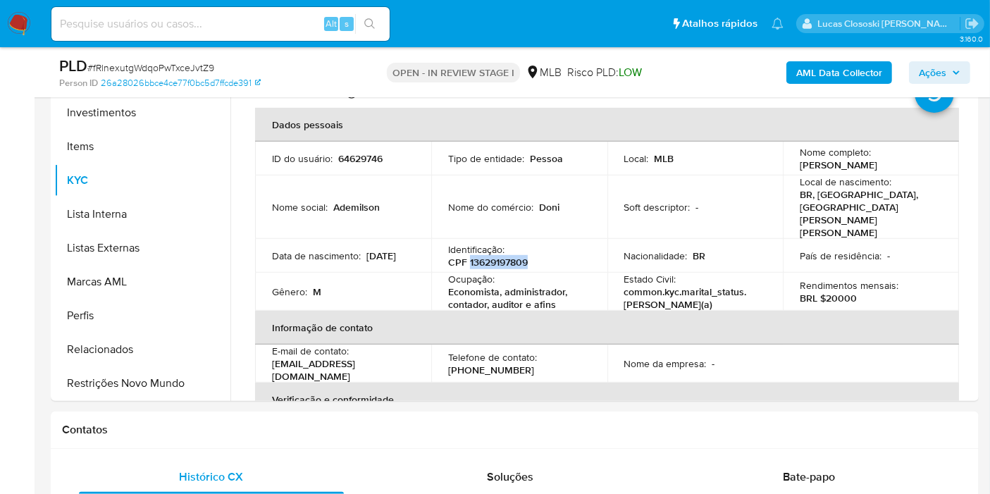
click at [812, 68] on b "AML Data Collector" at bounding box center [839, 72] width 86 height 23
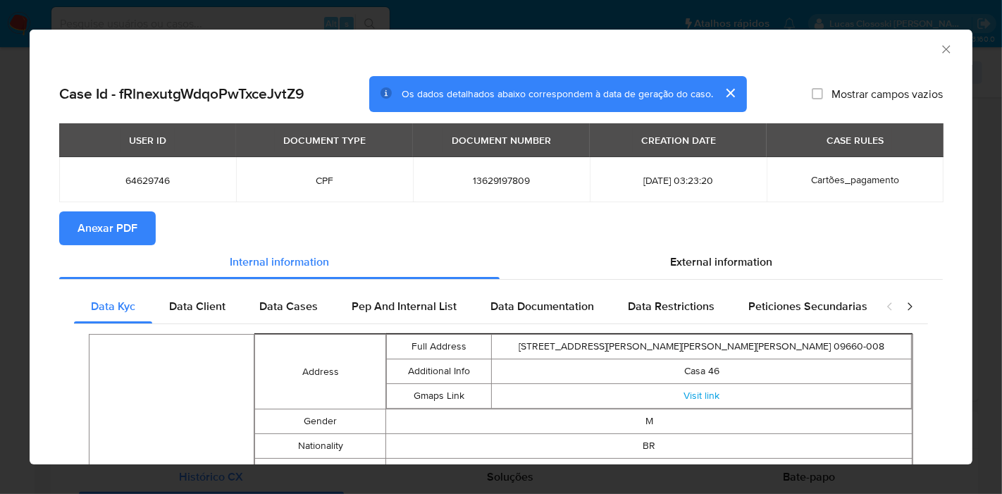
click at [109, 213] on span "Anexar PDF" at bounding box center [107, 228] width 60 height 31
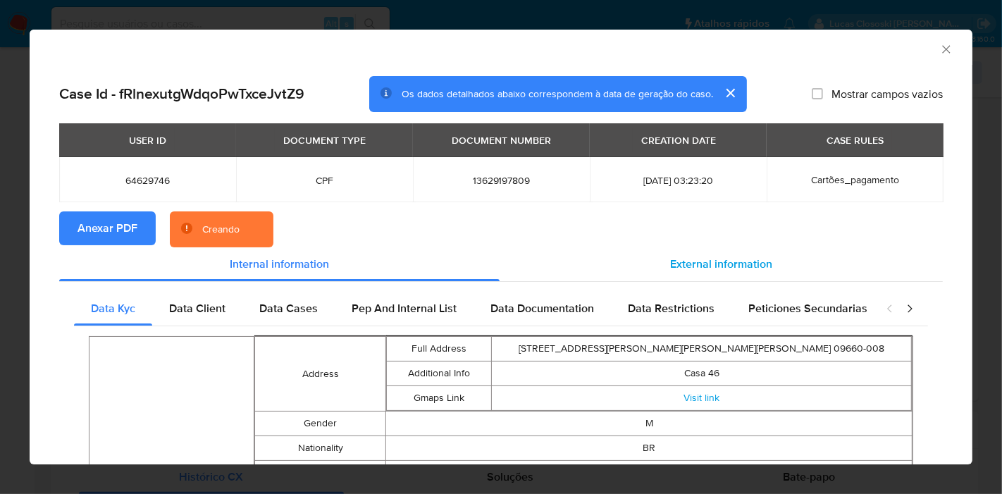
click at [725, 264] on span "External information" at bounding box center [721, 264] width 102 height 16
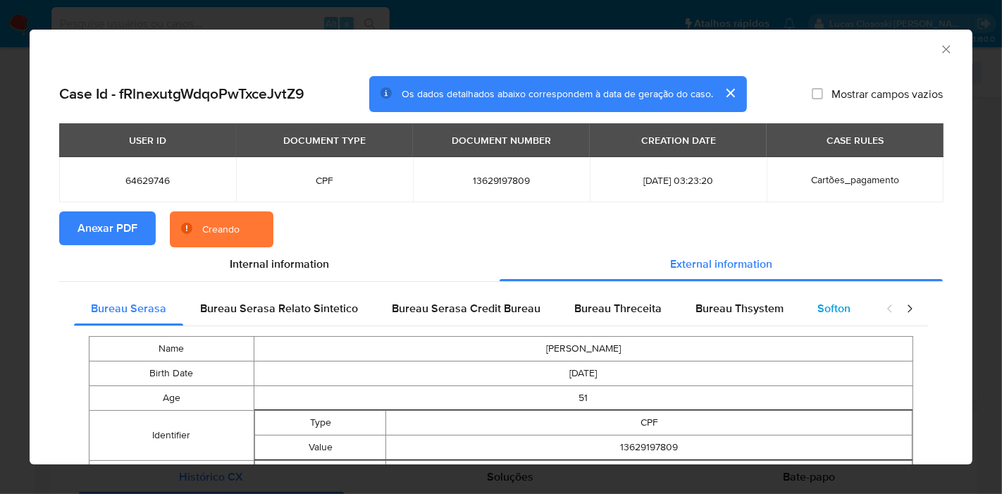
click at [807, 311] on div "Softon" at bounding box center [833, 309] width 67 height 34
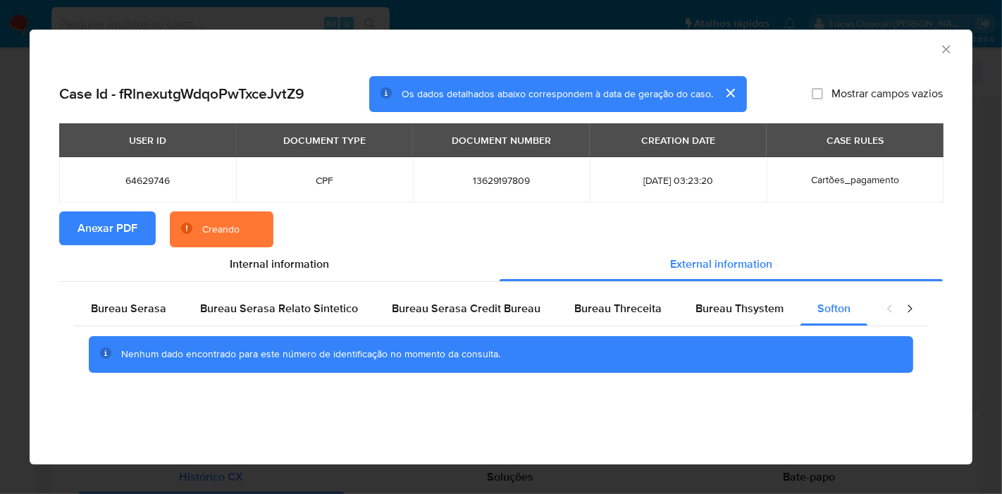
click at [943, 52] on icon "Fechar a janela" at bounding box center [946, 49] width 8 height 8
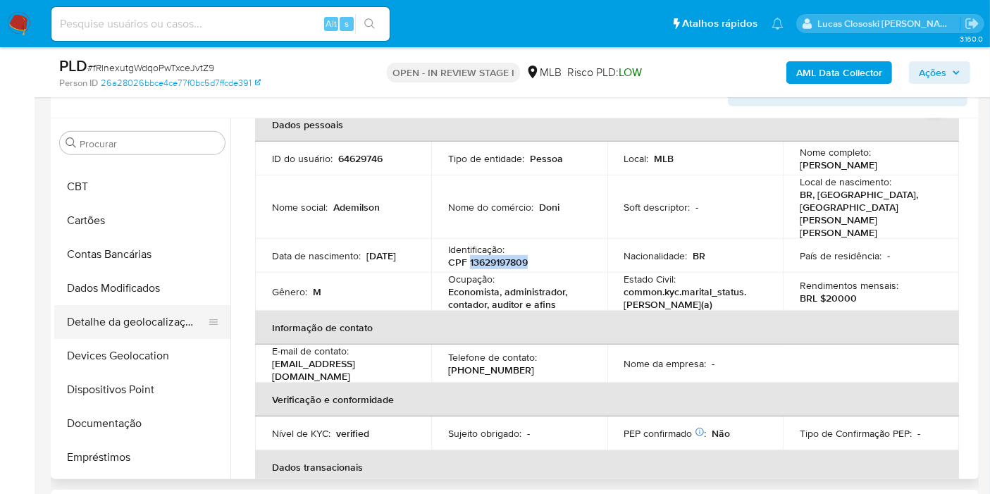
scroll to position [36, 0]
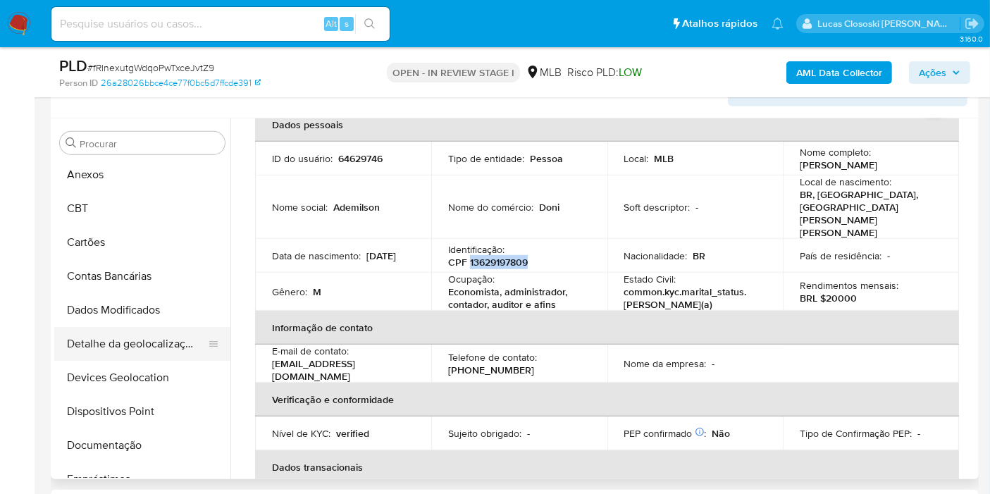
click at [131, 345] on button "Detalhe da geolocalização" at bounding box center [136, 344] width 165 height 34
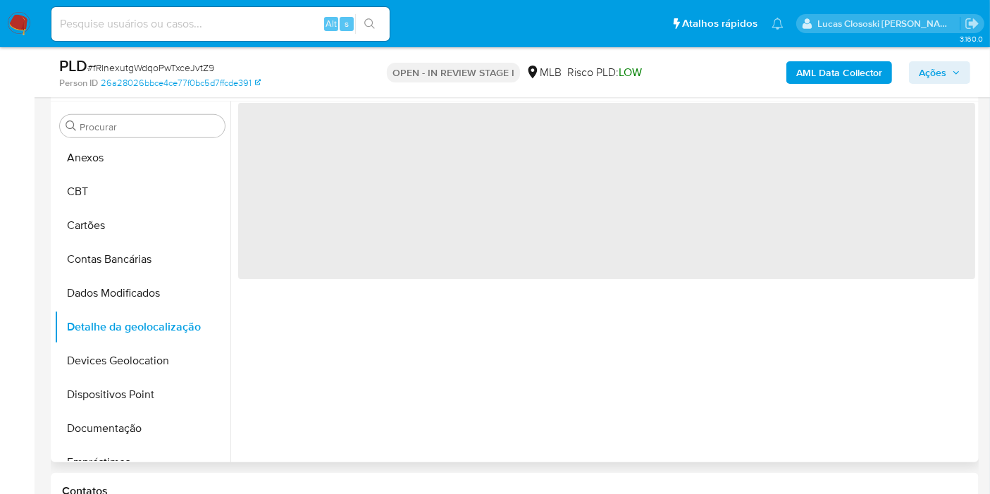
scroll to position [0, 0]
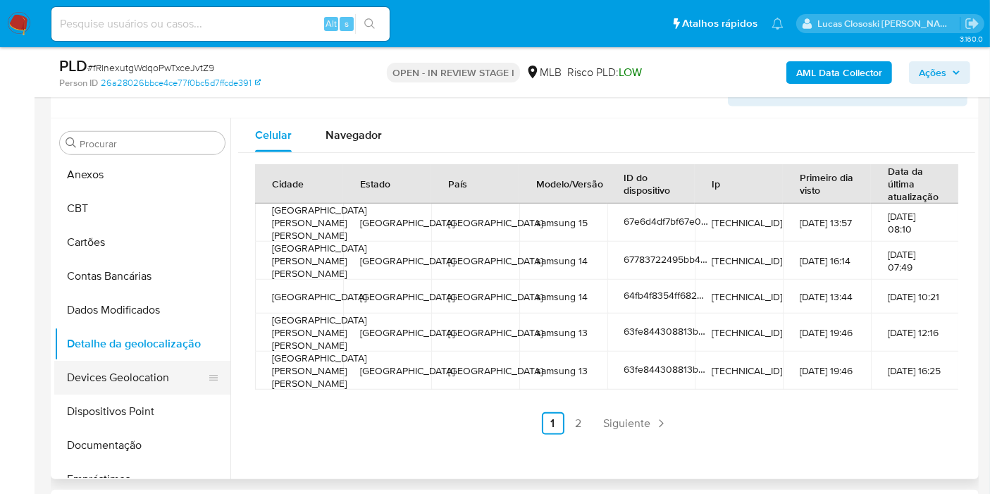
drag, startPoint x: 97, startPoint y: 365, endPoint x: 312, endPoint y: 210, distance: 265.5
click at [97, 365] on button "Devices Geolocation" at bounding box center [142, 378] width 176 height 34
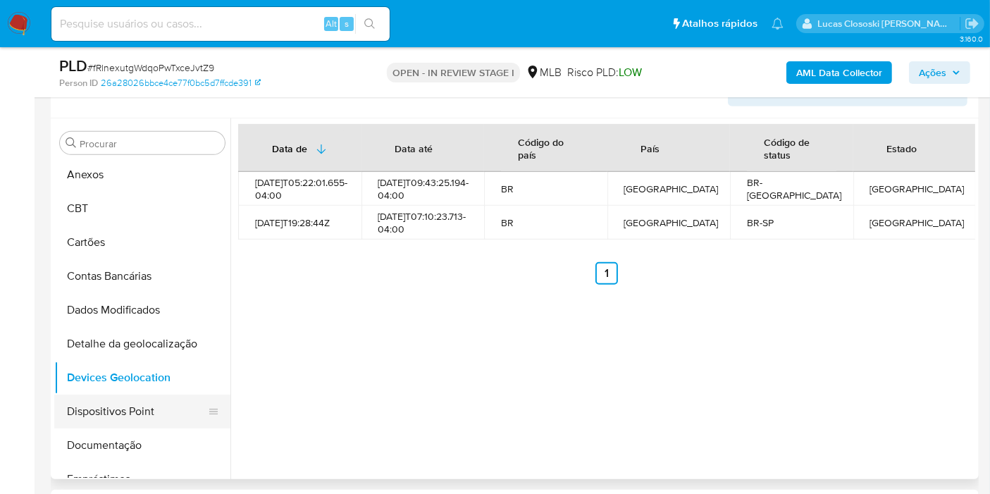
click at [133, 411] on button "Dispositivos Point" at bounding box center [136, 411] width 165 height 34
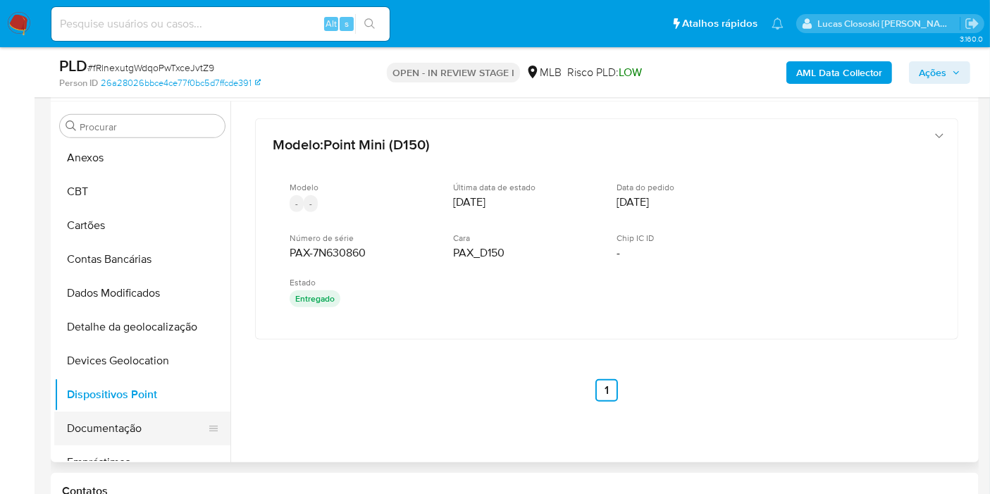
click at [111, 435] on button "Documentação" at bounding box center [136, 428] width 165 height 34
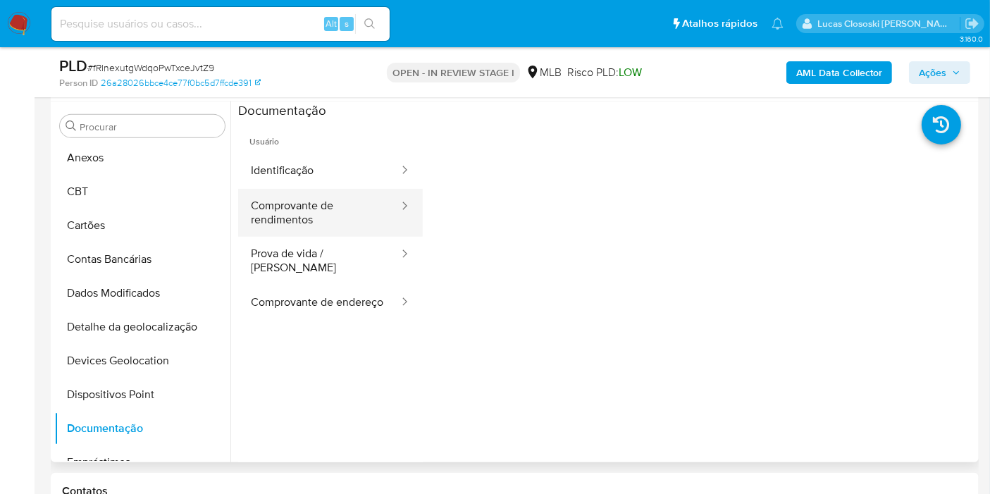
click at [318, 221] on button "Comprovante de rendimentos" at bounding box center [319, 213] width 162 height 48
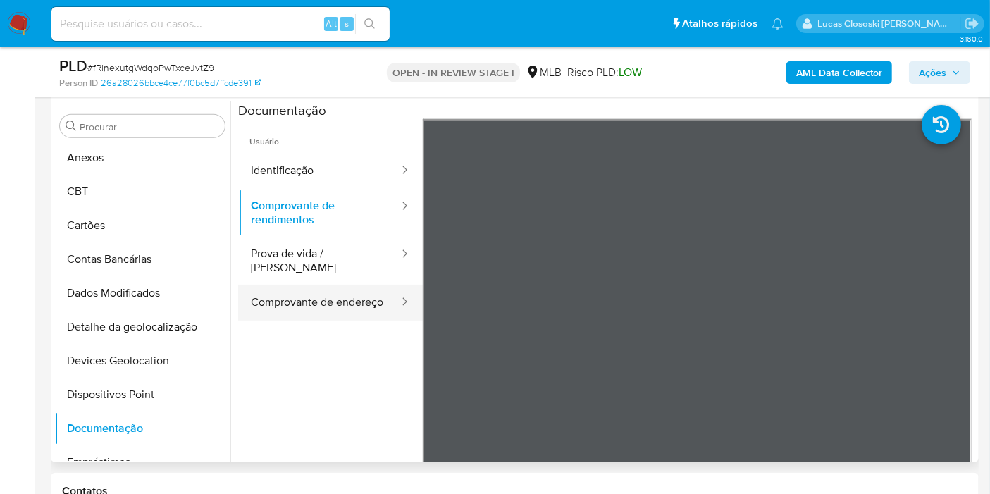
click at [313, 285] on button "Comprovante de endereço" at bounding box center [319, 303] width 162 height 36
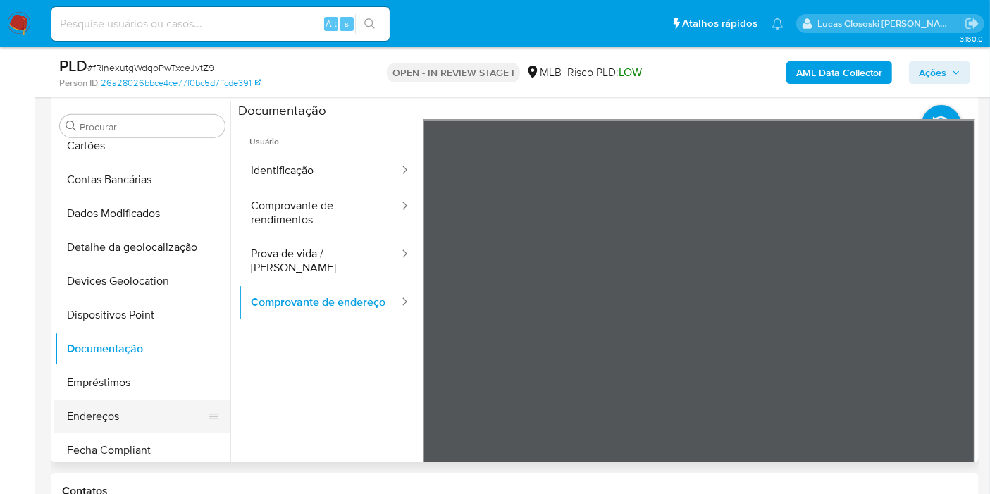
scroll to position [193, 0]
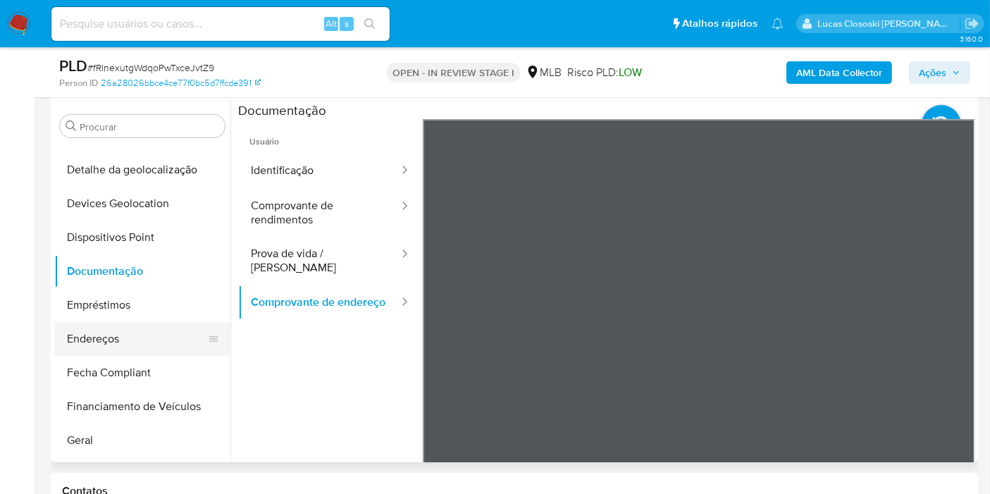
click at [153, 342] on button "Endereços" at bounding box center [136, 339] width 165 height 34
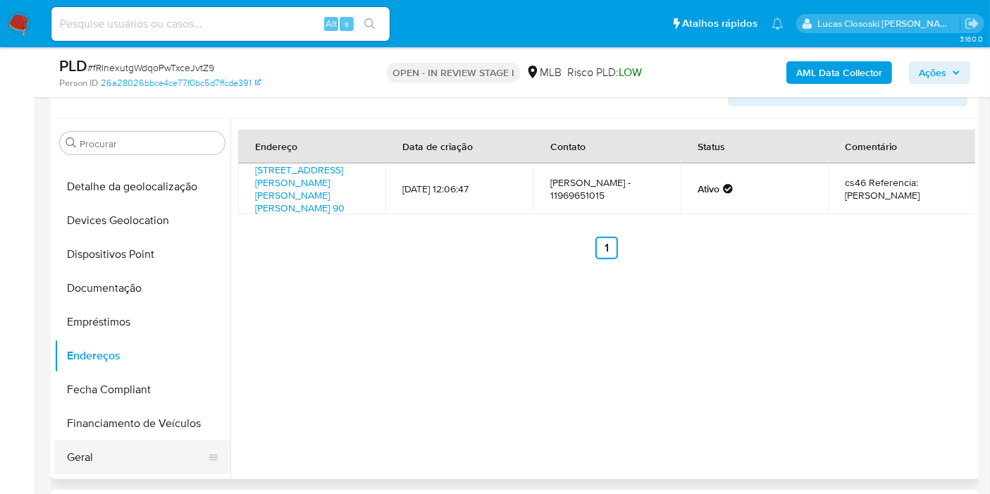
click at [116, 466] on button "Geral" at bounding box center [136, 457] width 165 height 34
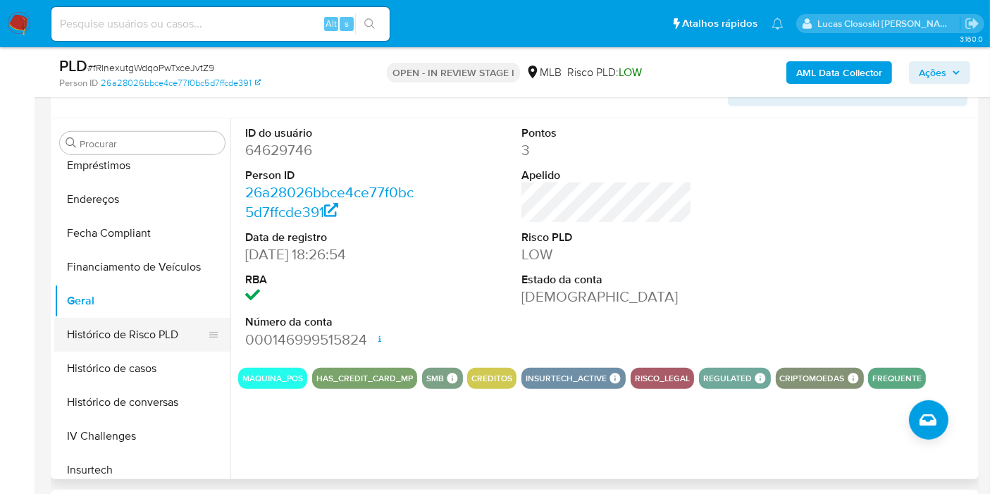
scroll to position [428, 0]
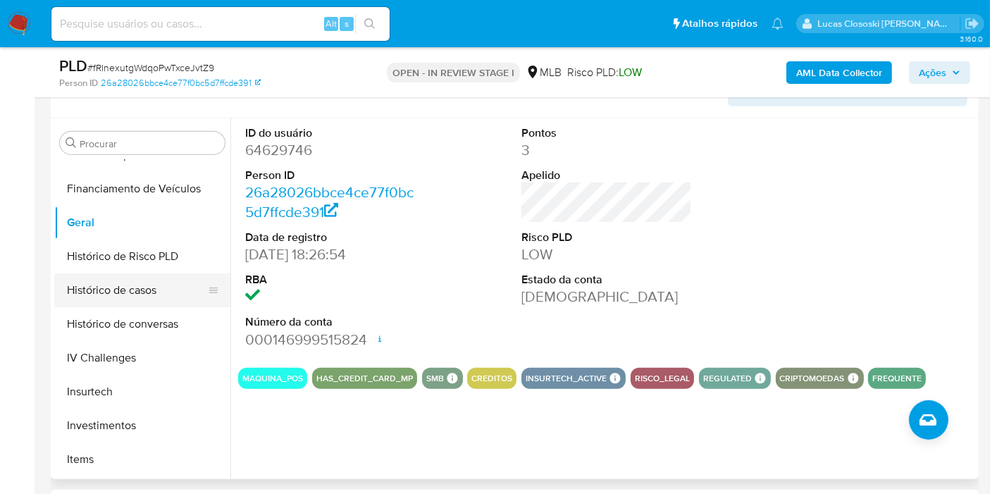
click at [131, 290] on button "Histórico de casos" at bounding box center [136, 290] width 165 height 34
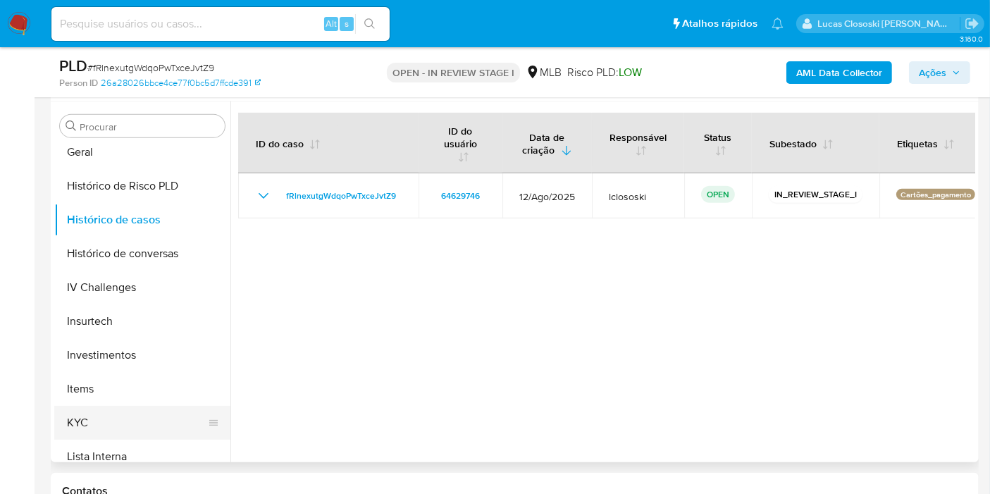
scroll to position [506, 0]
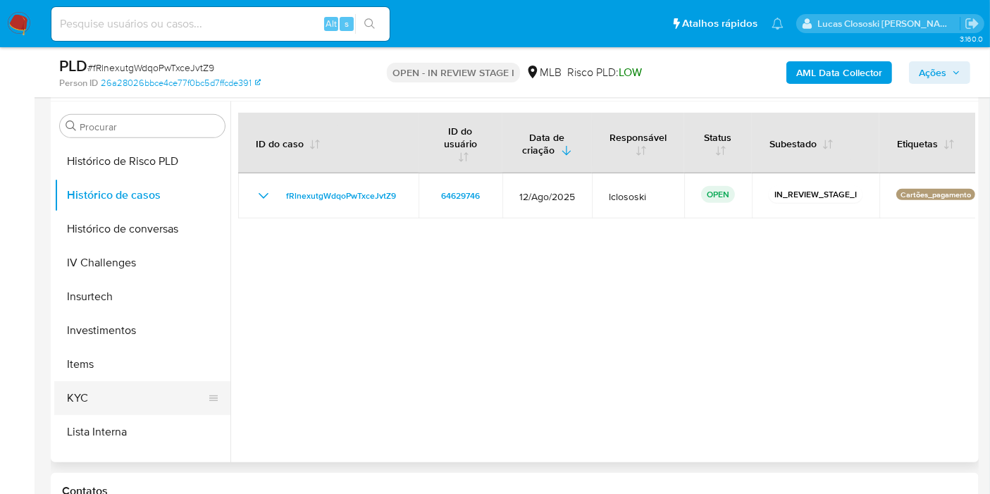
click at [111, 399] on button "KYC" at bounding box center [136, 398] width 165 height 34
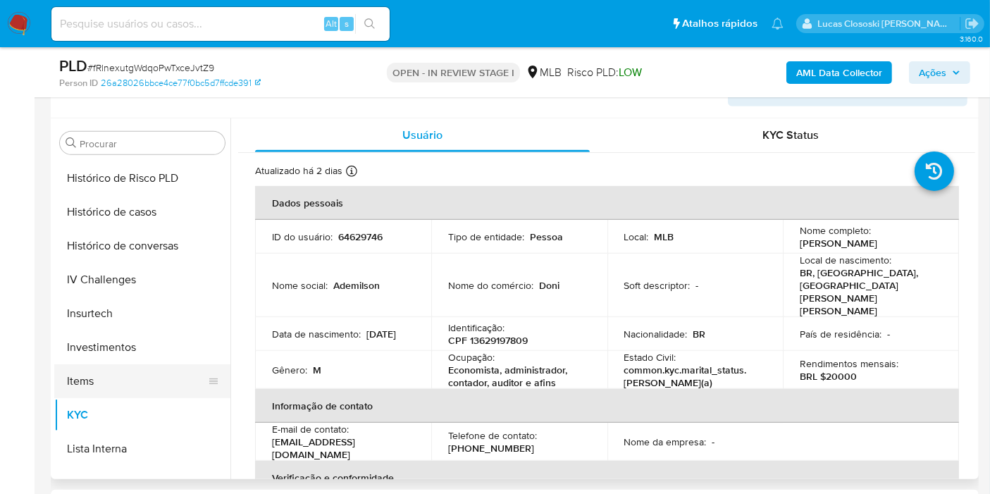
scroll to position [662, 0]
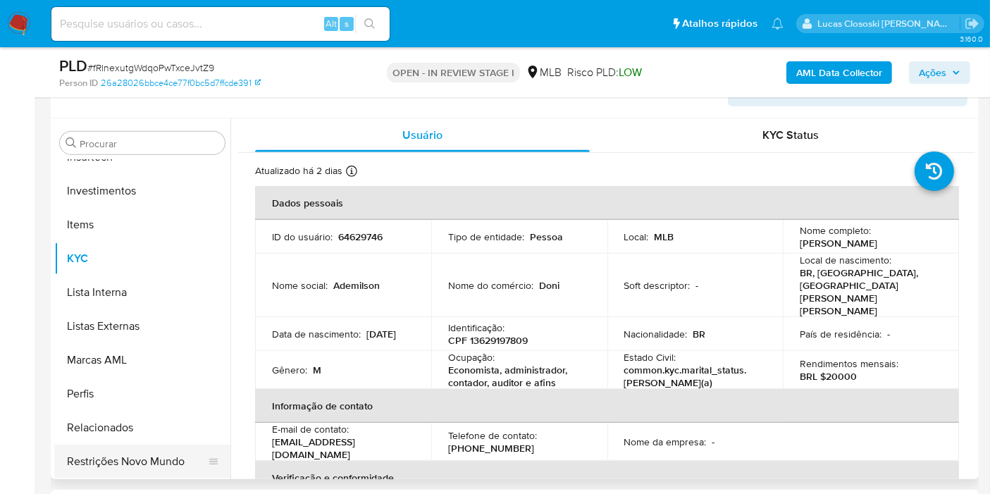
click at [182, 456] on button "Restrições Novo Mundo" at bounding box center [136, 461] width 165 height 34
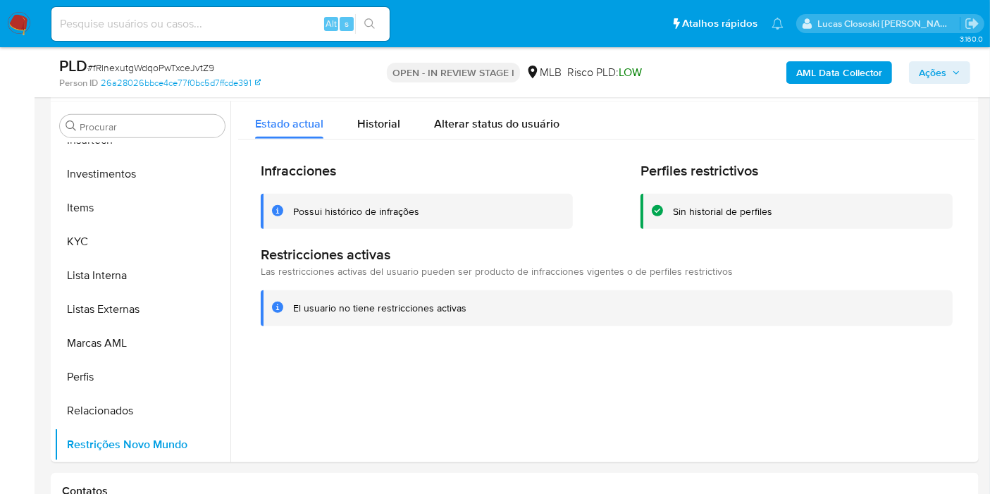
click at [132, 64] on span "# fRlnexutgWdqoPwTxceJvtZ9" at bounding box center [150, 68] width 127 height 14
copy span "fRlnexutgWdqoPwTxceJvtZ9"
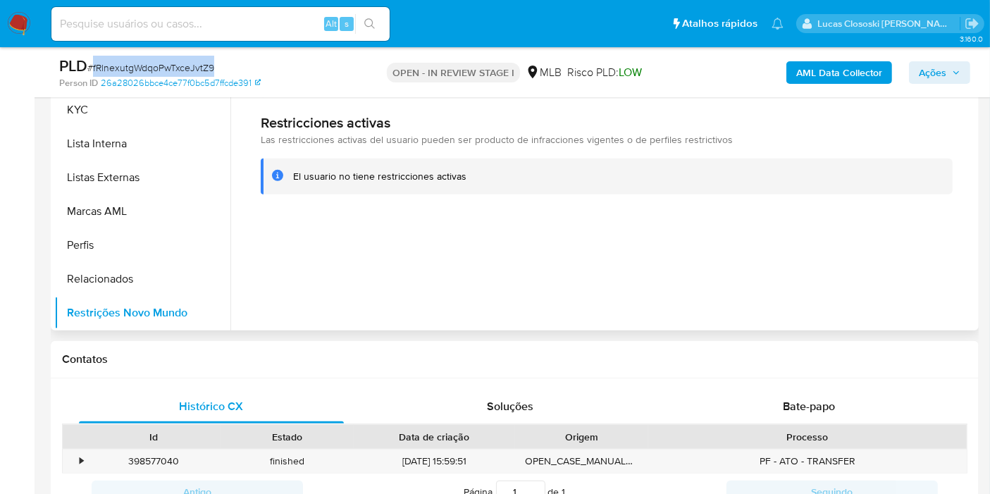
scroll to position [547, 0]
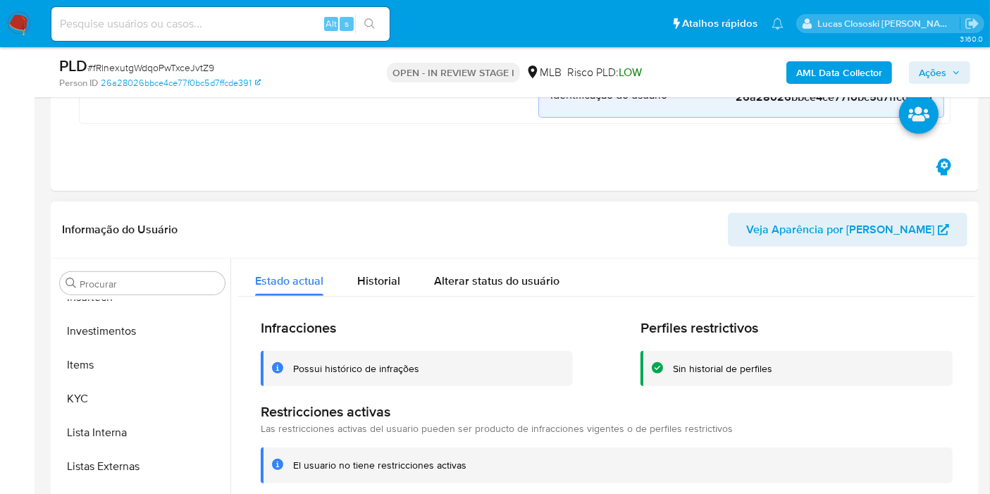
click at [373, 213] on header "Informação do Usuário Veja Aparência por Pessoa" at bounding box center [514, 230] width 905 height 34
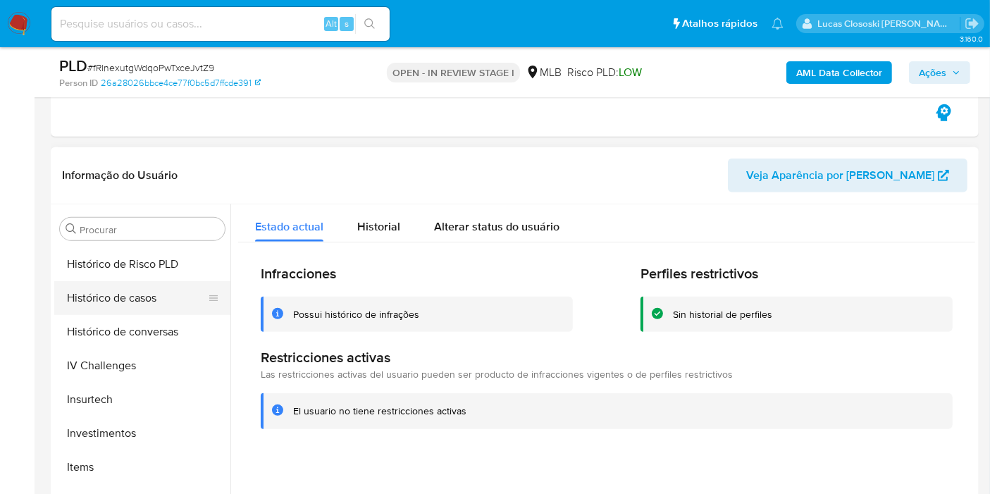
scroll to position [626, 0]
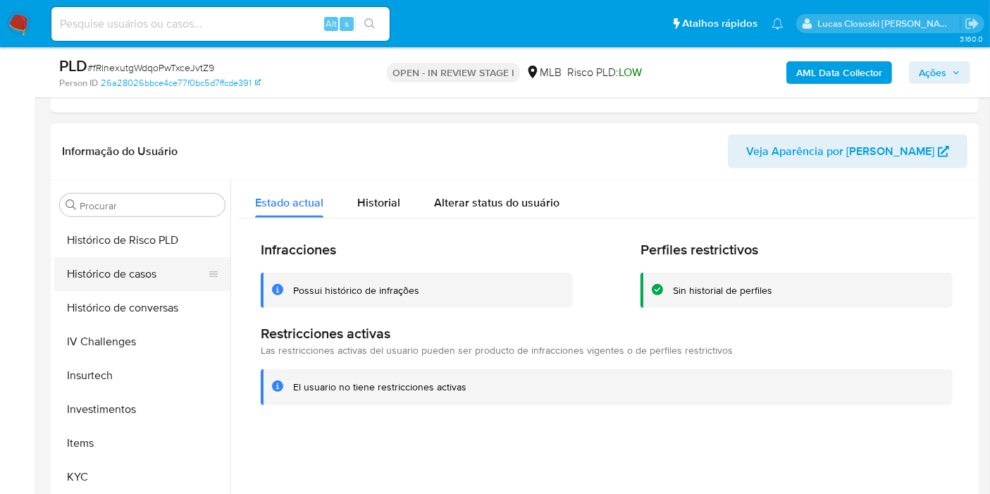
click at [143, 274] on button "Histórico de casos" at bounding box center [136, 274] width 165 height 34
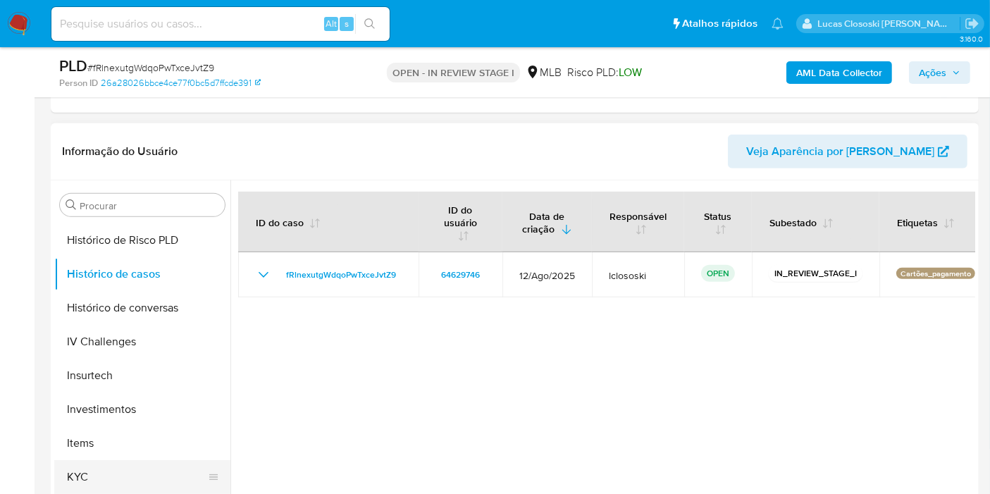
click at [134, 474] on button "KYC" at bounding box center [136, 477] width 165 height 34
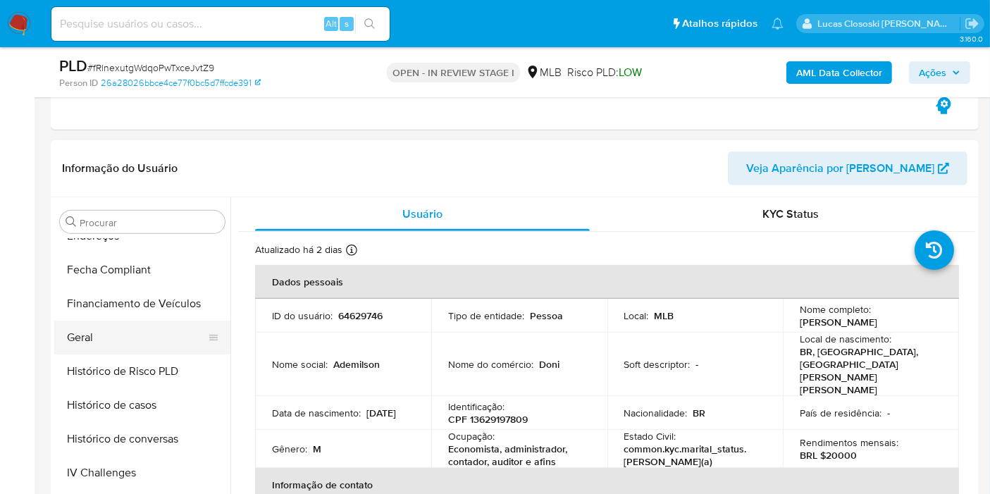
scroll to position [428, 0]
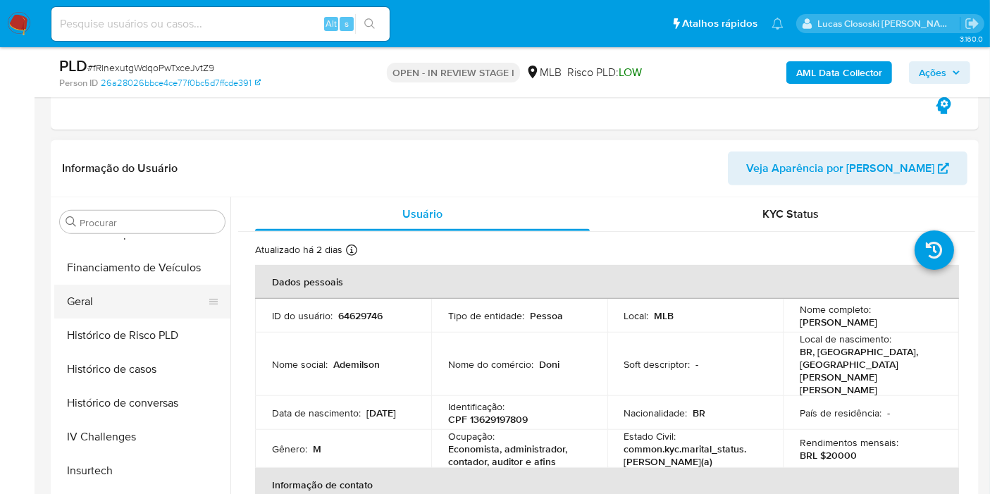
click at [119, 299] on button "Geral" at bounding box center [136, 302] width 165 height 34
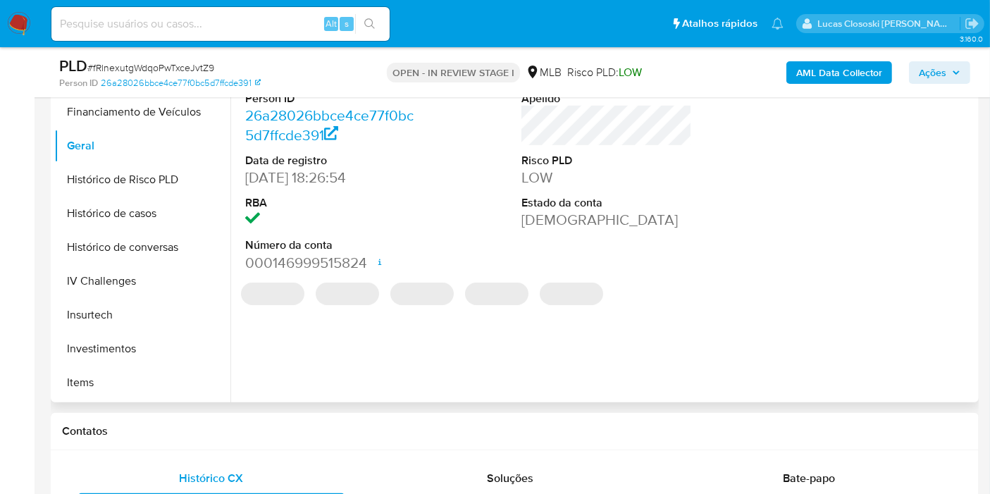
scroll to position [783, 0]
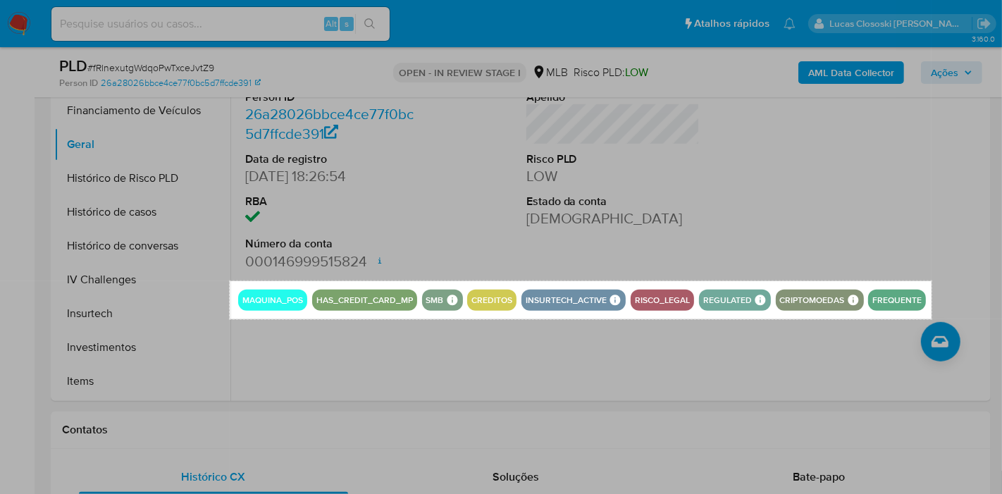
drag, startPoint x: 230, startPoint y: 280, endPoint x: 931, endPoint y: 318, distance: 701.9
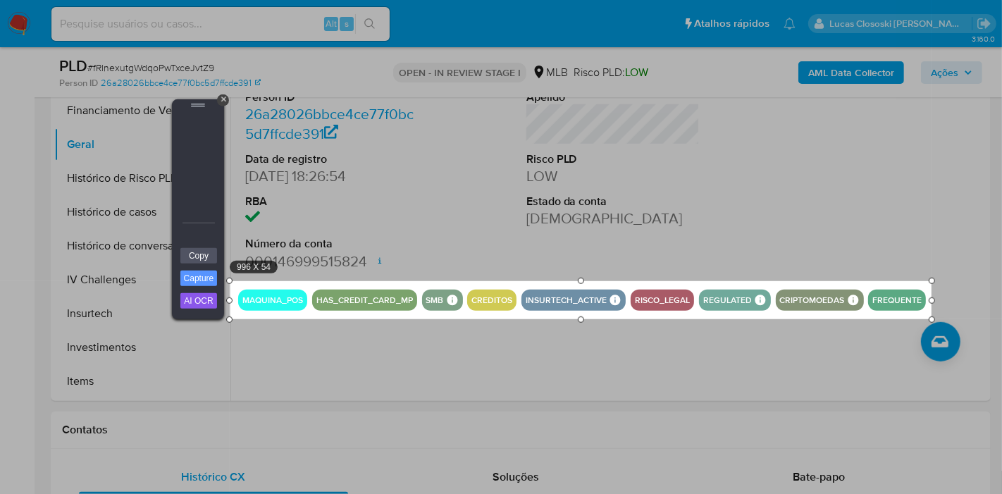
click at [206, 263] on div "Copy Capture AI OCR + Transform Images to Editable Text in Seconds! Instantly e…" at bounding box center [198, 283] width 42 height 72
click at [201, 254] on link "Copy" at bounding box center [198, 255] width 37 height 15
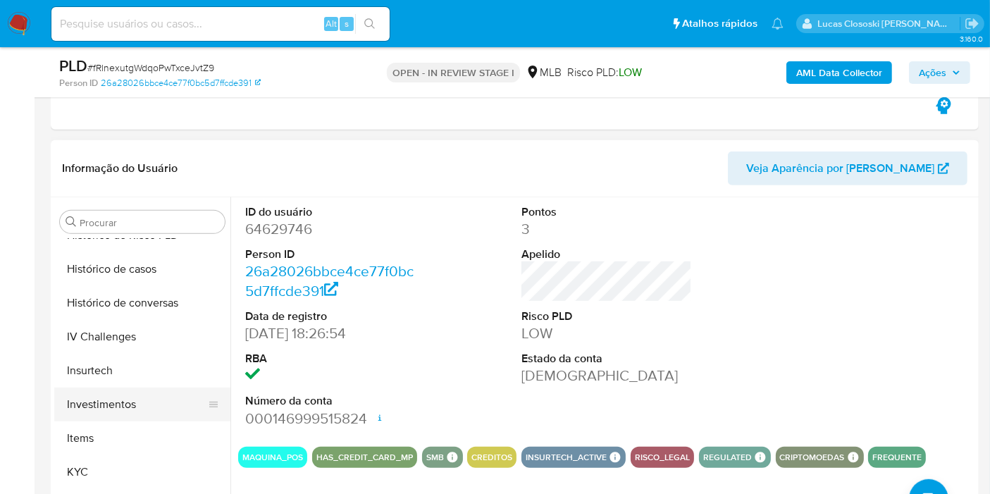
scroll to position [584, 0]
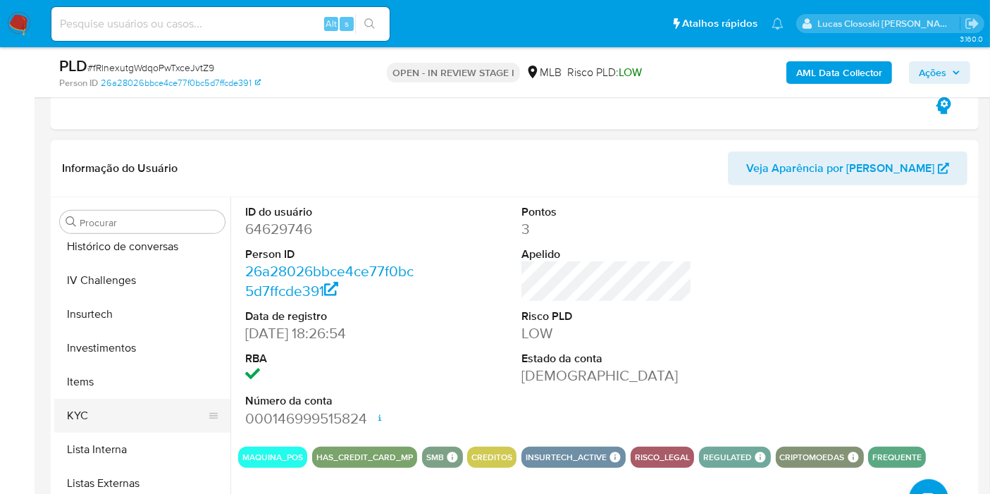
click at [120, 417] on button "KYC" at bounding box center [136, 416] width 165 height 34
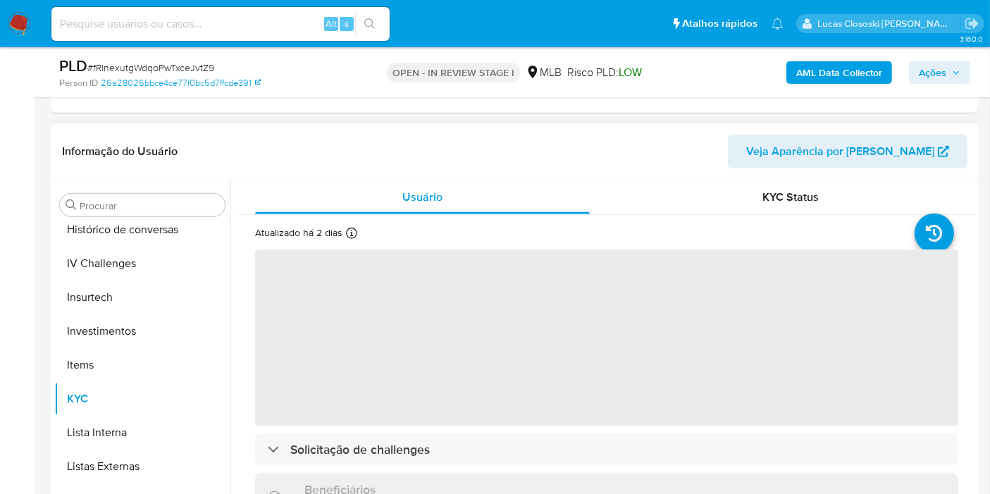
scroll to position [704, 0]
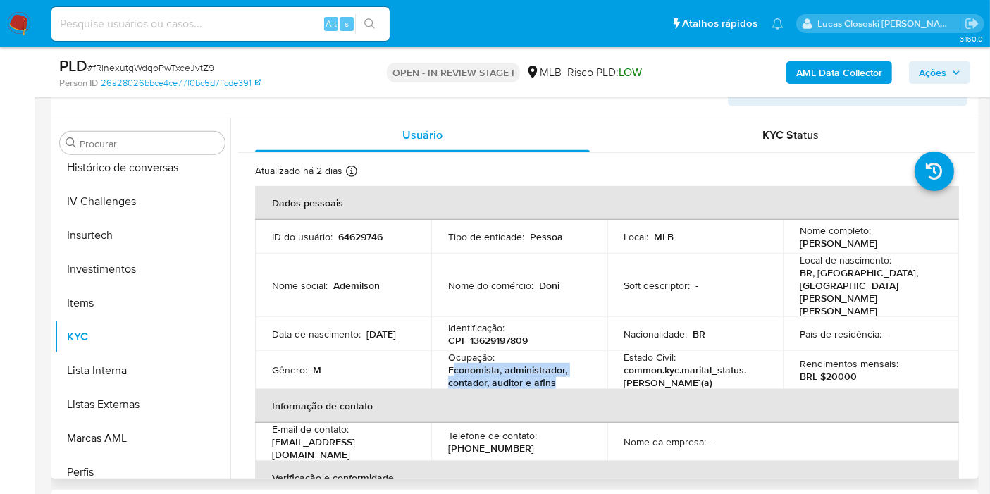
copy p "conomista, administrador, contador, auditor e afins"
drag, startPoint x: 564, startPoint y: 360, endPoint x: 449, endPoint y: 353, distance: 115.0
click at [449, 363] on p "Economista, administrador, contador, auditor e afins" at bounding box center [516, 375] width 137 height 25
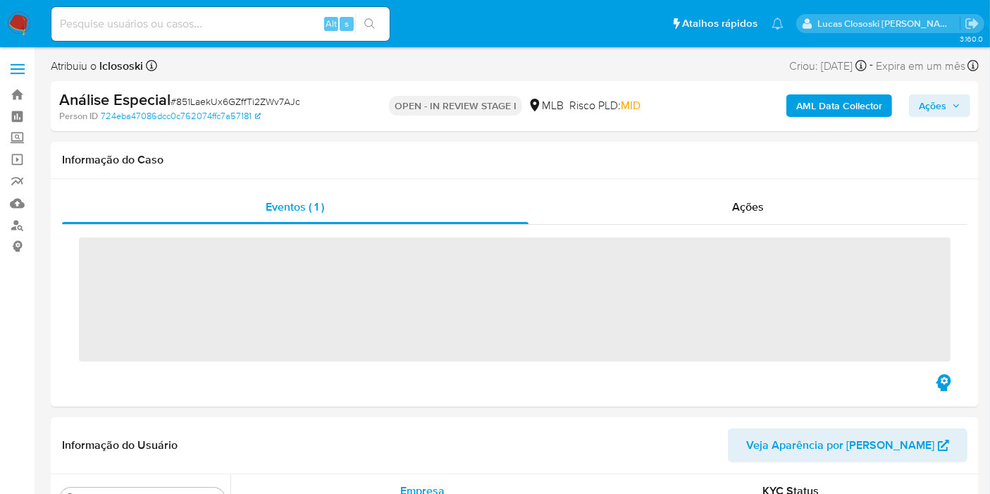
scroll to position [662, 0]
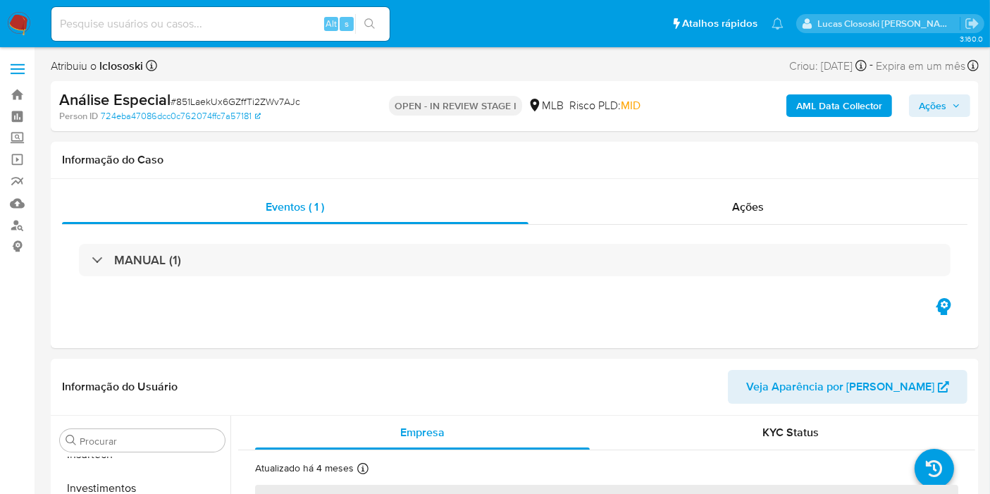
select select "10"
click at [17, 192] on link "Mulan" at bounding box center [84, 203] width 168 height 22
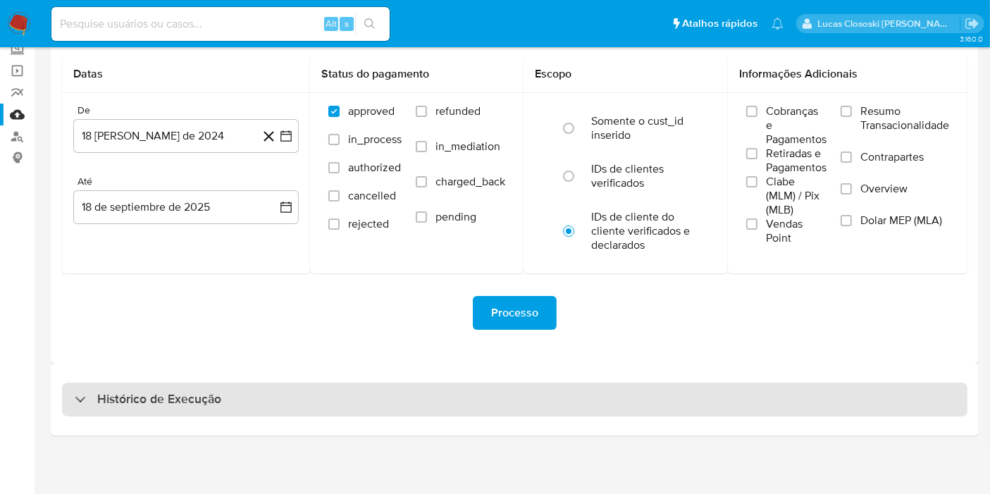
drag, startPoint x: 381, startPoint y: 419, endPoint x: 382, endPoint y: 403, distance: 16.2
click at [381, 418] on div "Histórico de Execução" at bounding box center [515, 399] width 928 height 72
click at [382, 403] on div "Histórico de Execução" at bounding box center [514, 400] width 905 height 34
select select "10"
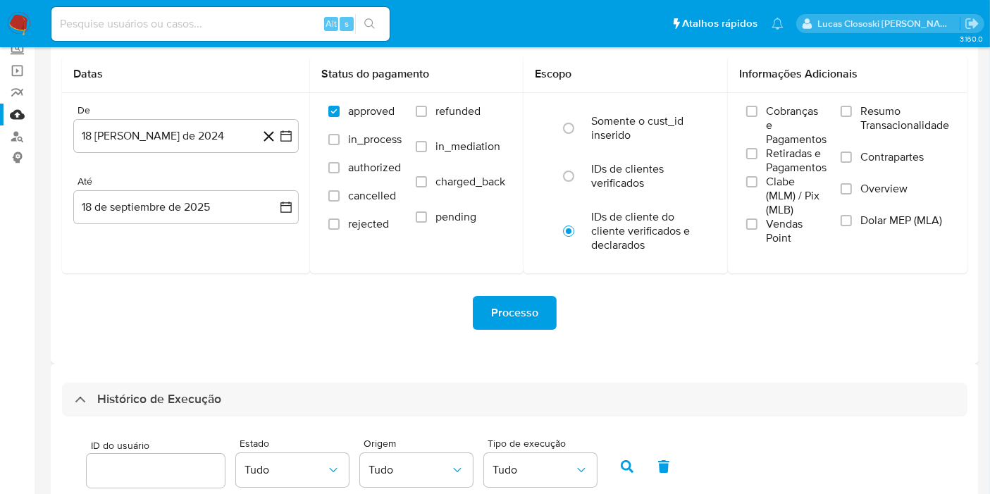
scroll to position [402, 0]
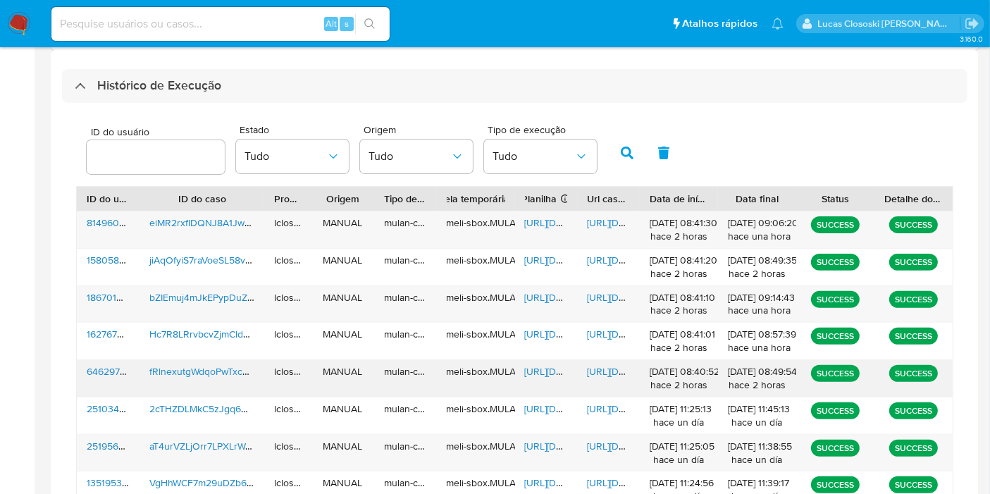
click at [549, 369] on span "[URL][DOMAIN_NAME]" at bounding box center [573, 371] width 97 height 14
click at [597, 367] on span "[URL][DOMAIN_NAME]" at bounding box center [635, 371] width 97 height 14
